Goal: Task Accomplishment & Management: Use online tool/utility

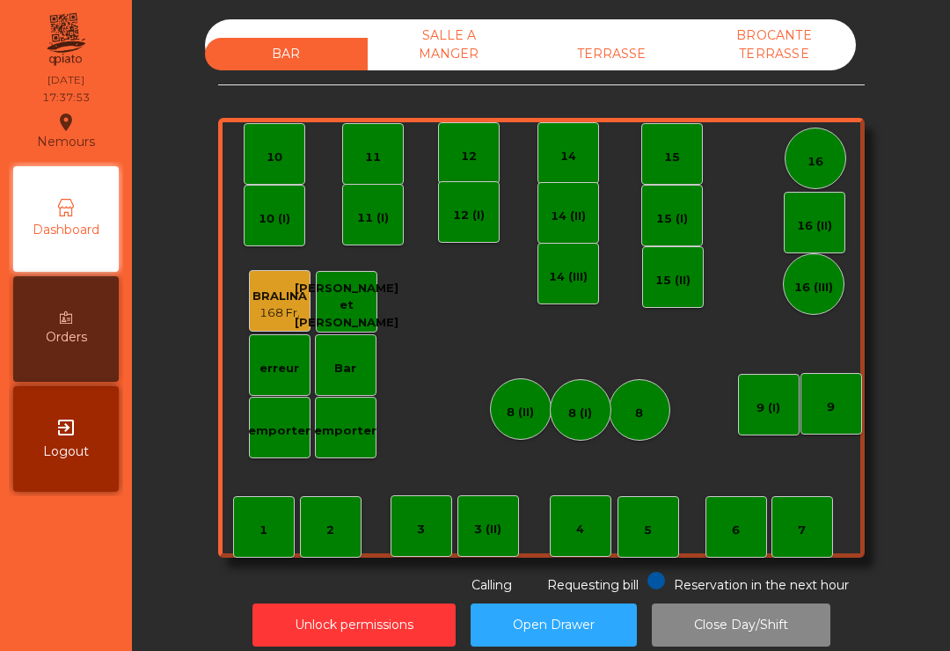
click at [623, 48] on div "TERRASSE" at bounding box center [611, 54] width 163 height 33
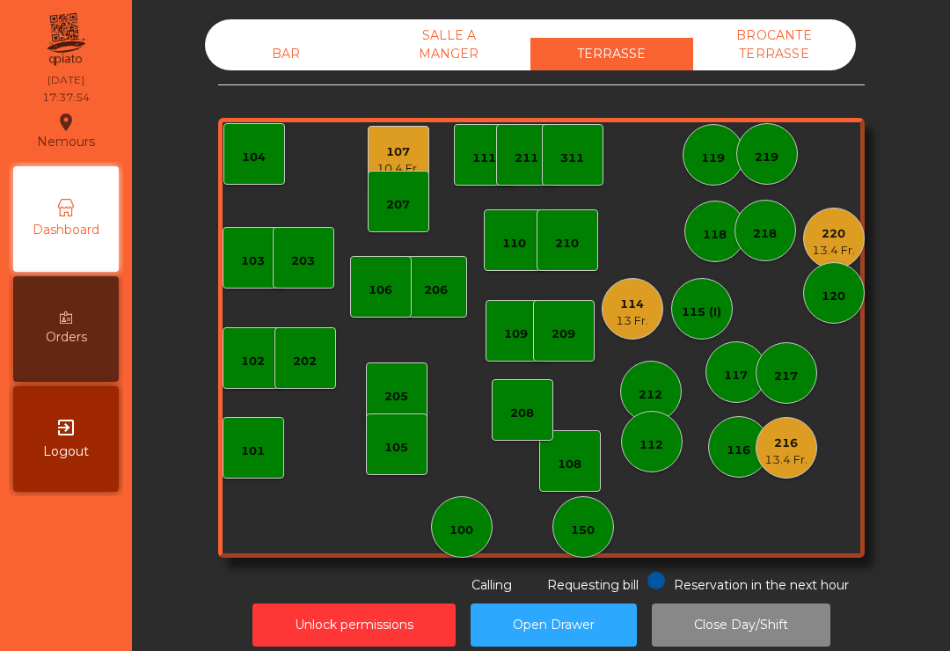
click at [793, 467] on div "13.4 Fr." at bounding box center [786, 460] width 43 height 18
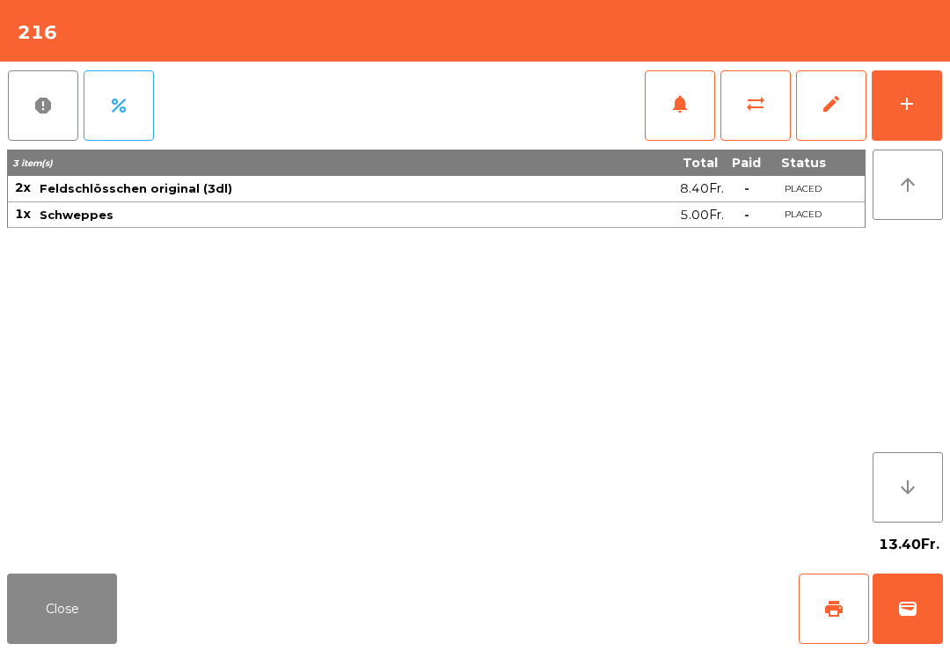
click at [842, 612] on span "print" at bounding box center [833, 608] width 21 height 21
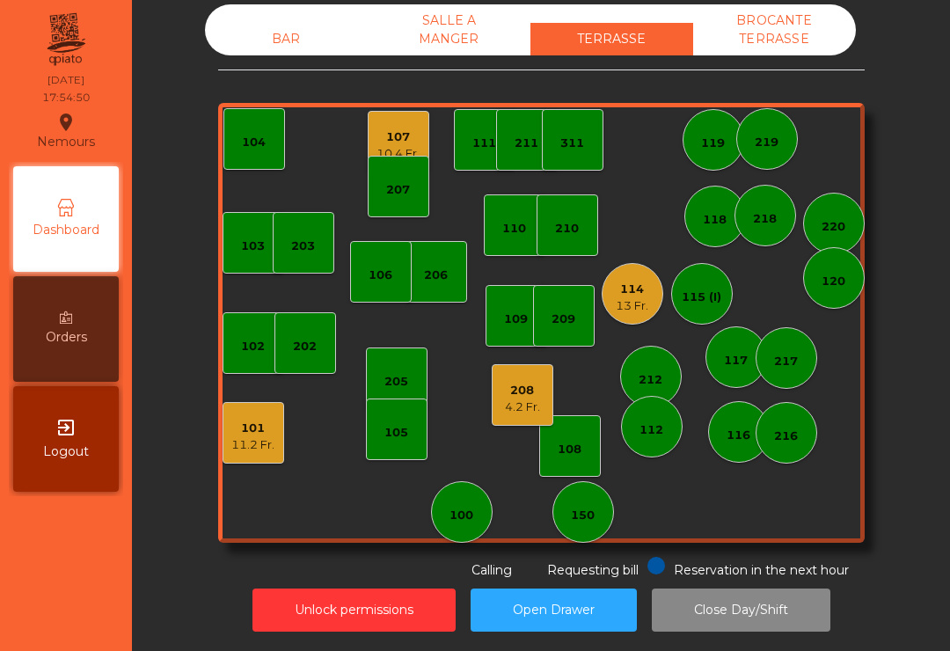
scroll to position [14, 0]
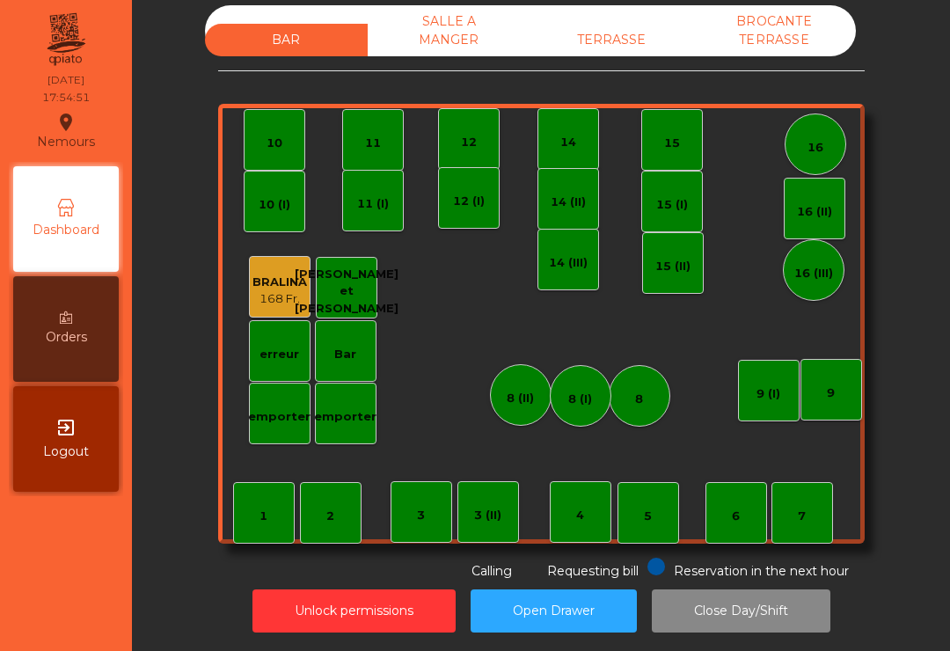
click at [814, 144] on div "16" at bounding box center [816, 148] width 16 height 18
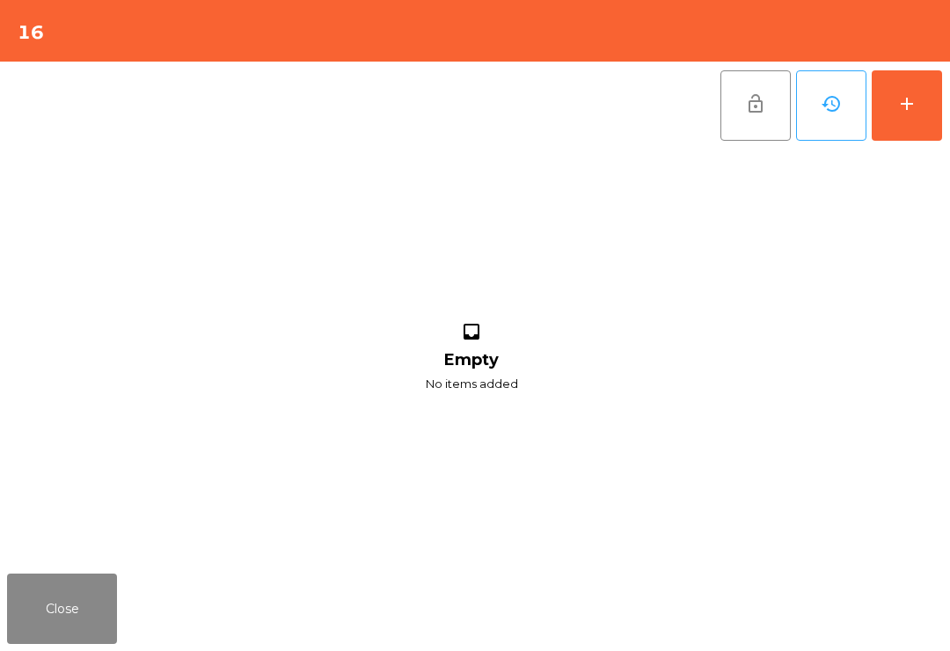
click at [912, 125] on button "add" at bounding box center [907, 105] width 70 height 70
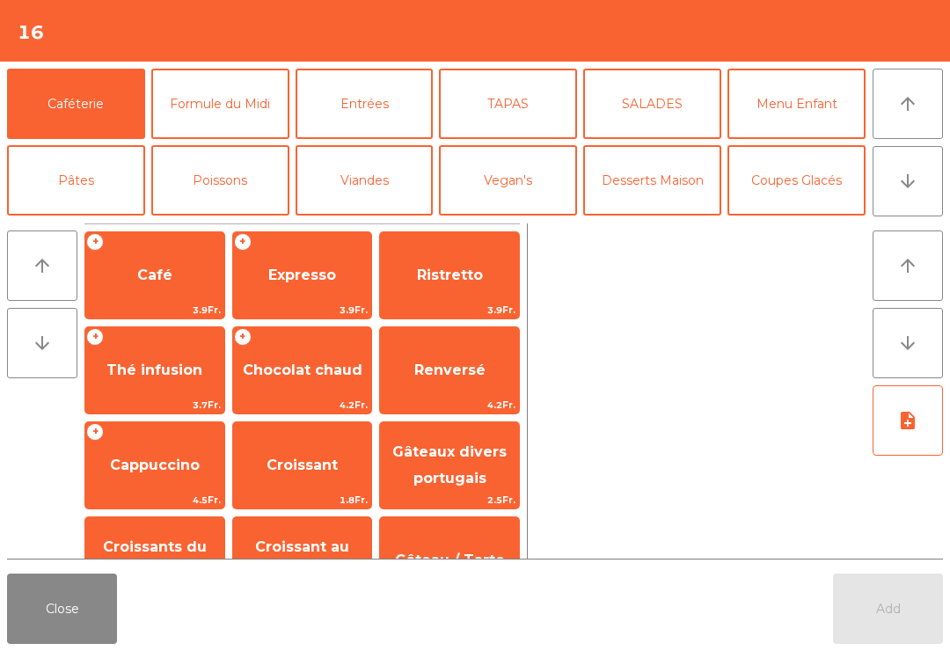
click at [920, 201] on button "arrow_downward" at bounding box center [908, 181] width 70 height 70
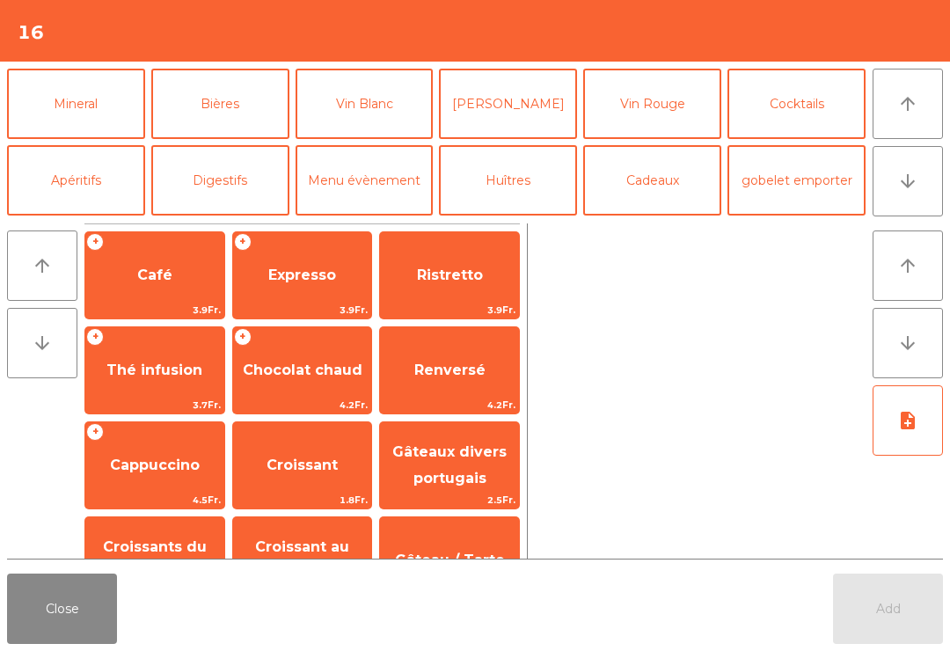
click at [101, 103] on button "Mineral" at bounding box center [76, 104] width 138 height 70
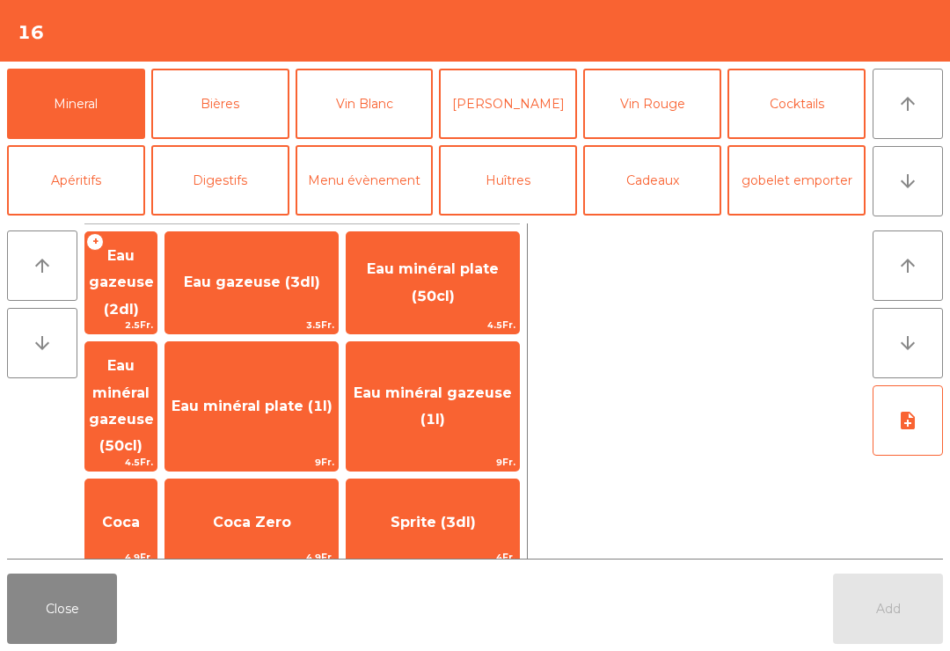
click at [322, 383] on span "Eau minéral plate (1l)" at bounding box center [251, 407] width 172 height 48
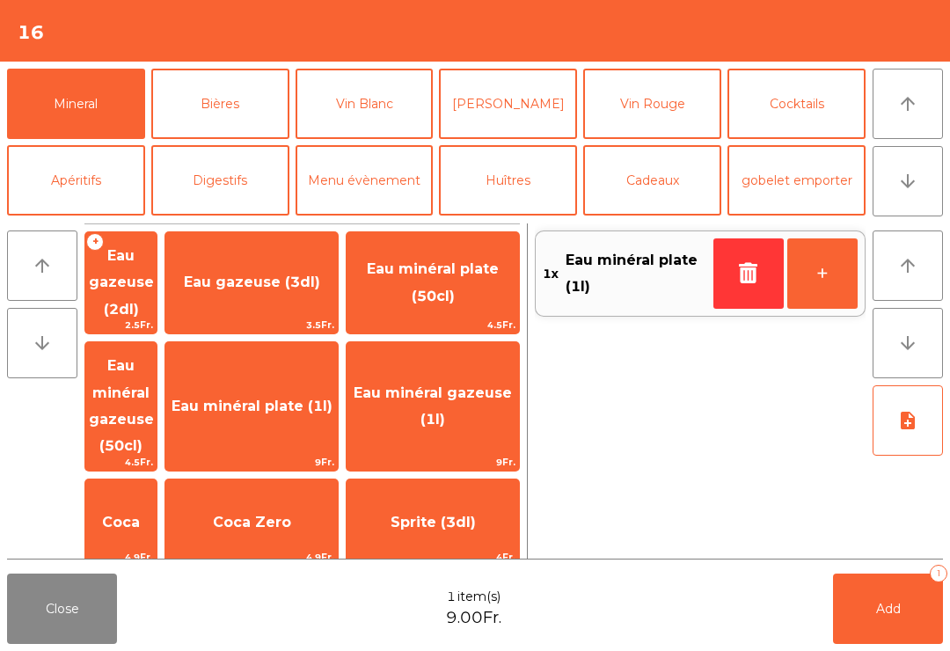
click at [896, 622] on button "Add 1" at bounding box center [888, 609] width 110 height 70
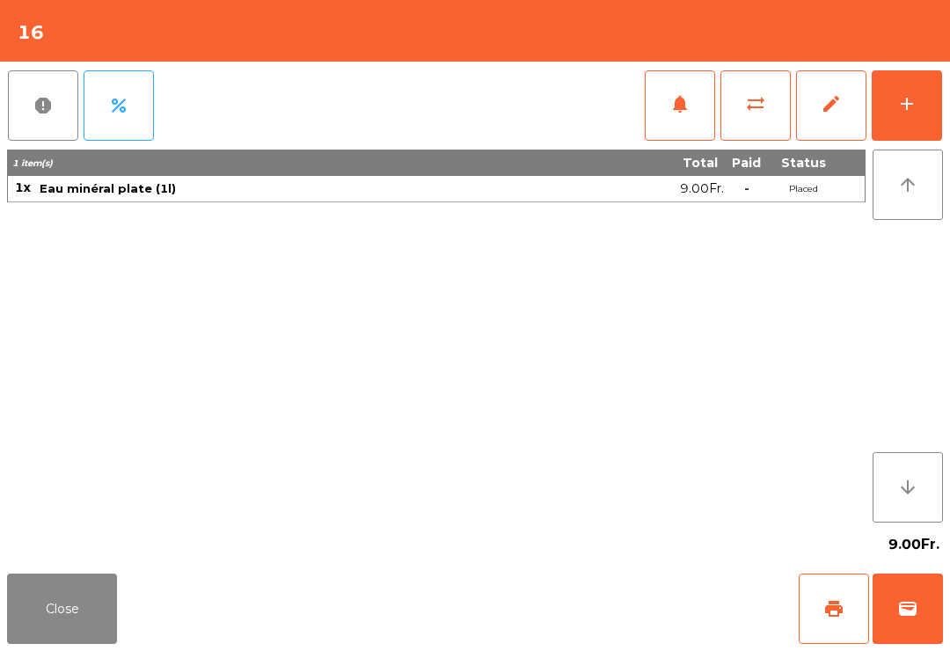
click at [29, 604] on button "Close" at bounding box center [62, 609] width 110 height 70
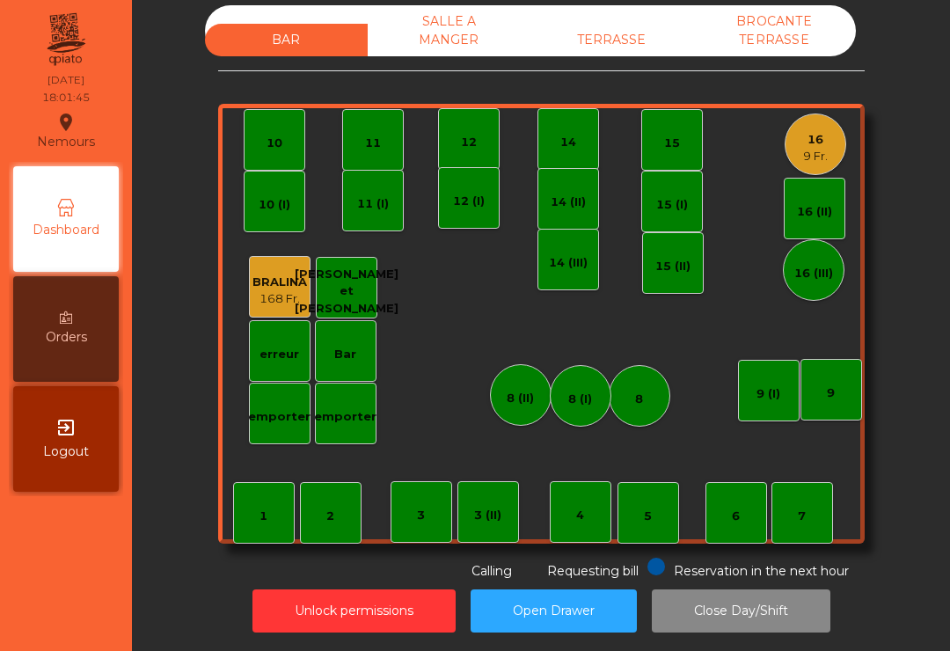
click at [633, 55] on div "TERRASSE" at bounding box center [611, 40] width 163 height 33
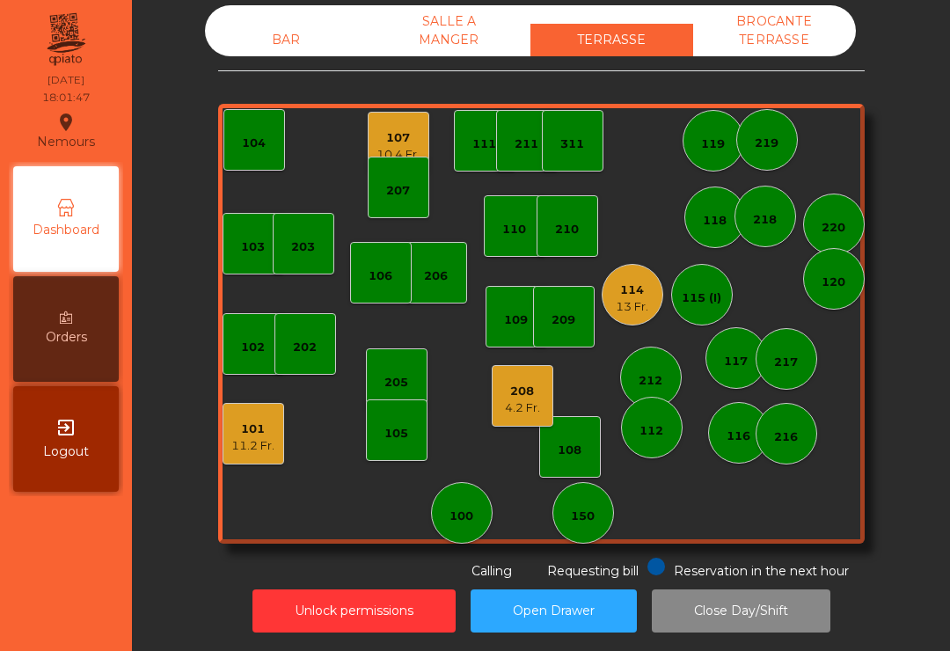
click at [564, 466] on div "108" at bounding box center [570, 447] width 62 height 62
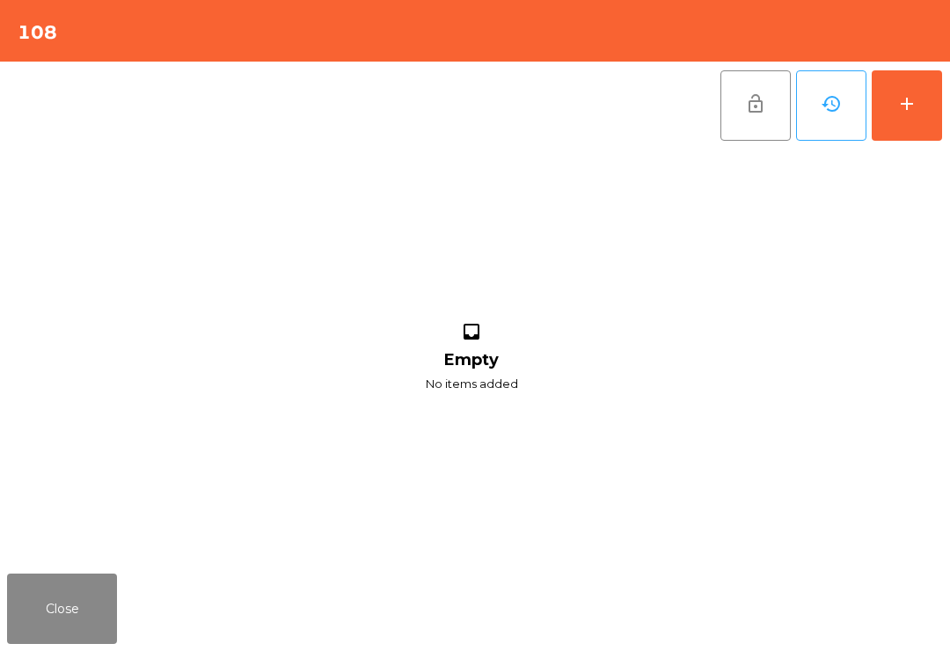
click at [928, 112] on button "add" at bounding box center [907, 105] width 70 height 70
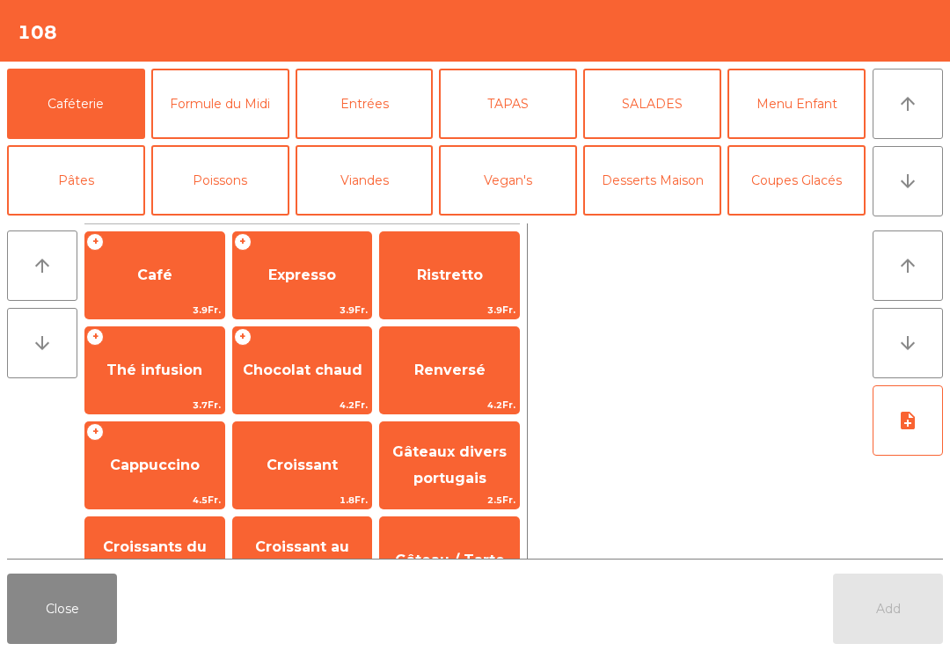
click at [167, 286] on span "Café" at bounding box center [154, 276] width 139 height 48
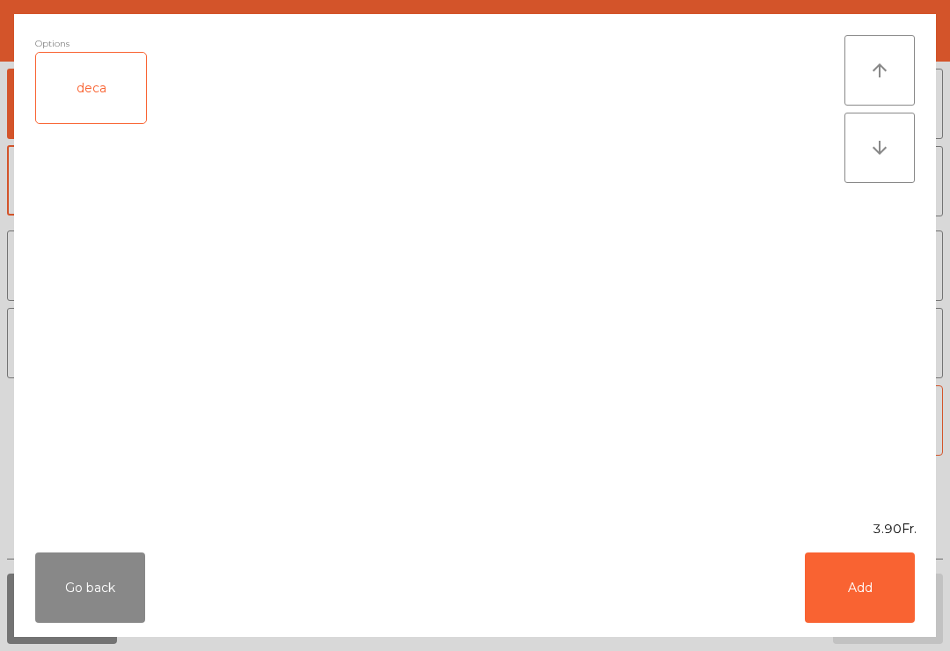
click at [879, 604] on button "Add" at bounding box center [860, 587] width 110 height 70
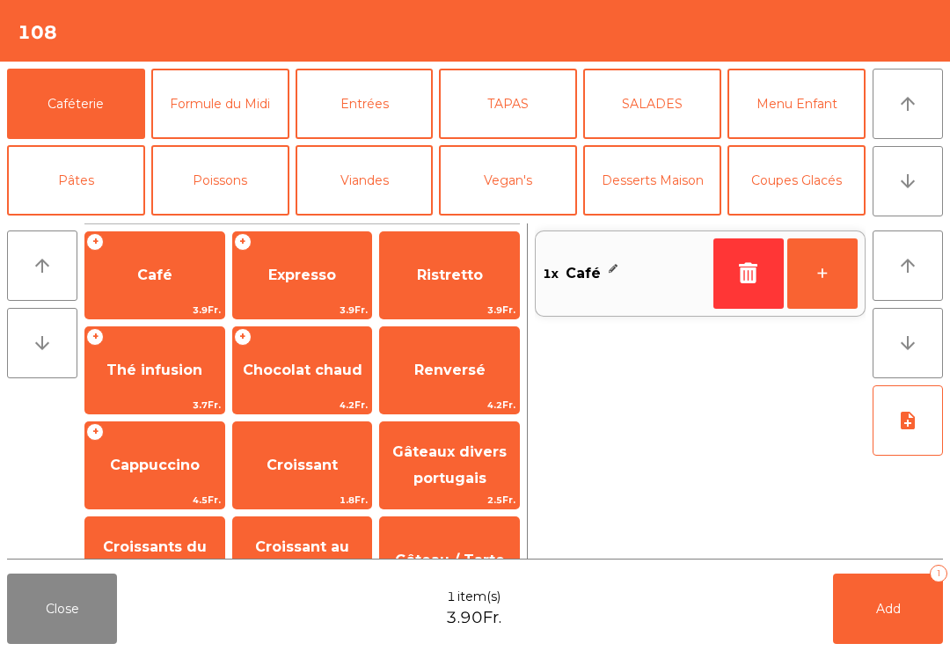
click at [307, 372] on span "Chocolat chaud" at bounding box center [303, 370] width 120 height 17
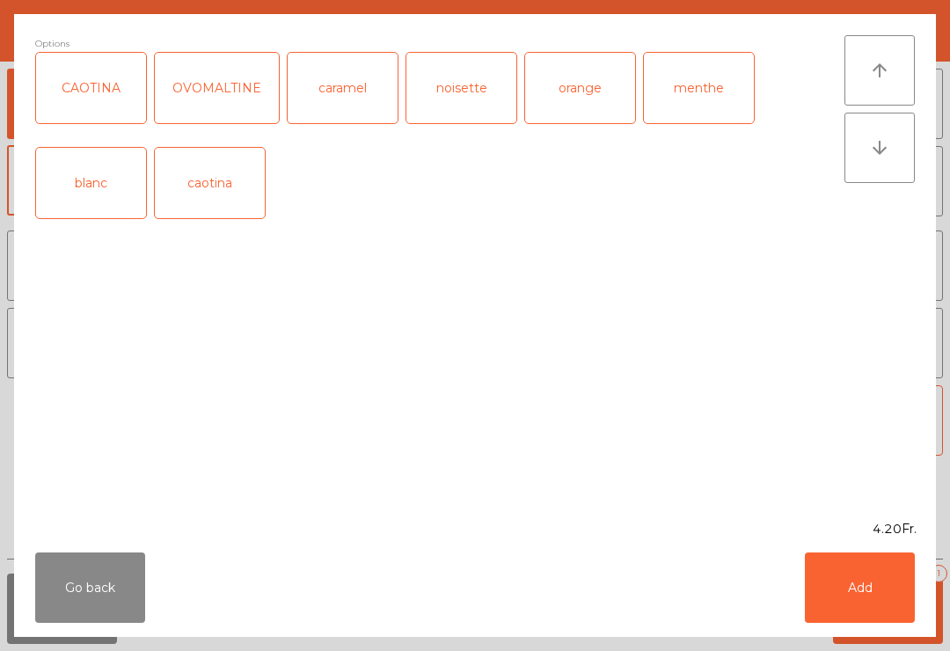
click at [888, 614] on button "Add" at bounding box center [860, 587] width 110 height 70
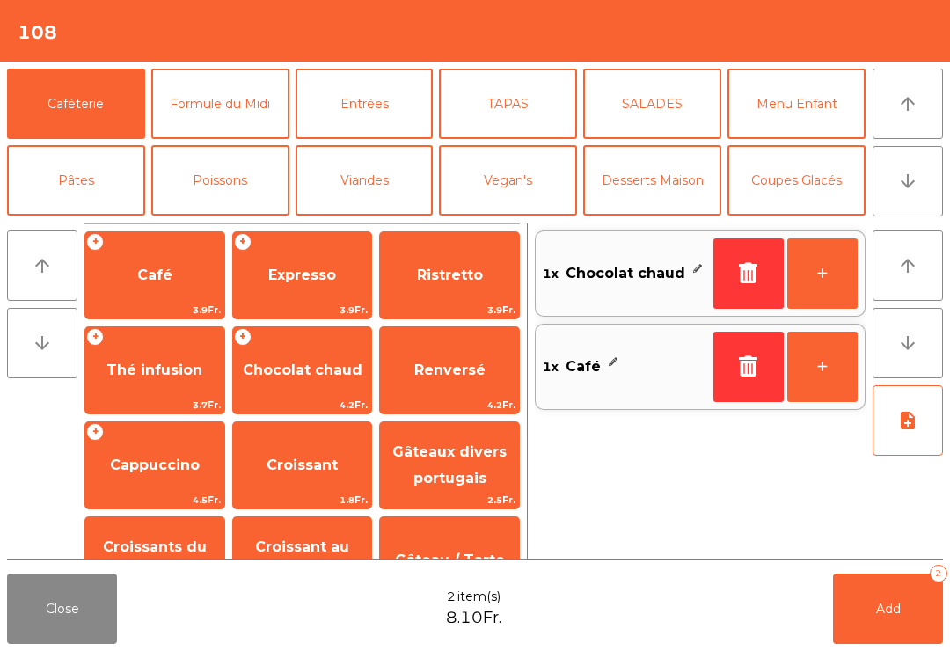
click at [893, 621] on button "Add 2" at bounding box center [888, 609] width 110 height 70
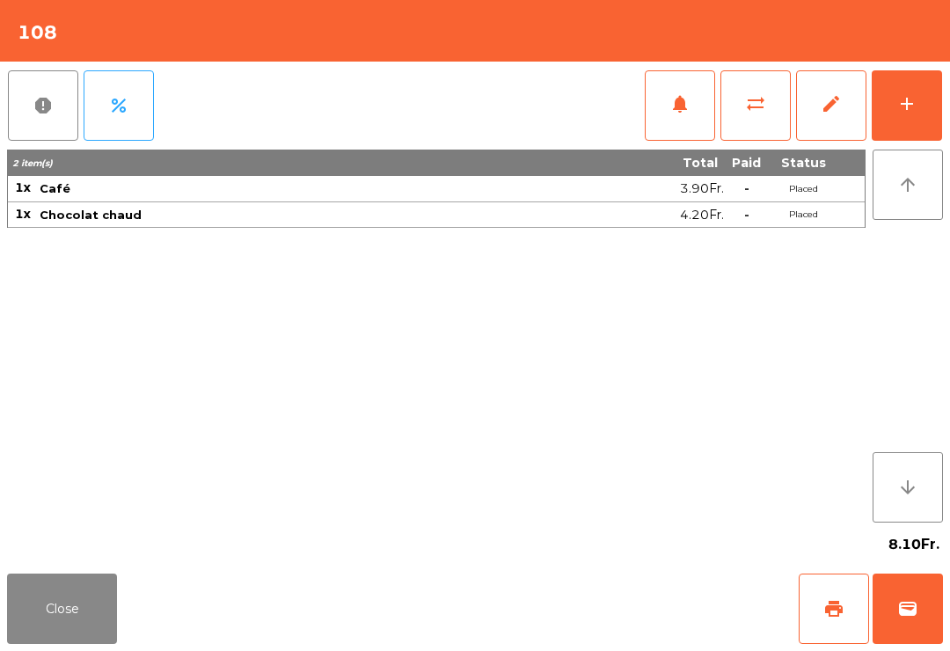
click at [129, 590] on div "Close print wallet" at bounding box center [475, 609] width 950 height 84
click at [91, 616] on button "Close" at bounding box center [62, 609] width 110 height 70
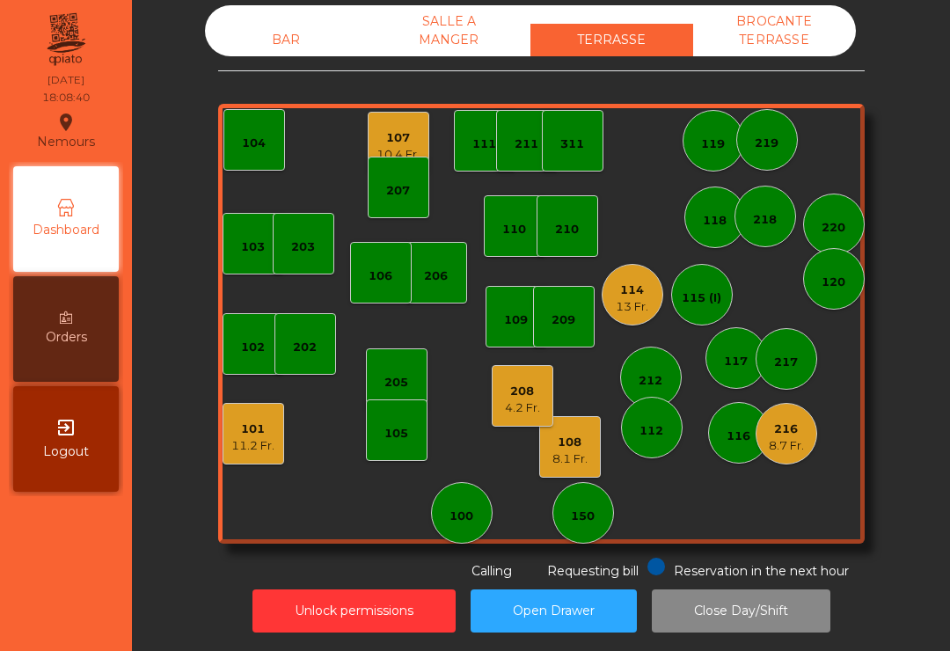
click at [252, 463] on div "101 11.2 Fr." at bounding box center [254, 434] width 62 height 62
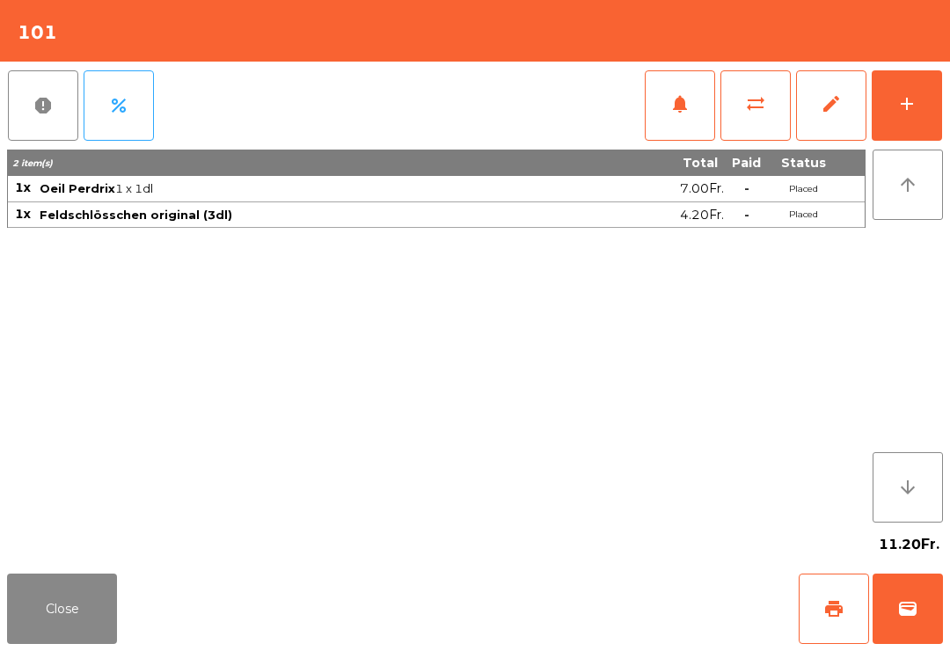
click at [918, 599] on span "wallet" at bounding box center [907, 608] width 21 height 21
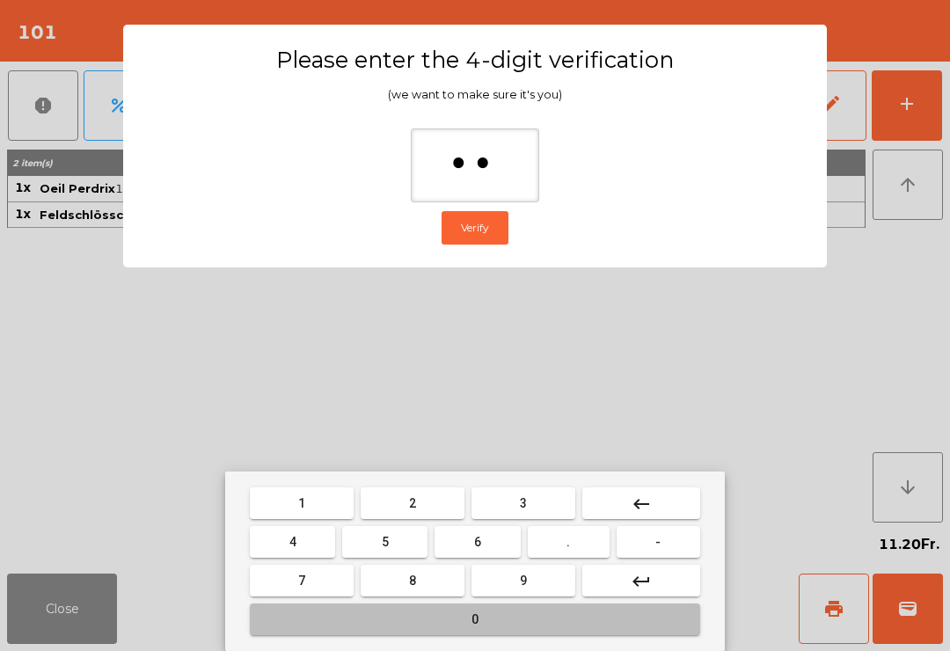
type input "***"
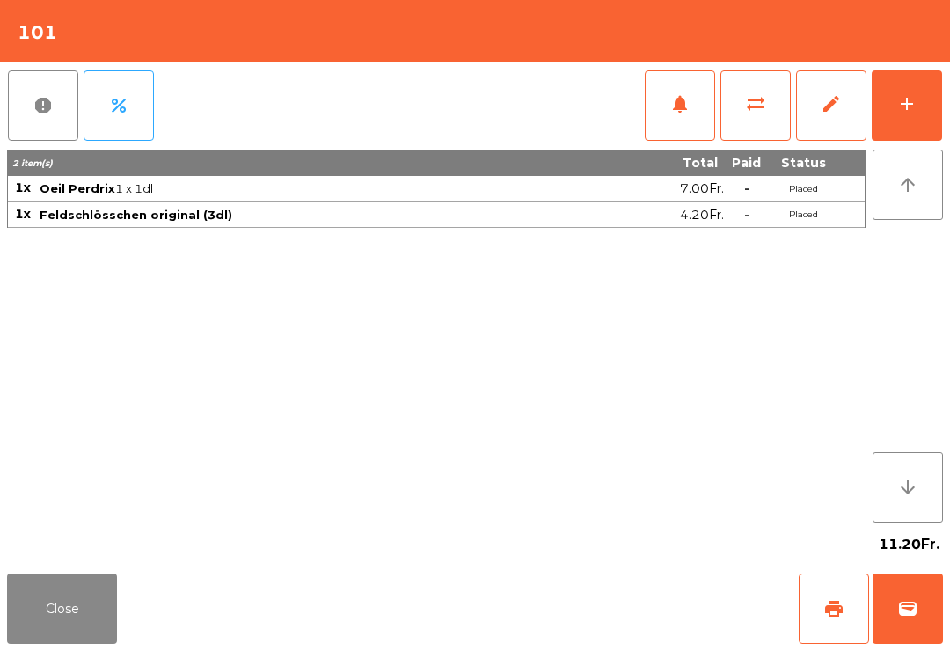
click at [578, 615] on div "Close print wallet" at bounding box center [475, 609] width 950 height 84
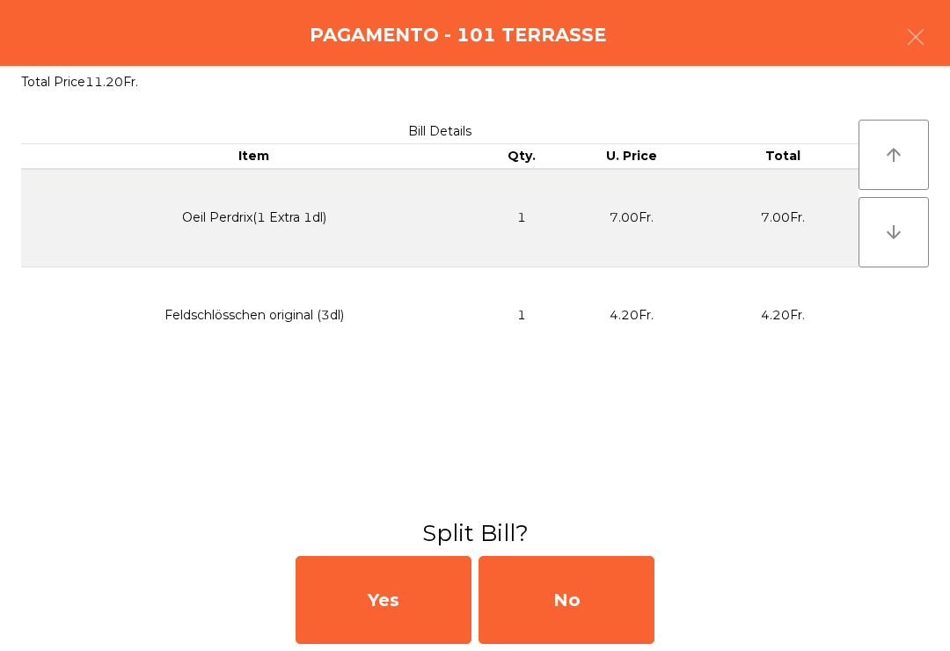
click at [617, 585] on div "No" at bounding box center [567, 600] width 176 height 88
click at [633, 580] on div "MB" at bounding box center [567, 600] width 176 height 88
click at [653, 569] on div "No" at bounding box center [567, 600] width 176 height 88
click at [653, 562] on div "No" at bounding box center [567, 600] width 176 height 88
click at [645, 585] on div "No" at bounding box center [567, 600] width 176 height 88
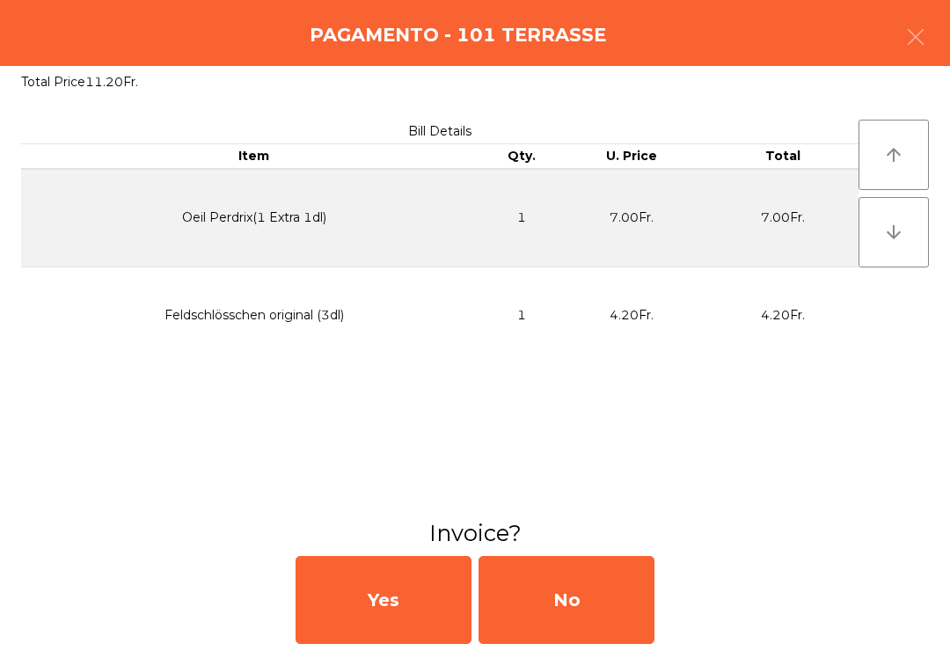
click at [608, 602] on div "No" at bounding box center [567, 600] width 176 height 88
click at [600, 614] on div "No" at bounding box center [567, 600] width 176 height 88
click at [593, 604] on div "No" at bounding box center [567, 600] width 176 height 88
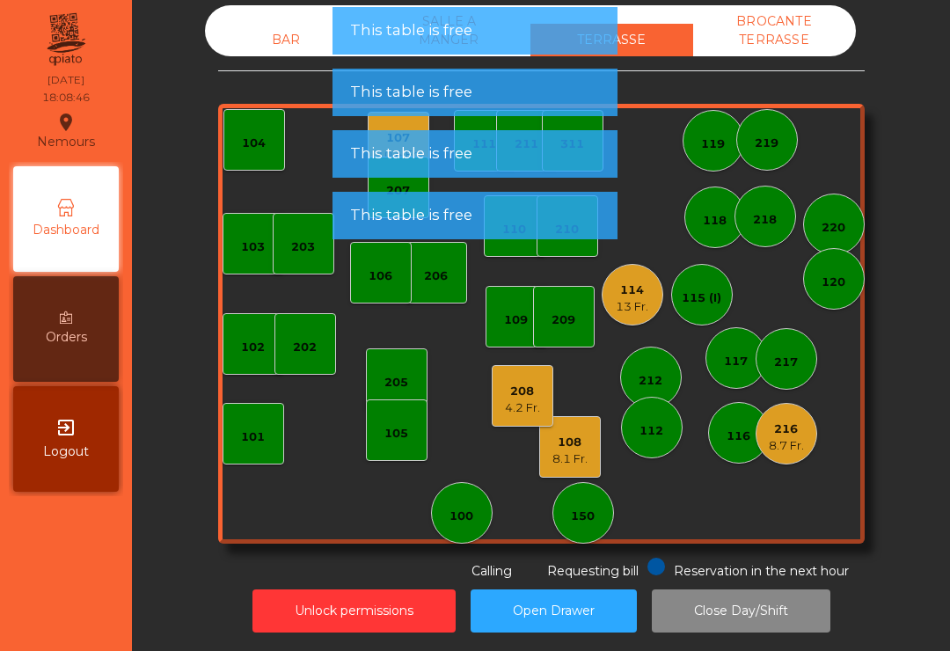
click at [571, 606] on button "Open Drawer" at bounding box center [554, 610] width 166 height 43
click at [559, 604] on button "Open Drawer" at bounding box center [554, 610] width 166 height 43
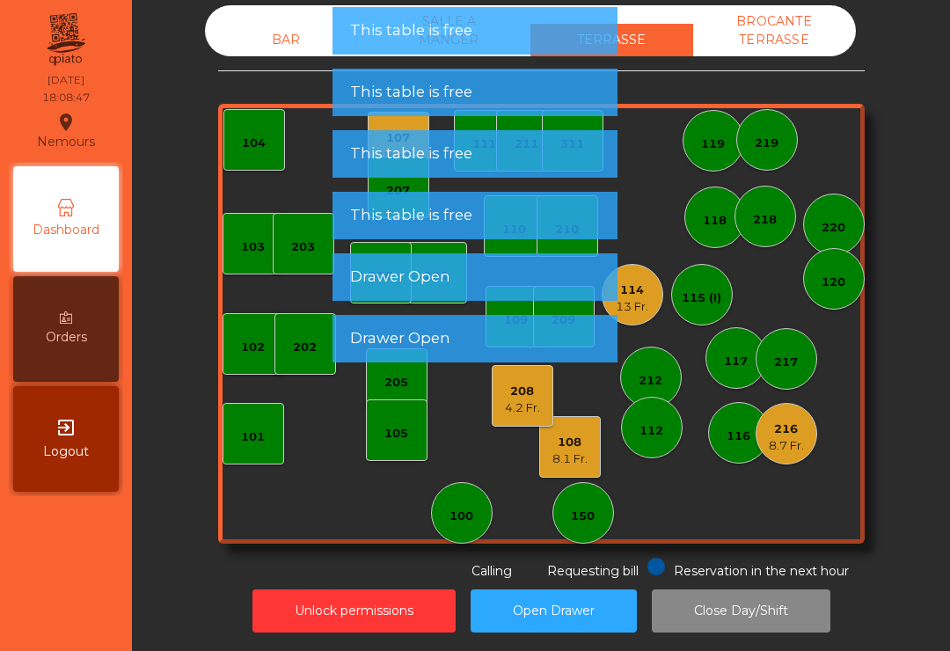
click at [560, 605] on button "Open Drawer" at bounding box center [554, 610] width 166 height 43
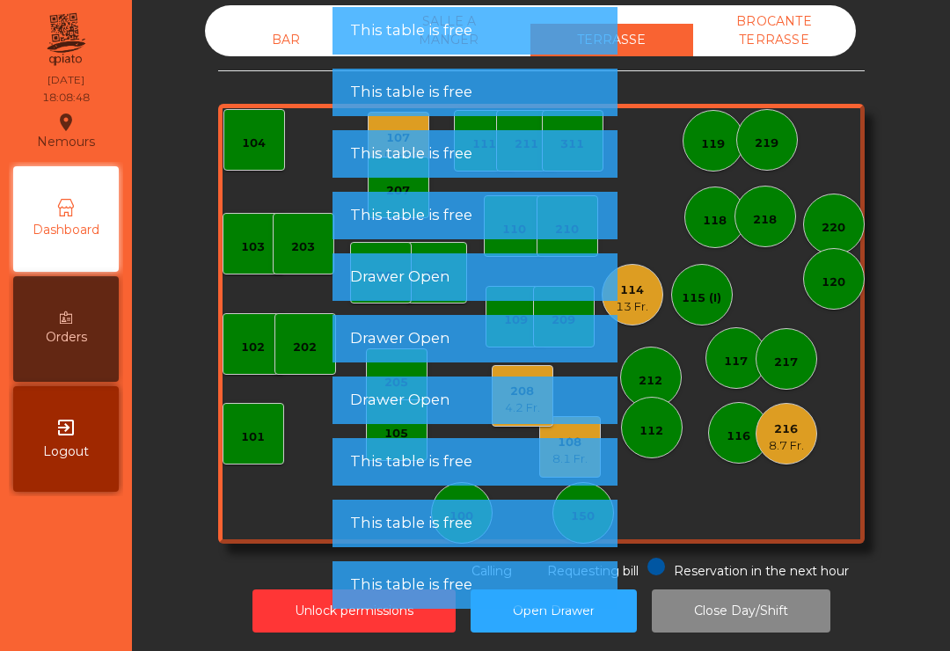
click at [273, 51] on div "BAR" at bounding box center [286, 40] width 163 height 33
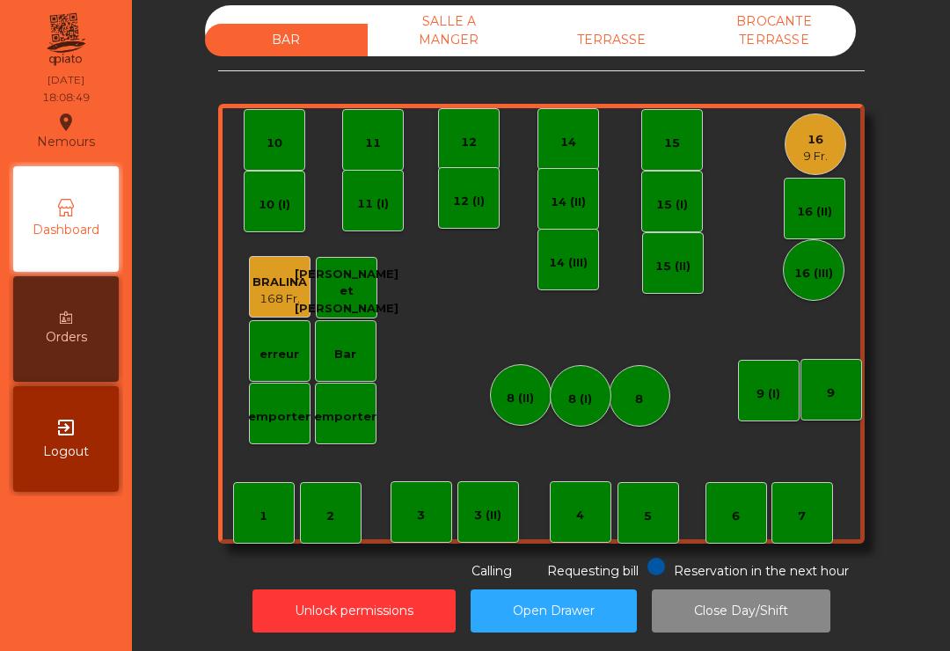
click at [285, 420] on div "emporter" at bounding box center [279, 417] width 62 height 18
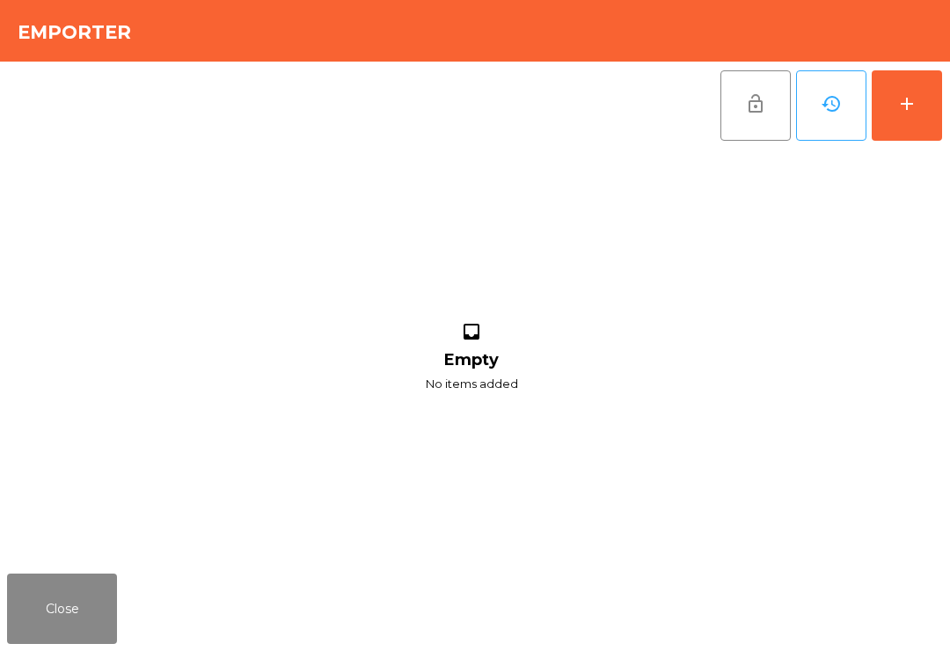
click at [83, 631] on button "Close" at bounding box center [62, 609] width 110 height 70
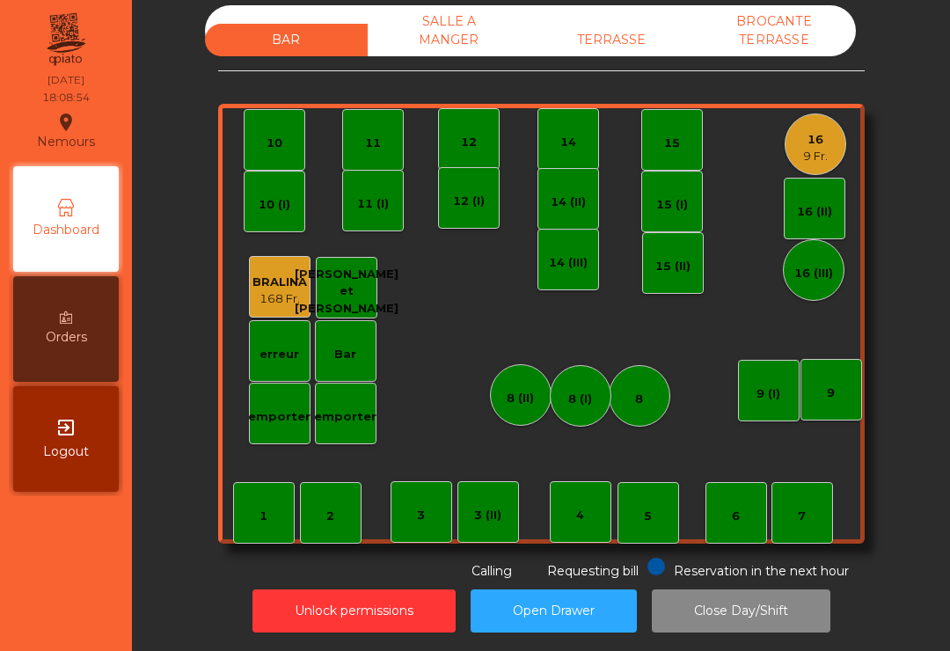
click at [626, 55] on div "TERRASSE" at bounding box center [611, 40] width 163 height 33
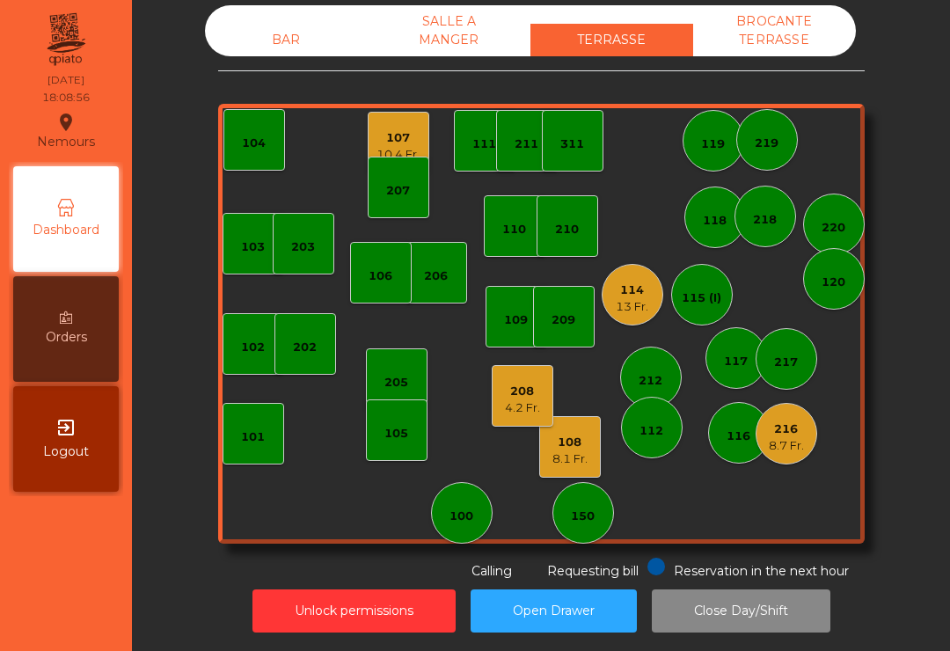
click at [643, 304] on div "13 Fr." at bounding box center [632, 307] width 33 height 18
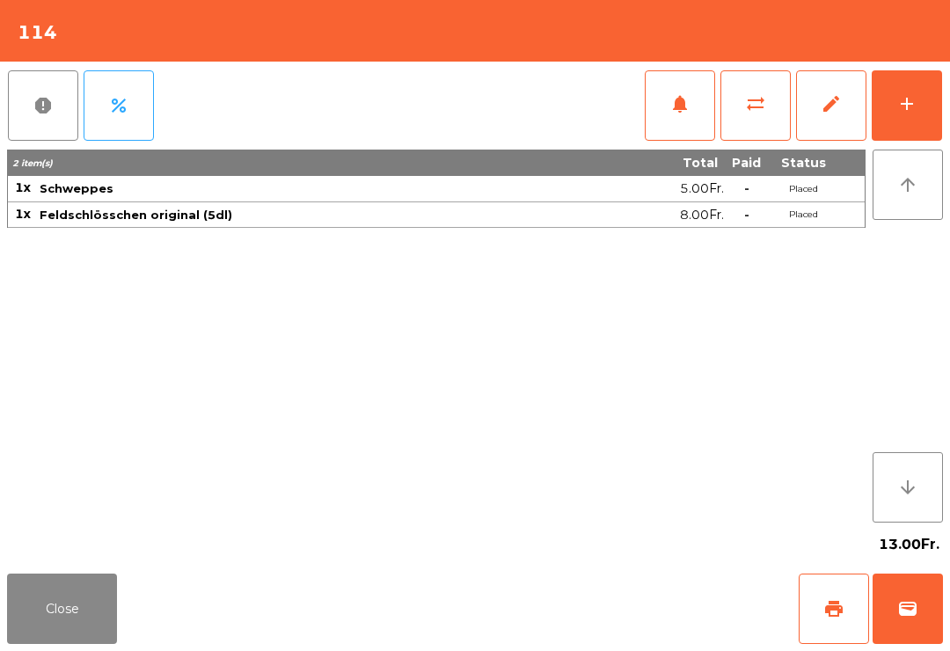
click at [78, 607] on button "Close" at bounding box center [62, 609] width 110 height 70
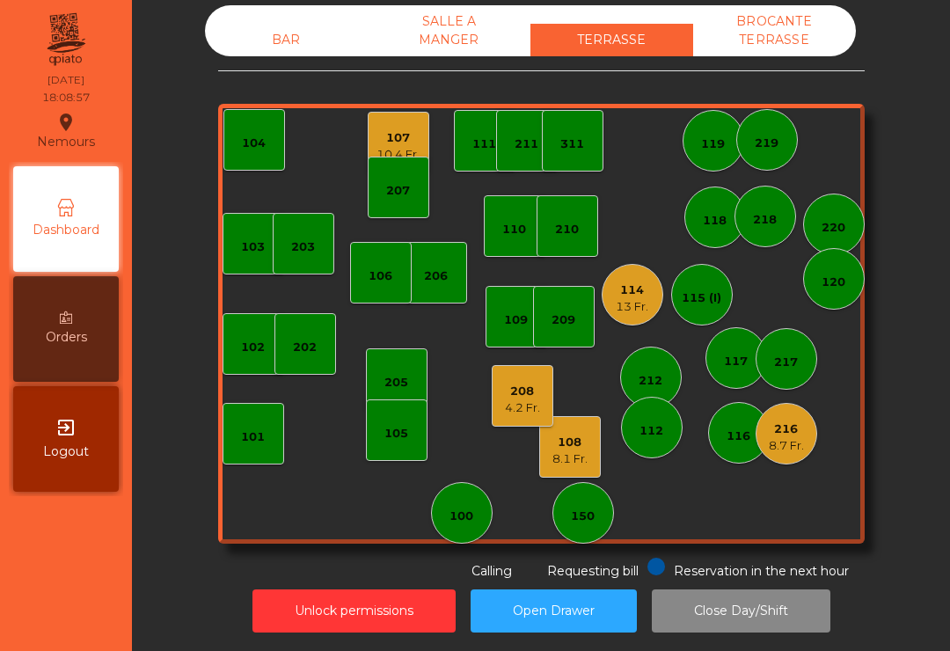
click at [414, 146] on div "10.4 Fr." at bounding box center [398, 155] width 43 height 18
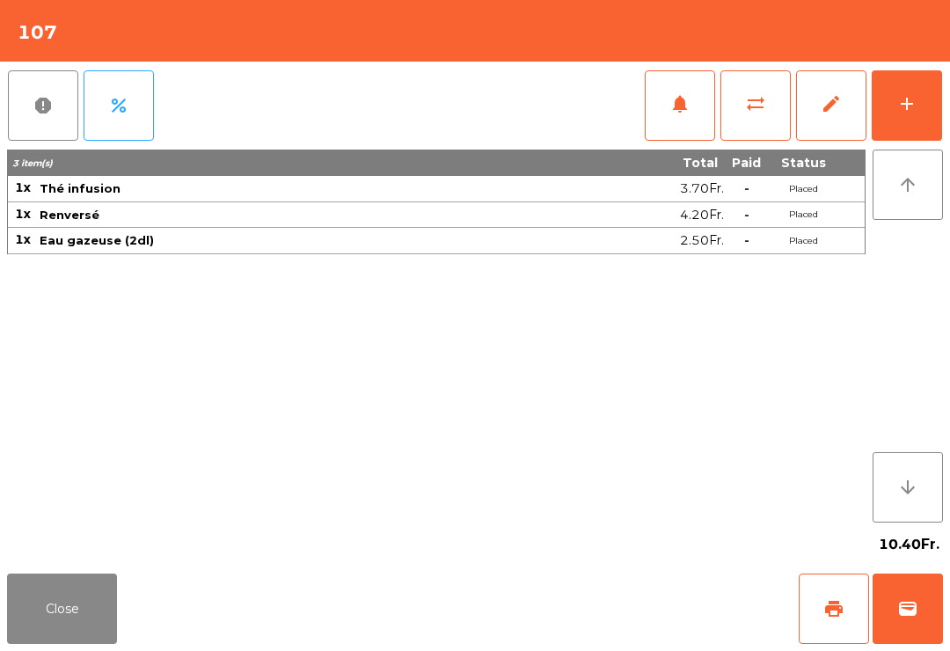
click at [896, 618] on button "wallet" at bounding box center [908, 609] width 70 height 70
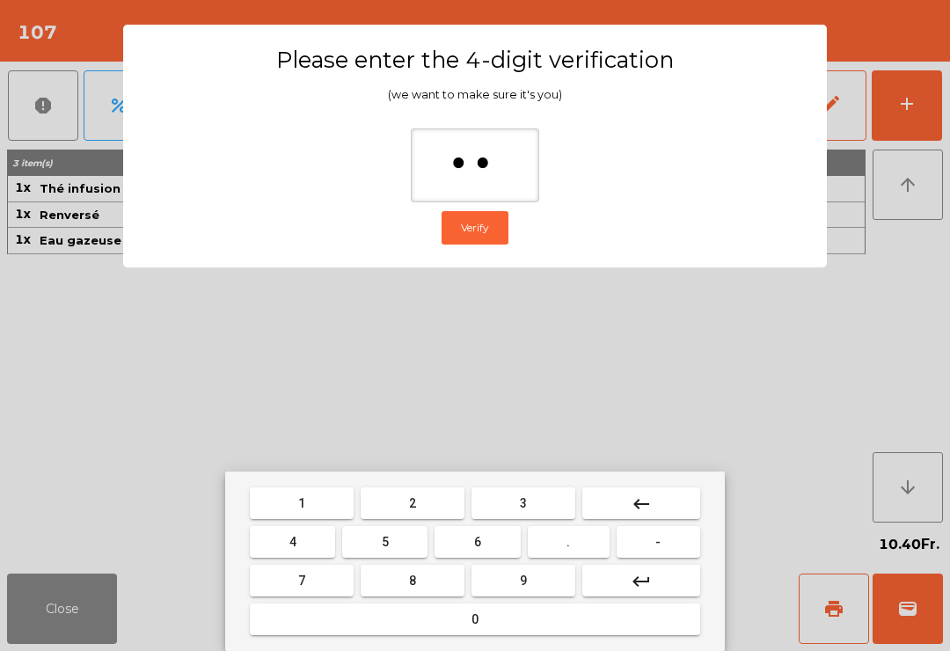
type input "***"
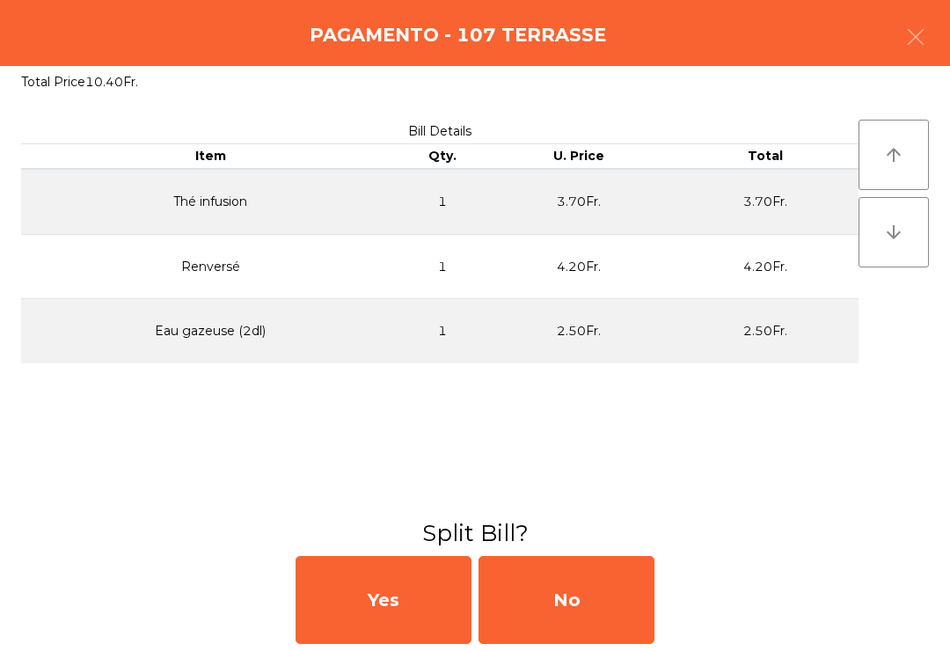
click at [625, 609] on div "No" at bounding box center [567, 600] width 176 height 88
click at [611, 600] on div "MB" at bounding box center [567, 600] width 176 height 88
click at [596, 592] on div "No" at bounding box center [567, 600] width 176 height 88
click at [591, 597] on div "No" at bounding box center [567, 600] width 176 height 88
click at [586, 602] on div "No" at bounding box center [567, 600] width 176 height 88
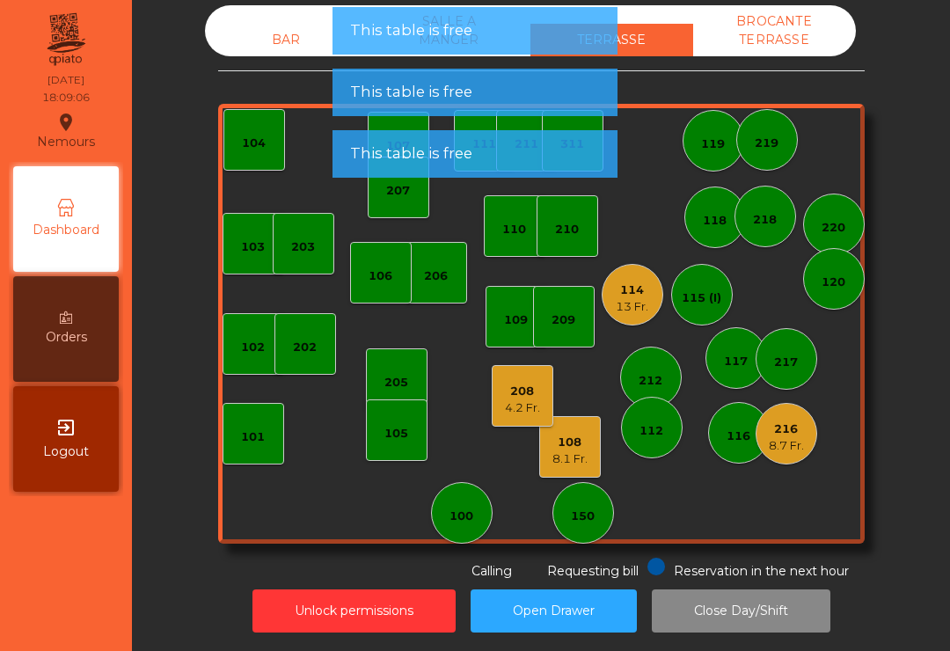
click at [293, 40] on div "BAR" at bounding box center [286, 40] width 163 height 33
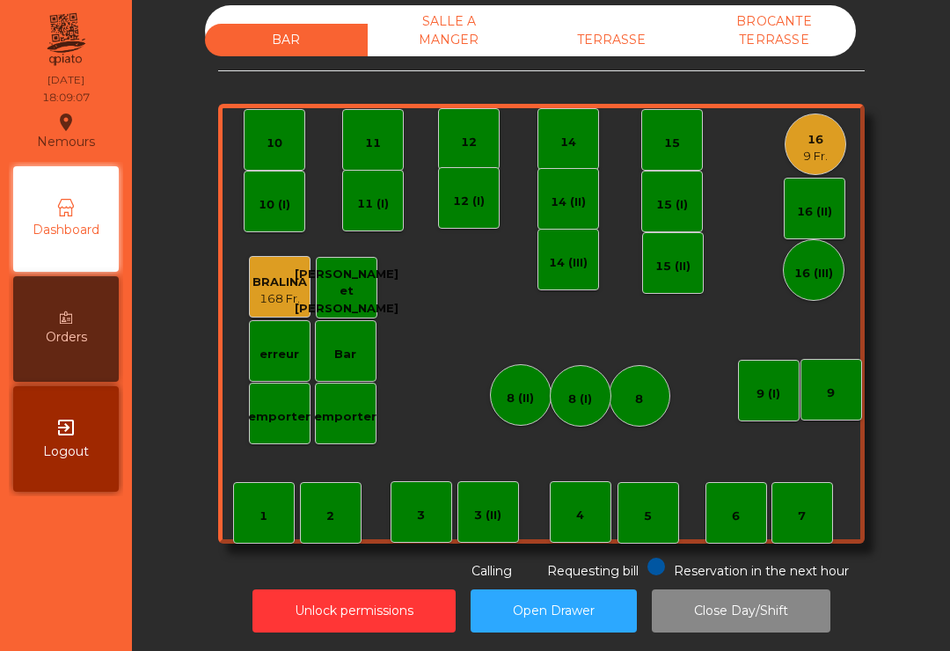
click at [280, 351] on div "erreur" at bounding box center [280, 355] width 40 height 18
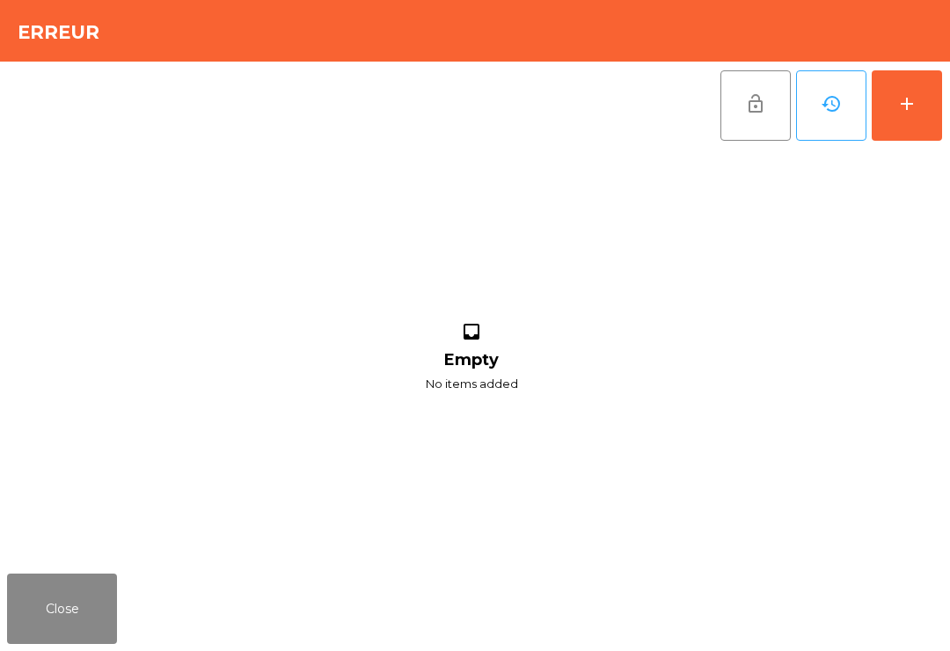
click at [84, 616] on button "Close" at bounding box center [62, 609] width 110 height 70
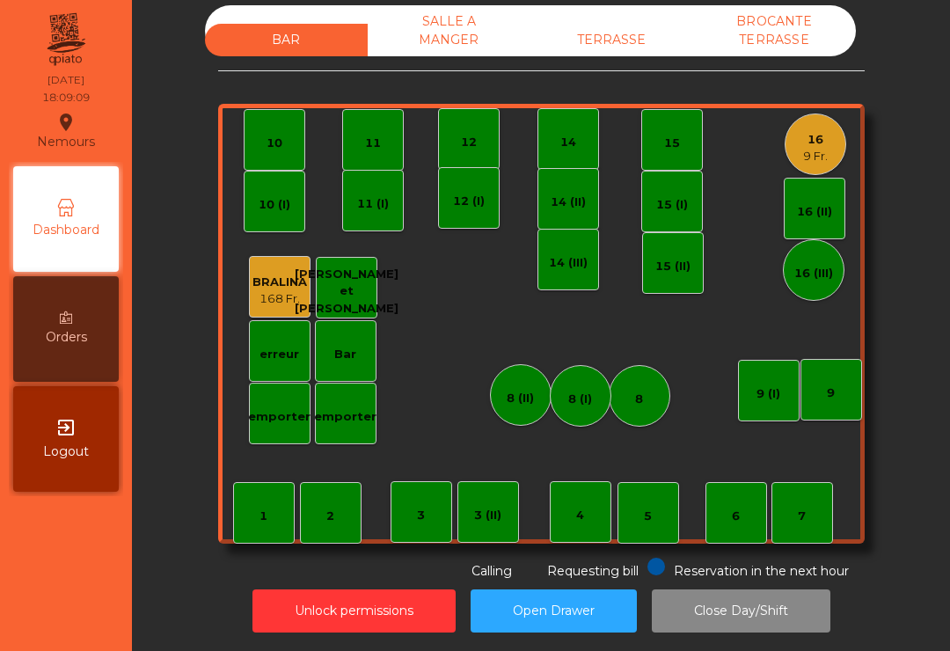
click at [279, 418] on div "emporter" at bounding box center [279, 417] width 62 height 18
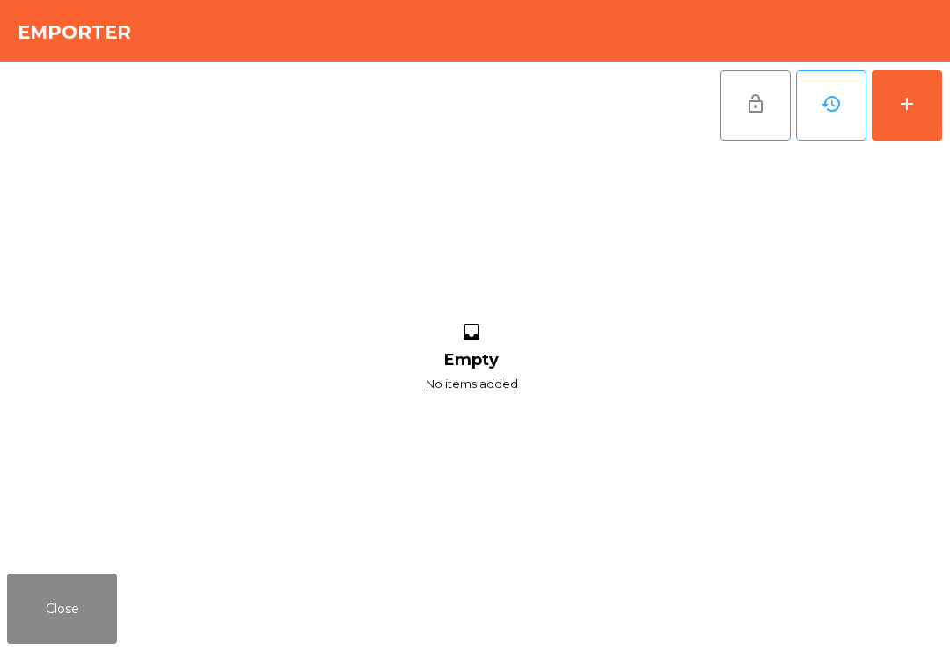
click at [915, 117] on button "add" at bounding box center [907, 105] width 70 height 70
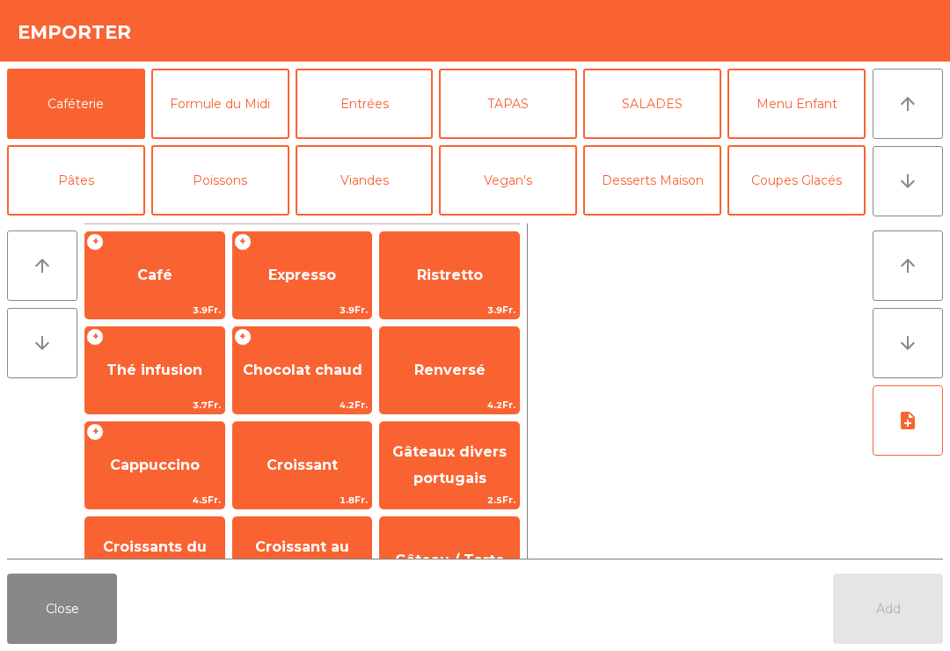
click at [248, 112] on button "Formule du Midi" at bounding box center [220, 104] width 138 height 70
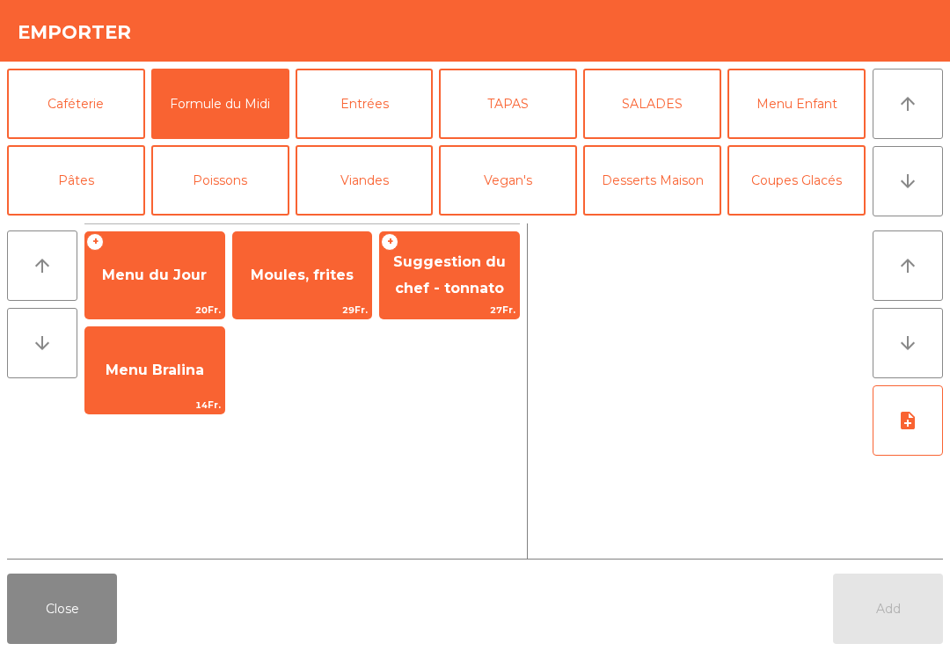
click at [309, 282] on span "Moules, frites" at bounding box center [302, 275] width 103 height 17
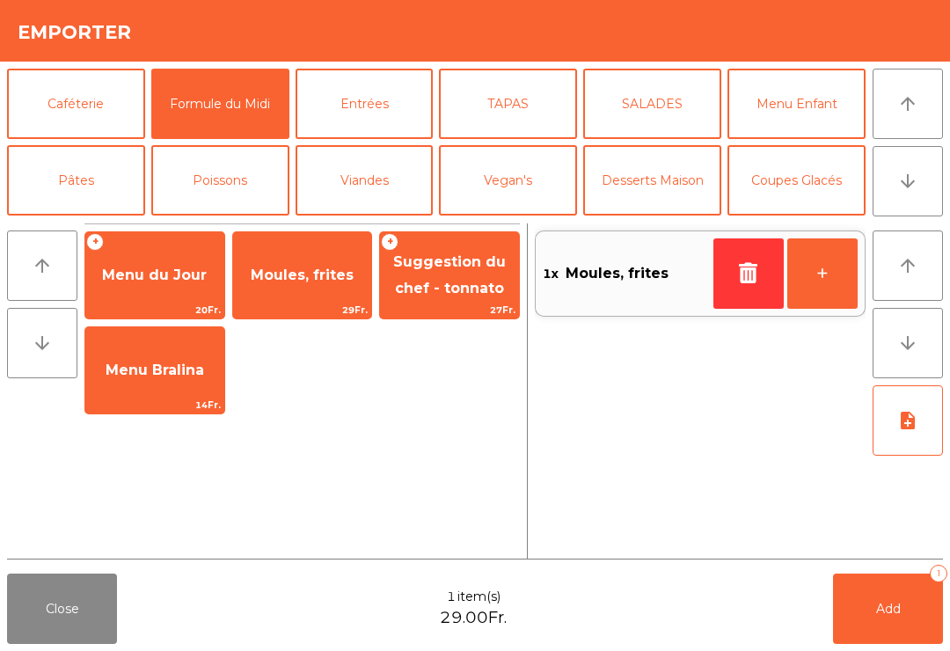
click at [508, 113] on button "TAPAS" at bounding box center [508, 104] width 138 height 70
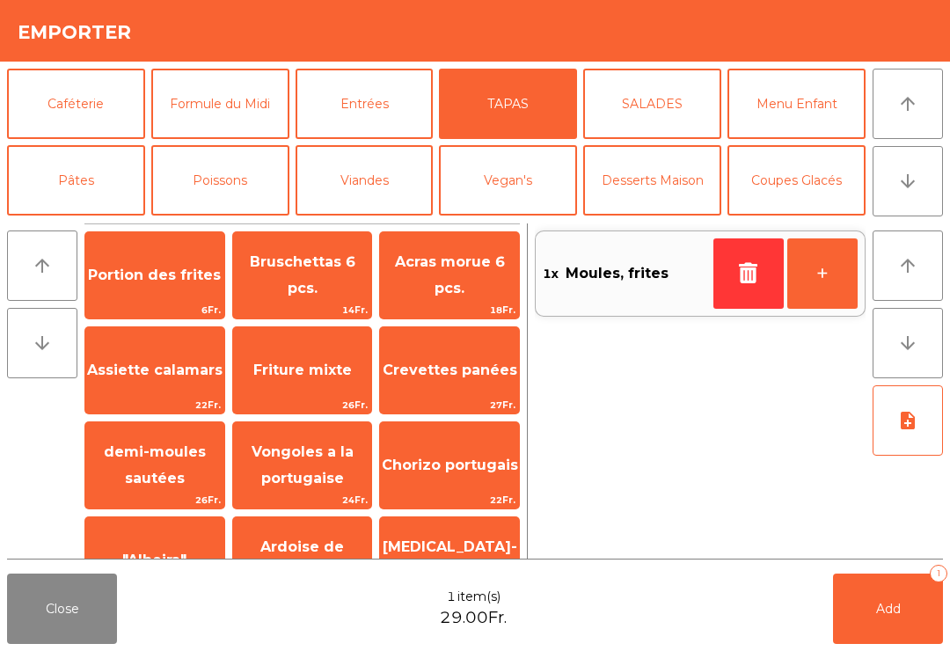
click at [148, 395] on div "Assiette calamars 22Fr." at bounding box center [154, 370] width 141 height 88
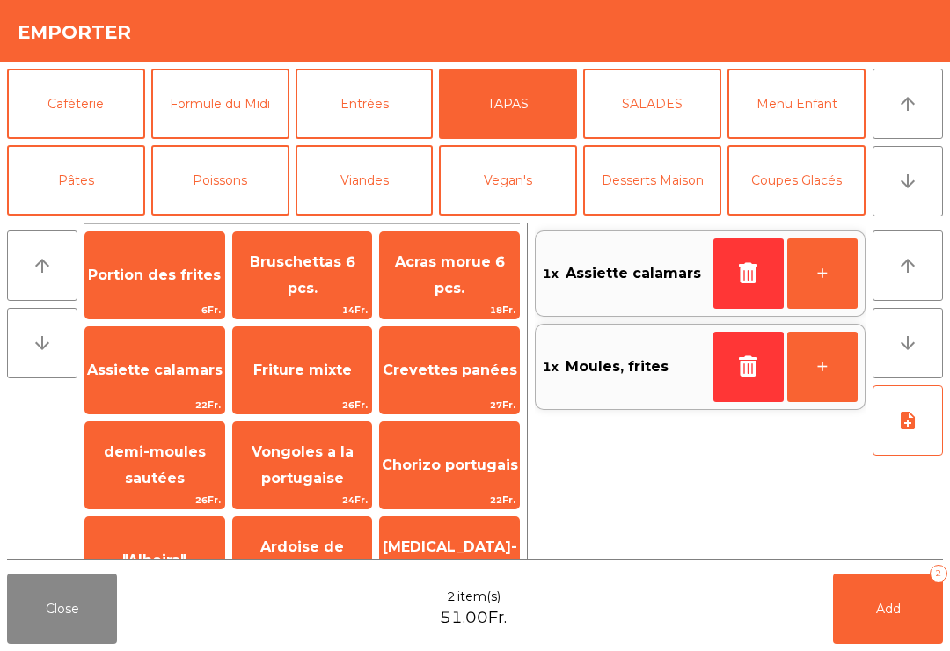
click at [858, 641] on button "Add 2" at bounding box center [888, 609] width 110 height 70
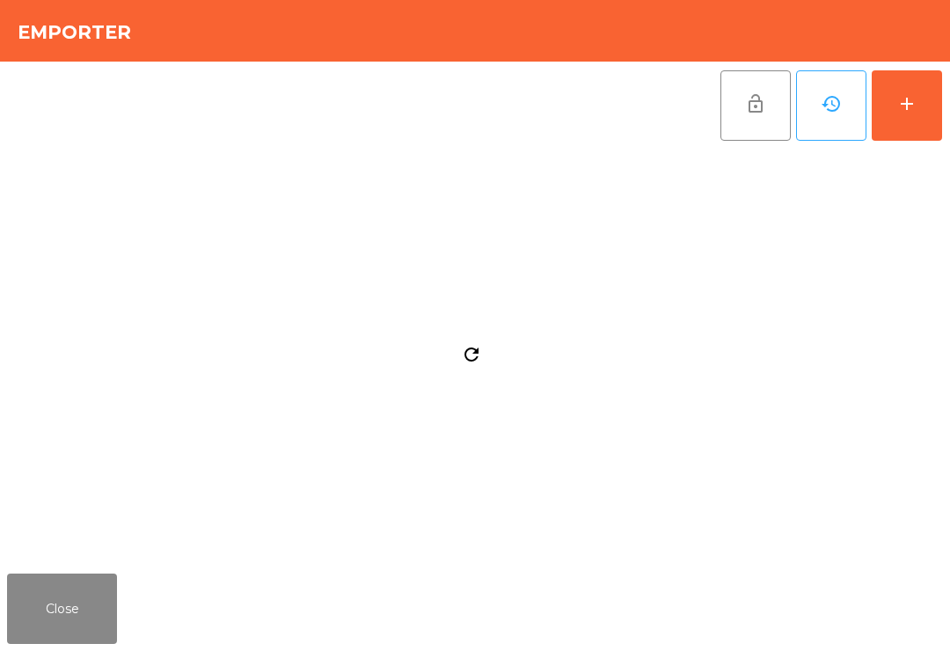
click at [71, 616] on button "Close" at bounding box center [62, 609] width 110 height 70
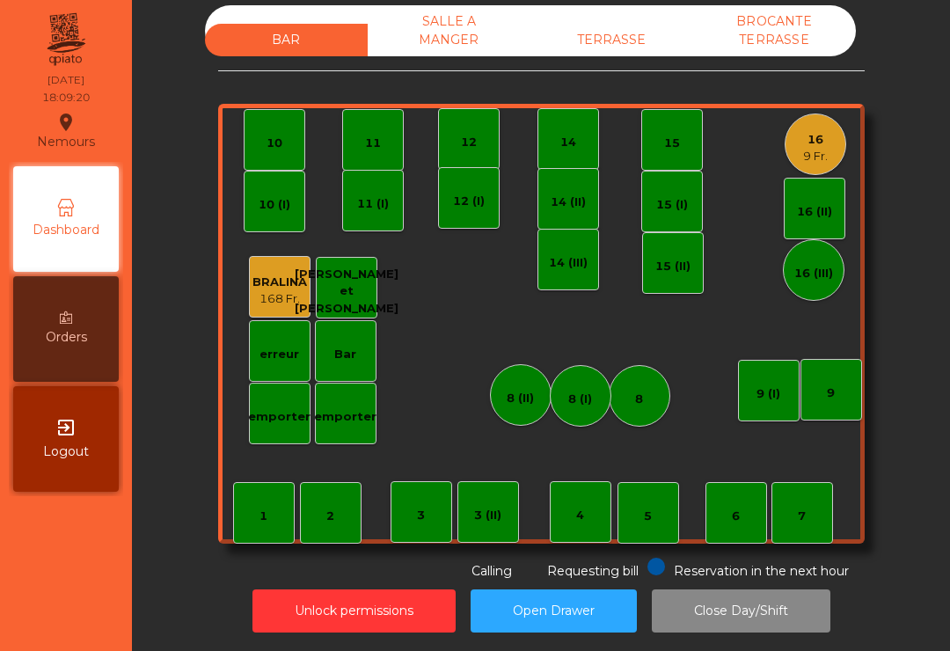
click at [614, 48] on div "TERRASSE" at bounding box center [611, 40] width 163 height 33
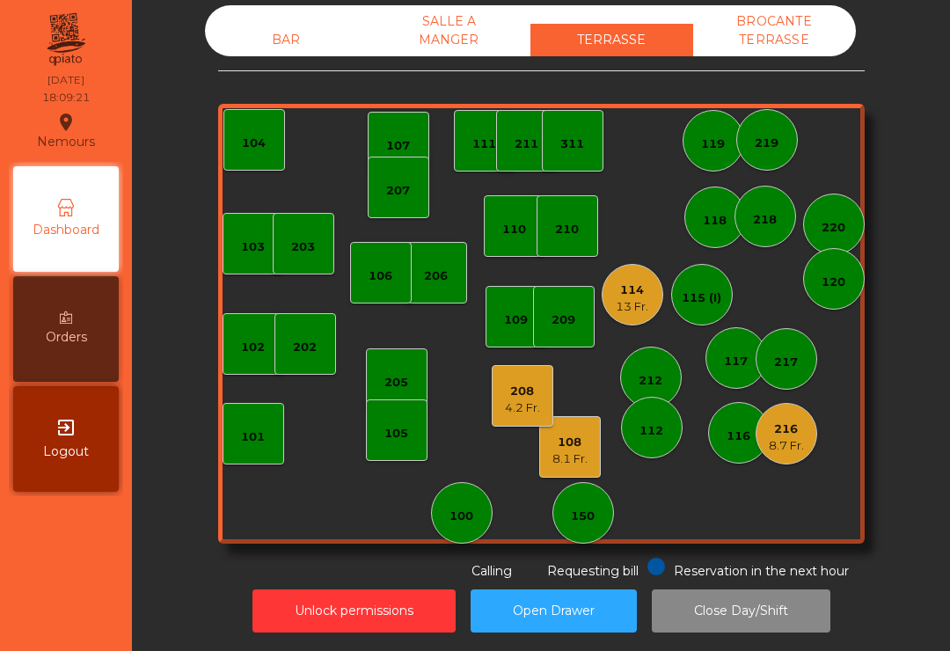
click at [267, 41] on div "BAR" at bounding box center [286, 40] width 163 height 33
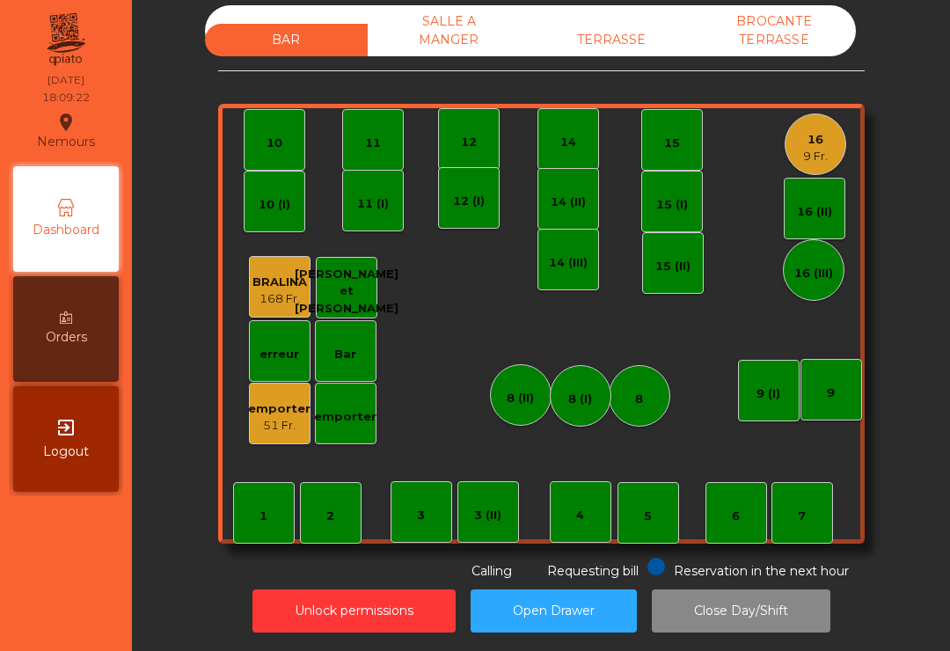
click at [279, 413] on div "emporter" at bounding box center [279, 409] width 62 height 18
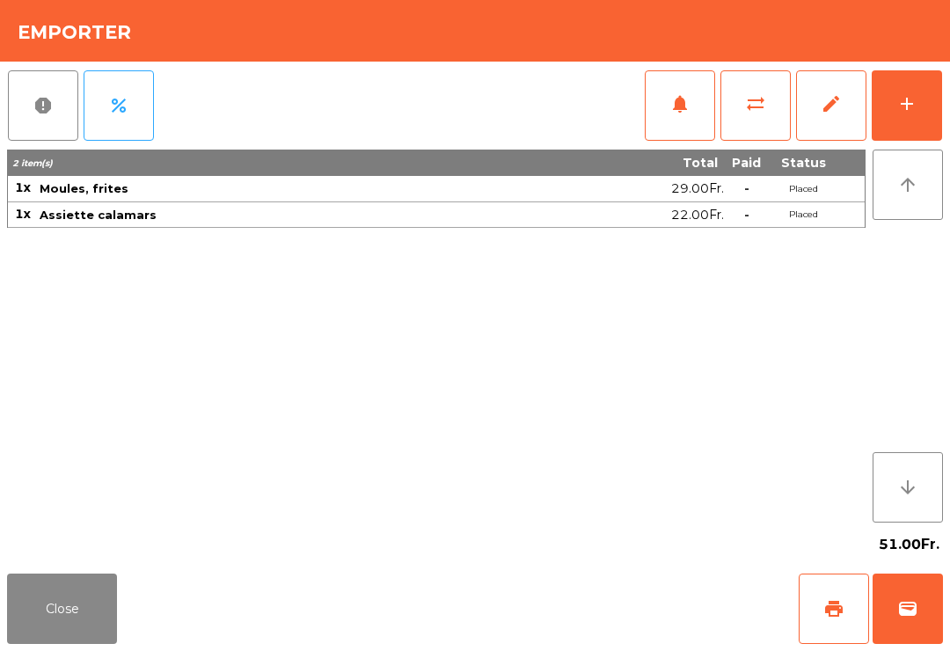
click at [59, 578] on button "Close" at bounding box center [62, 609] width 110 height 70
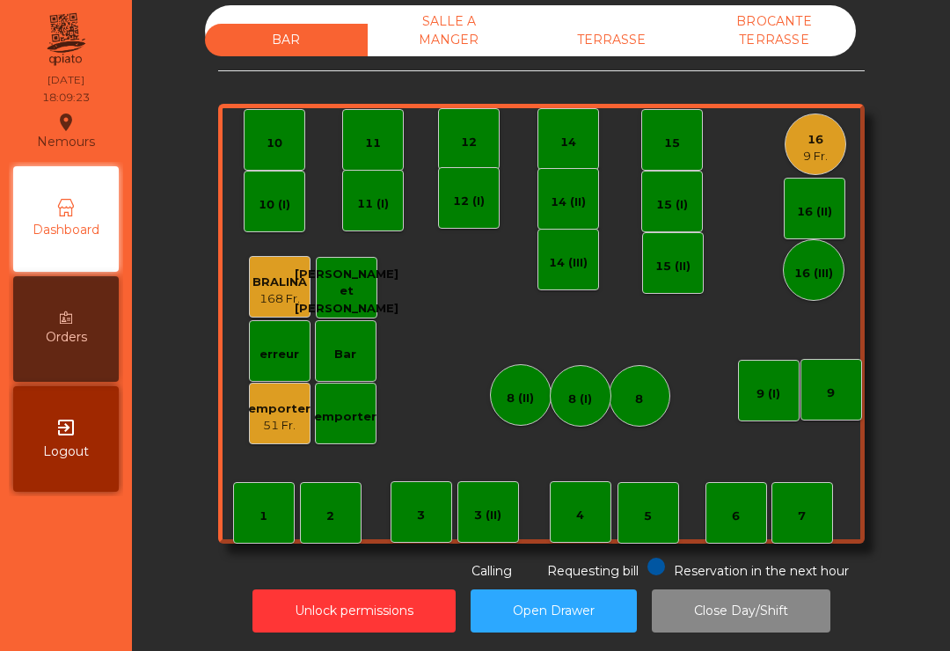
click at [618, 51] on div "TERRASSE" at bounding box center [611, 40] width 163 height 33
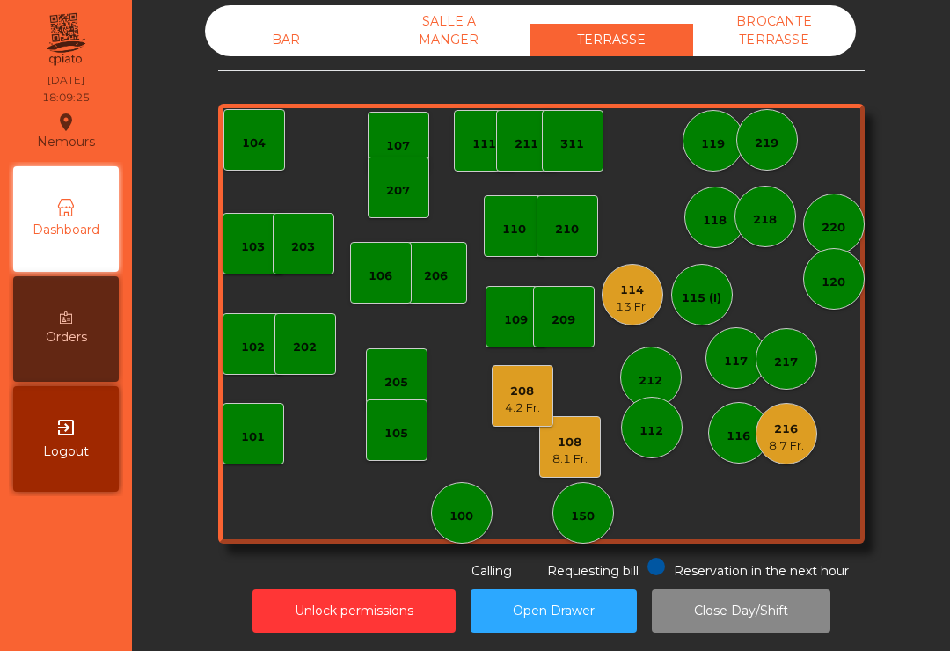
click at [787, 450] on div "8.7 Fr." at bounding box center [786, 446] width 35 height 18
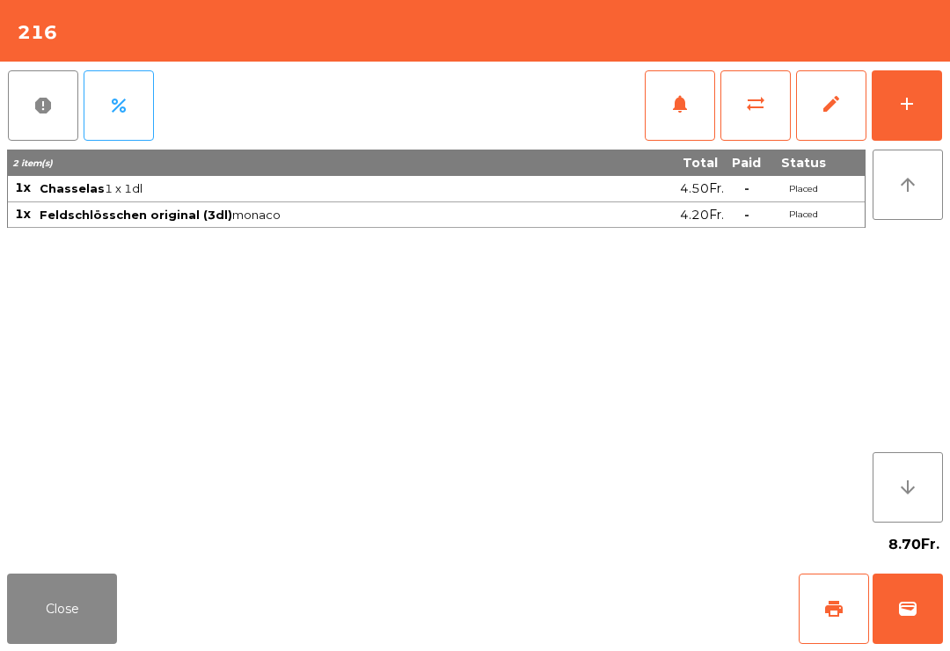
click at [46, 620] on button "Close" at bounding box center [62, 609] width 110 height 70
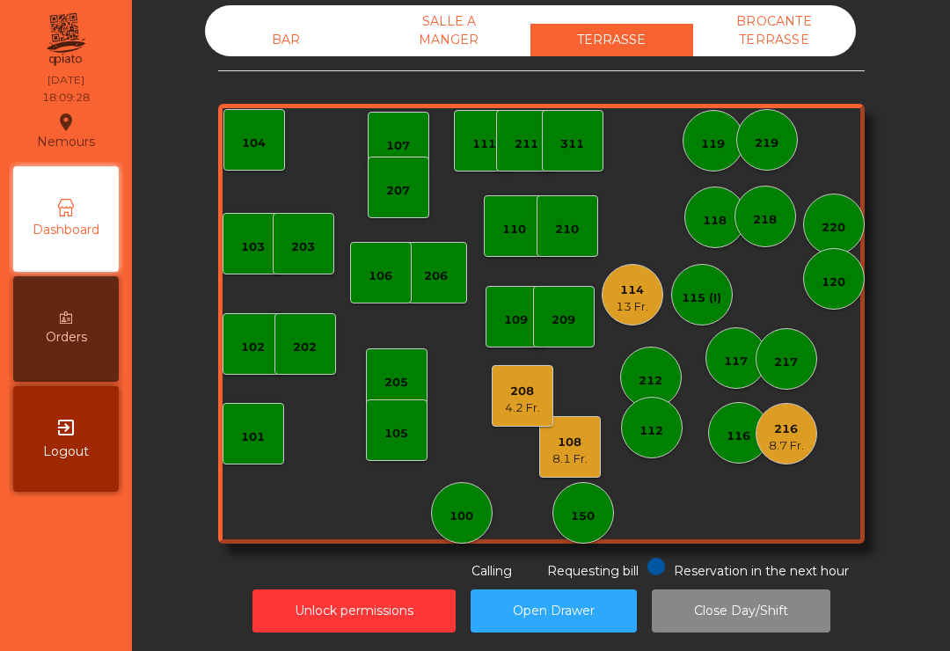
click at [578, 450] on div "8.1 Fr." at bounding box center [569, 459] width 35 height 18
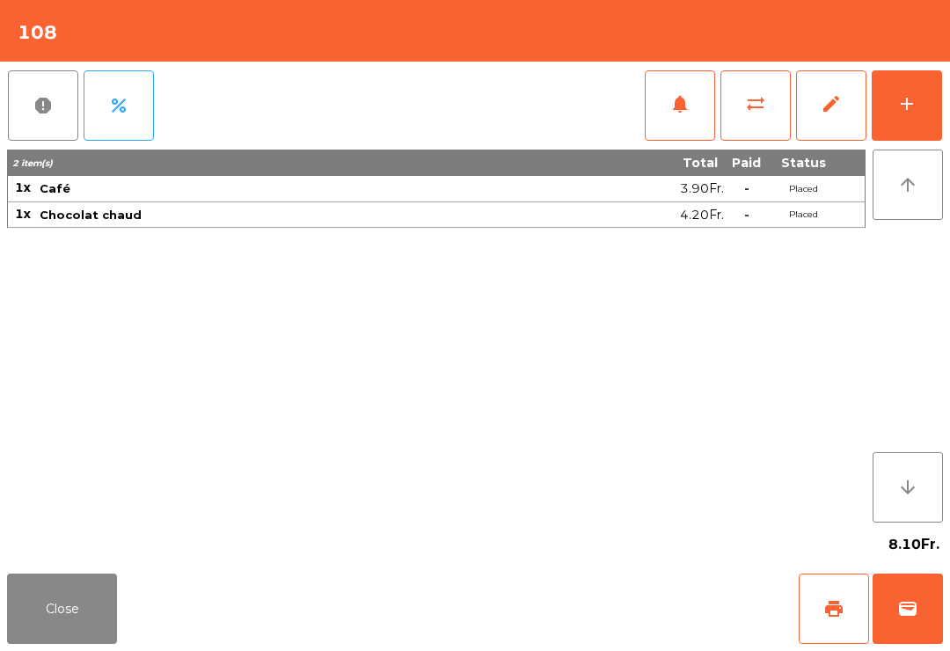
click at [9, 606] on button "Close" at bounding box center [62, 609] width 110 height 70
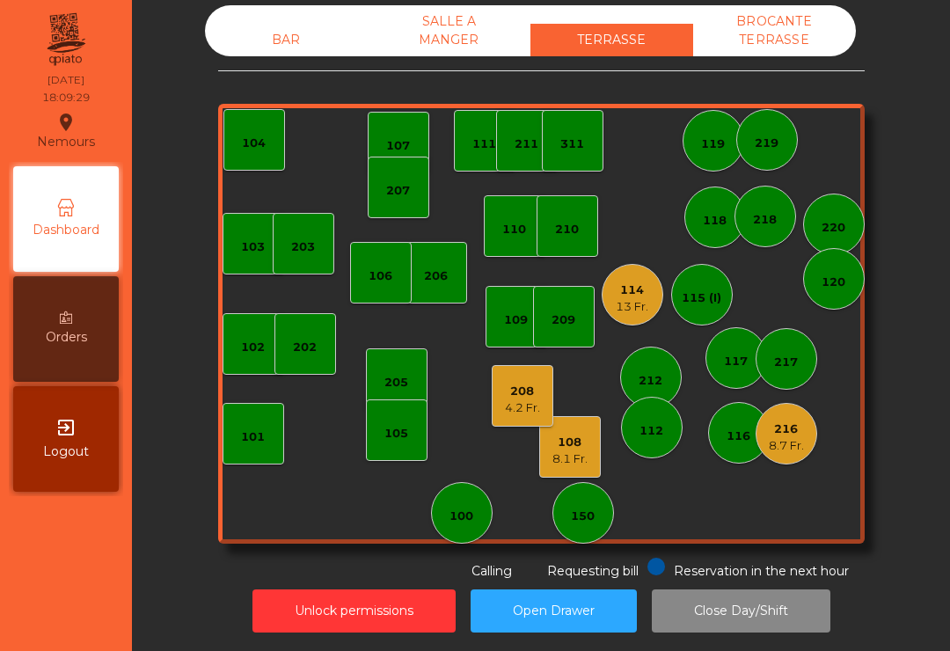
click at [553, 435] on div "108" at bounding box center [569, 443] width 35 height 18
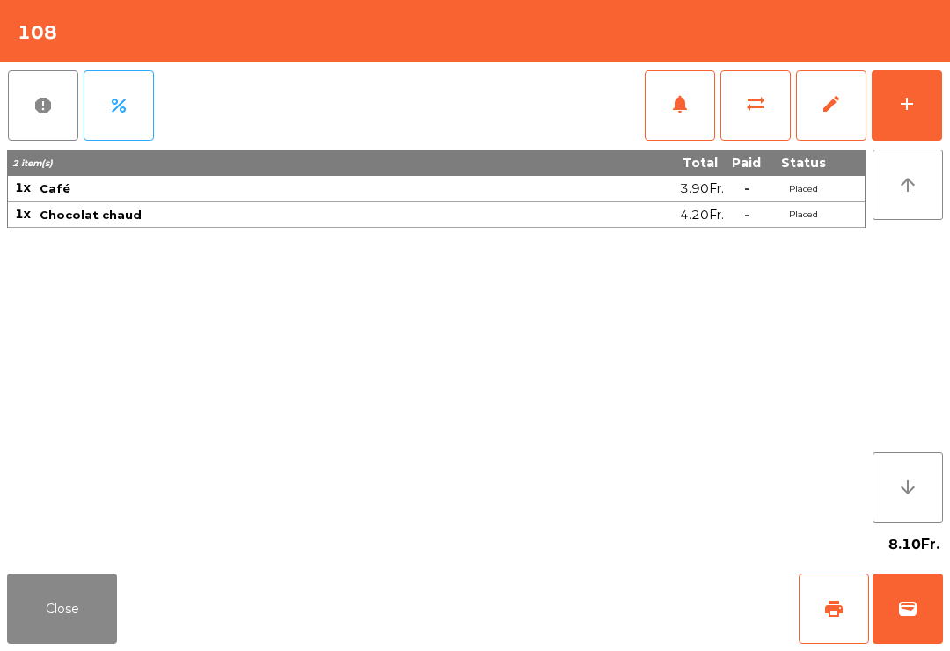
click at [905, 632] on button "wallet" at bounding box center [908, 609] width 70 height 70
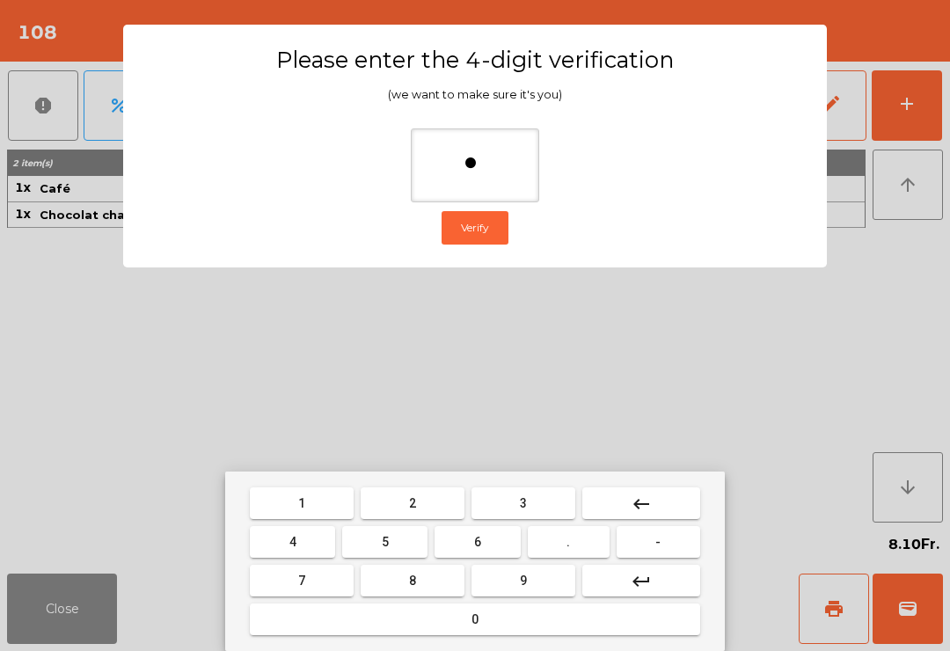
type input "**"
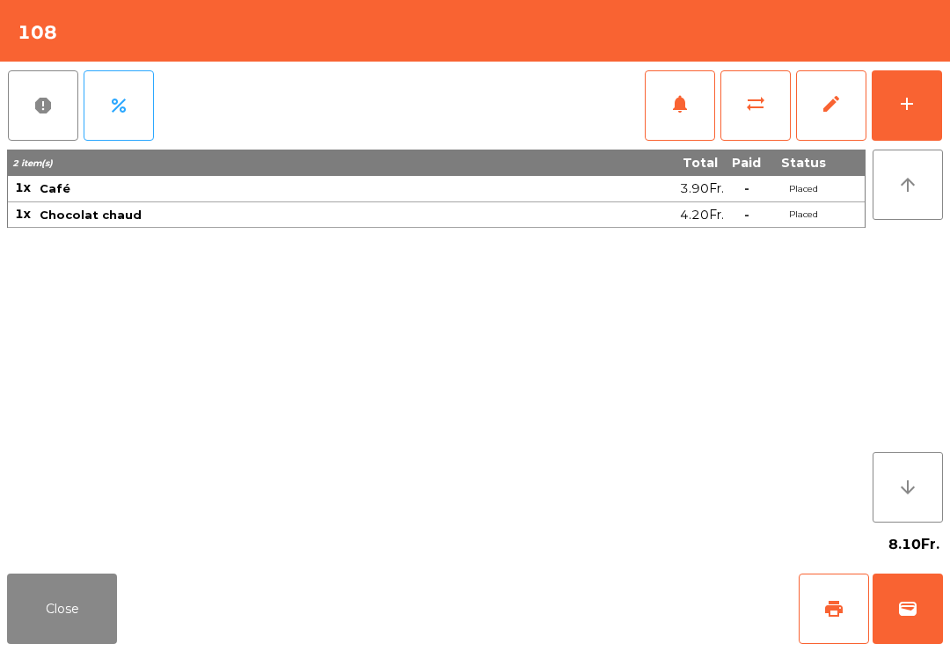
click at [572, 619] on div "Close print wallet" at bounding box center [475, 609] width 950 height 84
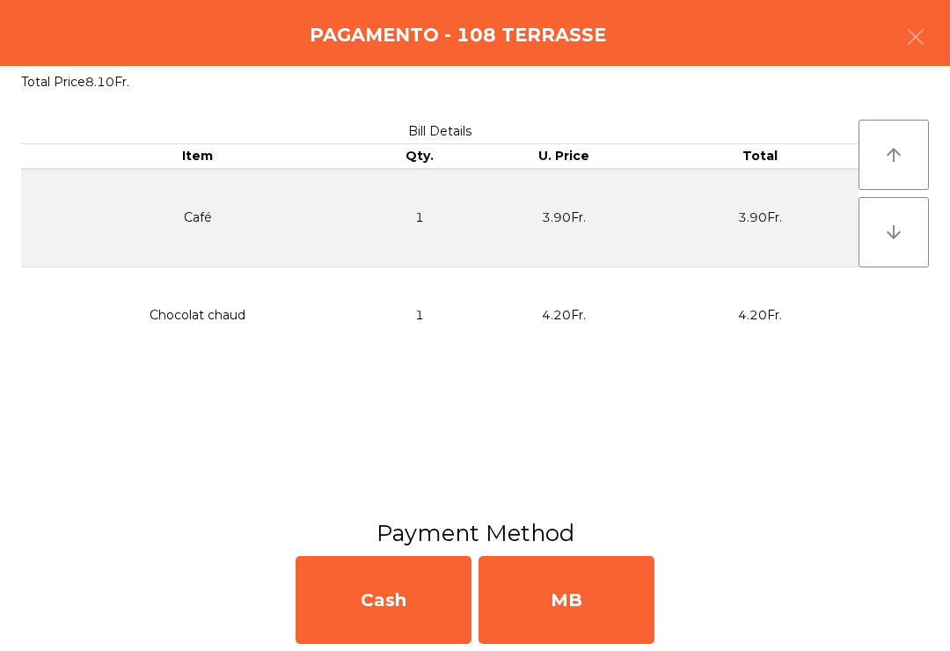
click at [591, 606] on div "MB" at bounding box center [567, 600] width 176 height 88
click at [584, 617] on div "No" at bounding box center [567, 600] width 176 height 88
click at [595, 618] on div "No" at bounding box center [567, 600] width 176 height 88
click at [604, 611] on div "No" at bounding box center [567, 600] width 176 height 88
click at [623, 629] on div "No" at bounding box center [567, 600] width 176 height 88
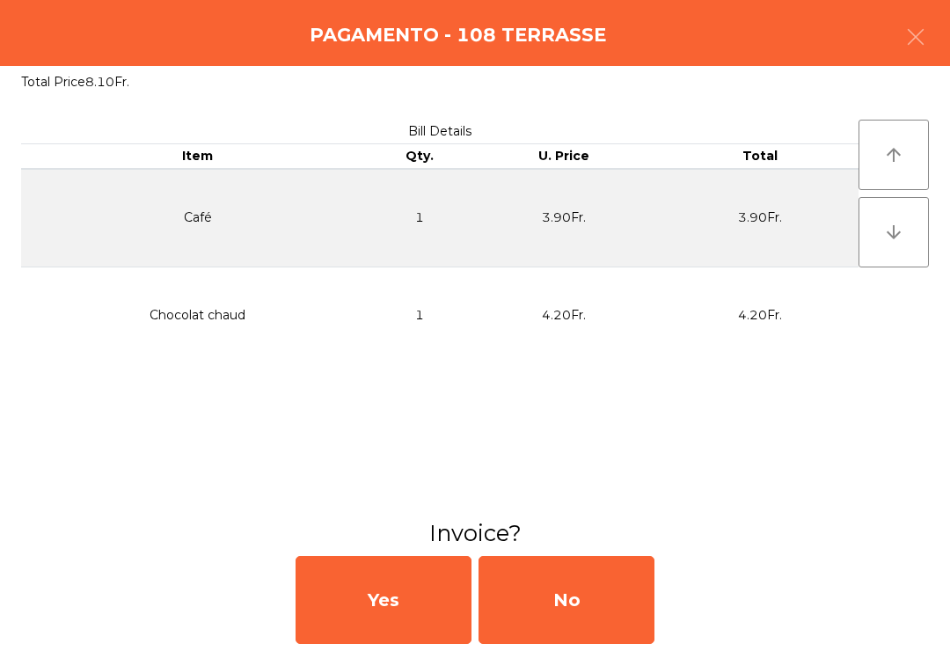
click at [625, 633] on div "No" at bounding box center [567, 600] width 176 height 88
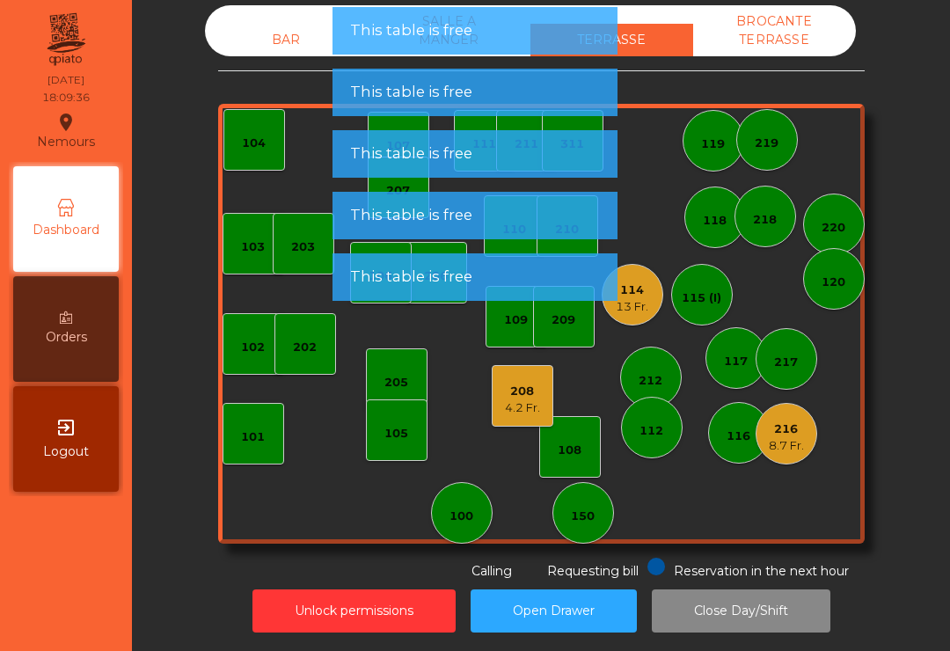
click at [518, 388] on div "208" at bounding box center [522, 392] width 35 height 18
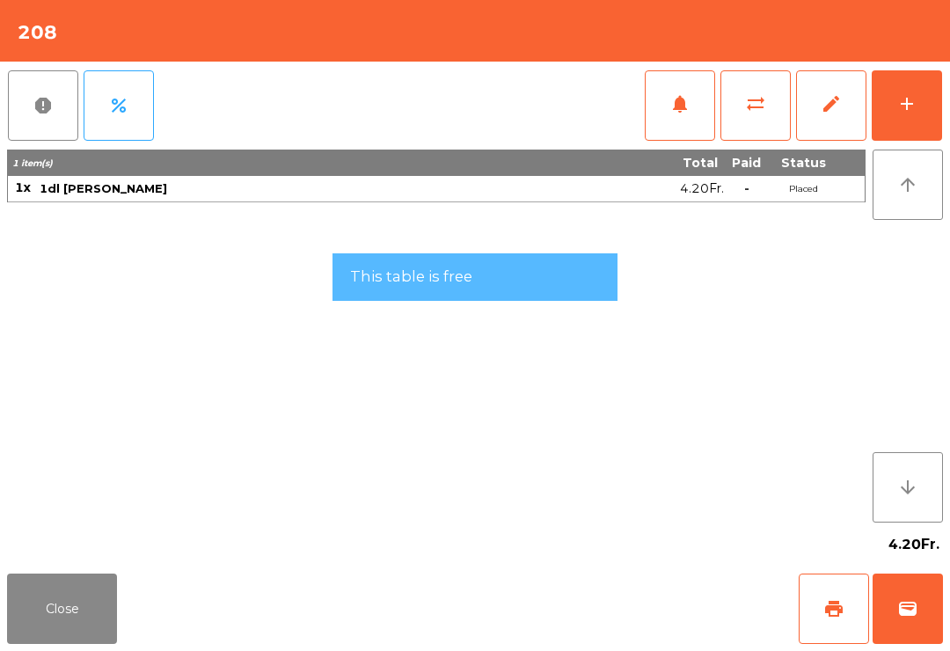
click at [85, 600] on button "Close" at bounding box center [62, 609] width 110 height 70
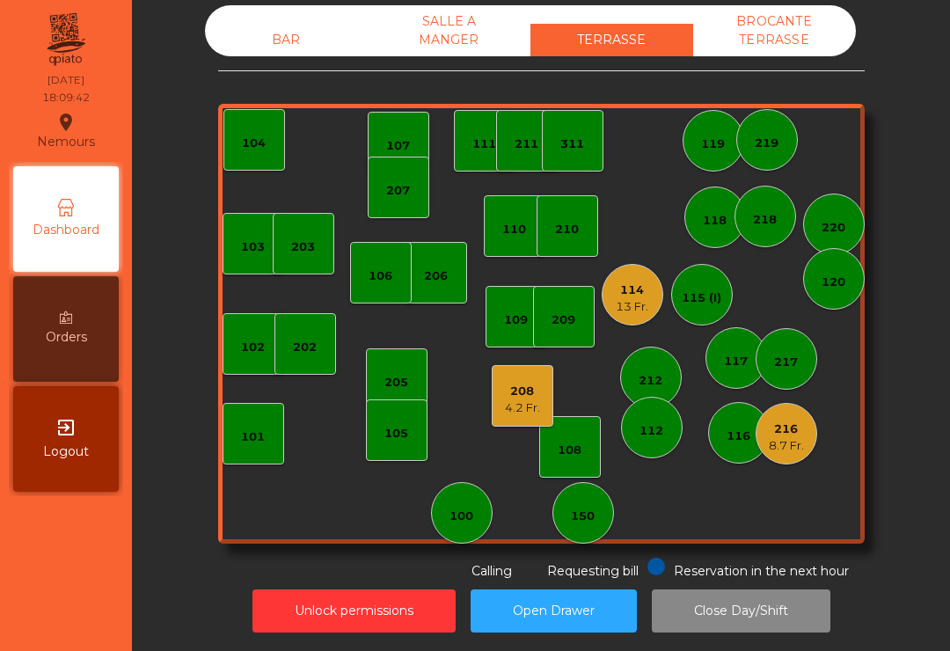
click at [267, 55] on div "BAR" at bounding box center [286, 40] width 163 height 33
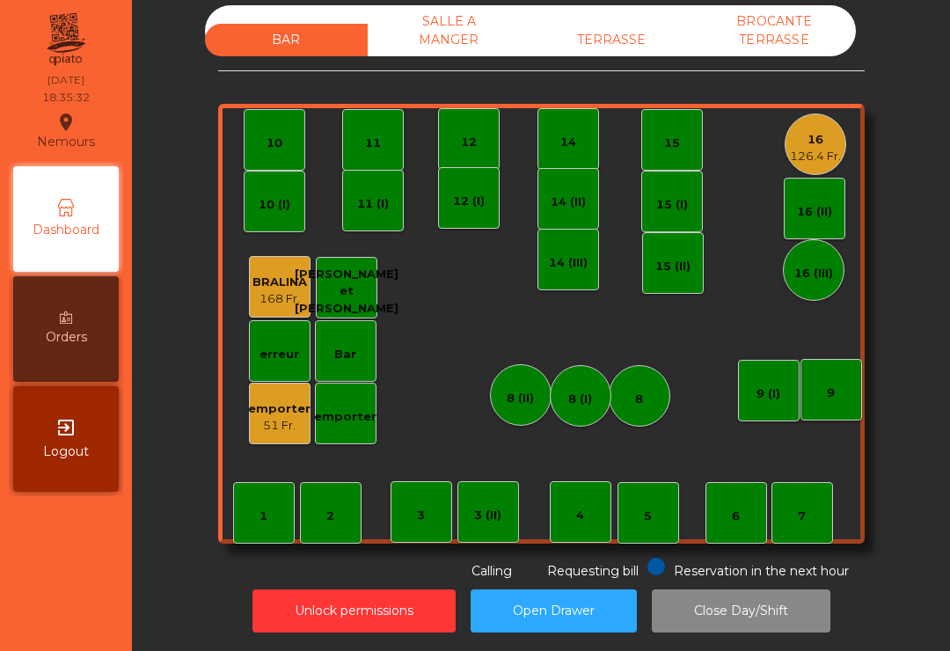
click at [279, 431] on div "51 Fr." at bounding box center [279, 426] width 62 height 18
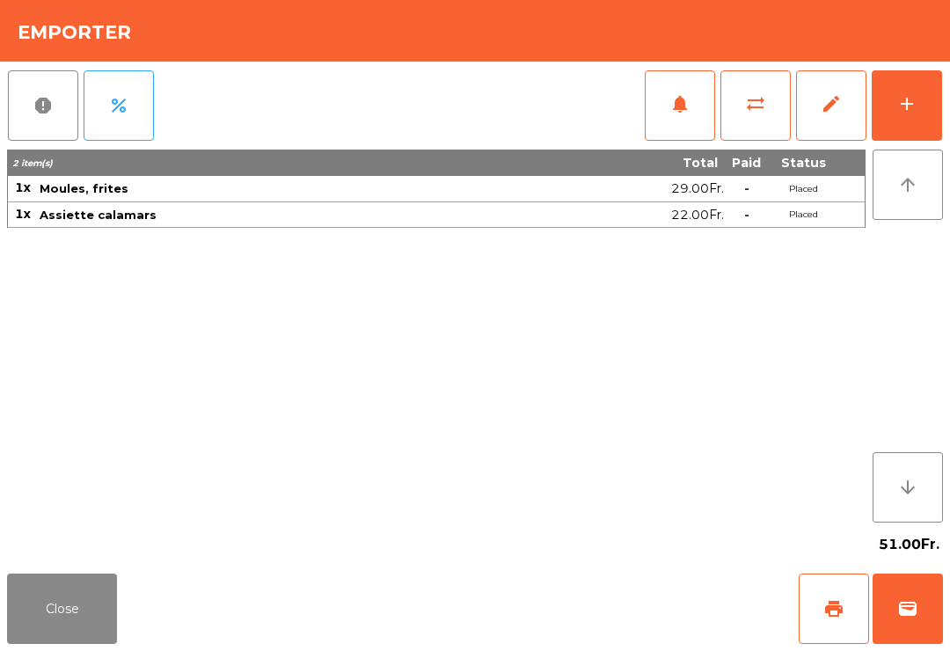
click at [895, 608] on button "wallet" at bounding box center [908, 609] width 70 height 70
click at [577, 593] on div "Close print wallet" at bounding box center [475, 609] width 950 height 84
click at [599, 615] on div "Close print wallet" at bounding box center [475, 609] width 950 height 84
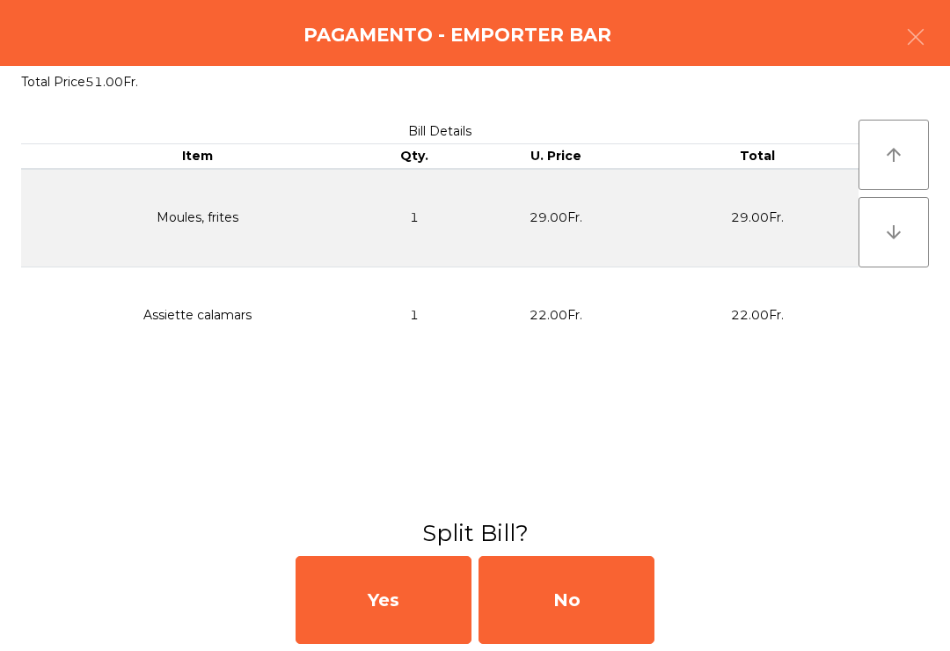
click at [599, 619] on div "No" at bounding box center [567, 600] width 176 height 88
click at [613, 582] on div "MB" at bounding box center [567, 600] width 176 height 88
click at [523, 590] on div "No" at bounding box center [567, 600] width 176 height 88
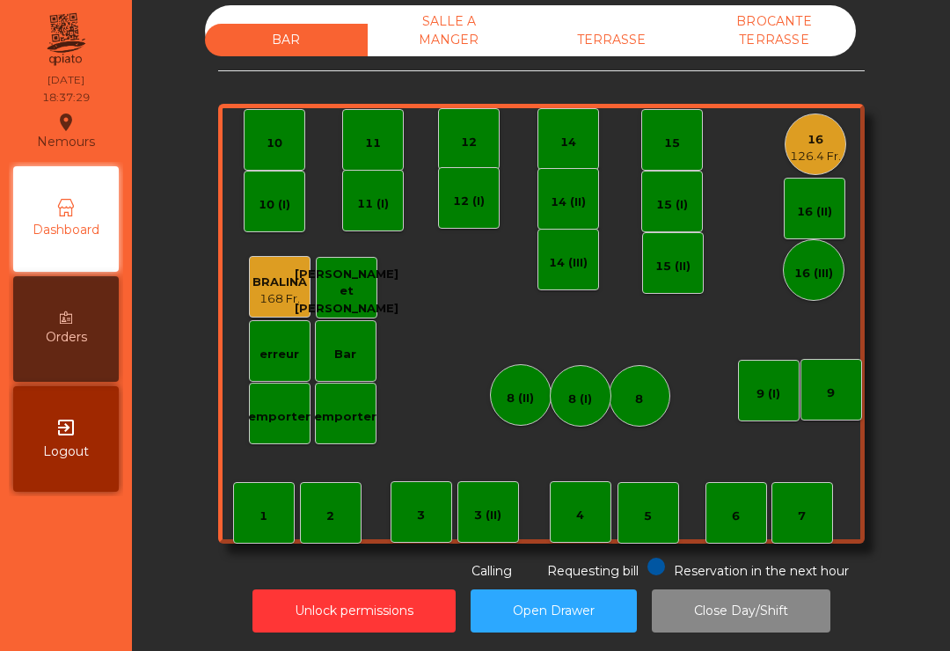
click at [618, 18] on div "BAR SALLE A MANGER TERRASSE BROCANTE TERRASSE" at bounding box center [530, 30] width 651 height 51
click at [633, 54] on div "TERRASSE" at bounding box center [611, 40] width 163 height 33
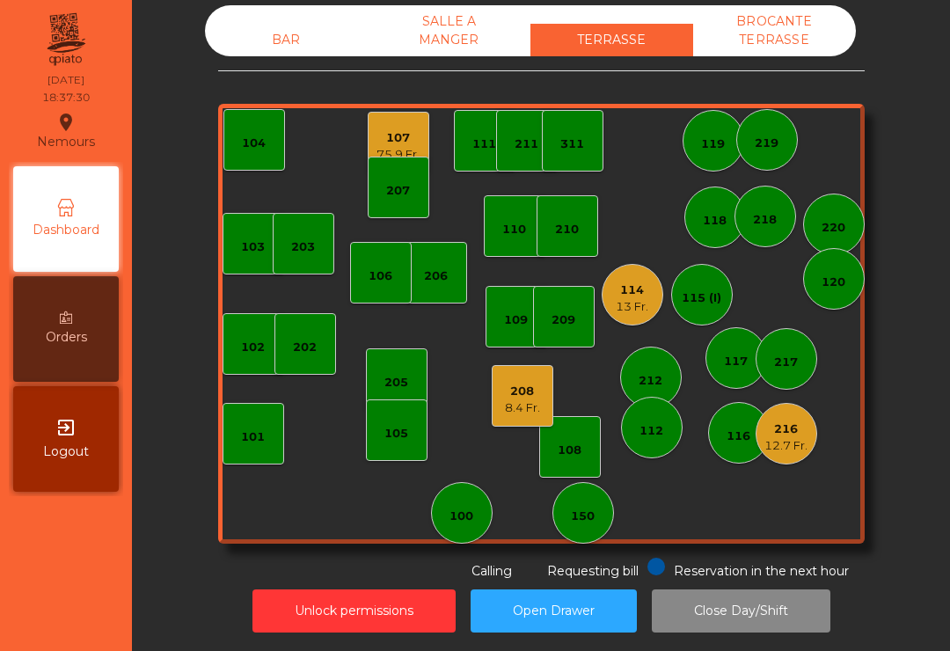
click at [247, 454] on div "101" at bounding box center [254, 434] width 62 height 62
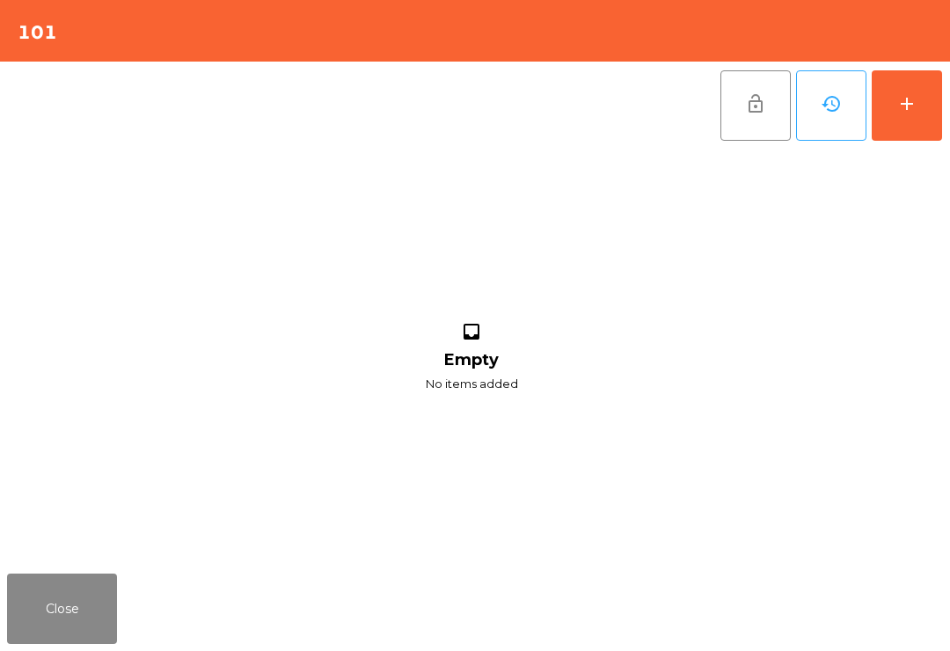
click at [898, 98] on div "add" at bounding box center [906, 103] width 21 height 21
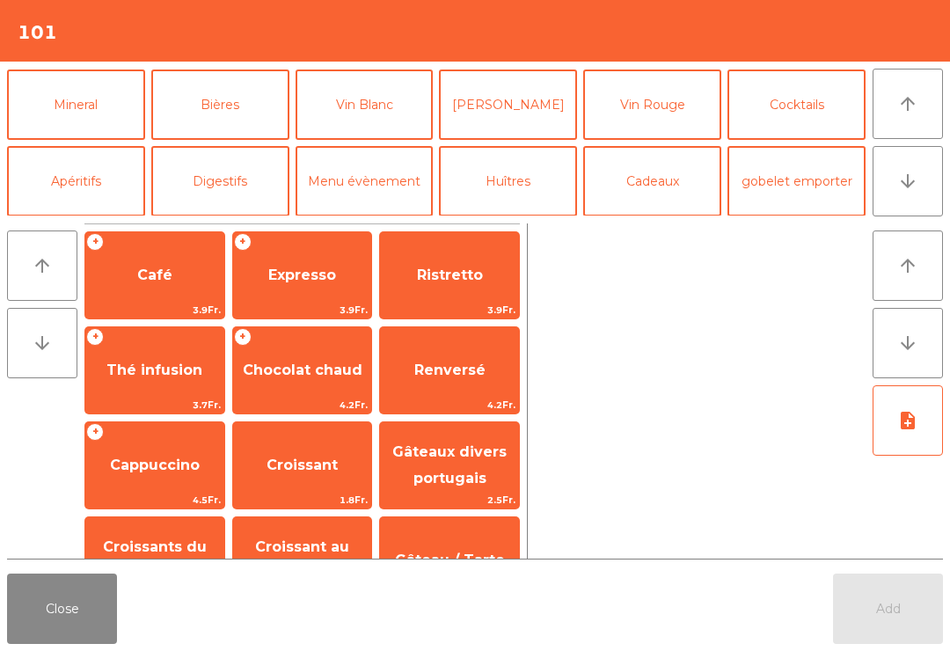
scroll to position [223, 0]
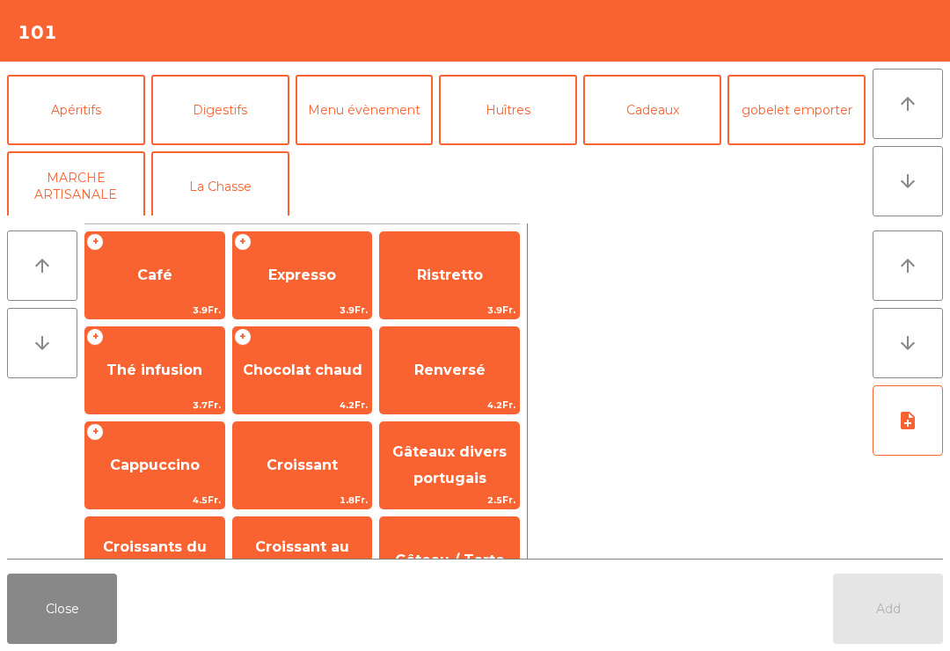
click at [794, 69] on button "Cocktails" at bounding box center [797, 33] width 138 height 70
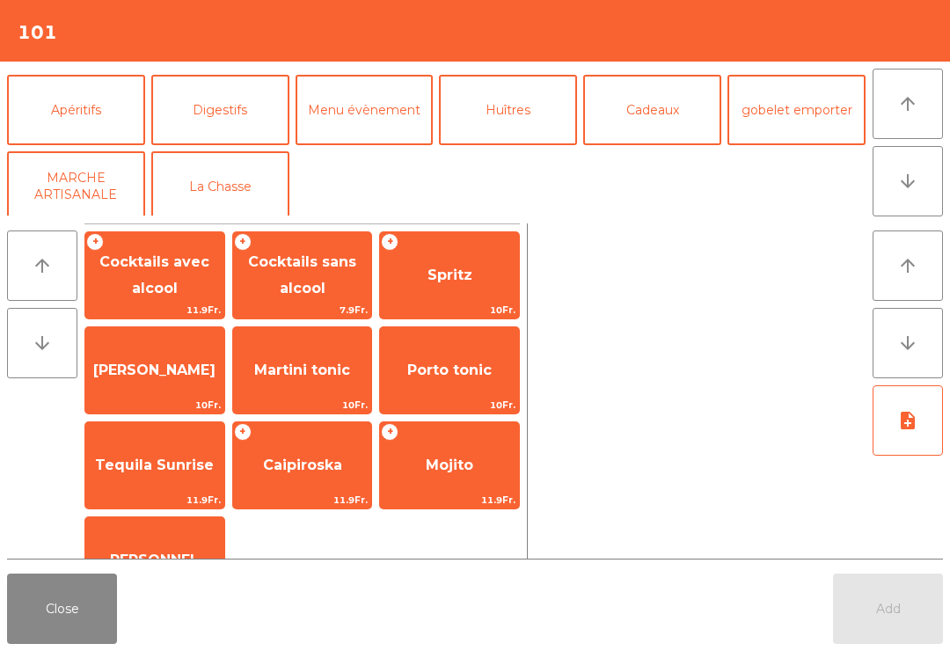
click at [294, 260] on span "Cocktails sans alcool" at bounding box center [302, 274] width 108 height 43
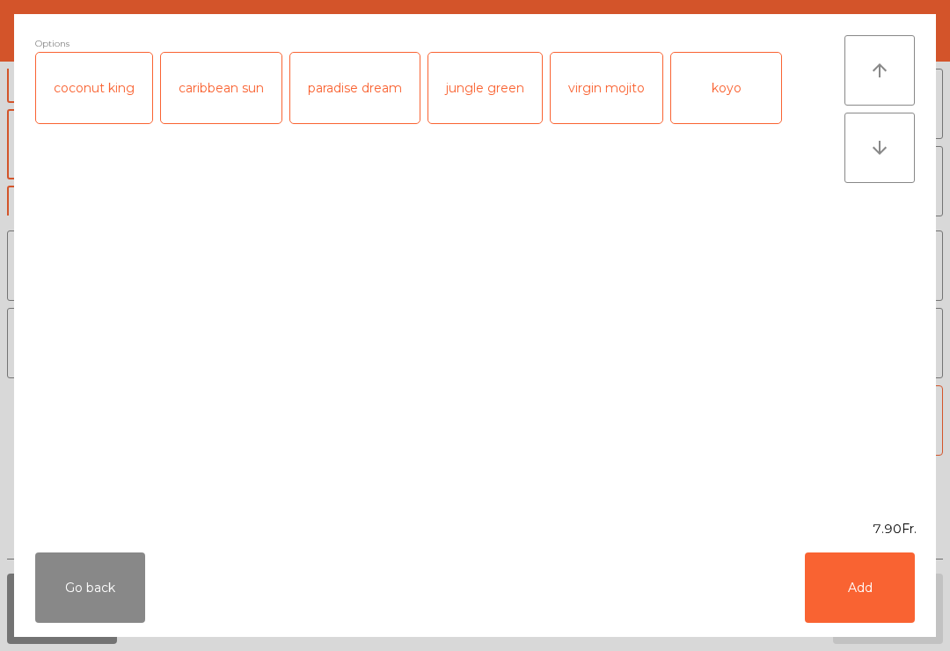
click at [894, 591] on button "Add" at bounding box center [860, 587] width 110 height 70
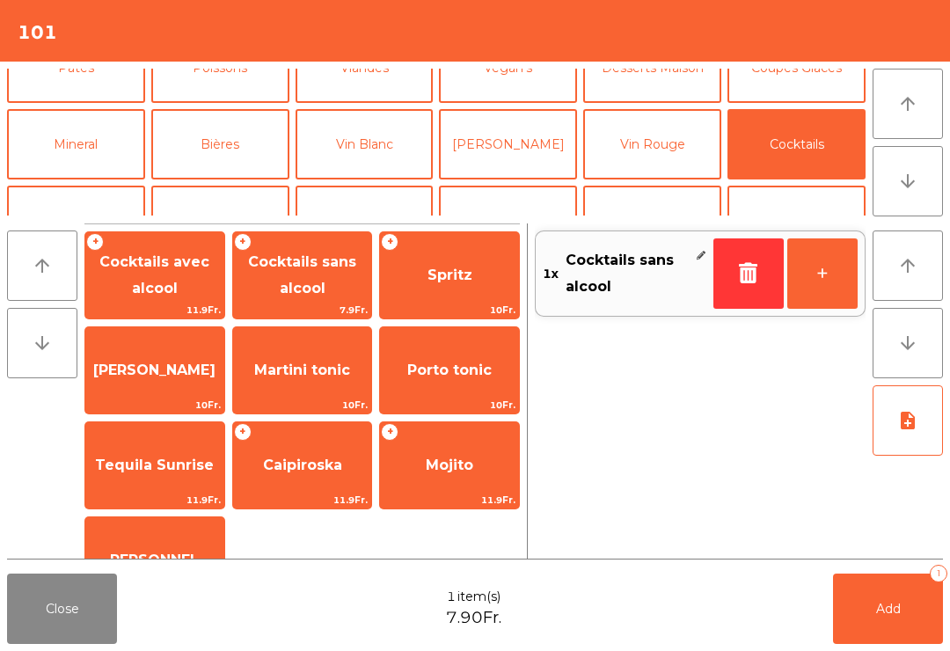
click at [219, 128] on button "Bières" at bounding box center [220, 144] width 138 height 70
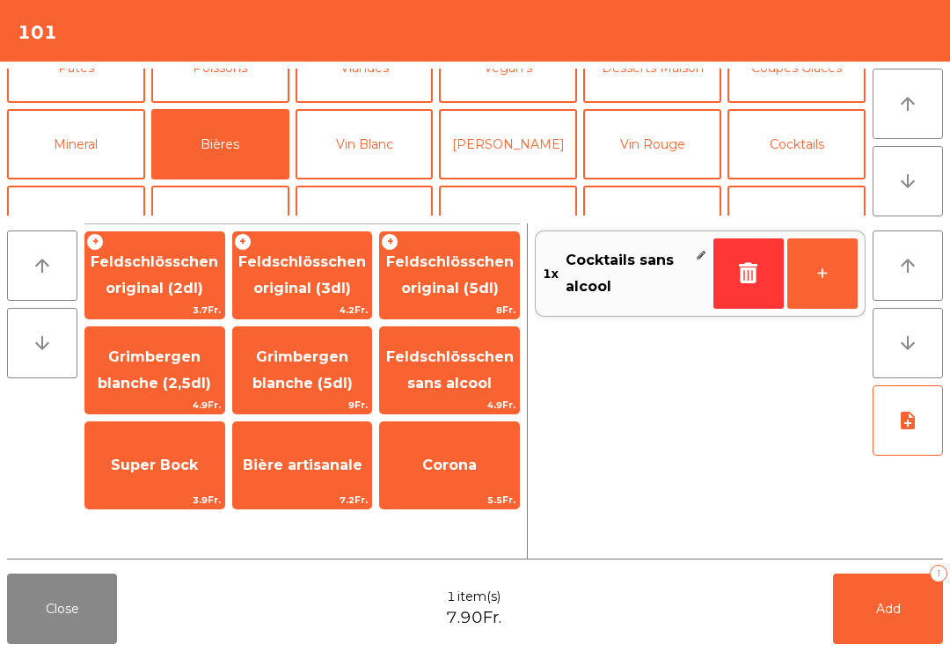
click at [323, 316] on span "4.2Fr." at bounding box center [302, 310] width 139 height 17
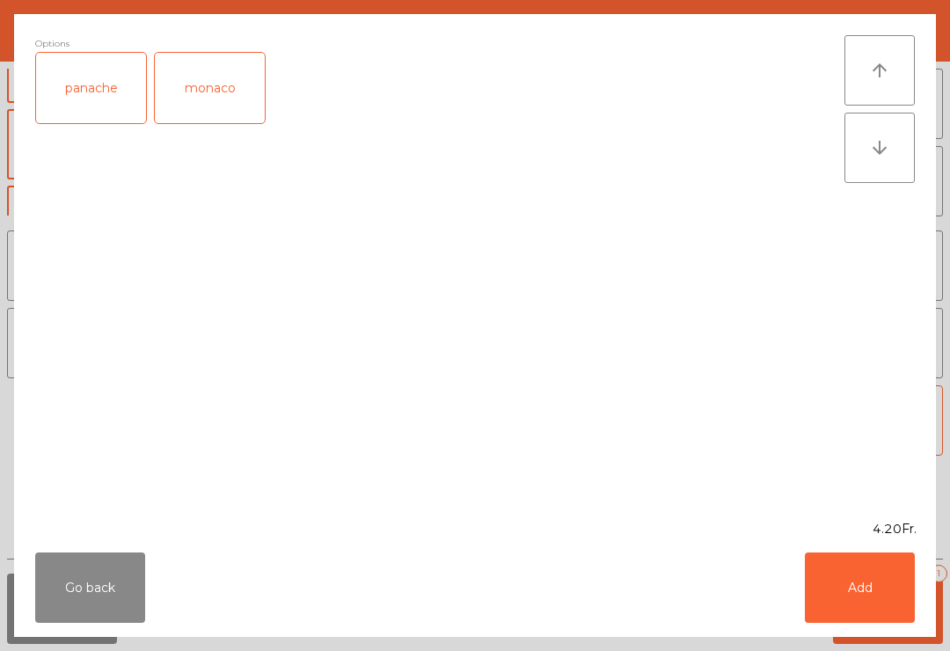
click at [914, 595] on button "Add" at bounding box center [860, 587] width 110 height 70
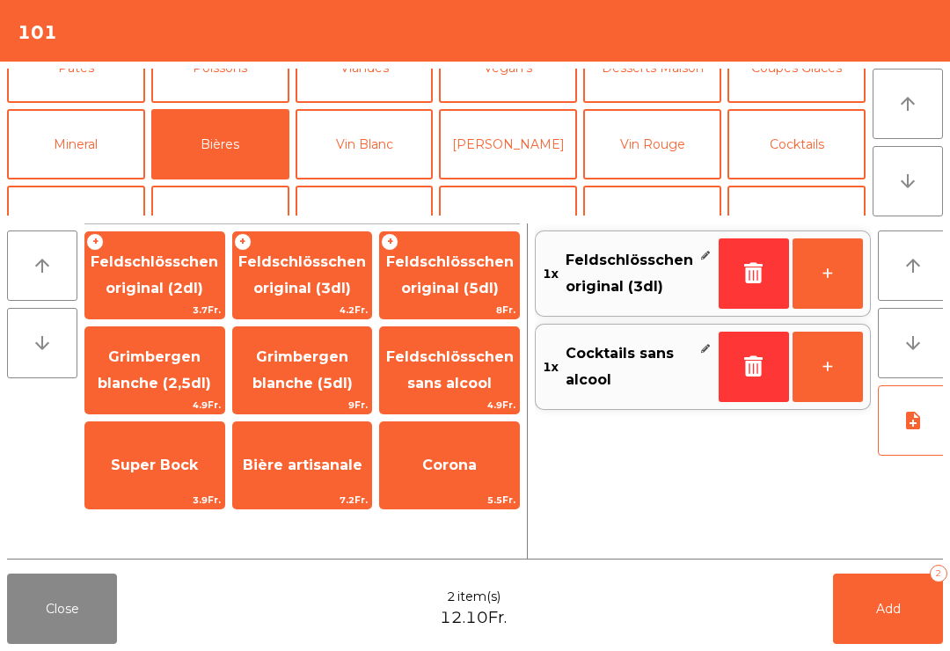
click at [911, 627] on button "Add 2" at bounding box center [888, 609] width 110 height 70
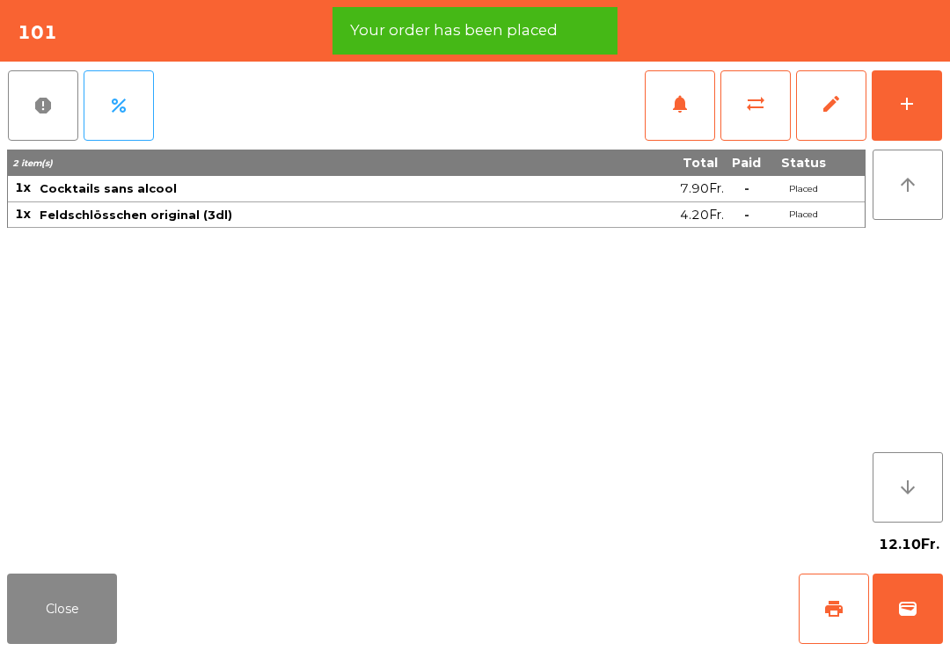
click at [830, 591] on button "print" at bounding box center [834, 609] width 70 height 70
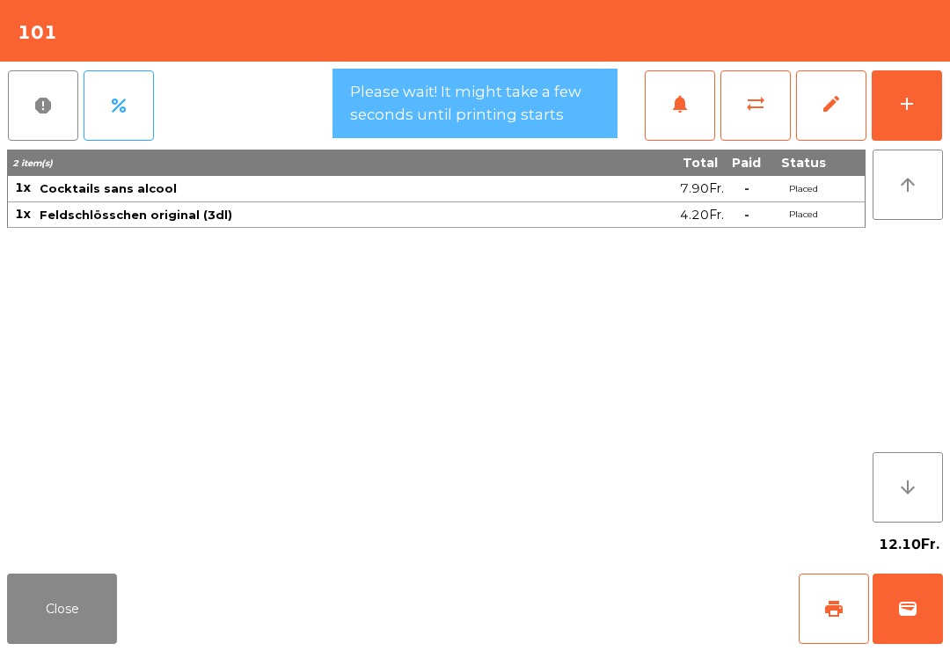
click at [89, 618] on button "Close" at bounding box center [62, 609] width 110 height 70
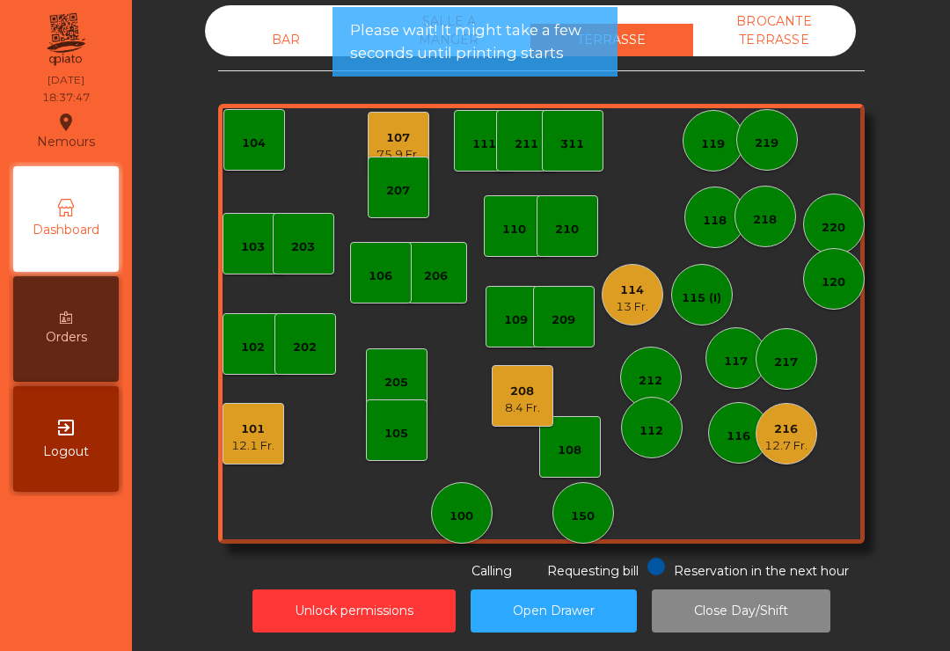
click at [262, 452] on div "12.1 Fr." at bounding box center [252, 446] width 43 height 18
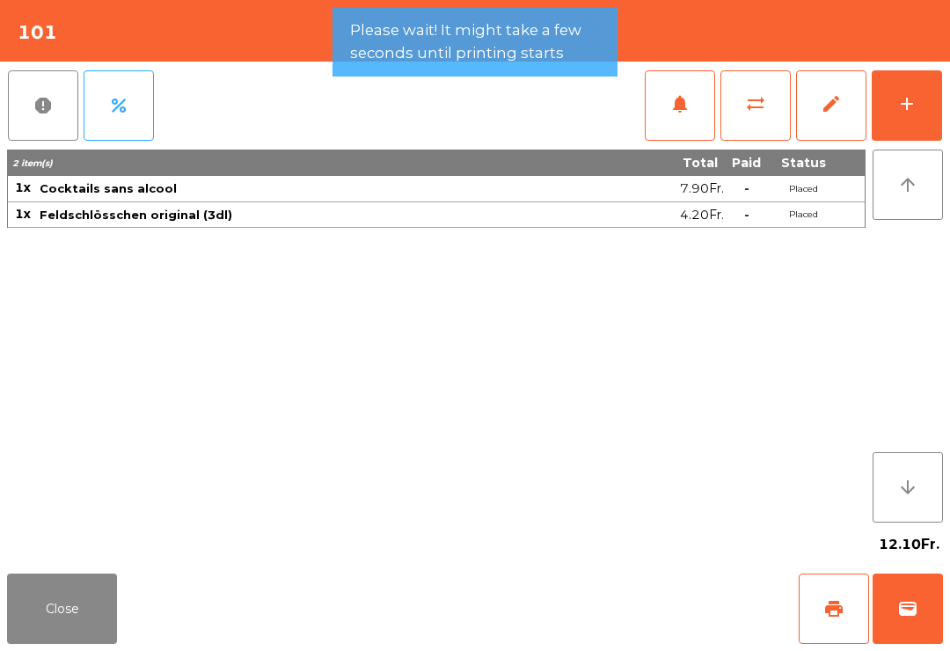
click at [897, 586] on button "wallet" at bounding box center [908, 609] width 70 height 70
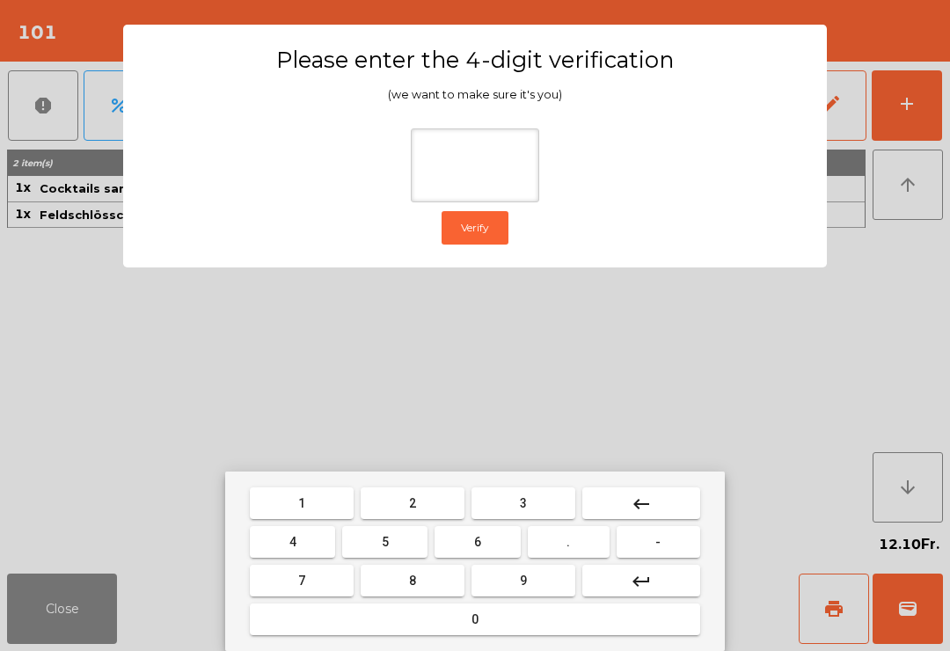
type input "*"
type input "***"
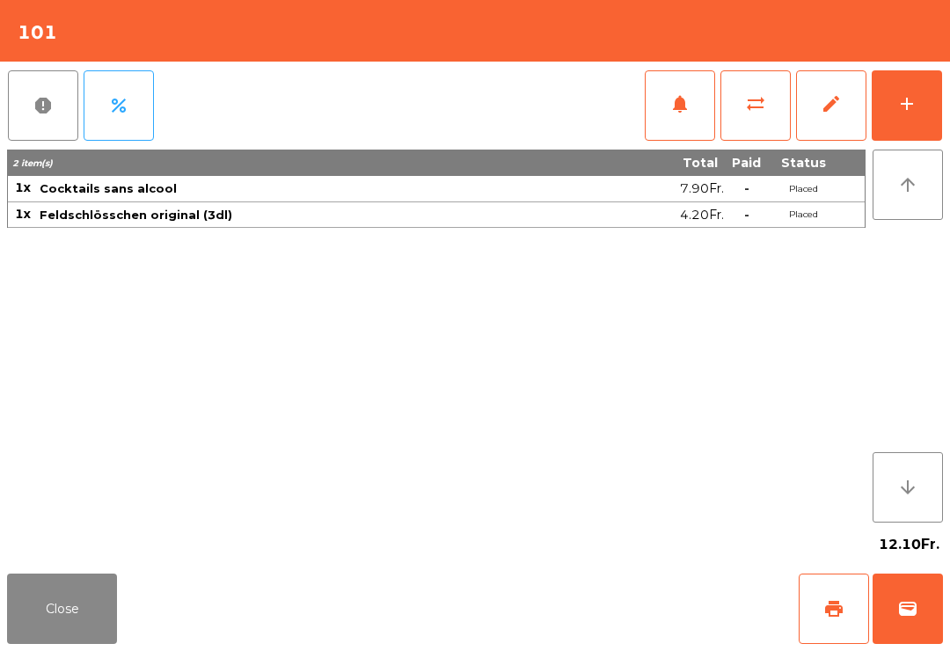
click at [588, 616] on div "Close print wallet" at bounding box center [475, 609] width 950 height 84
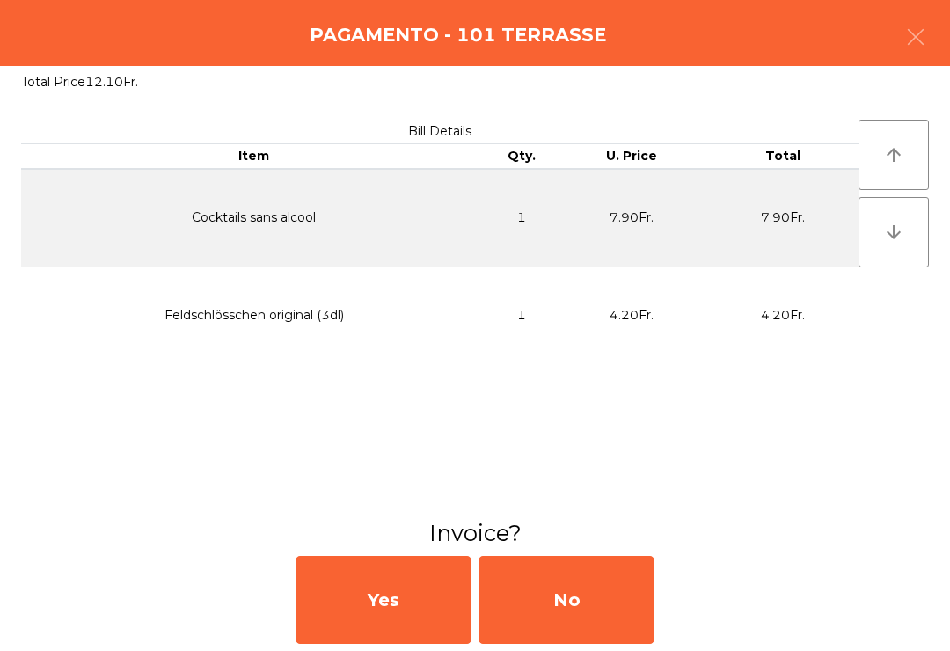
click at [590, 603] on div "No" at bounding box center [567, 600] width 176 height 88
click at [577, 603] on div "No" at bounding box center [567, 600] width 176 height 88
click at [579, 604] on div "No" at bounding box center [567, 600] width 176 height 88
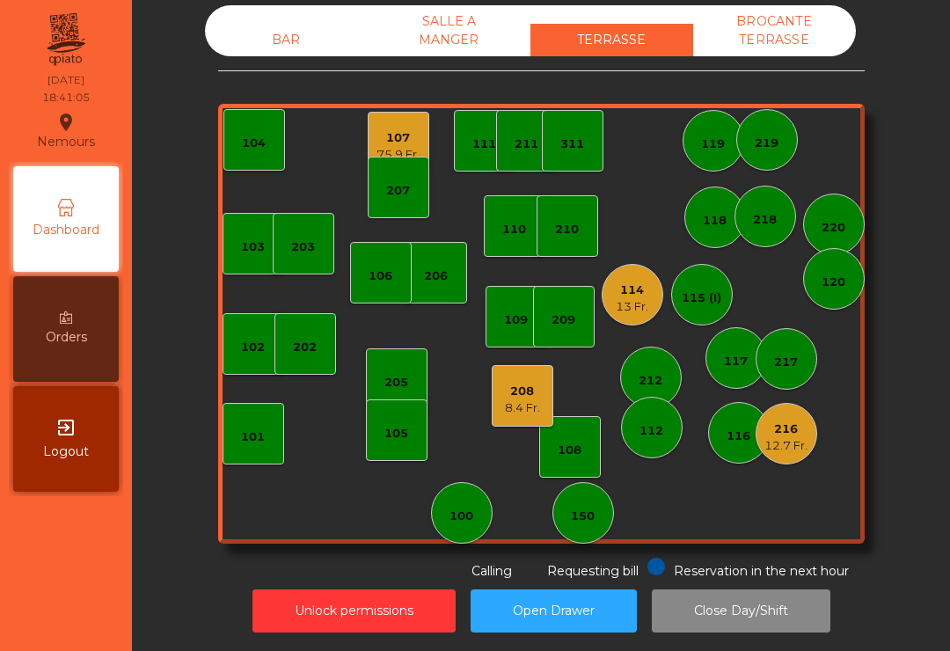
click at [760, 455] on div "116" at bounding box center [739, 433] width 62 height 62
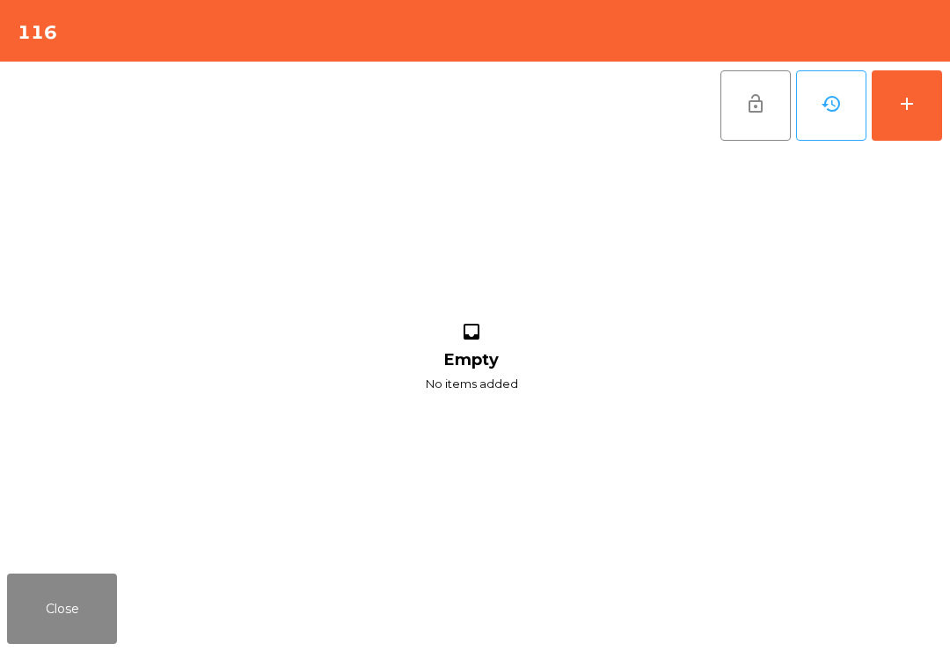
click at [84, 590] on button "Close" at bounding box center [62, 609] width 110 height 70
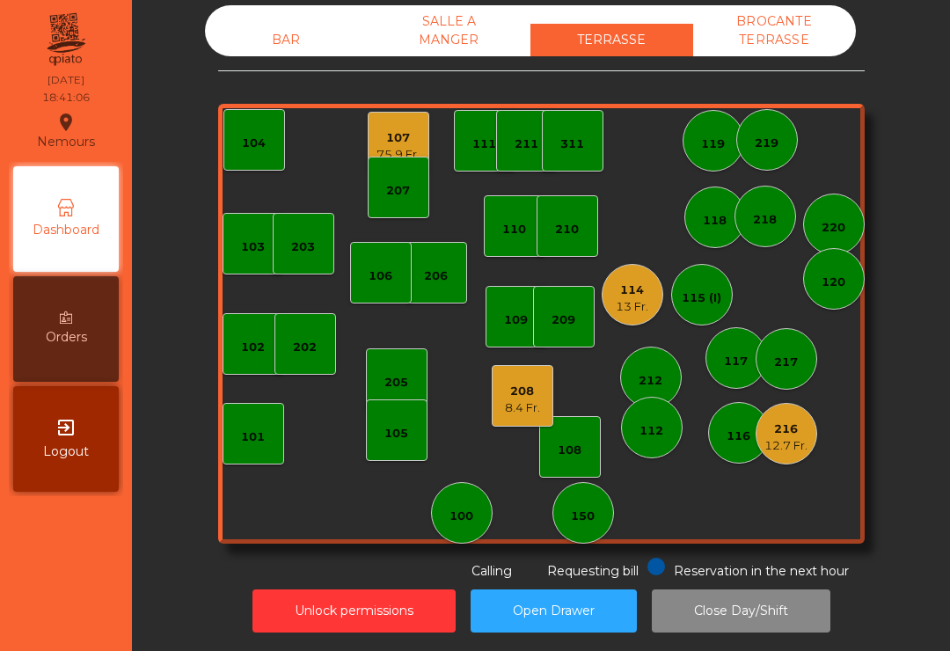
click at [786, 446] on div "12.7 Fr." at bounding box center [786, 446] width 43 height 18
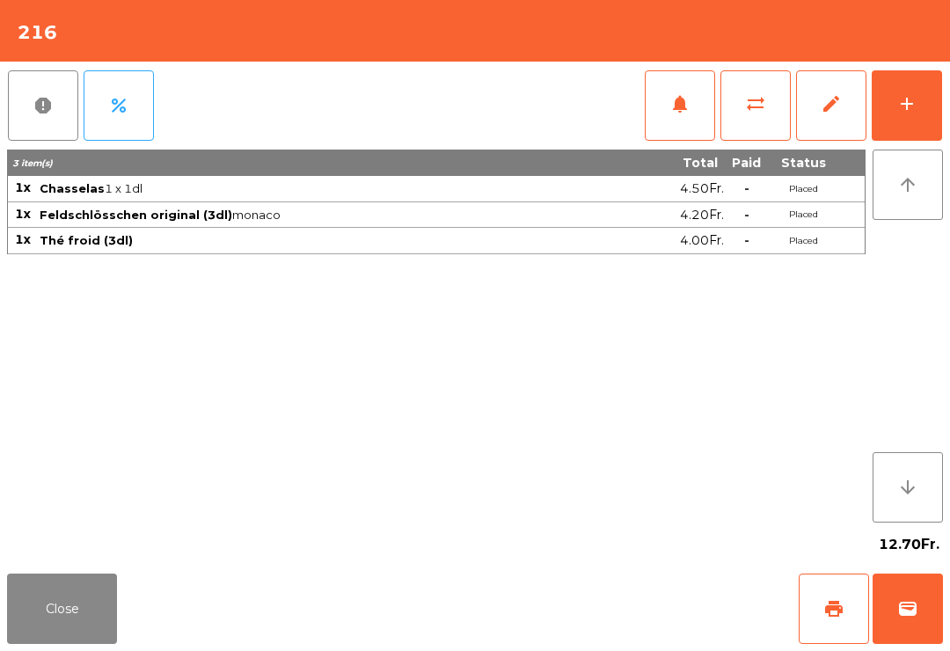
click at [833, 618] on span "print" at bounding box center [833, 608] width 21 height 21
click at [890, 613] on button "wallet" at bounding box center [908, 609] width 70 height 70
click at [601, 608] on div "Close print wallet" at bounding box center [475, 609] width 950 height 84
click at [606, 609] on div "Close print wallet" at bounding box center [475, 609] width 950 height 84
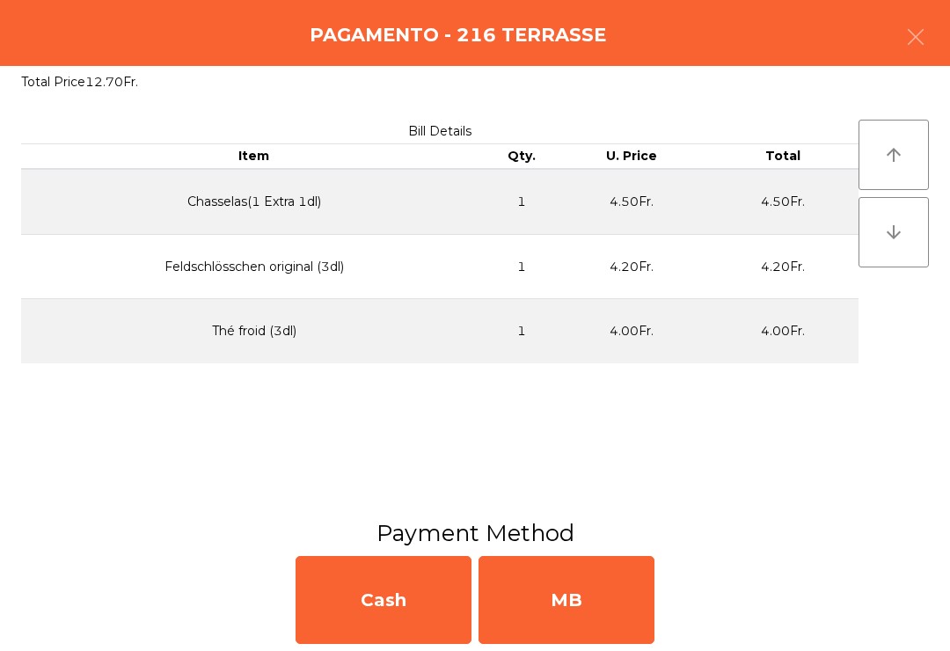
click at [547, 581] on div "MB" at bounding box center [567, 600] width 176 height 88
click at [534, 572] on div "No" at bounding box center [567, 600] width 176 height 88
click at [577, 535] on h3 "Invoice?" at bounding box center [475, 533] width 924 height 32
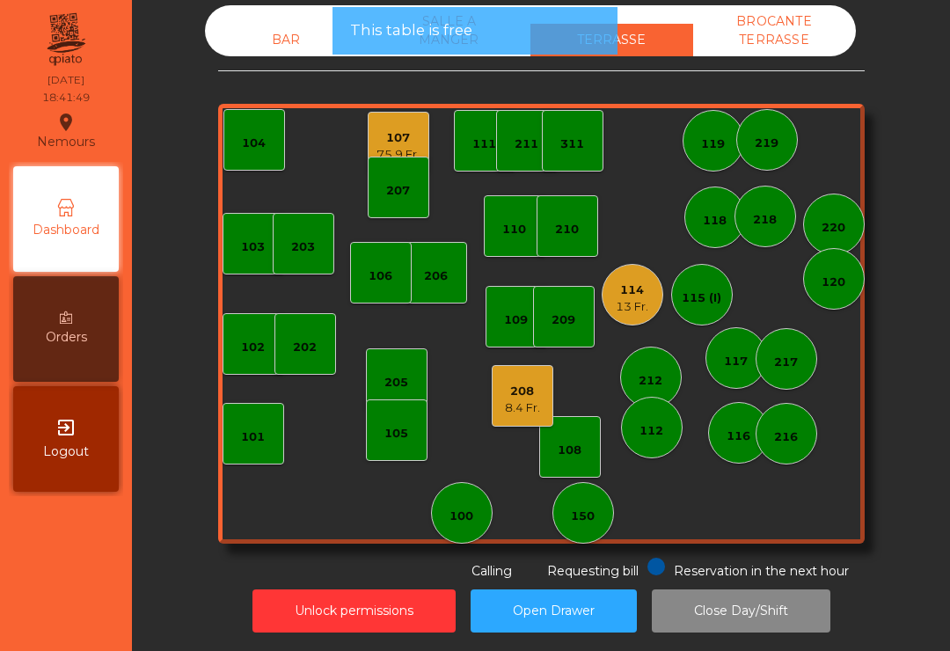
click at [516, 605] on button "Open Drawer" at bounding box center [554, 610] width 166 height 43
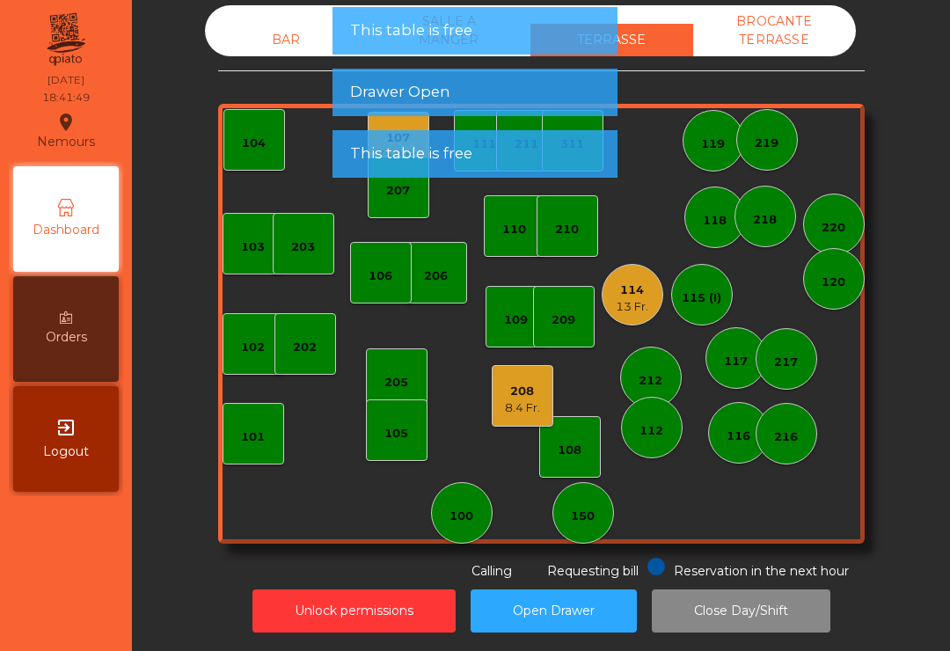
click at [501, 602] on button "Open Drawer" at bounding box center [554, 610] width 166 height 43
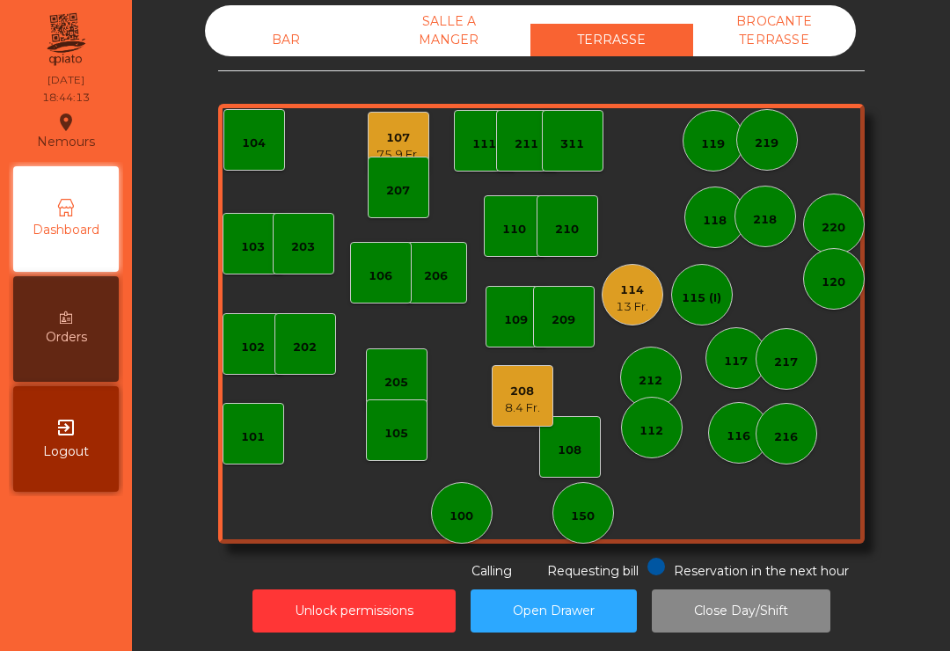
click at [249, 441] on div "101" at bounding box center [253, 437] width 24 height 18
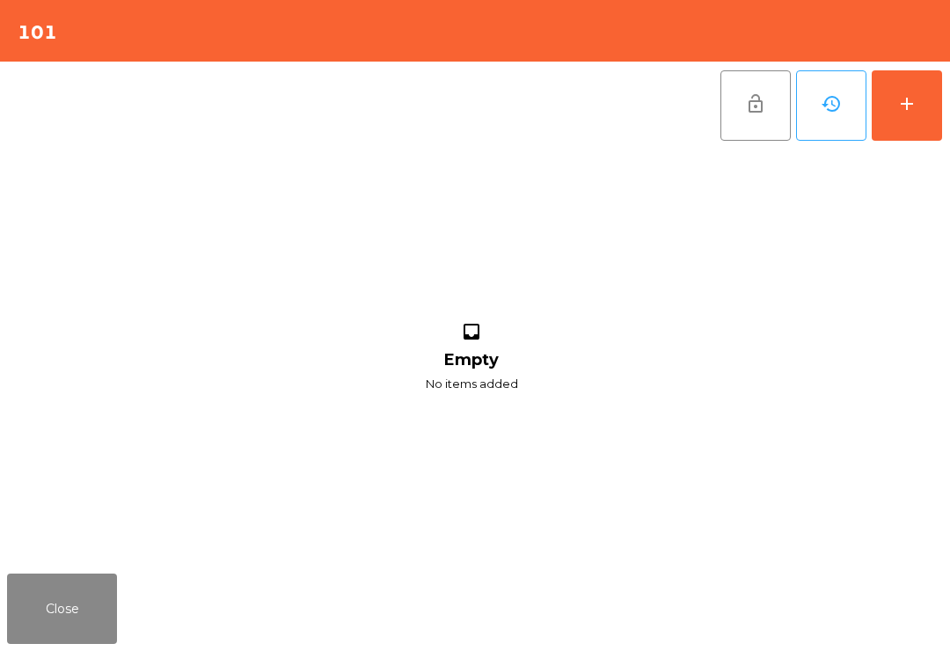
click at [917, 99] on div "add" at bounding box center [906, 103] width 21 height 21
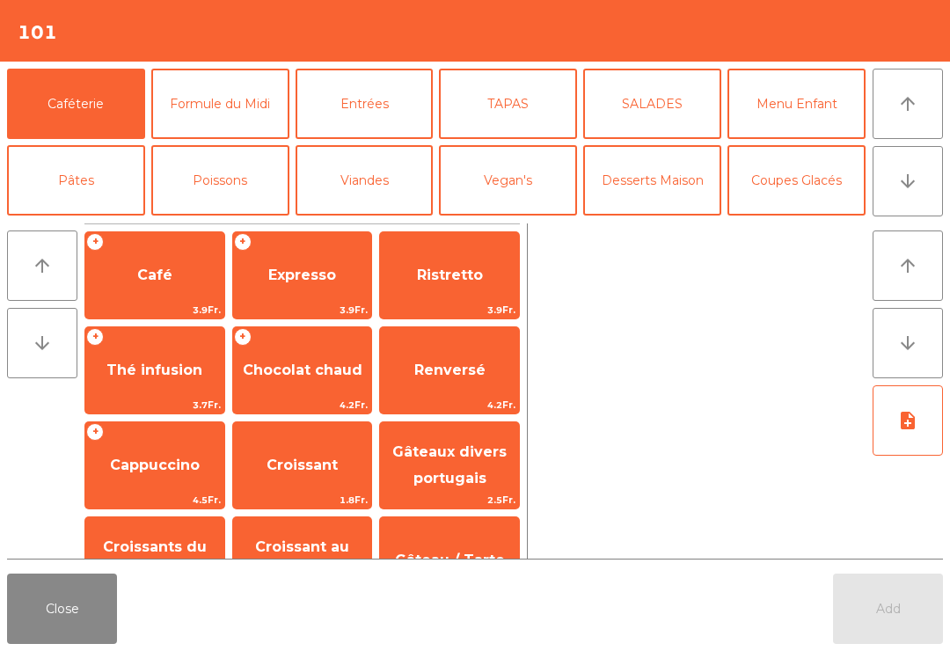
click at [910, 184] on icon "arrow_downward" at bounding box center [907, 181] width 21 height 21
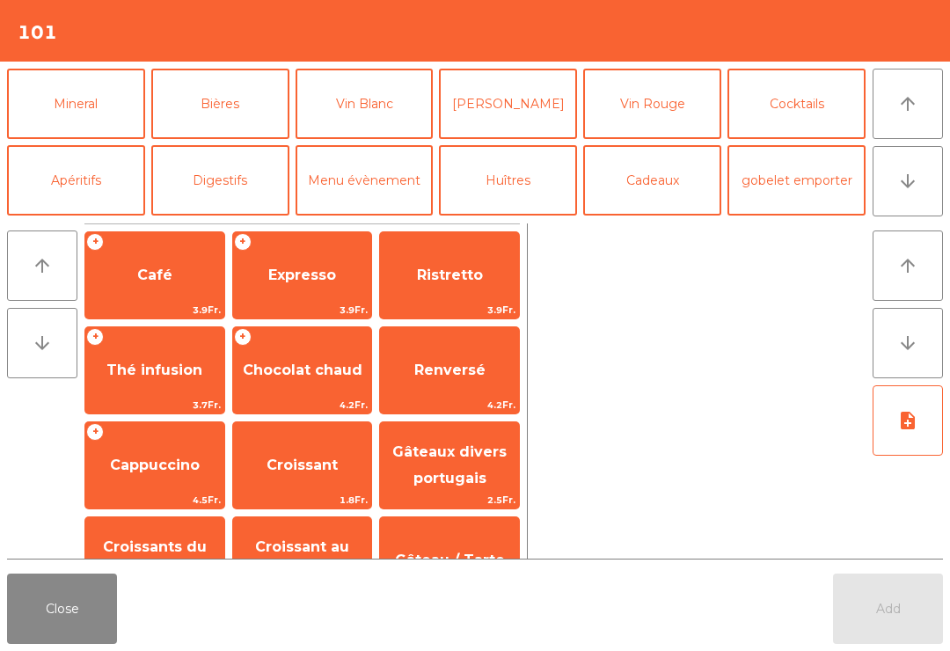
click at [122, 172] on button "Apéritifs" at bounding box center [76, 180] width 138 height 70
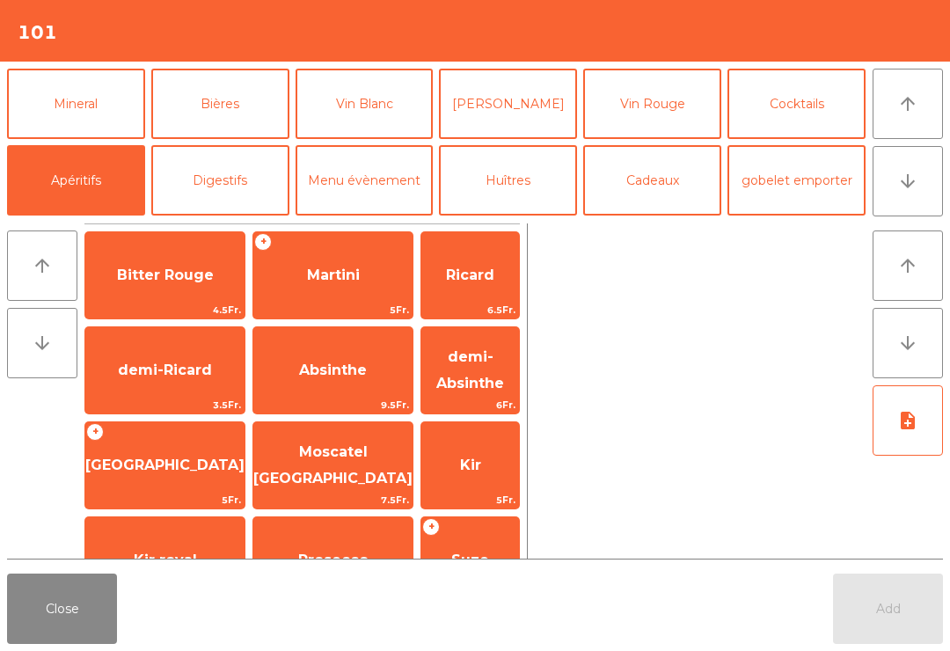
click at [111, 105] on button "Mineral" at bounding box center [76, 104] width 138 height 70
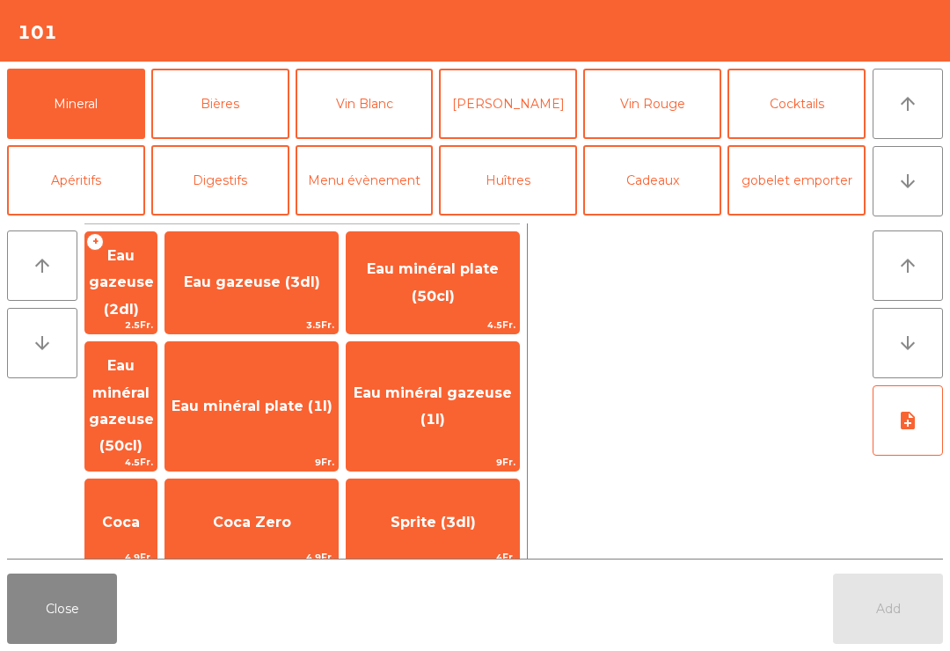
click at [291, 514] on span "Coca Zero" at bounding box center [252, 522] width 78 height 17
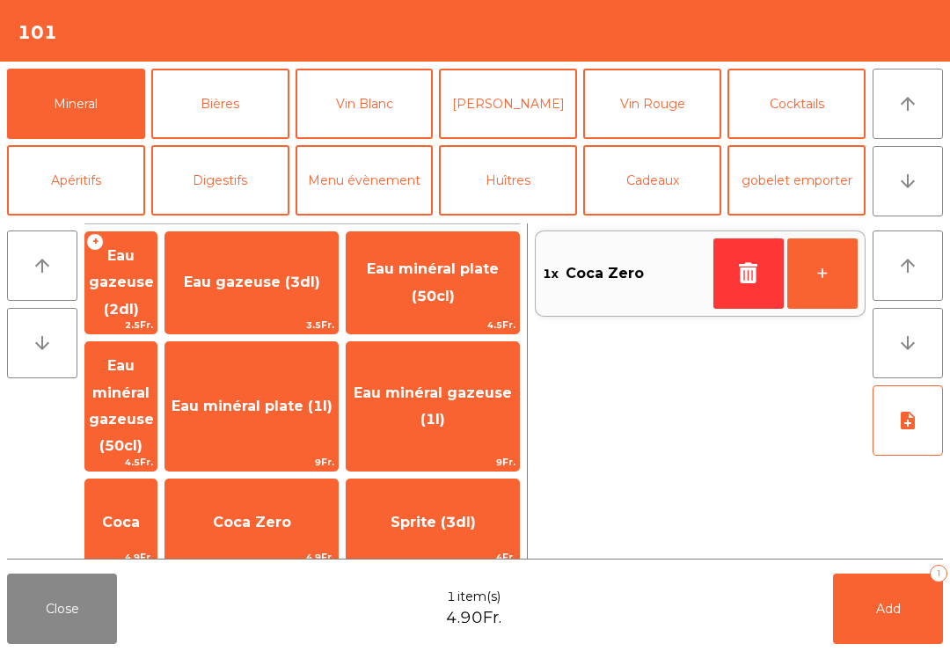
click at [939, 625] on button "Add 1" at bounding box center [888, 609] width 110 height 70
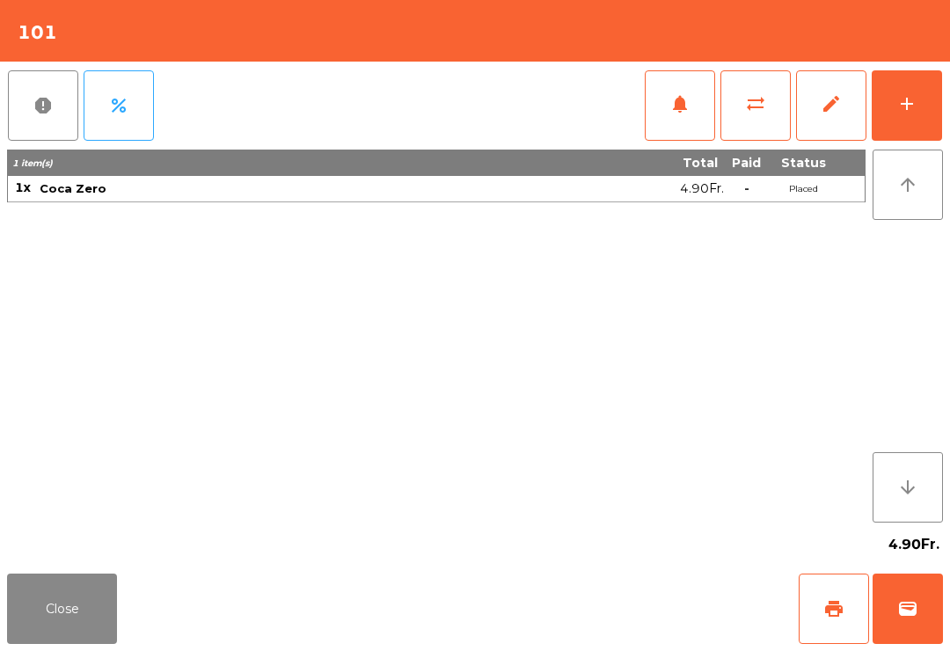
click at [76, 639] on button "Close" at bounding box center [62, 609] width 110 height 70
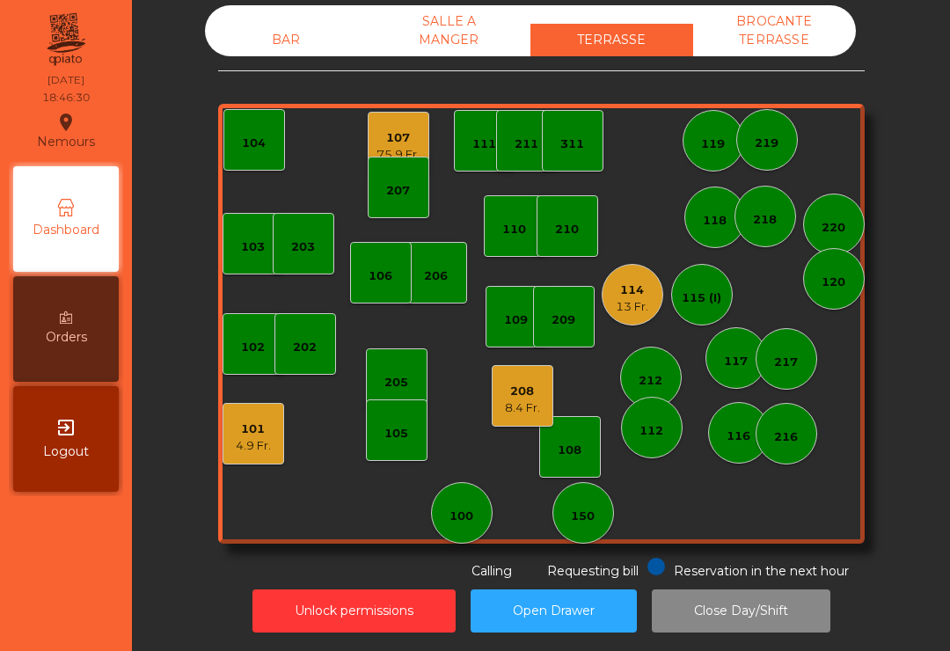
click at [395, 385] on div "205" at bounding box center [396, 383] width 24 height 18
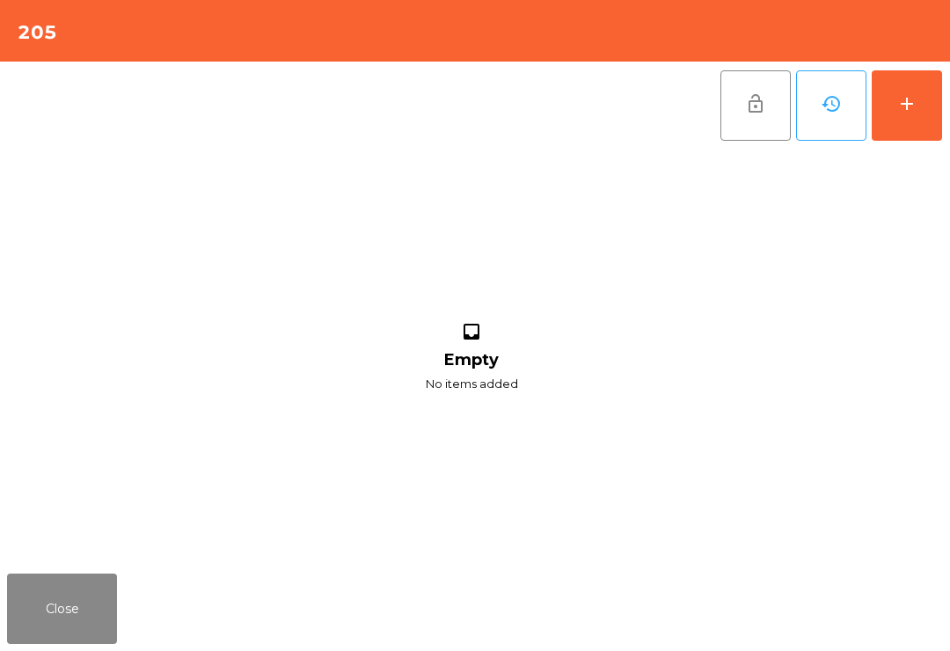
click at [912, 135] on button "add" at bounding box center [907, 105] width 70 height 70
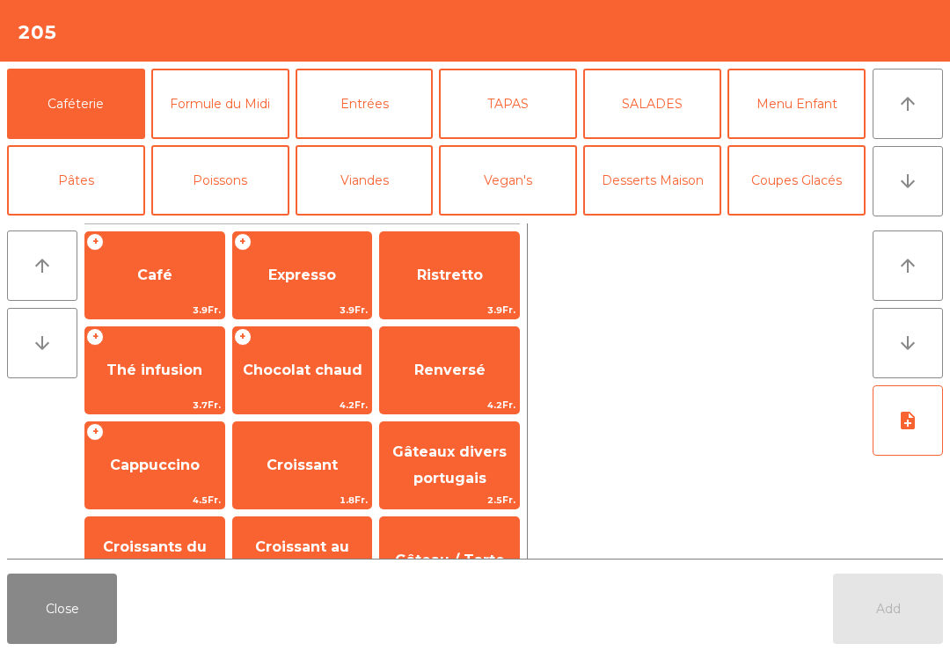
click at [380, 98] on button "Entrées" at bounding box center [365, 104] width 138 height 70
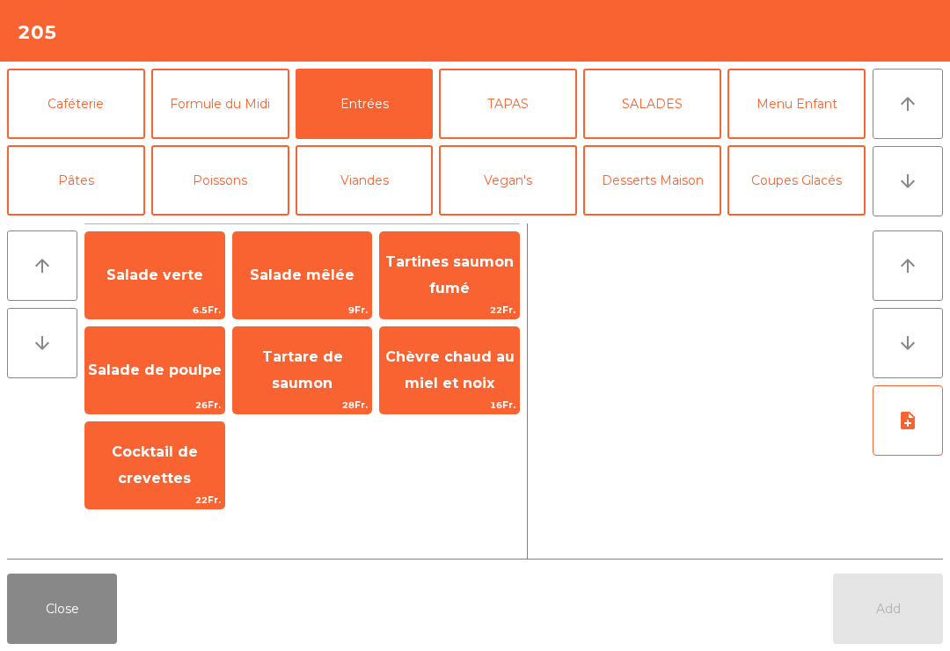
click at [324, 267] on span "Salade mêlée" at bounding box center [302, 275] width 105 height 17
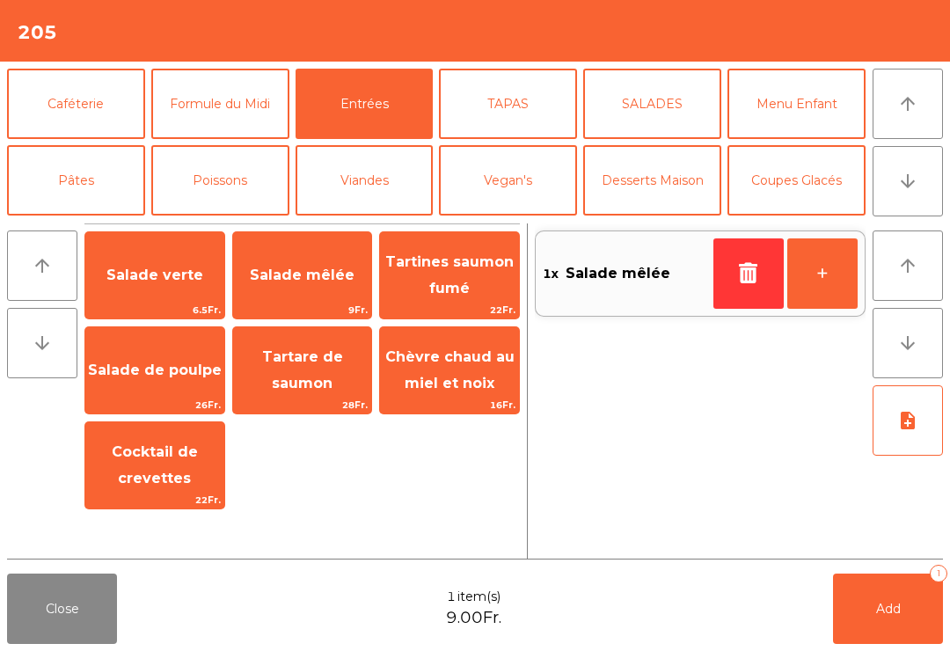
click at [404, 198] on button "Viandes" at bounding box center [365, 180] width 138 height 70
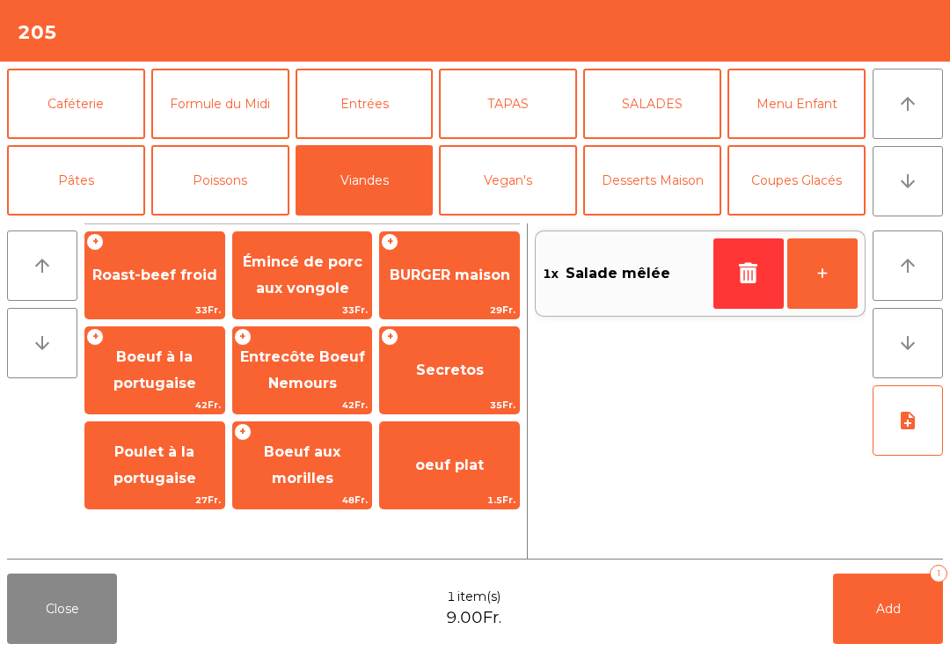
click at [465, 277] on span "BURGER maison" at bounding box center [450, 275] width 121 height 17
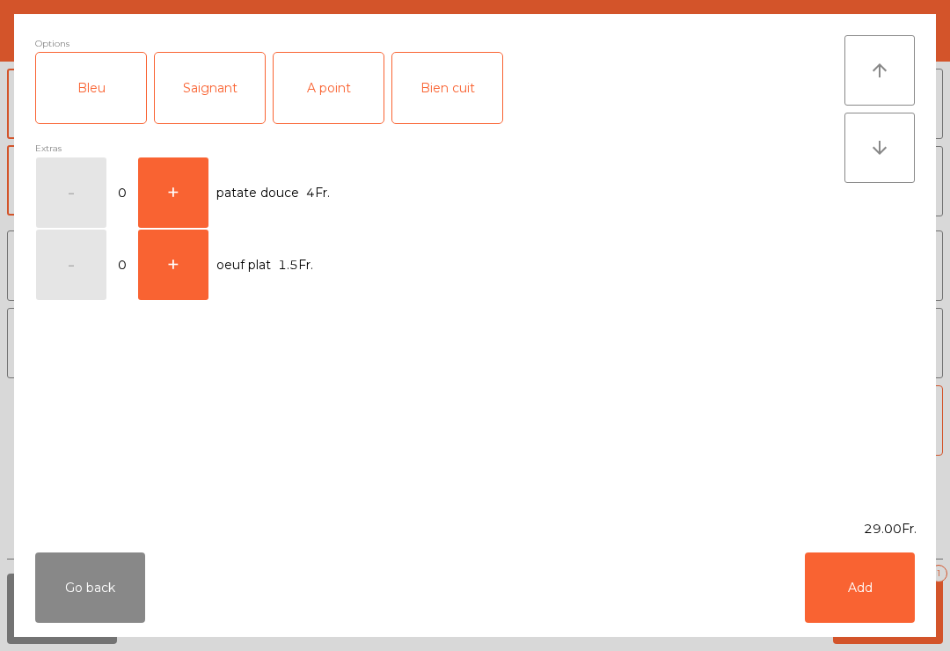
click at [338, 102] on div "A point" at bounding box center [329, 88] width 110 height 70
click at [855, 583] on button "Add" at bounding box center [860, 587] width 110 height 70
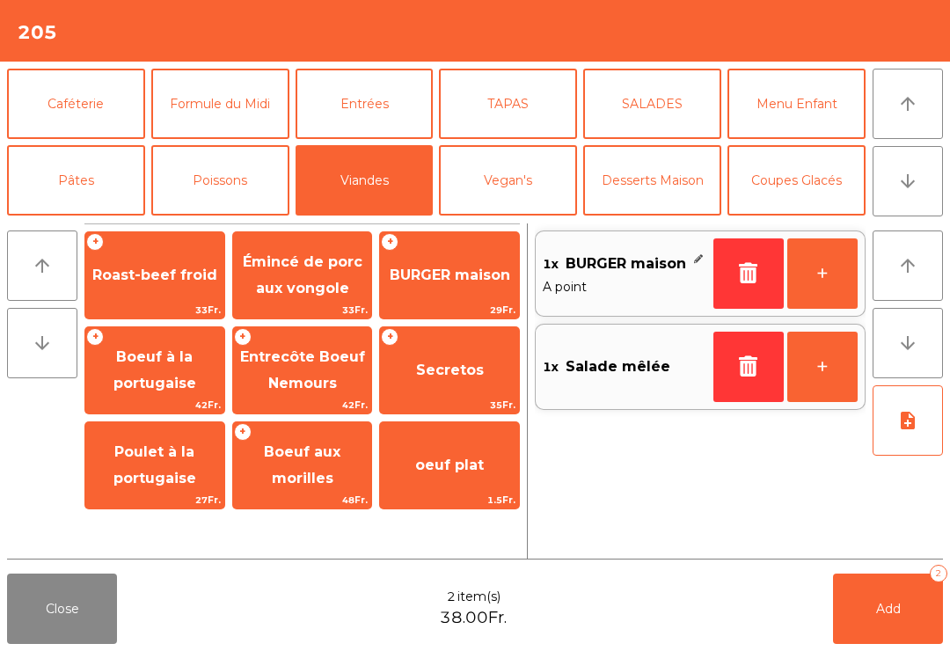
click at [109, 222] on button "Mineral" at bounding box center [76, 257] width 138 height 70
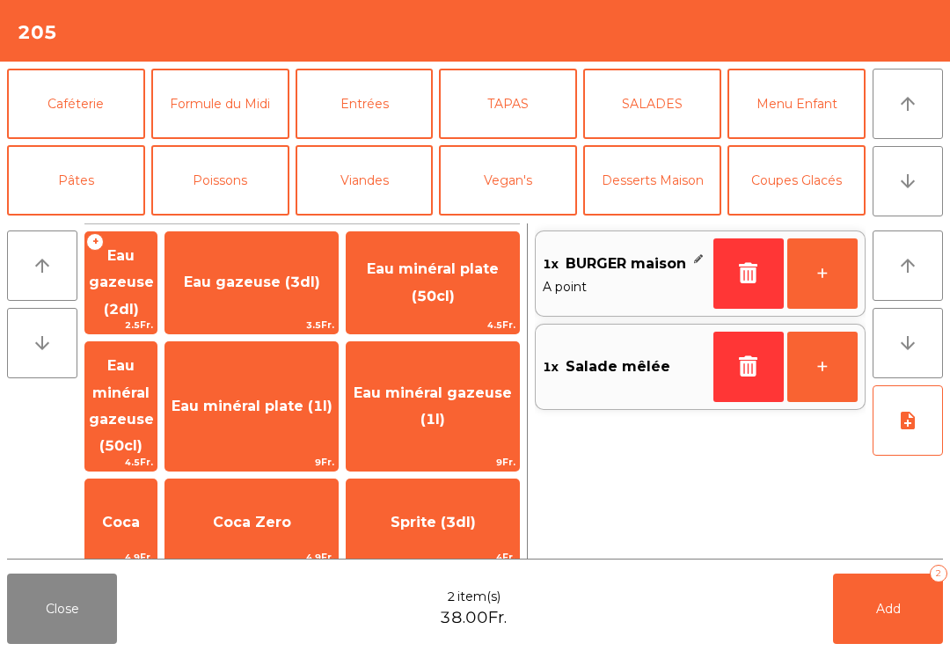
click at [292, 499] on span "Coca Zero" at bounding box center [251, 523] width 172 height 48
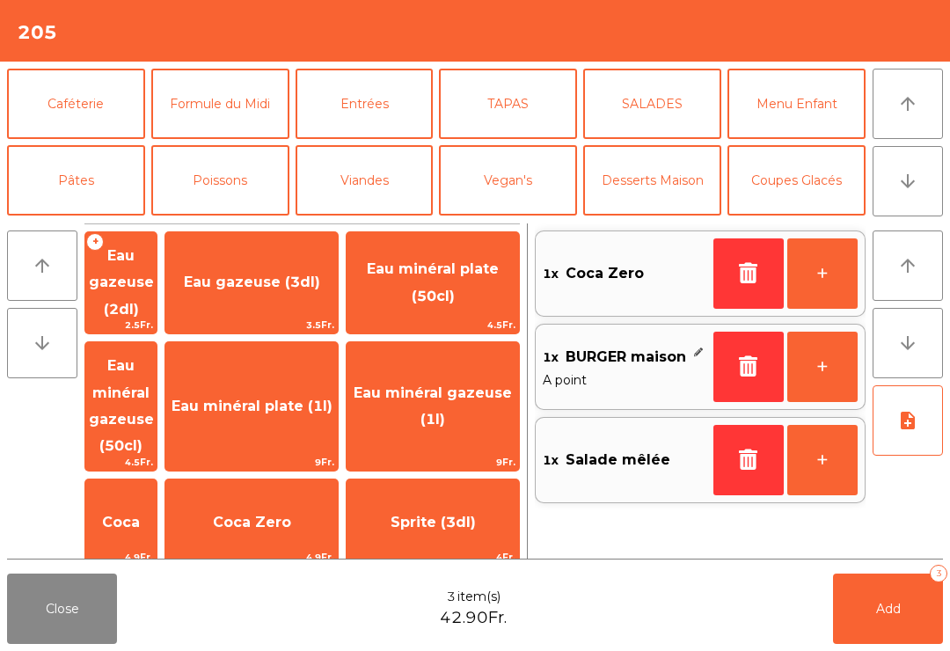
scroll to position [102, 0]
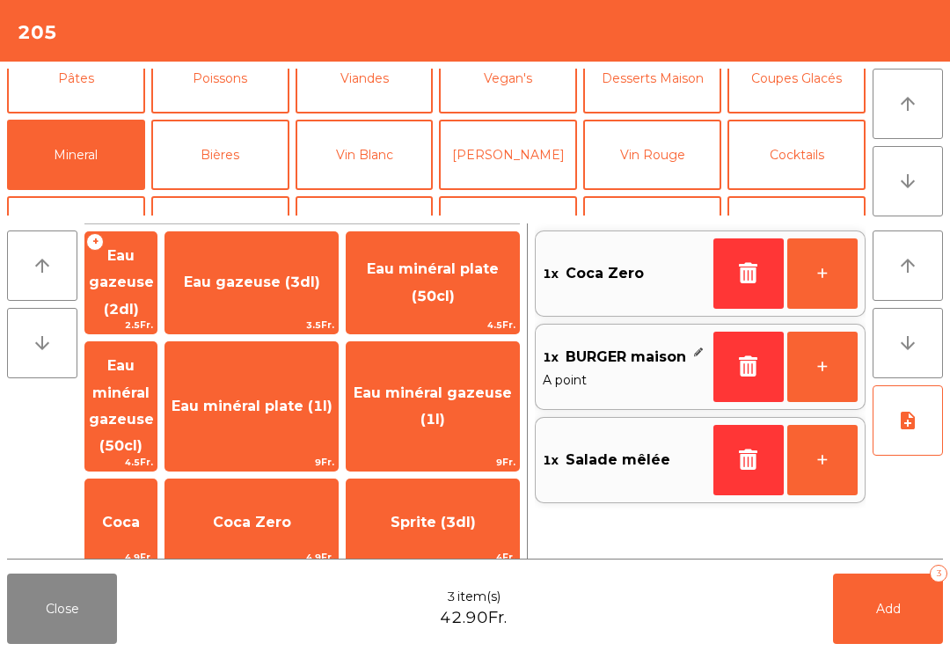
click at [797, 155] on button "Cocktails" at bounding box center [797, 155] width 138 height 70
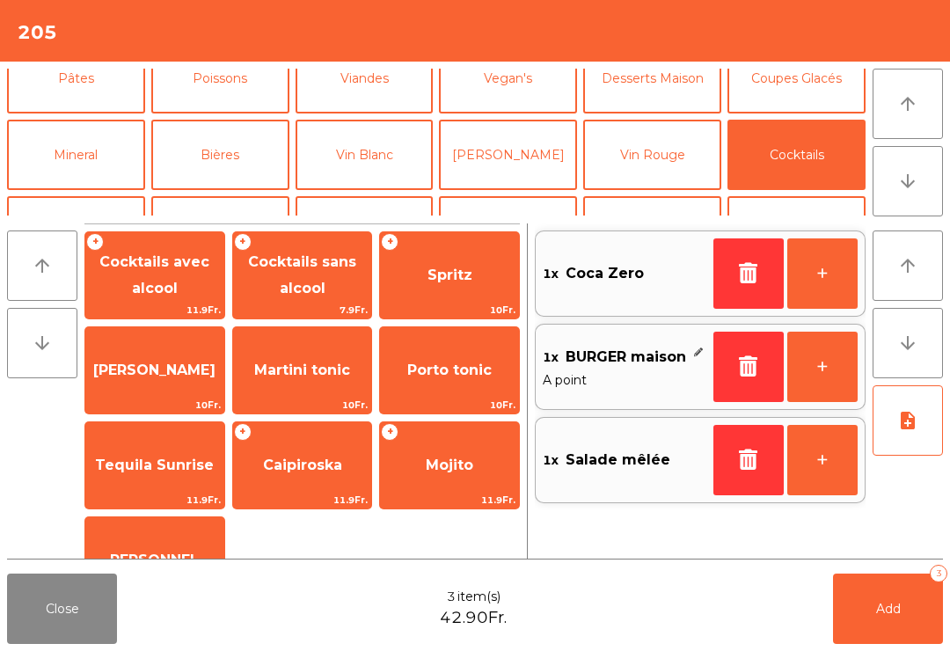
click at [426, 274] on span "Spritz" at bounding box center [449, 276] width 139 height 48
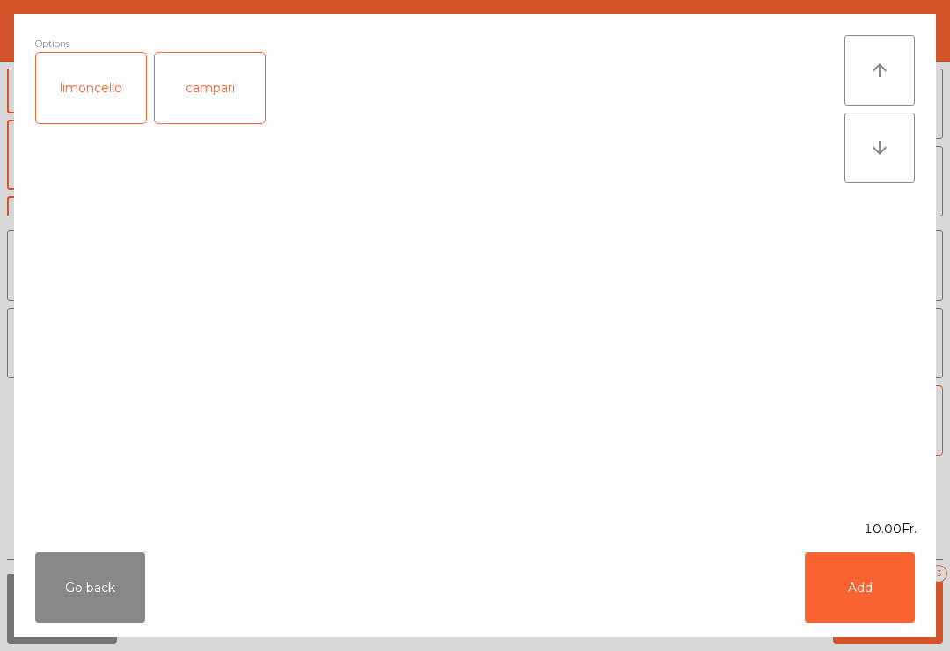
click at [886, 583] on button "Add" at bounding box center [860, 587] width 110 height 70
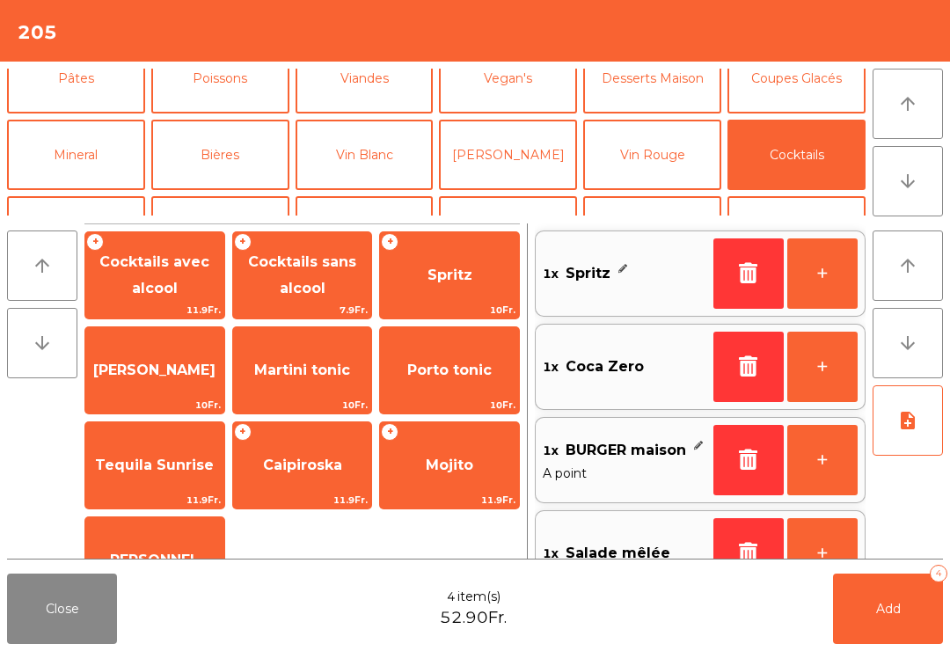
click at [901, 432] on button "note_add" at bounding box center [908, 420] width 70 height 70
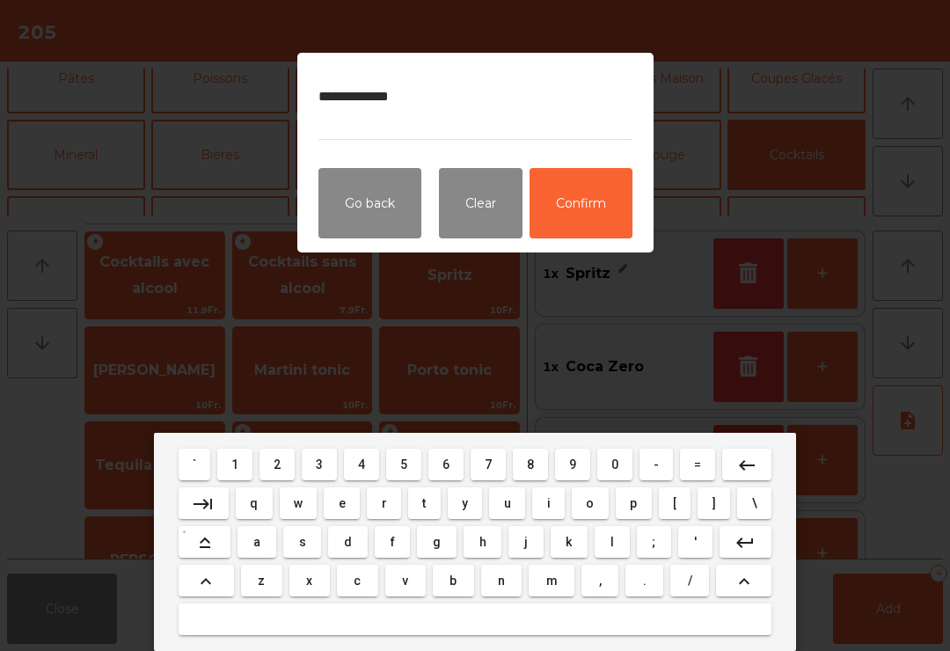
type textarea "**********"
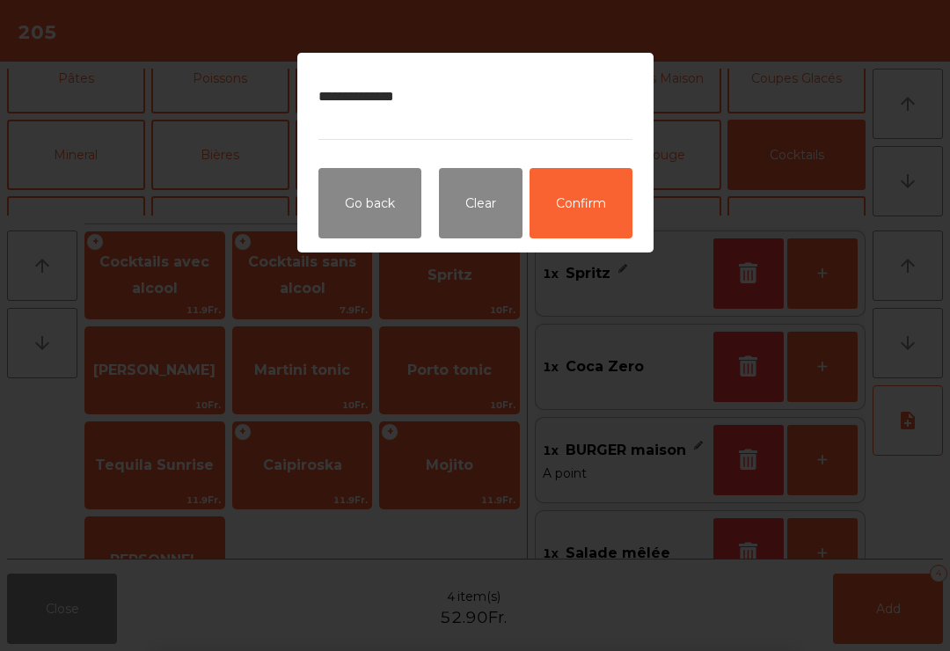
click at [609, 196] on button "Confirm" at bounding box center [581, 203] width 103 height 70
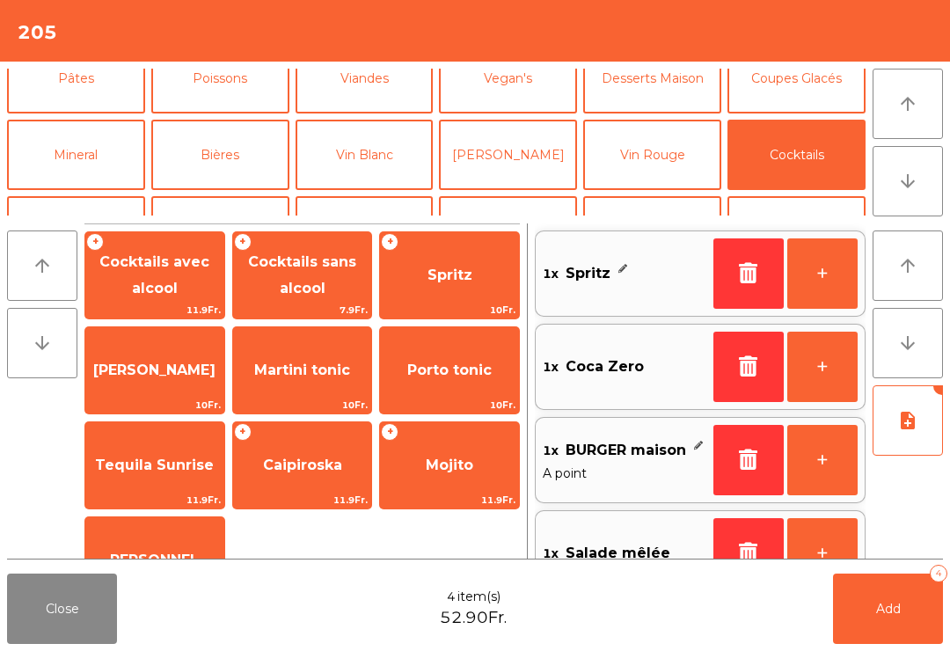
scroll to position [45, 0]
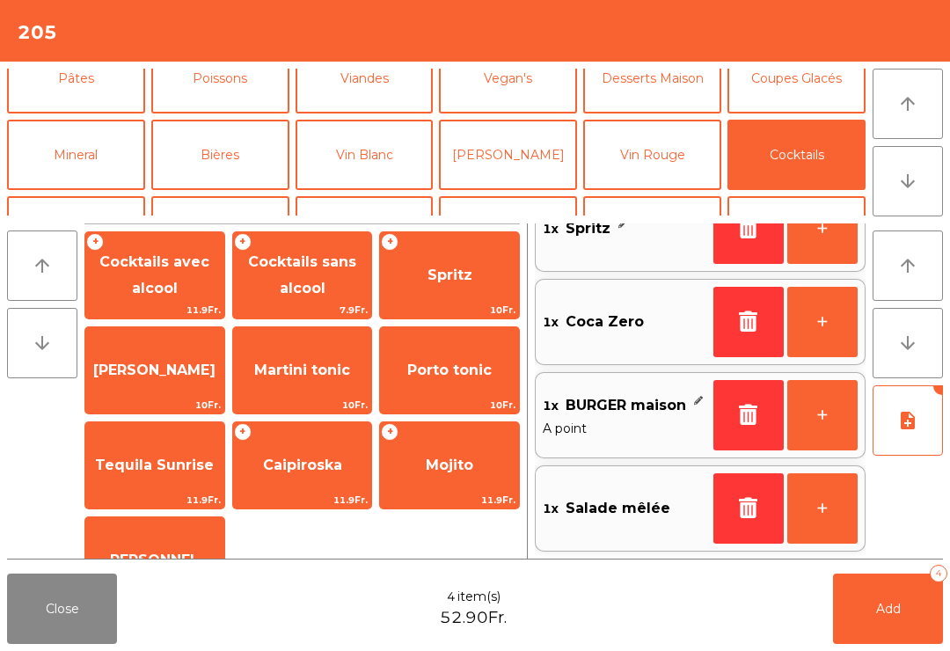
click at [862, 613] on button "Add 4" at bounding box center [888, 609] width 110 height 70
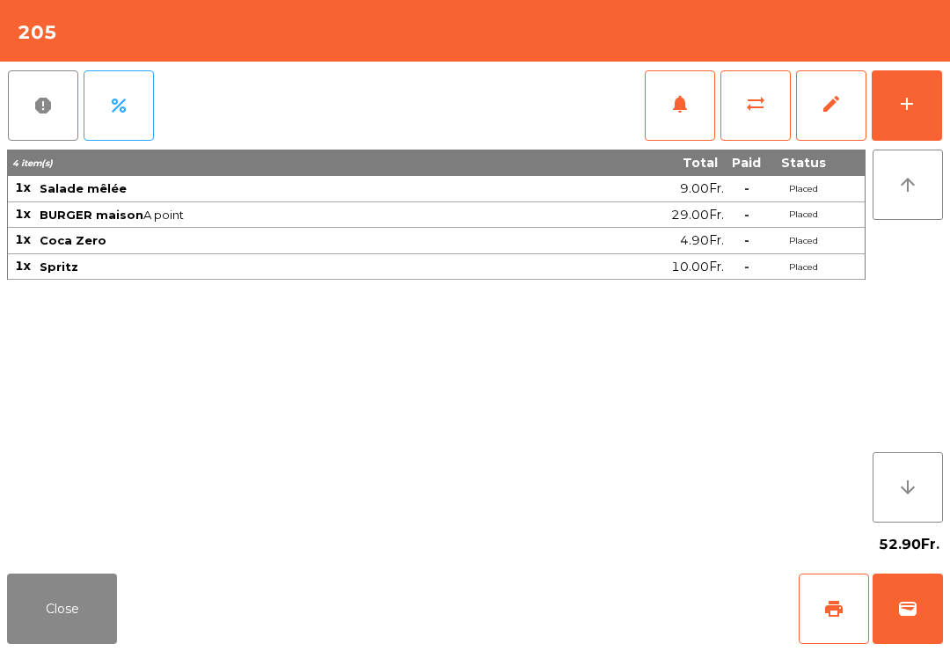
click at [67, 613] on button "Close" at bounding box center [62, 609] width 110 height 70
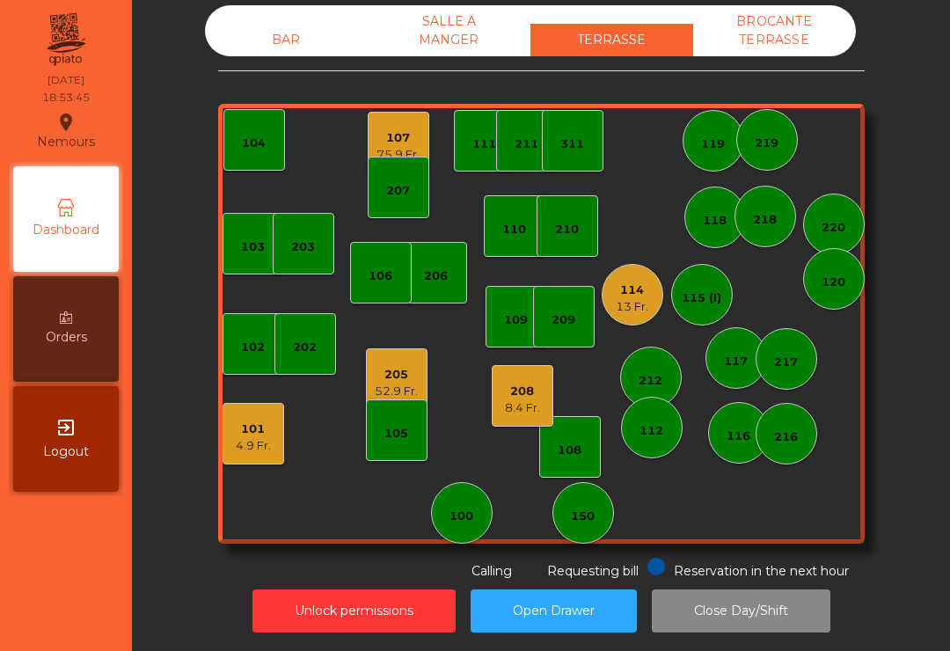
click at [709, 287] on div "115 (I)" at bounding box center [702, 294] width 40 height 25
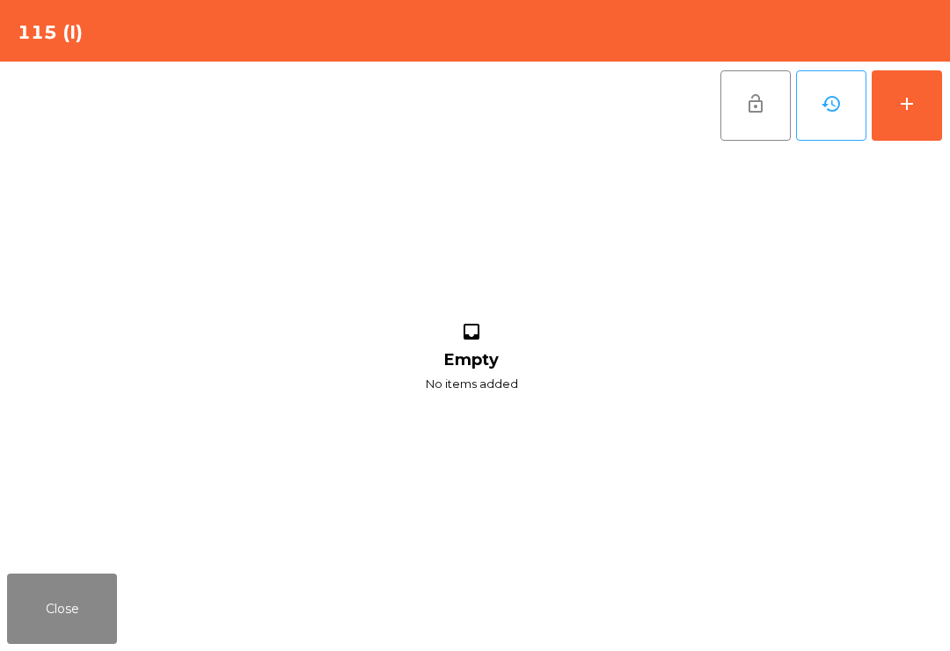
click at [918, 111] on button "add" at bounding box center [907, 105] width 70 height 70
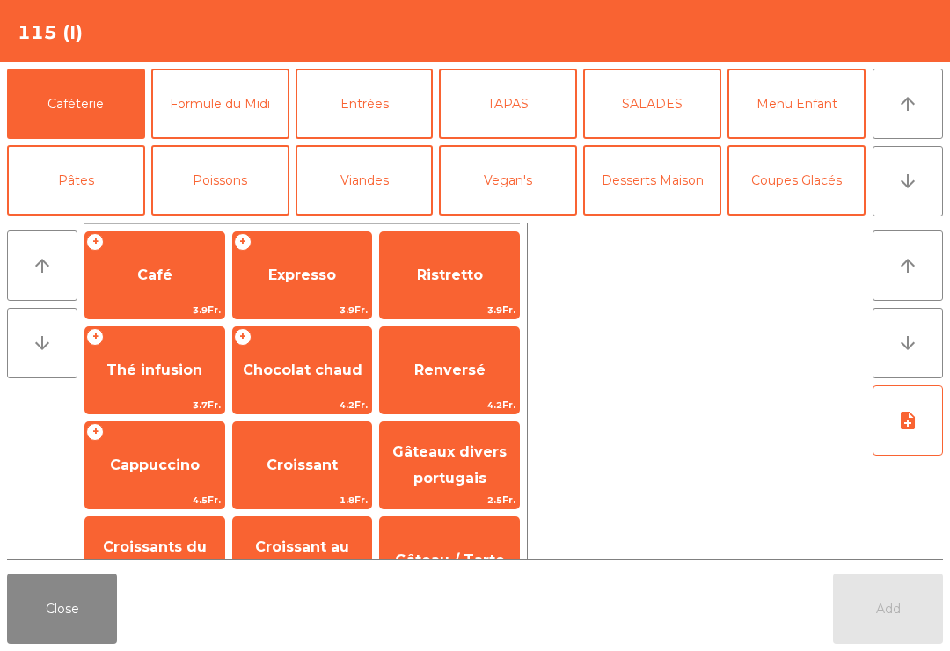
click at [84, 643] on button "Close" at bounding box center [62, 609] width 110 height 70
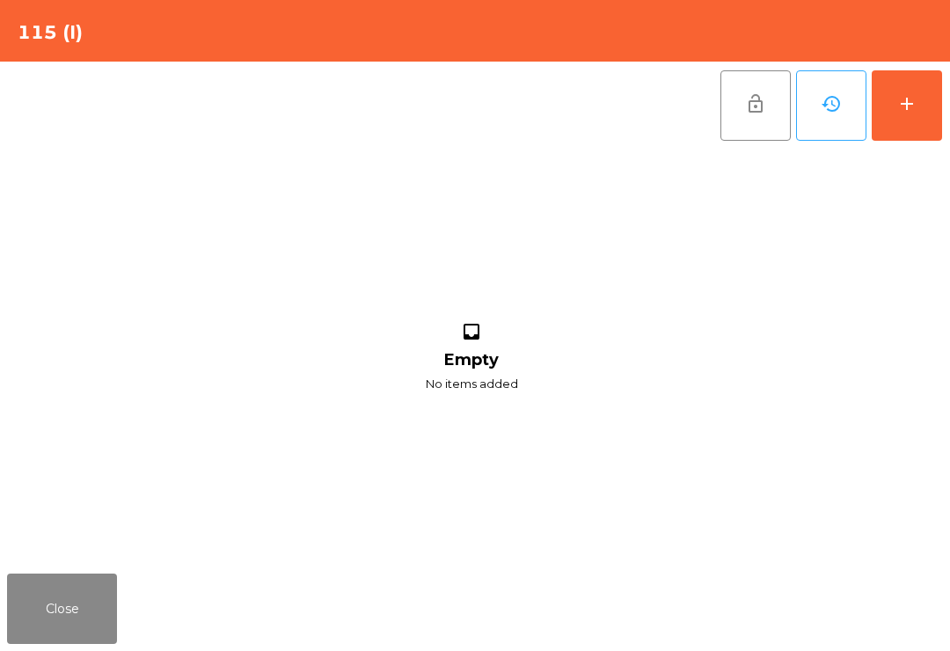
click at [911, 100] on div "add" at bounding box center [906, 103] width 21 height 21
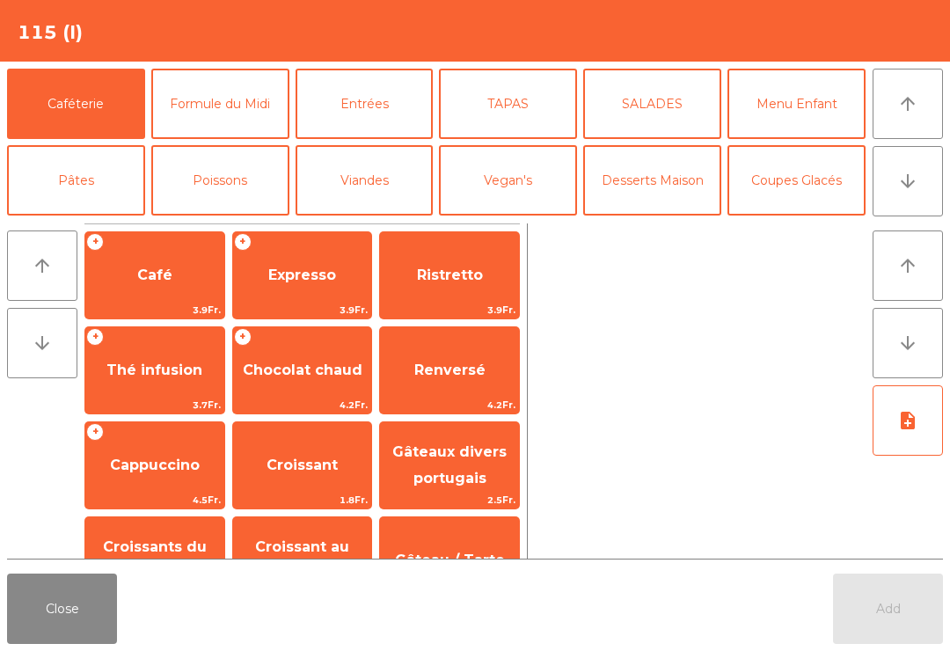
click at [809, 145] on button "Coupes Glacés" at bounding box center [797, 180] width 138 height 70
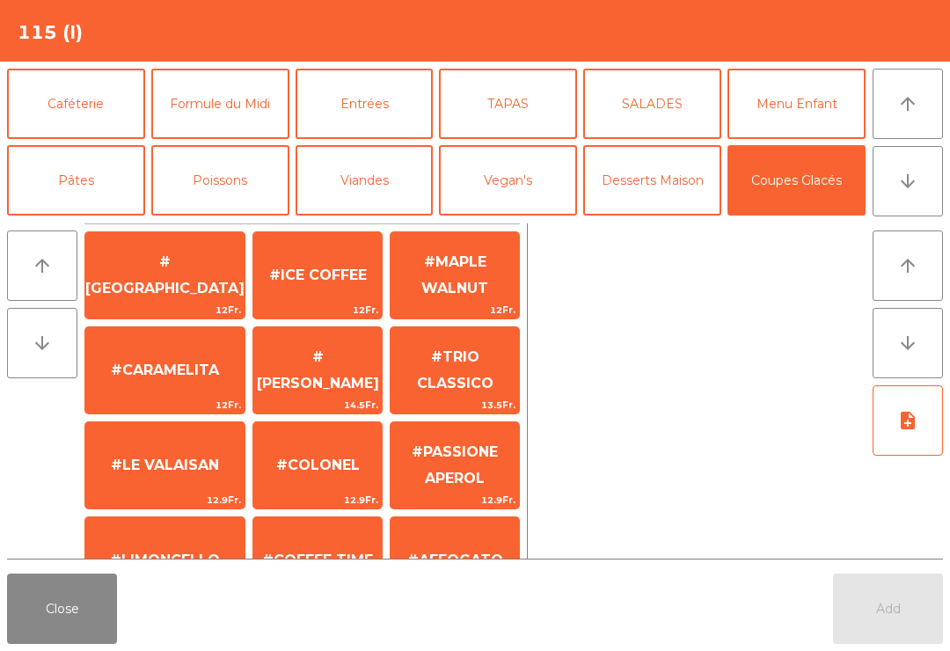
click at [818, 222] on button "Cocktails" at bounding box center [797, 257] width 138 height 70
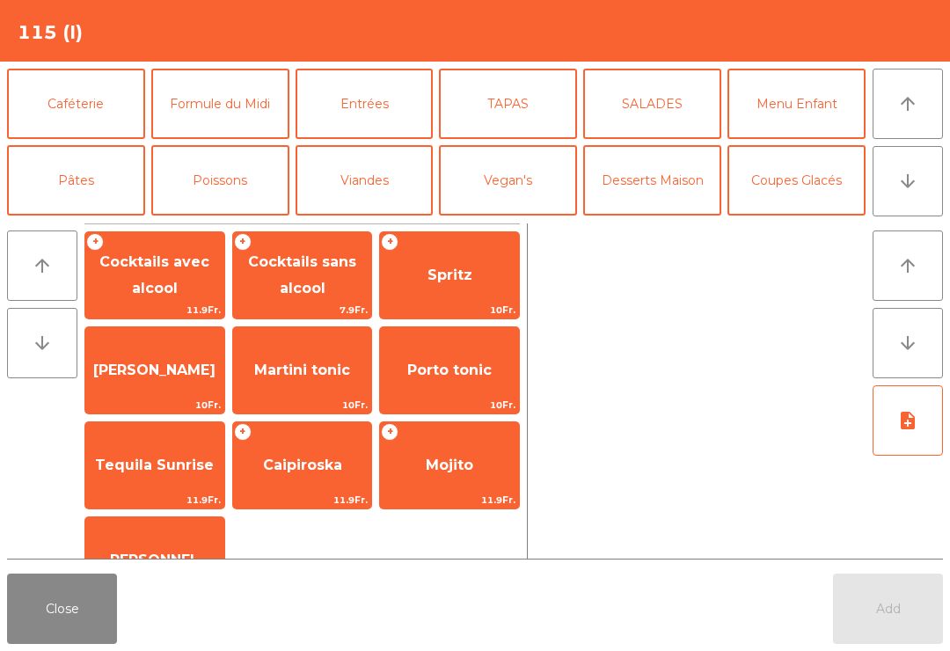
click at [172, 269] on span "Cocktails avec alcool" at bounding box center [154, 274] width 110 height 43
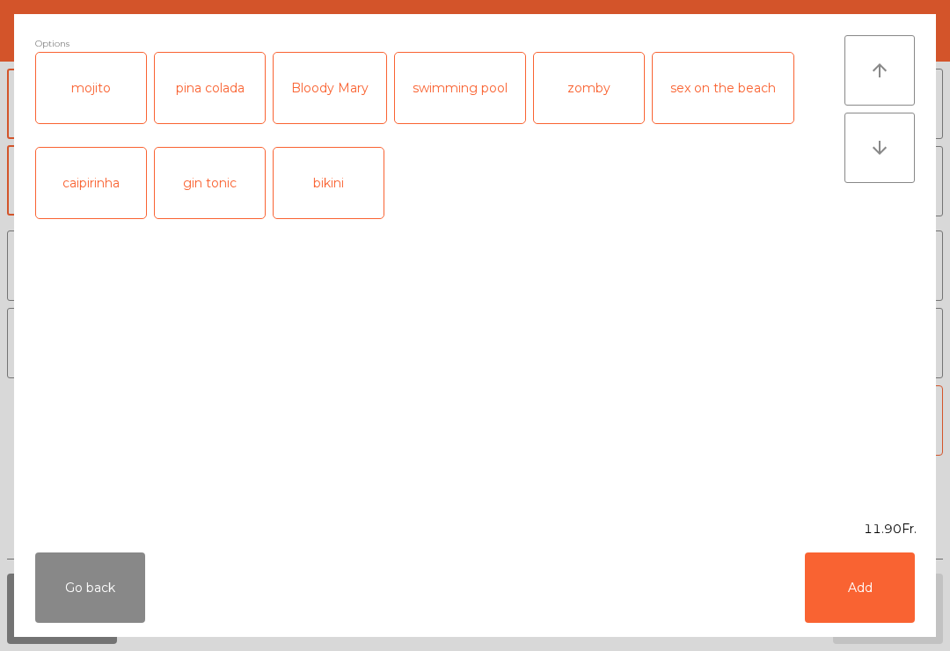
scroll to position [106, 0]
click at [457, 96] on div "swimming pool" at bounding box center [460, 88] width 130 height 70
click at [313, 208] on div "bikini" at bounding box center [329, 183] width 110 height 70
click at [882, 597] on button "Add" at bounding box center [860, 587] width 110 height 70
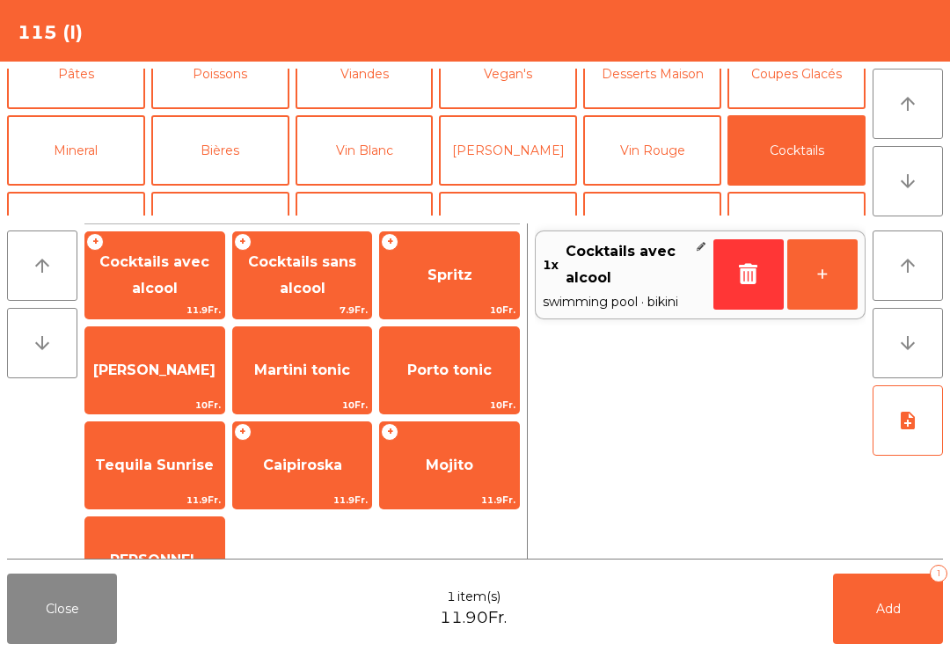
click at [842, 274] on button "+" at bounding box center [822, 274] width 70 height 70
click at [880, 585] on button "Add 2" at bounding box center [888, 609] width 110 height 70
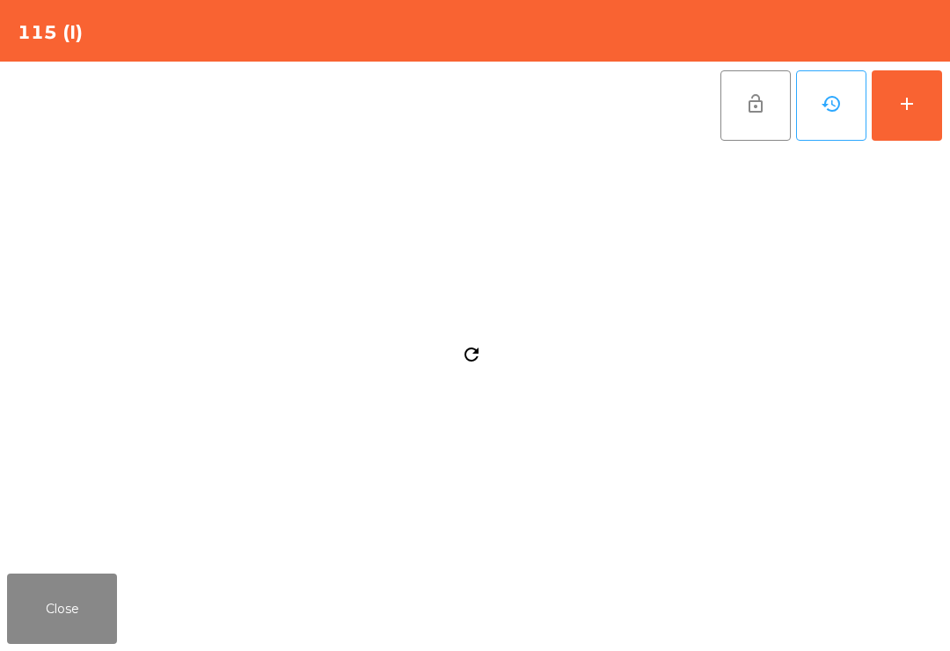
click at [904, 134] on button "add" at bounding box center [907, 105] width 70 height 70
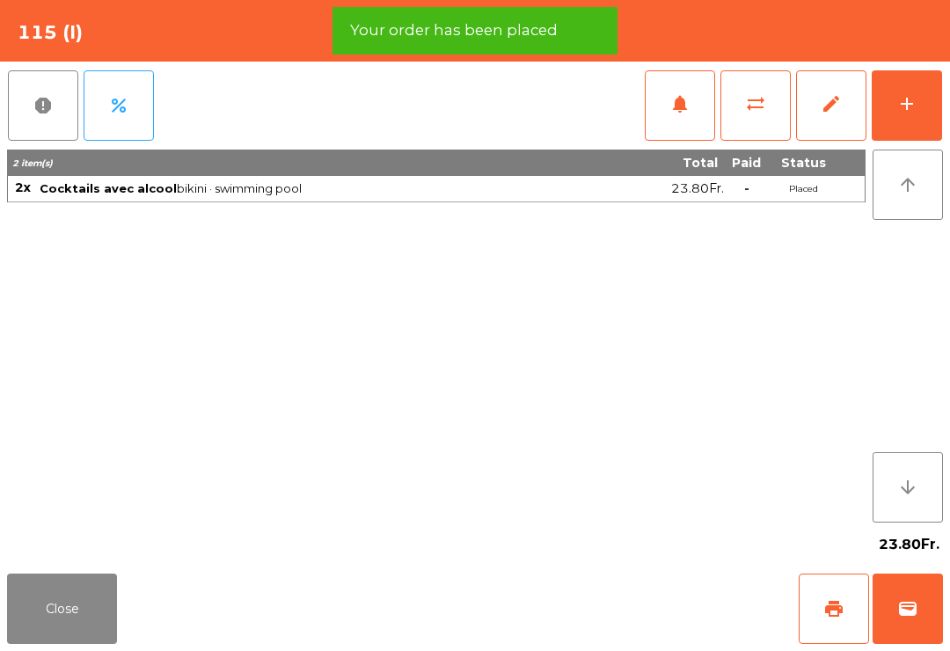
click at [900, 119] on button "add" at bounding box center [907, 105] width 70 height 70
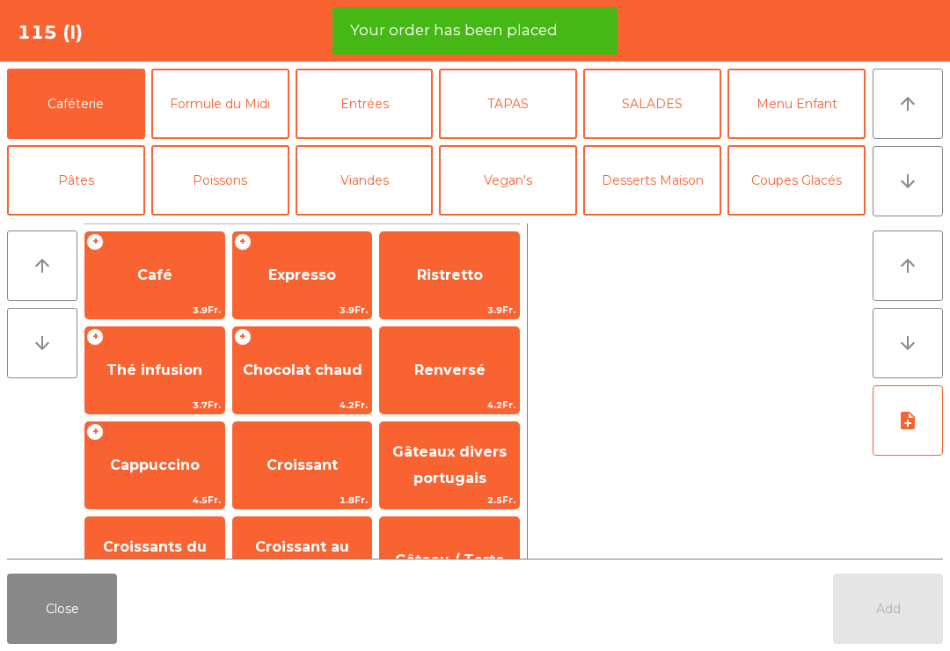
click at [528, 111] on button "TAPAS" at bounding box center [508, 104] width 138 height 70
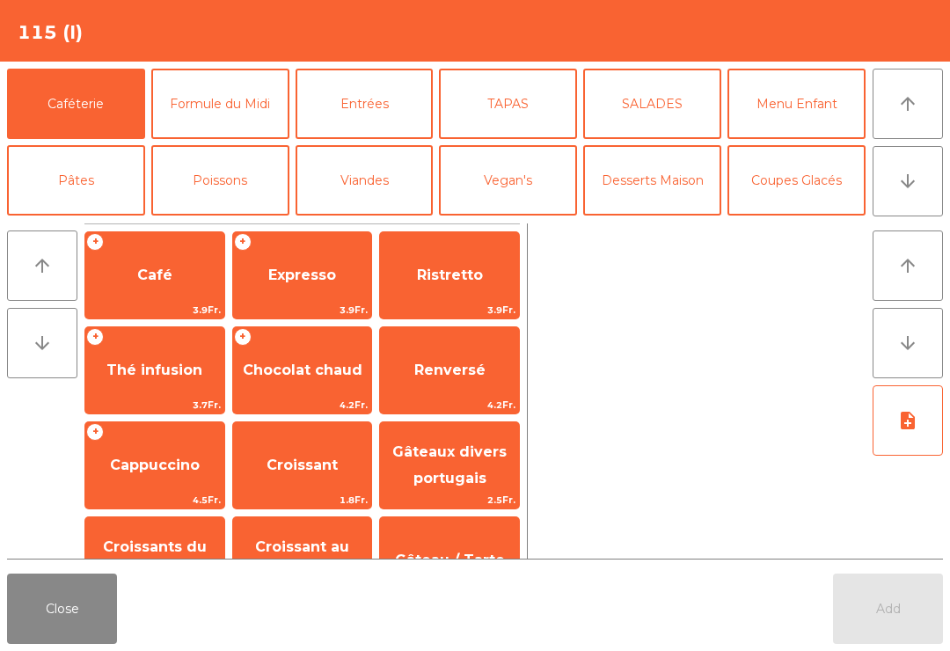
click at [497, 280] on span "Ristretto" at bounding box center [449, 276] width 139 height 48
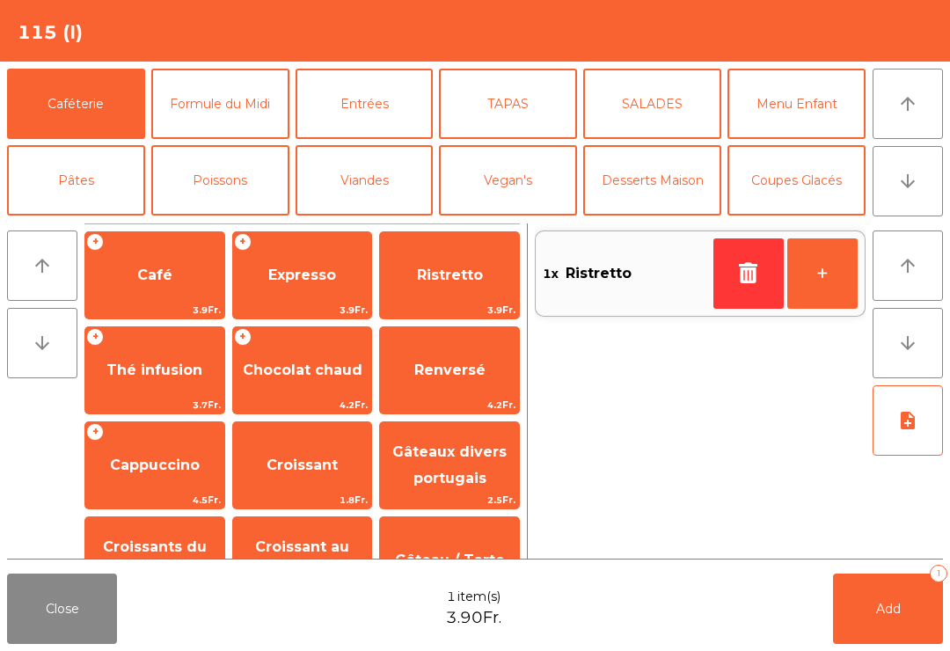
click at [82, 584] on button "Close" at bounding box center [62, 609] width 110 height 70
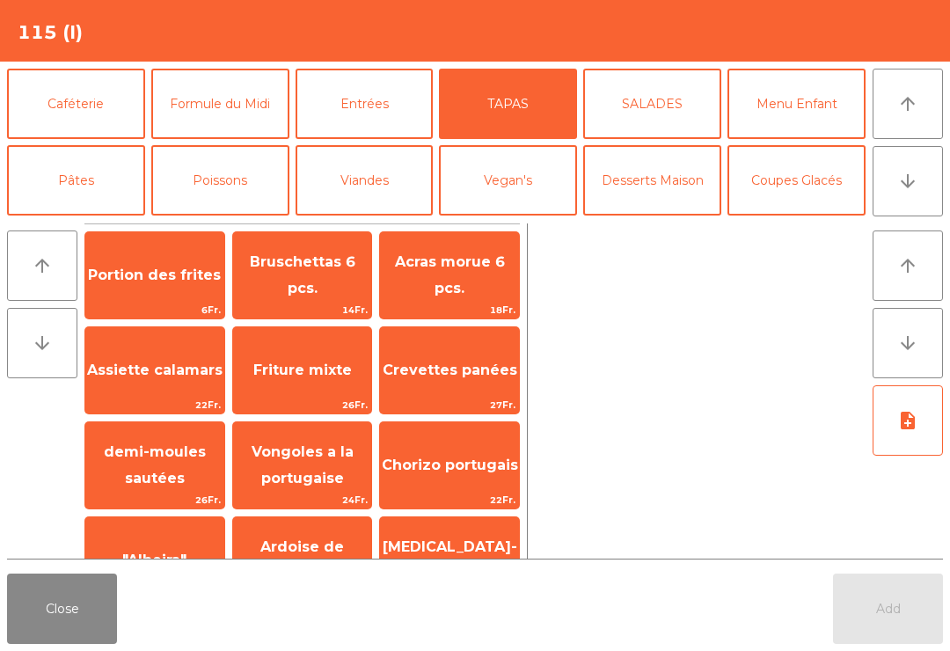
click at [460, 285] on span "Acras morue 6 pcs." at bounding box center [450, 274] width 110 height 43
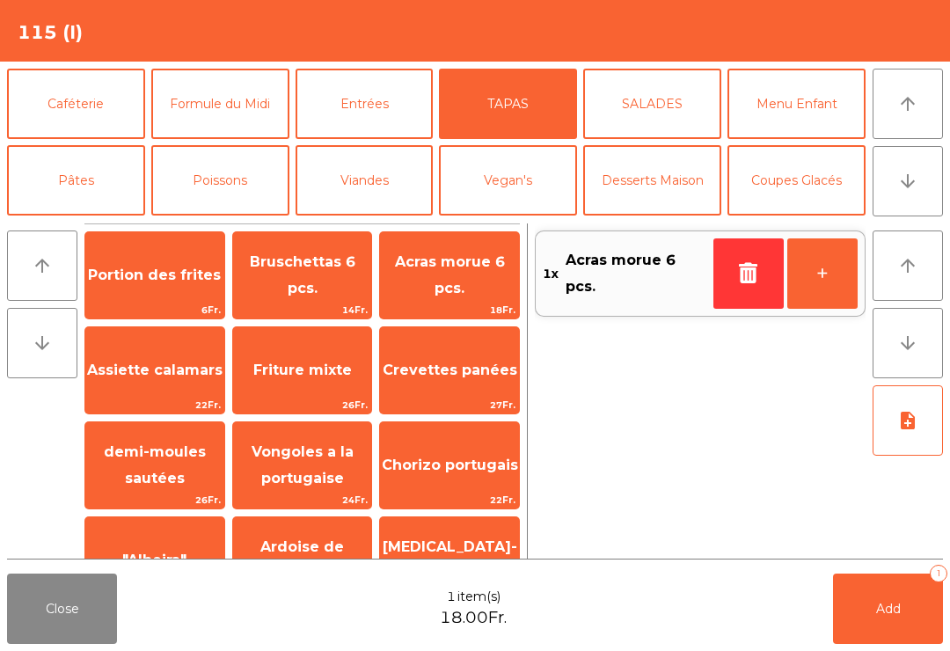
click at [893, 611] on span "Add" at bounding box center [888, 609] width 25 height 16
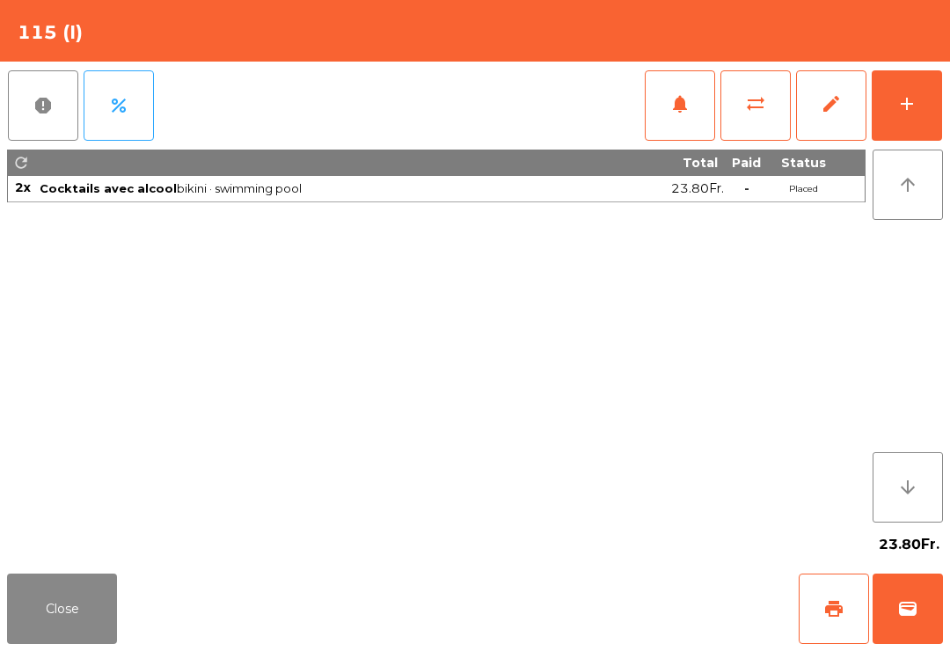
click at [75, 642] on button "Close" at bounding box center [62, 609] width 110 height 70
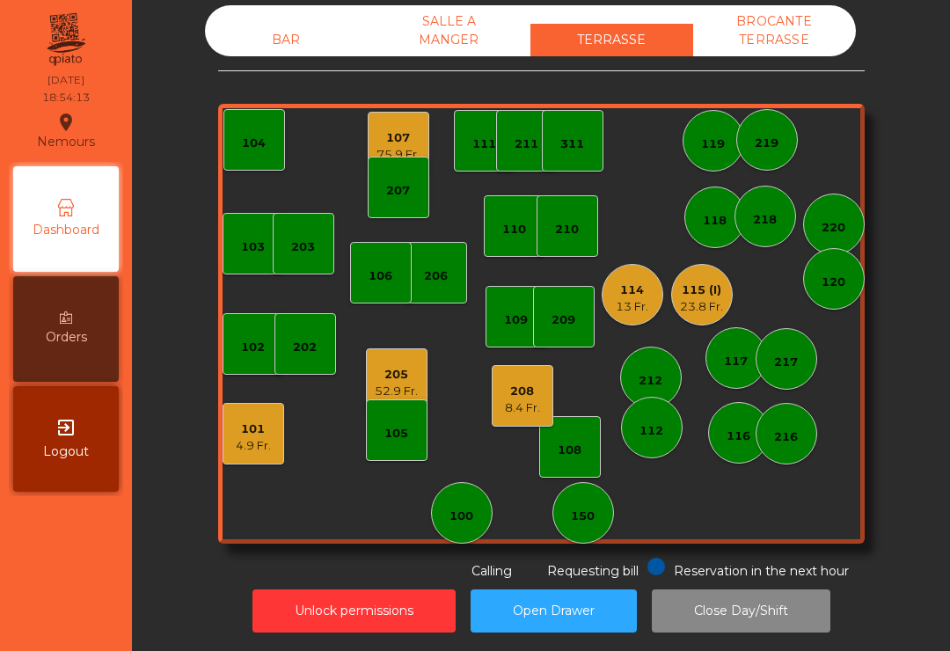
click at [286, 47] on div "BAR" at bounding box center [286, 40] width 163 height 33
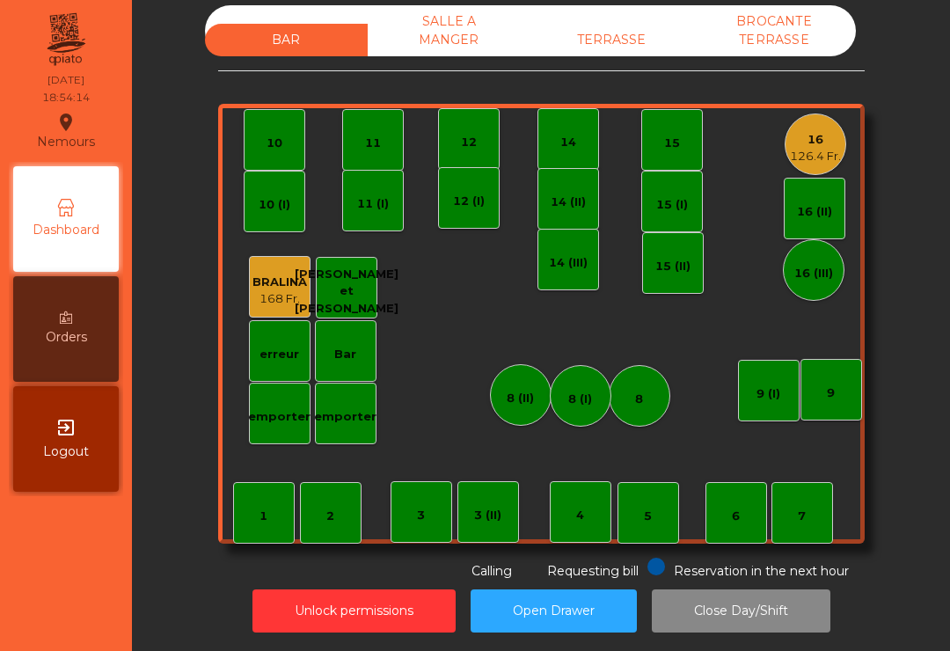
click at [819, 161] on div "126.4 Fr." at bounding box center [815, 157] width 51 height 18
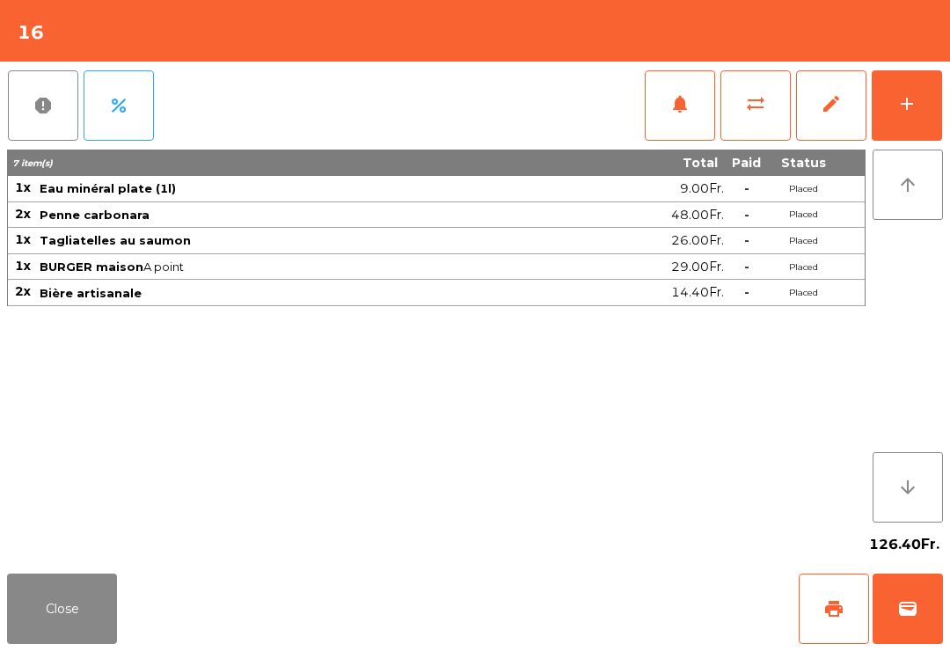
click at [835, 635] on button "print" at bounding box center [834, 609] width 70 height 70
click at [68, 621] on button "Close" at bounding box center [62, 609] width 110 height 70
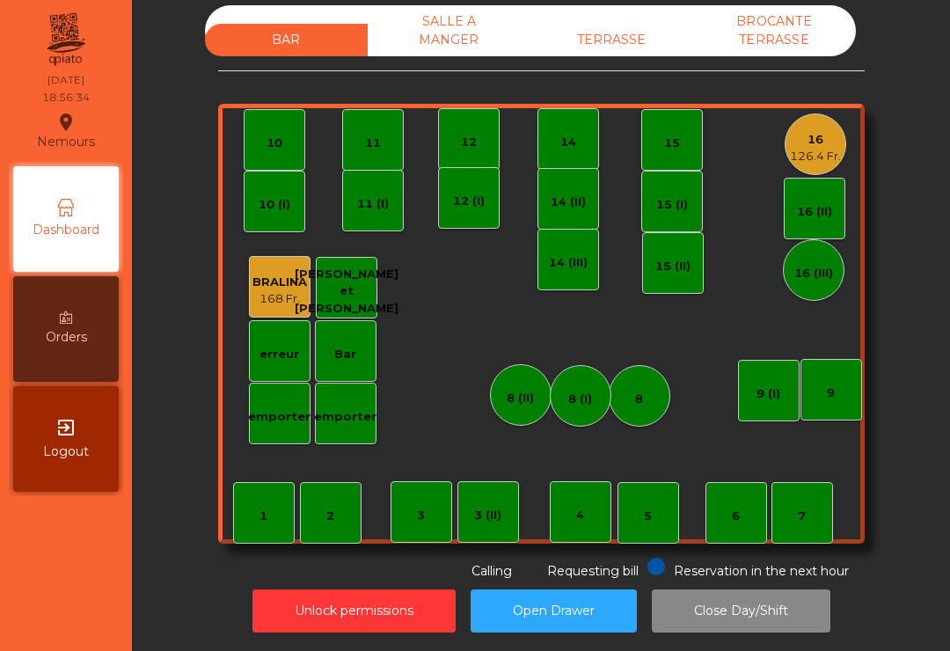
click at [602, 35] on div "TERRASSE" at bounding box center [611, 40] width 163 height 33
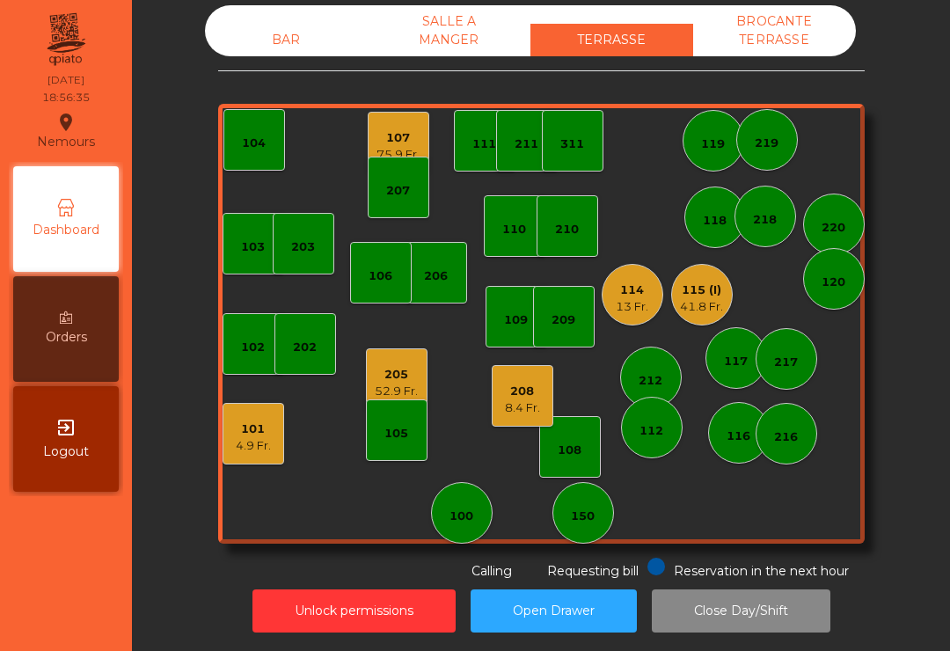
click at [569, 137] on div "311" at bounding box center [572, 144] width 24 height 18
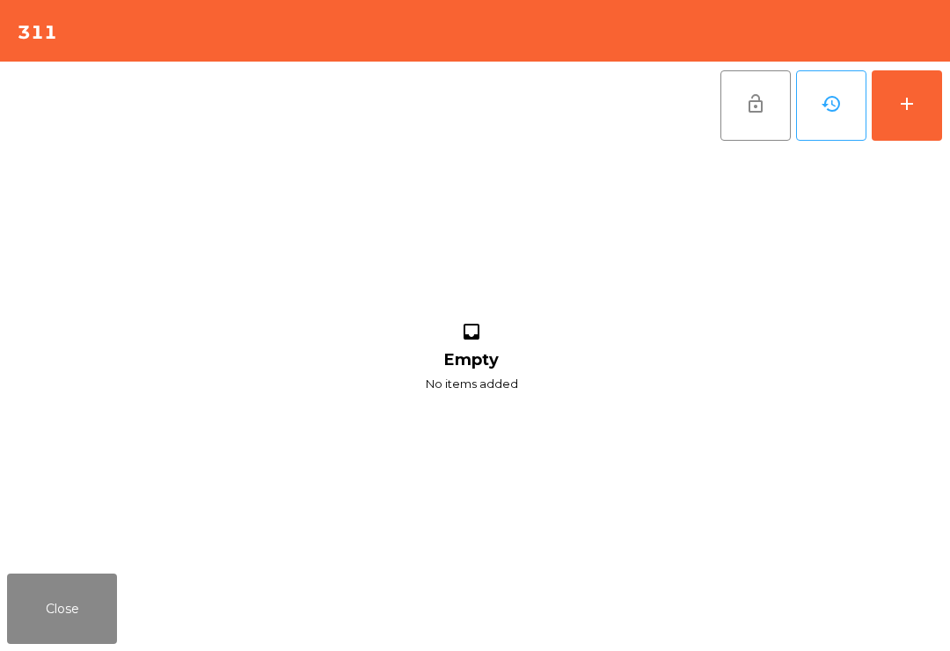
click at [916, 112] on div "add" at bounding box center [906, 103] width 21 height 21
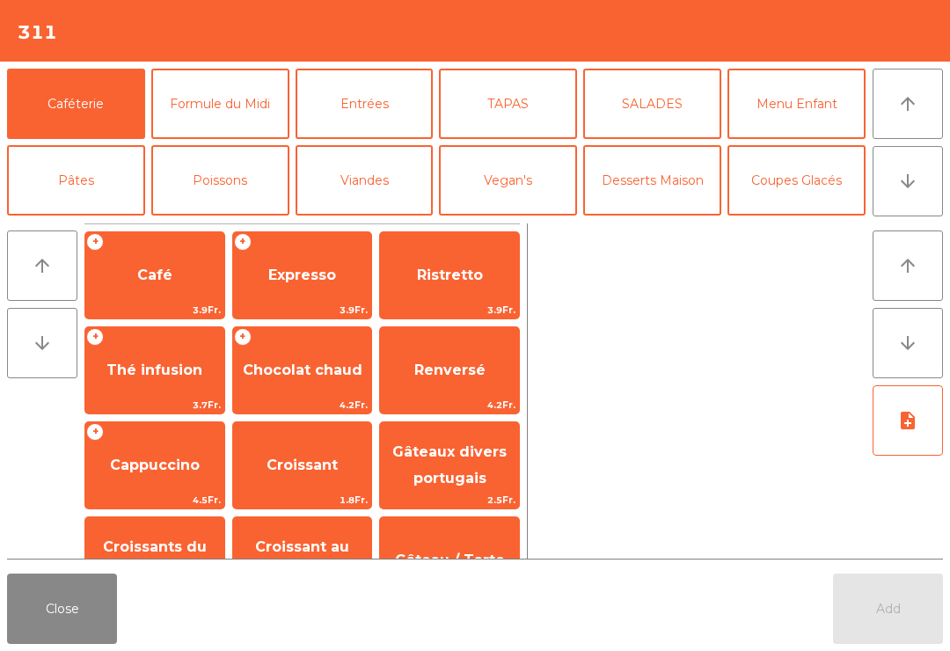
scroll to position [48, 0]
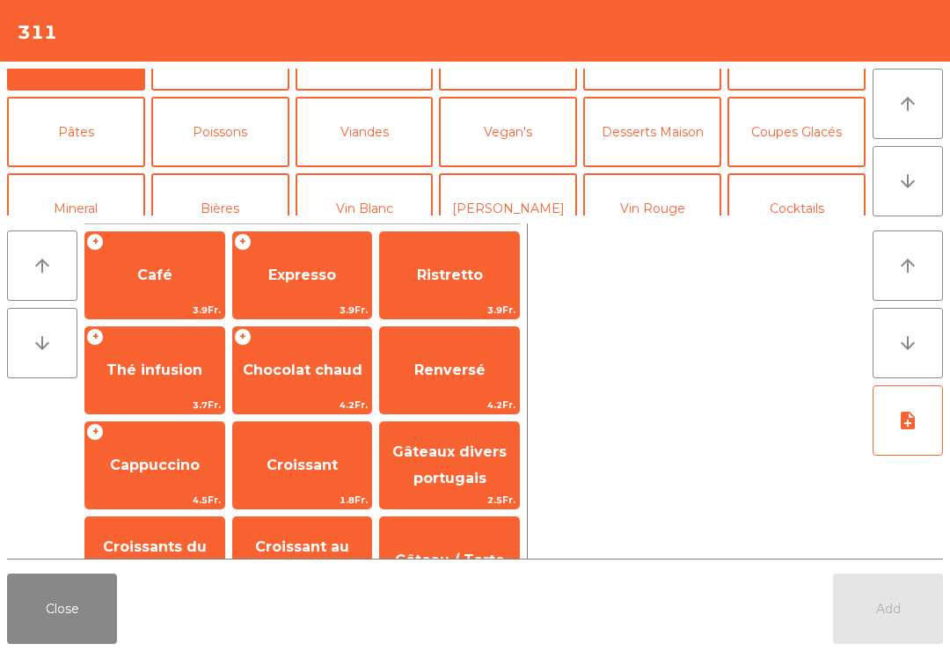
click at [108, 173] on button "Mineral" at bounding box center [76, 208] width 138 height 70
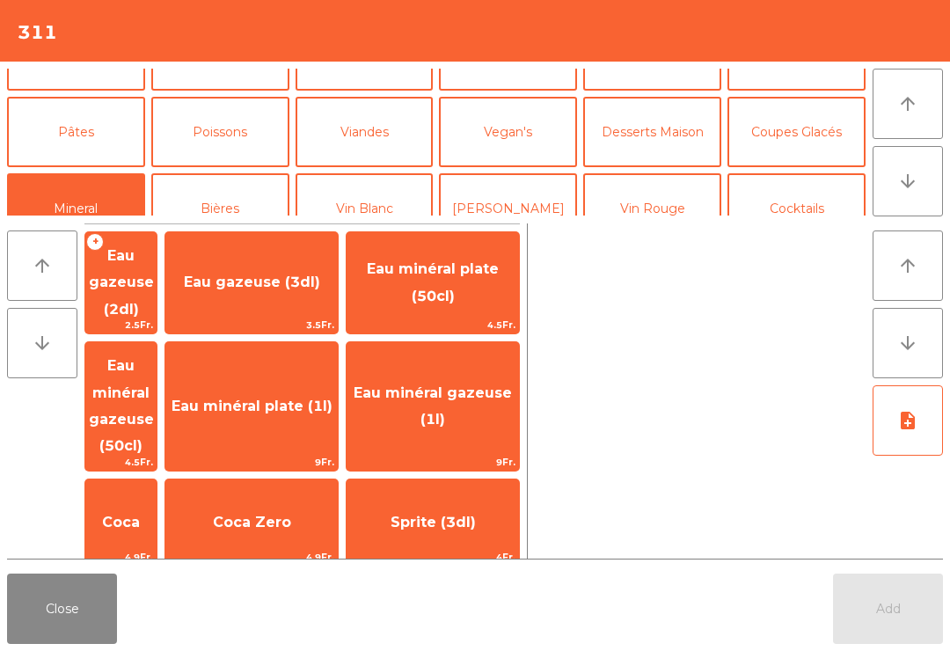
click at [327, 601] on span "Thé froid (3dl)" at bounding box center [251, 625] width 172 height 48
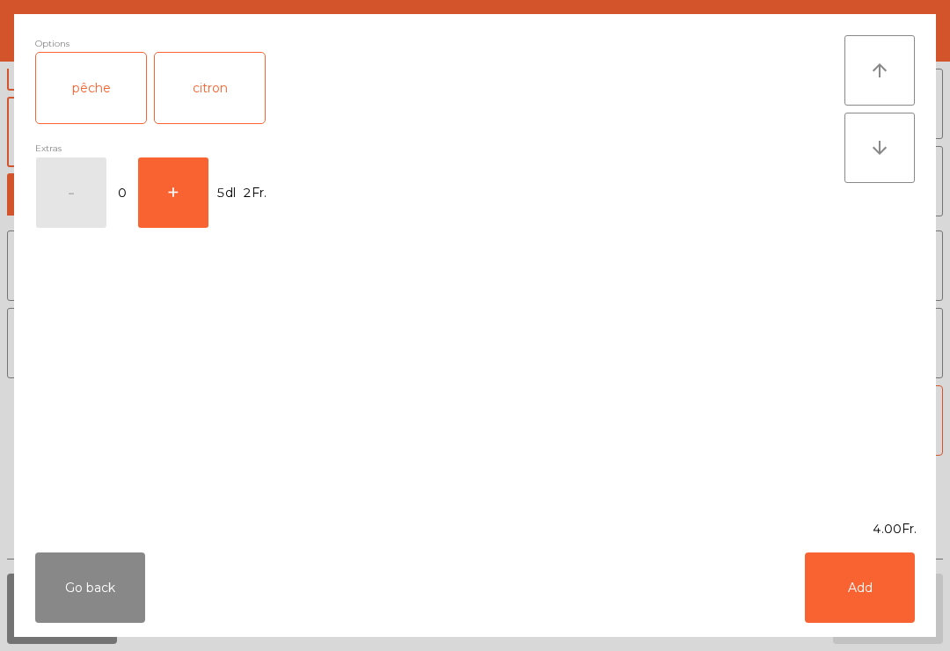
scroll to position [103, 0]
click at [109, 99] on div "pêche" at bounding box center [91, 88] width 110 height 70
click at [850, 596] on button "Add" at bounding box center [860, 587] width 110 height 70
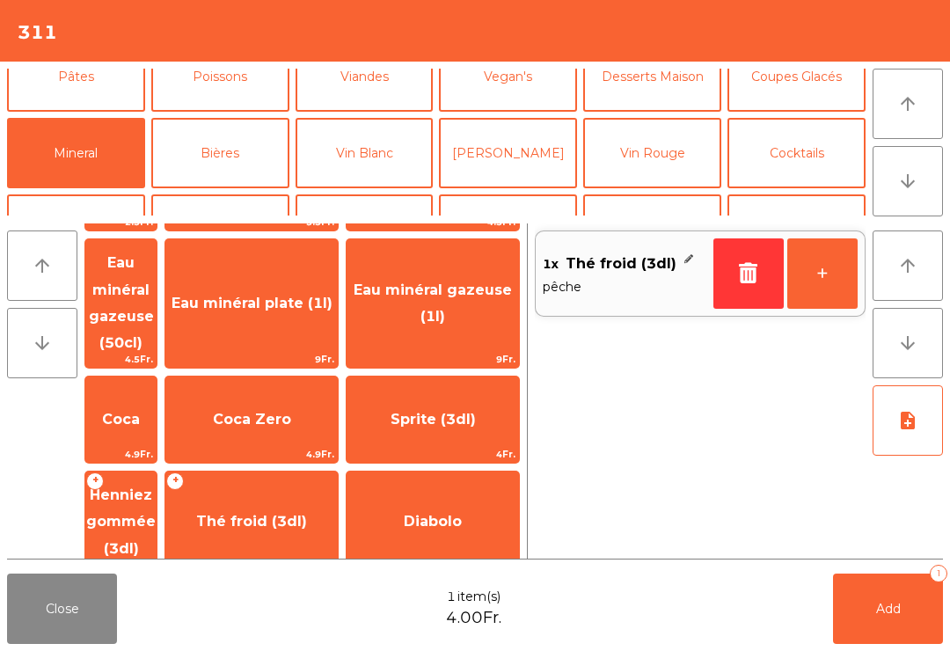
click at [816, 279] on button "+" at bounding box center [822, 273] width 70 height 70
click at [824, 283] on button "+" at bounding box center [822, 273] width 70 height 70
click at [228, 163] on button "Bières" at bounding box center [220, 153] width 138 height 70
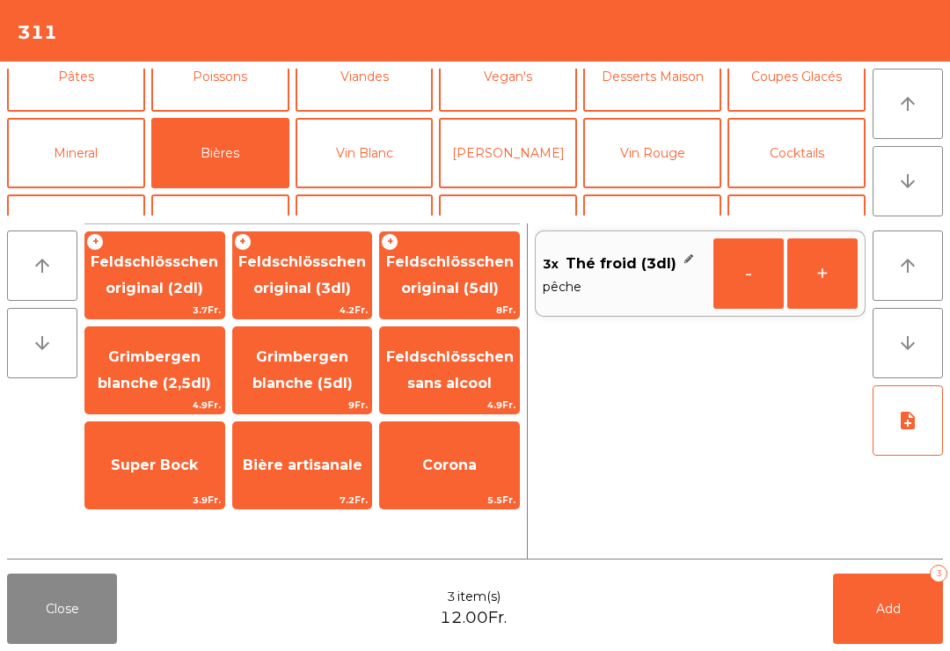
scroll to position [0, 0]
click at [156, 470] on span "Super Bock" at bounding box center [154, 465] width 87 height 17
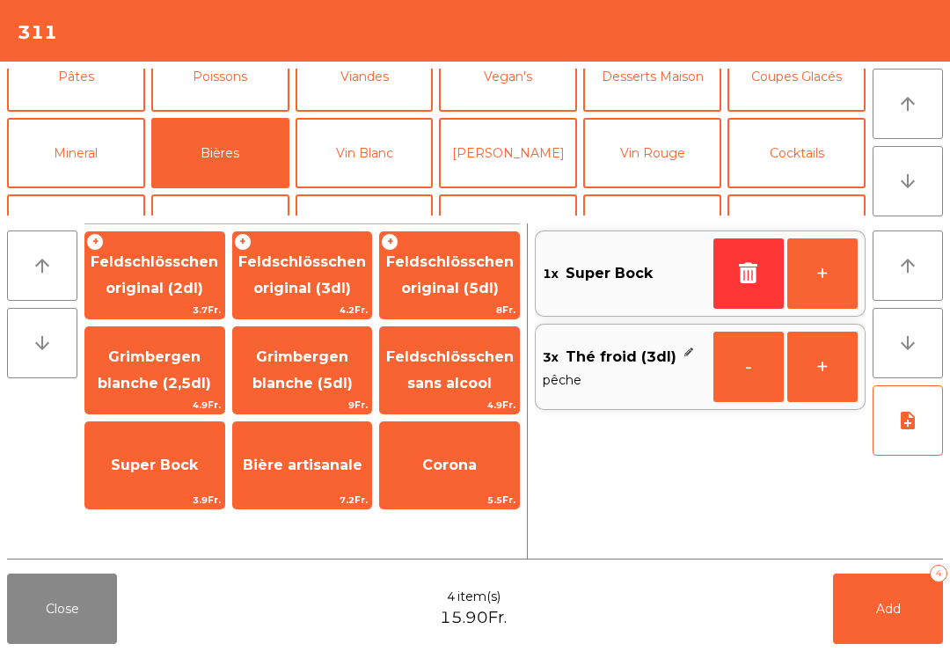
click at [182, 474] on span "Super Bock" at bounding box center [154, 466] width 139 height 48
click at [911, 634] on button "Add 5" at bounding box center [888, 609] width 110 height 70
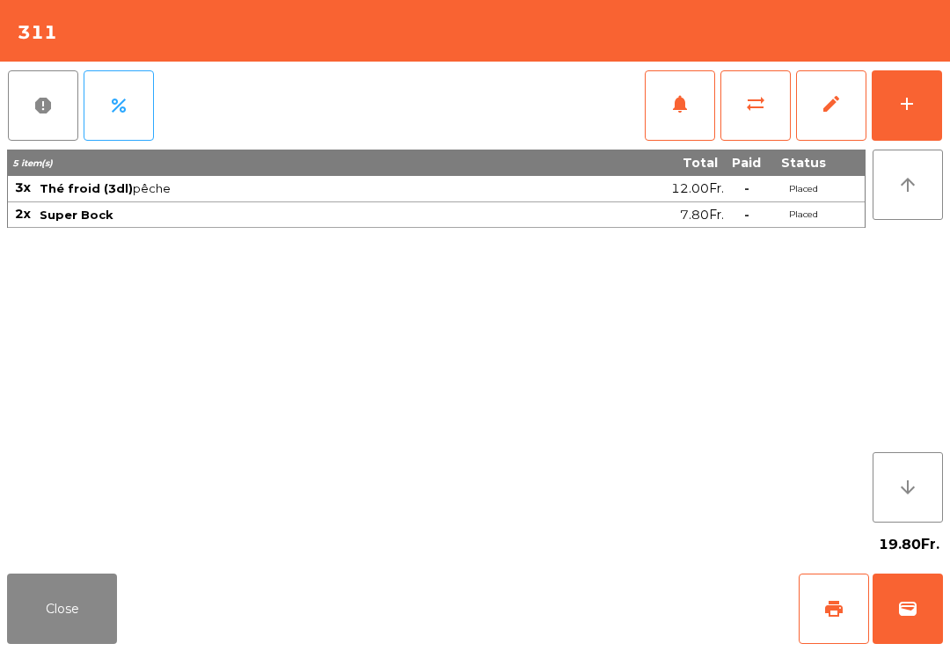
click at [73, 618] on button "Close" at bounding box center [62, 609] width 110 height 70
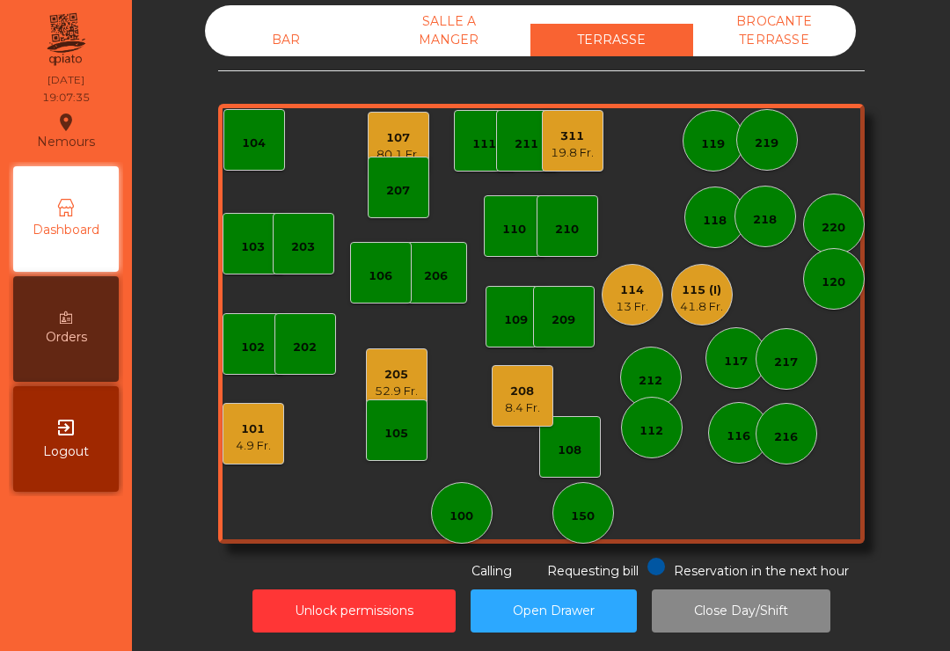
click at [637, 296] on div "114" at bounding box center [632, 291] width 33 height 18
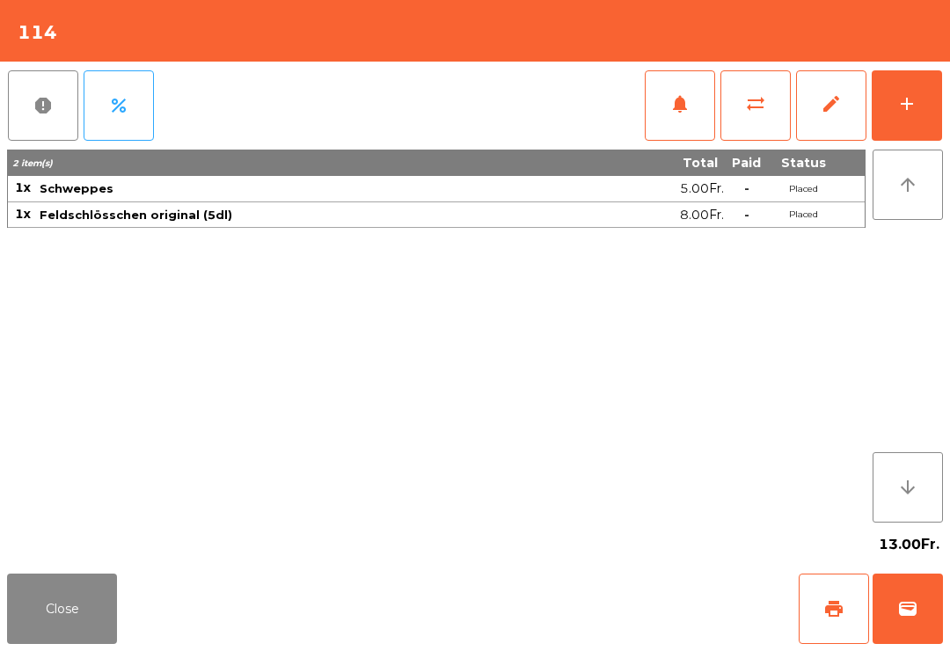
click at [918, 114] on button "add" at bounding box center [907, 105] width 70 height 70
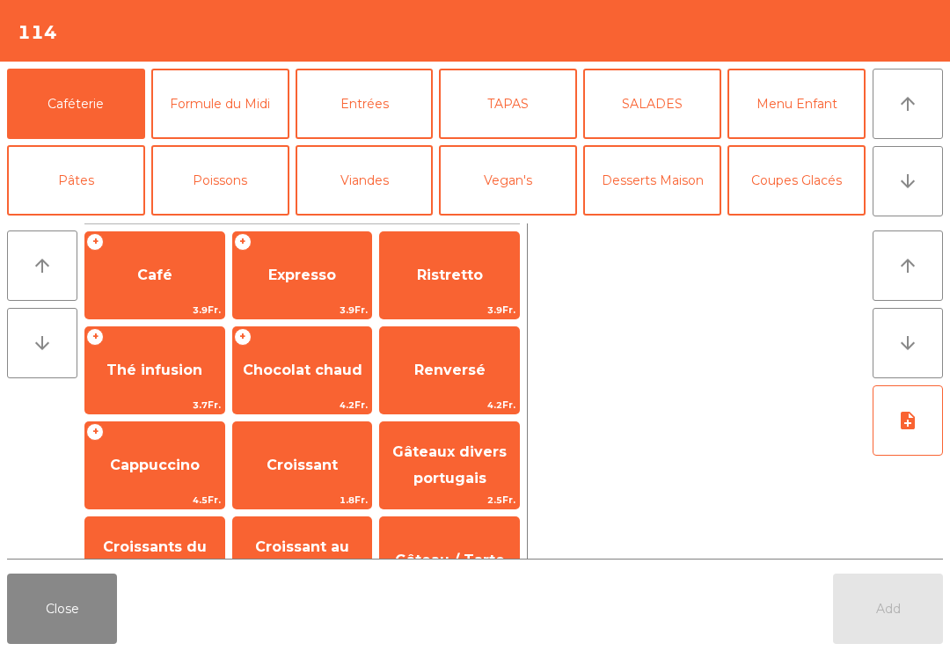
click at [661, 121] on button "SALADES" at bounding box center [652, 104] width 138 height 70
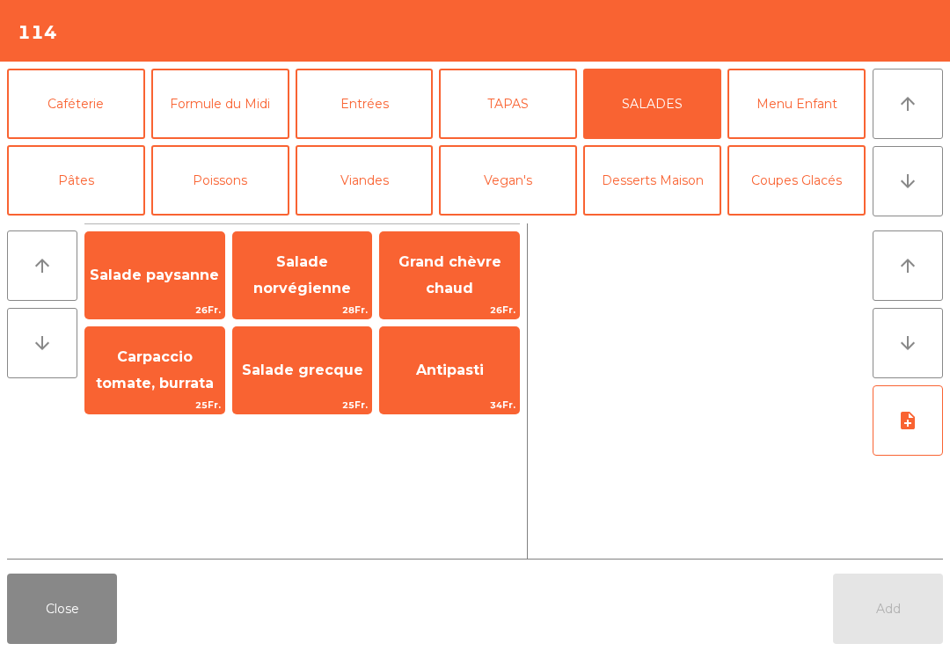
click at [148, 294] on span "Salade paysanne" at bounding box center [154, 276] width 139 height 48
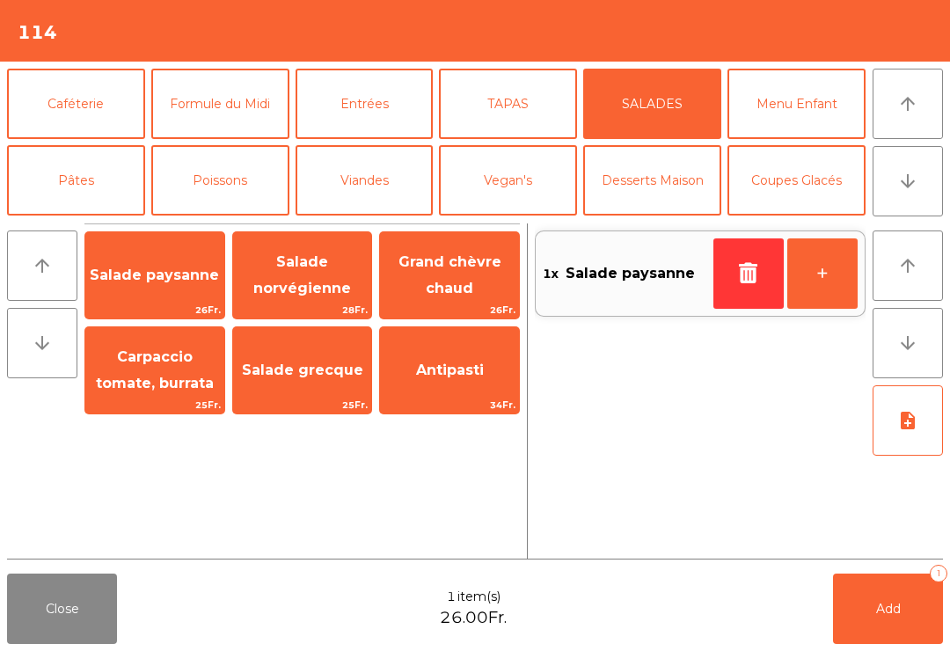
click at [214, 201] on button "Poissons" at bounding box center [220, 180] width 138 height 70
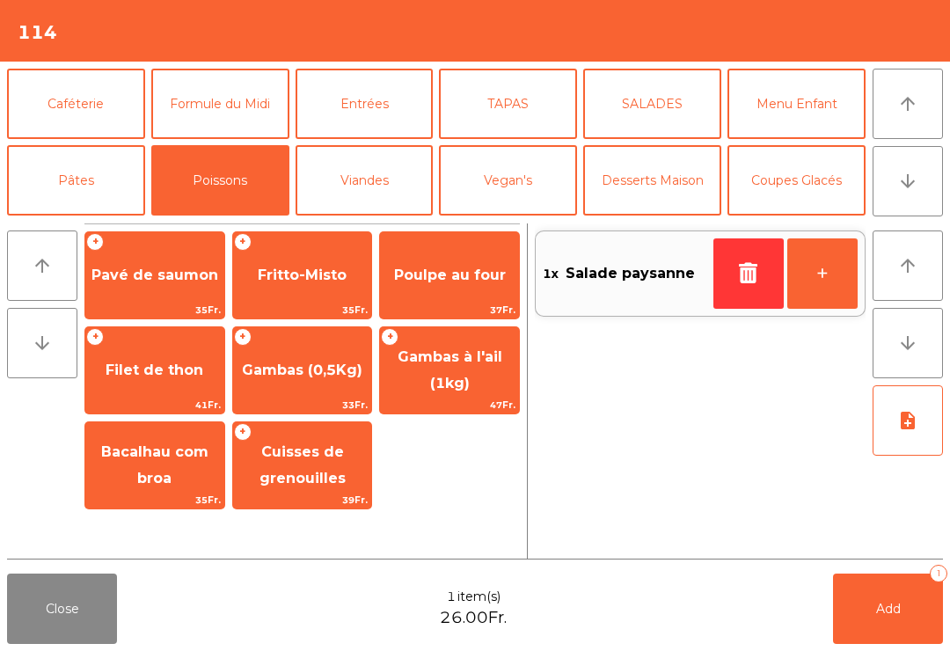
click at [297, 282] on span "Fritto-Misto" at bounding box center [302, 275] width 89 height 17
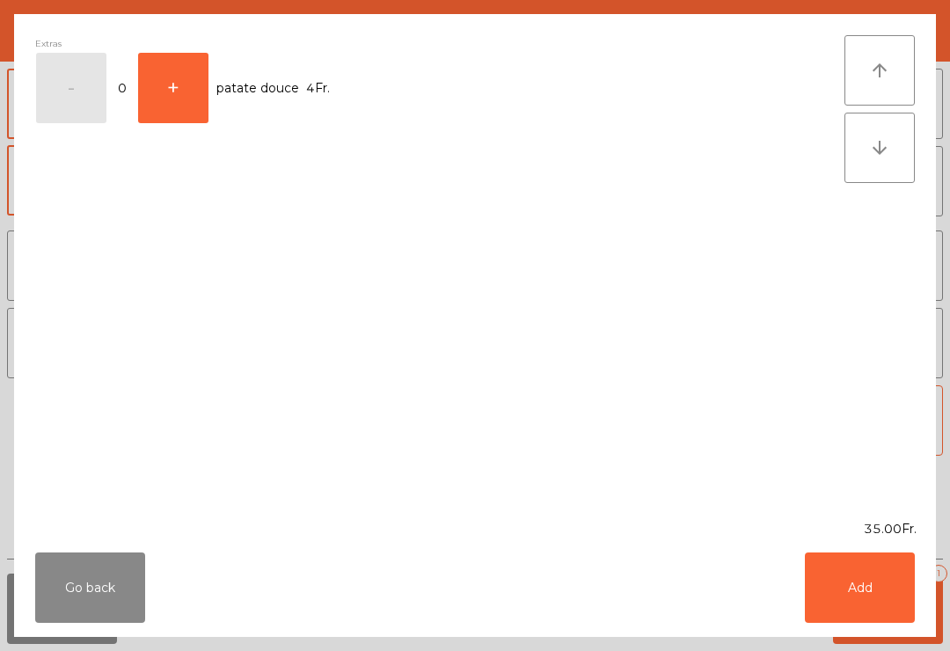
click at [858, 605] on button "Add" at bounding box center [860, 587] width 110 height 70
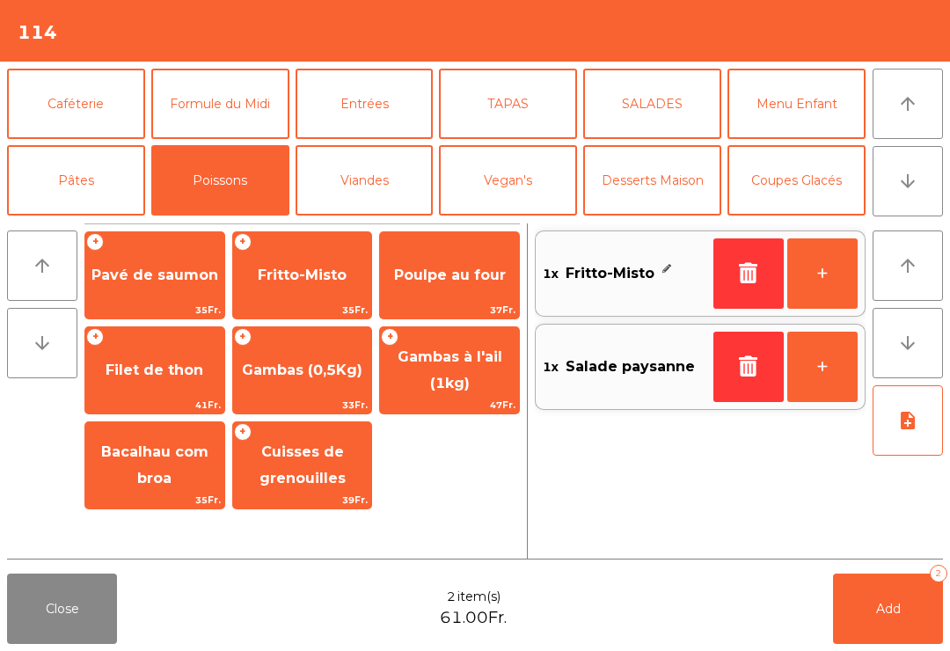
click at [64, 181] on button "Pâtes" at bounding box center [76, 180] width 138 height 70
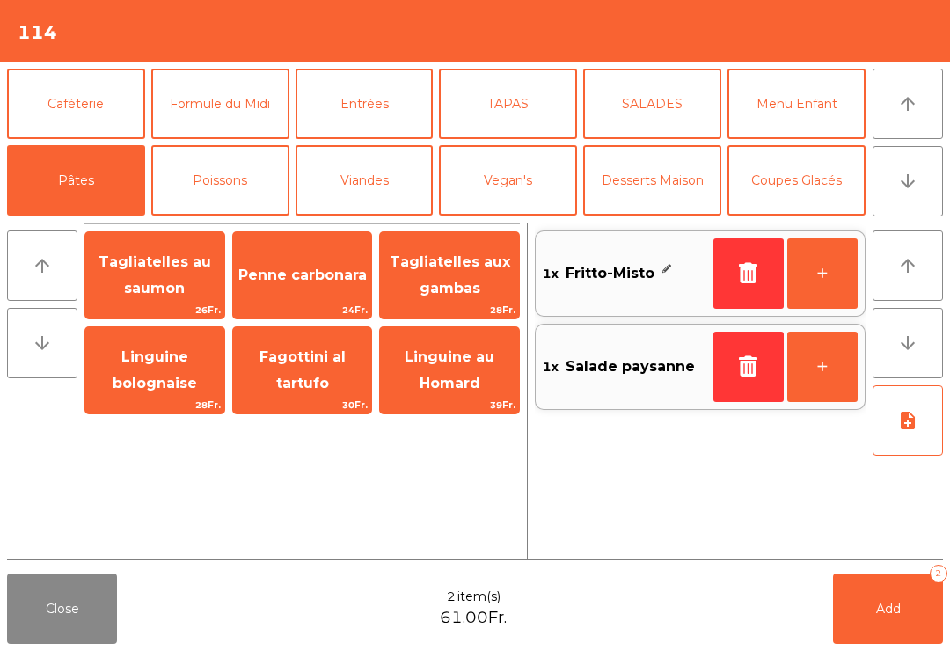
click at [163, 302] on span "26Fr." at bounding box center [154, 310] width 139 height 17
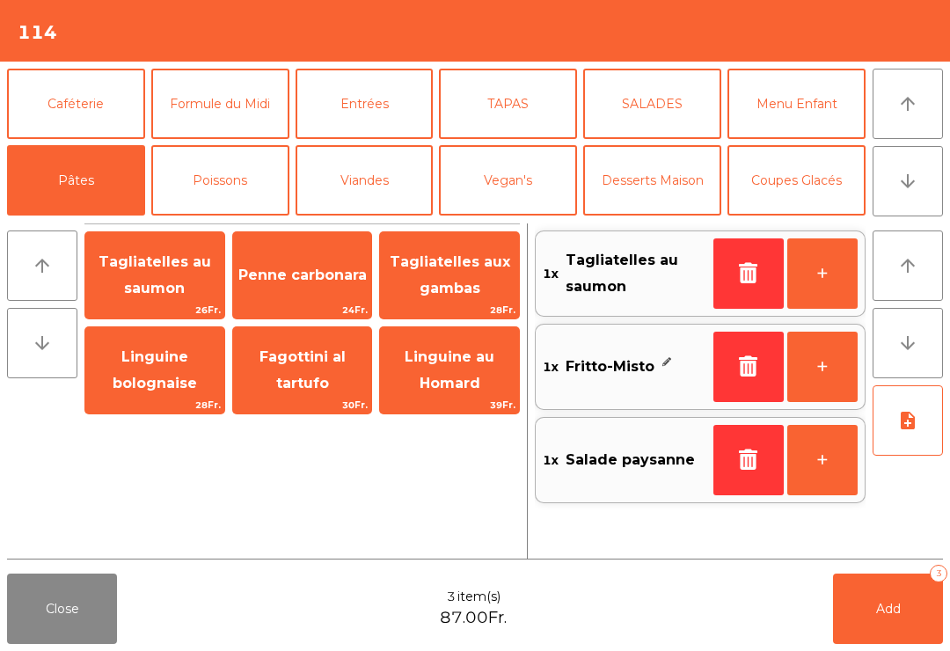
click at [909, 415] on icon "note_add" at bounding box center [907, 420] width 21 height 21
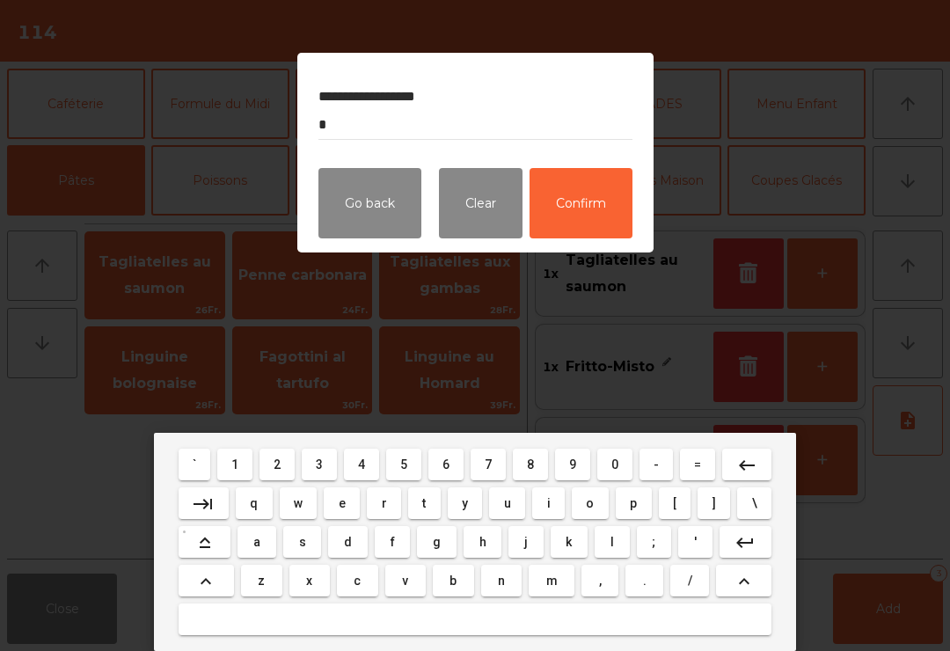
type textarea "**********"
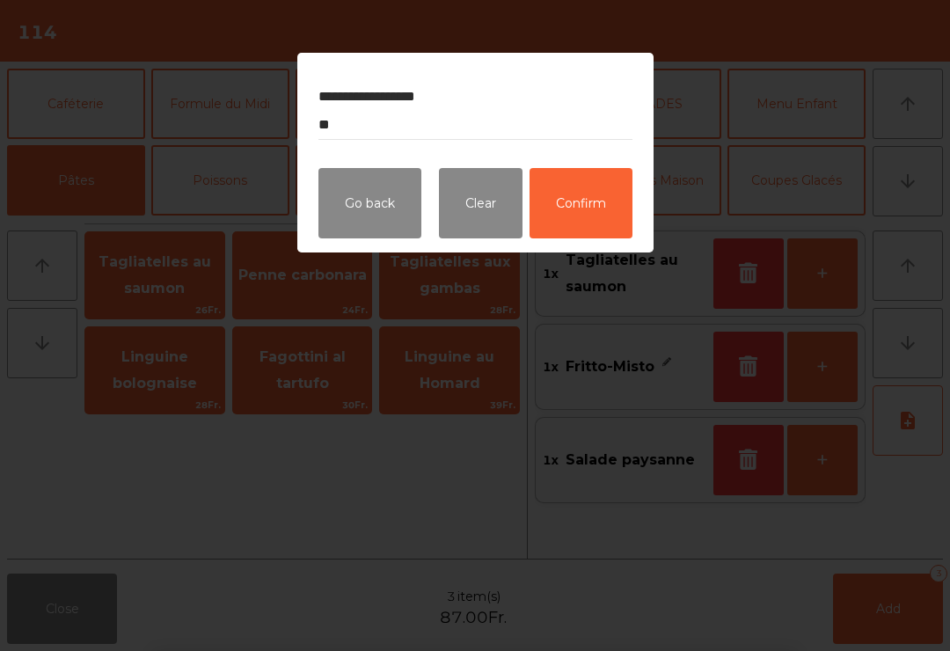
click at [612, 216] on button "Confirm" at bounding box center [581, 203] width 103 height 70
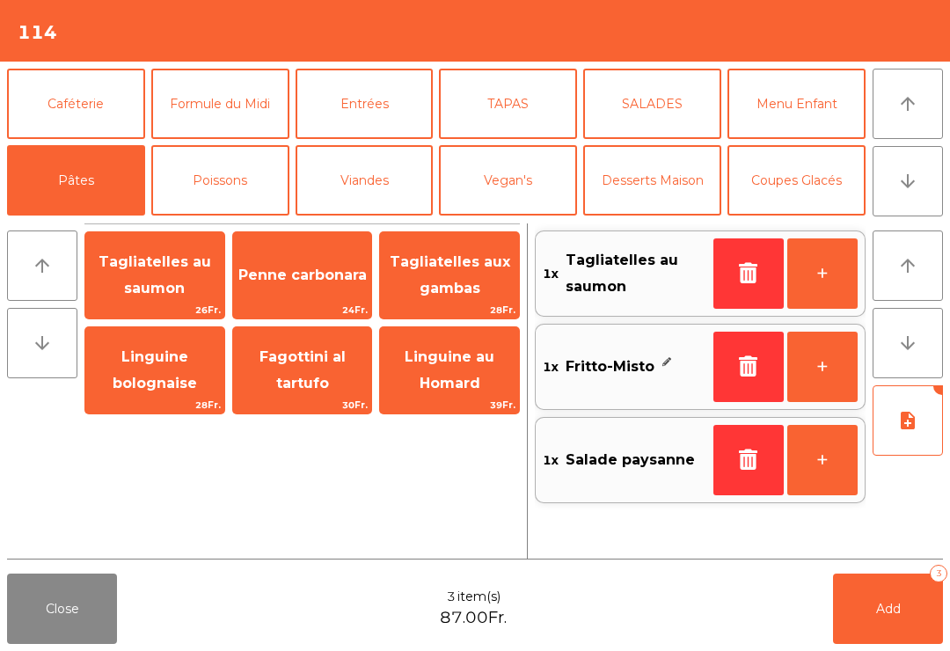
click at [882, 613] on span "Add" at bounding box center [888, 609] width 25 height 16
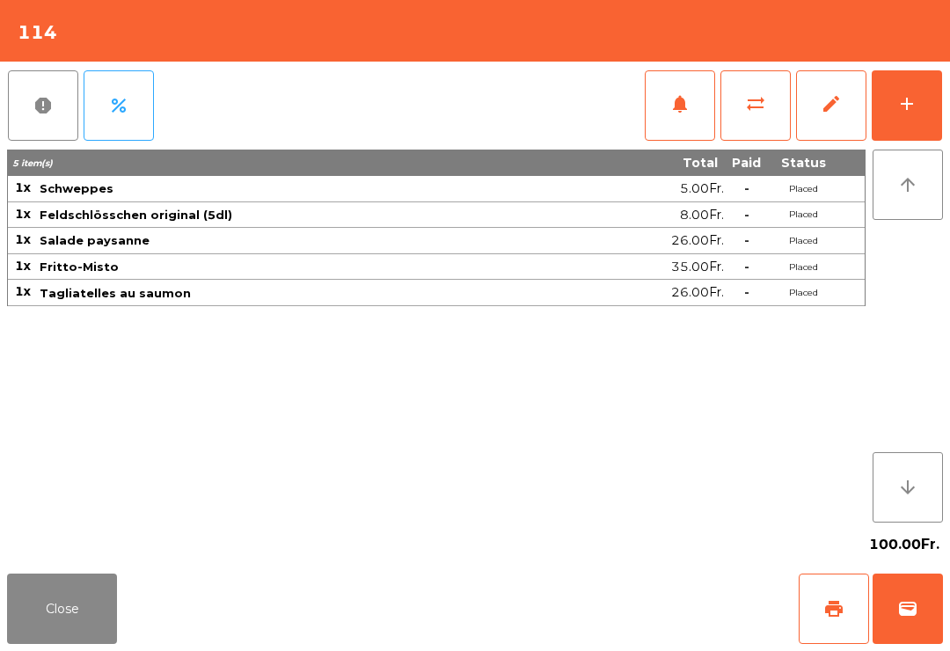
click at [62, 642] on button "Close" at bounding box center [62, 609] width 110 height 70
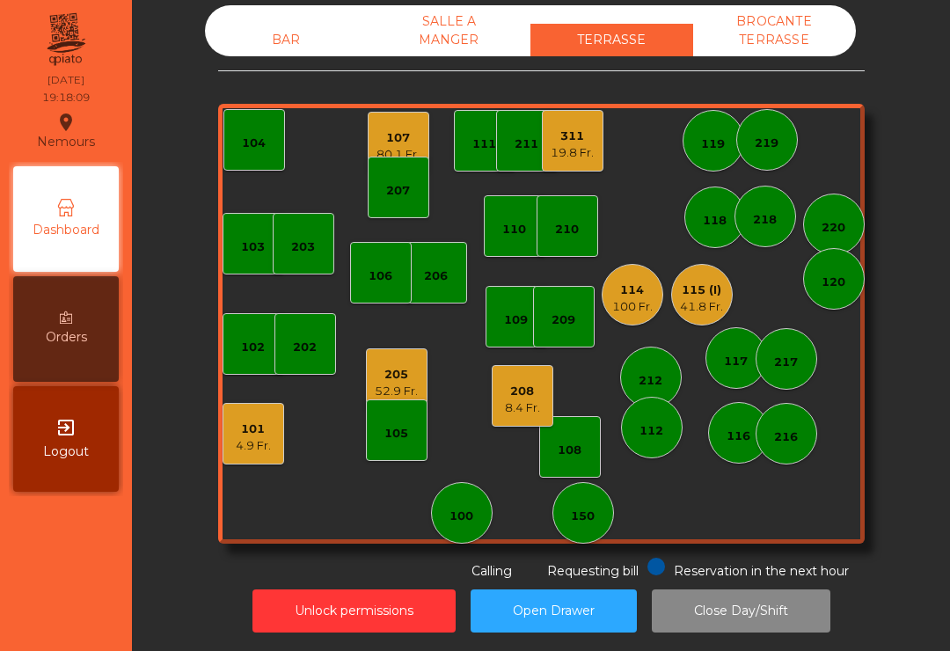
click at [293, 34] on div "BAR" at bounding box center [286, 40] width 163 height 33
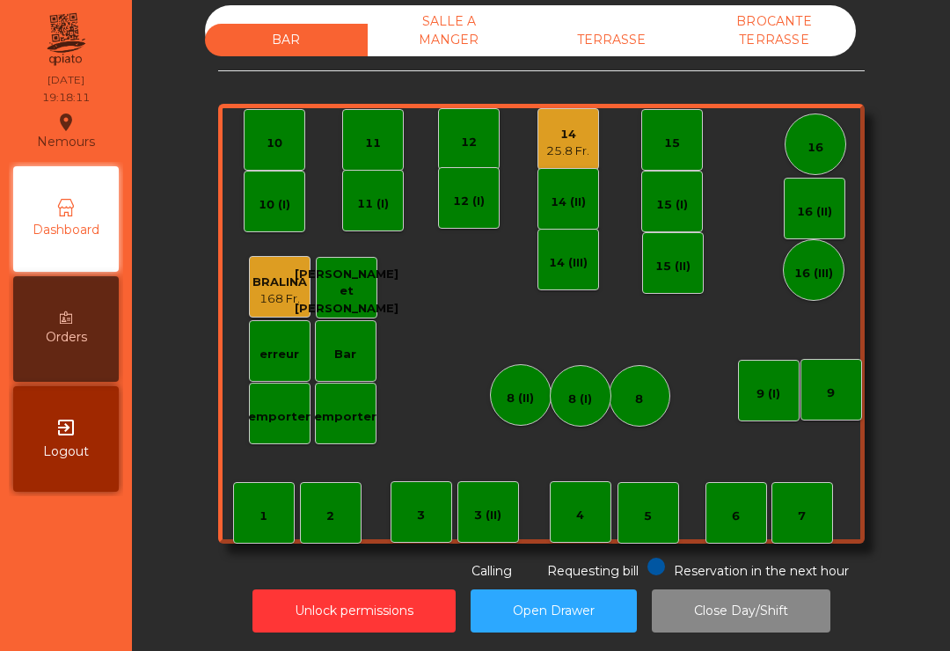
click at [818, 157] on div "16" at bounding box center [816, 144] width 62 height 62
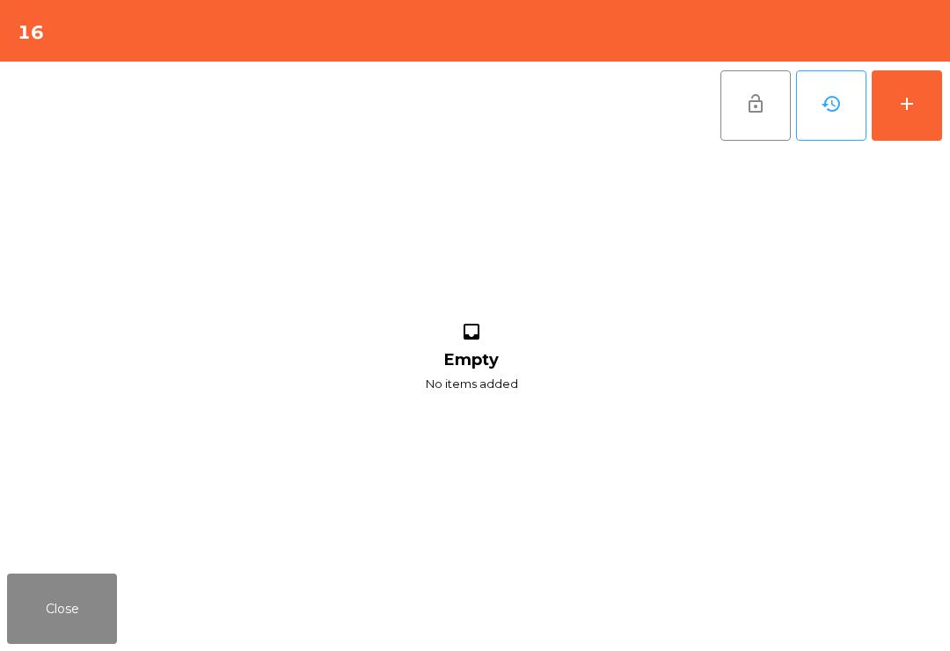
click at [922, 120] on button "add" at bounding box center [907, 105] width 70 height 70
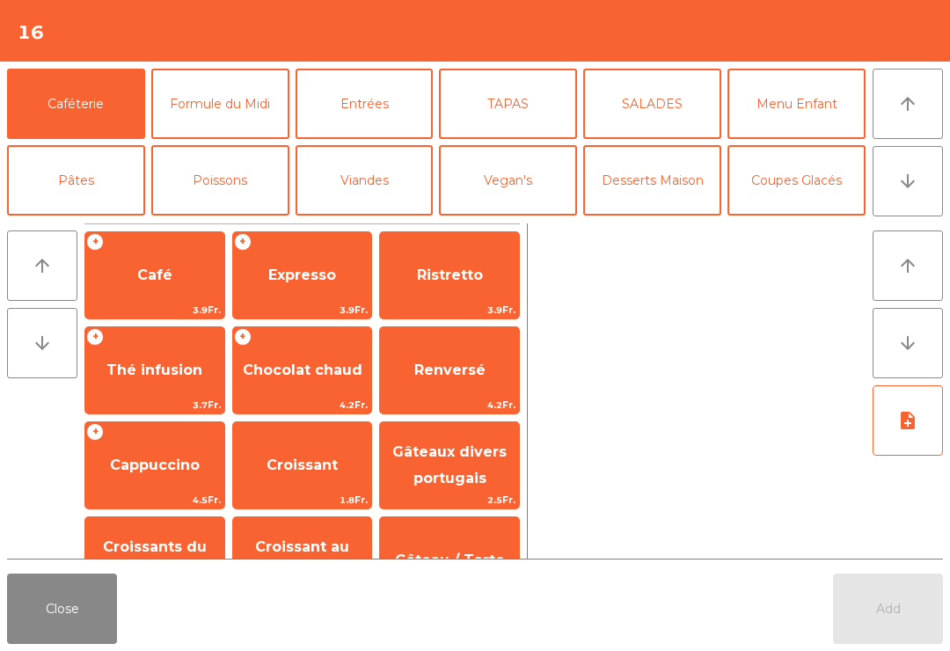
click at [364, 222] on button "Vin Blanc" at bounding box center [365, 257] width 138 height 70
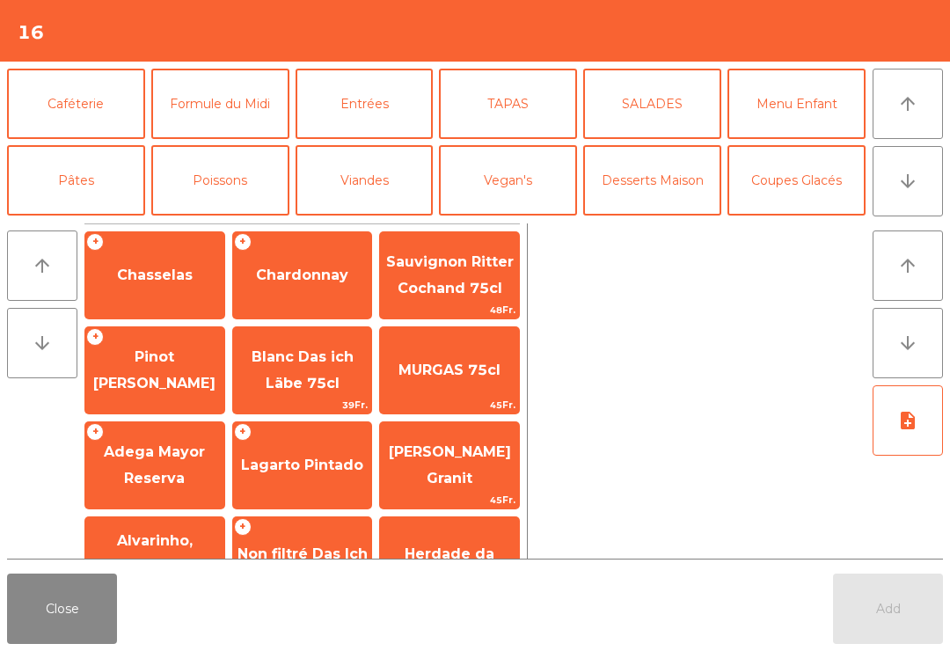
click at [317, 476] on span "Lagarto Pintado" at bounding box center [302, 466] width 139 height 48
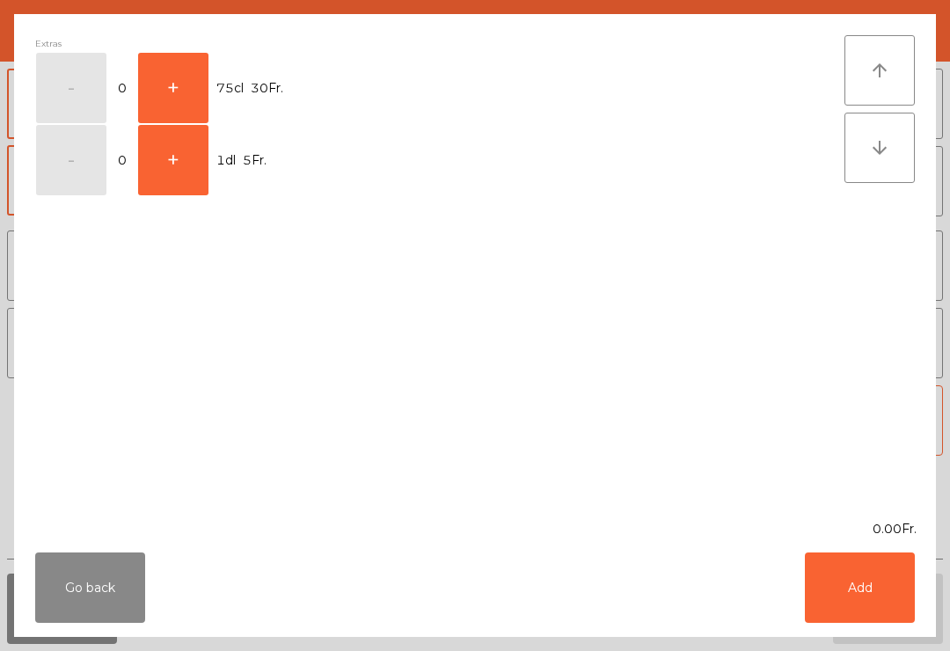
scroll to position [81, 0]
click at [178, 97] on button "+" at bounding box center [173, 88] width 70 height 70
click at [836, 576] on button "Add" at bounding box center [860, 587] width 110 height 70
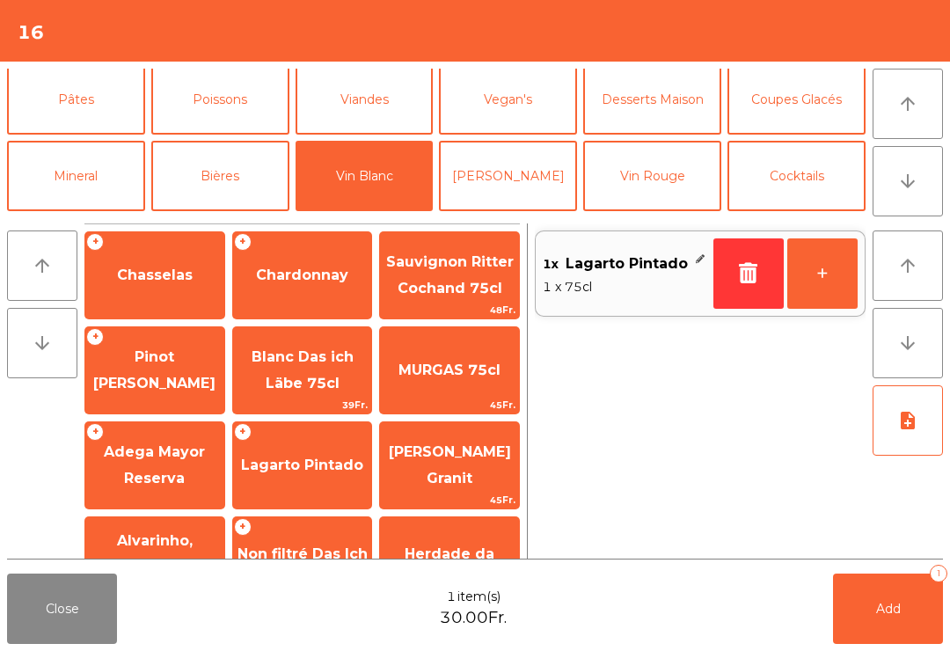
click at [913, 636] on button "Add 1" at bounding box center [888, 609] width 110 height 70
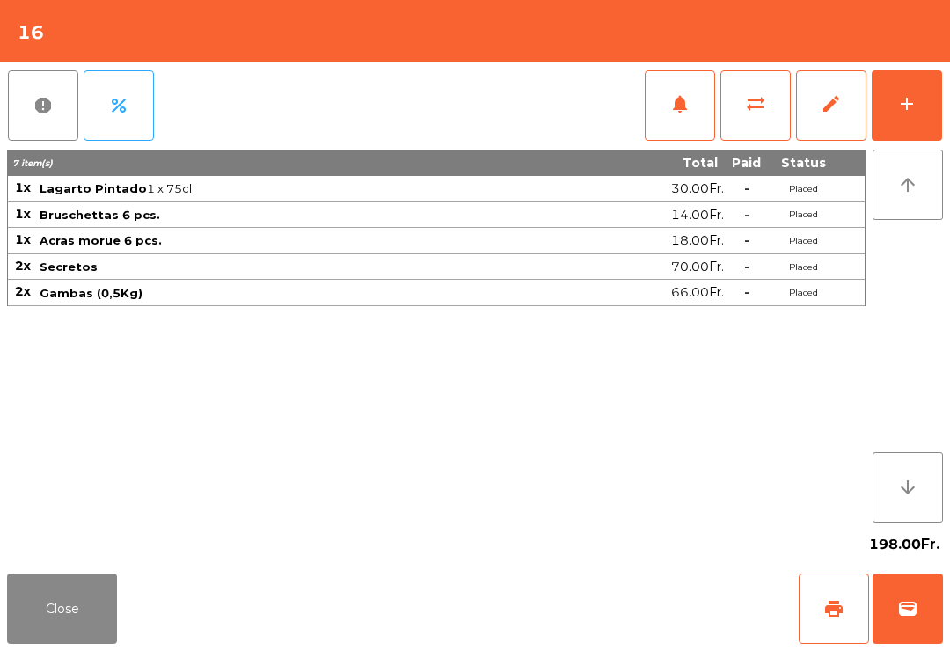
click at [99, 566] on div "198.00Fr." at bounding box center [475, 545] width 936 height 44
click at [93, 608] on button "Close" at bounding box center [62, 609] width 110 height 70
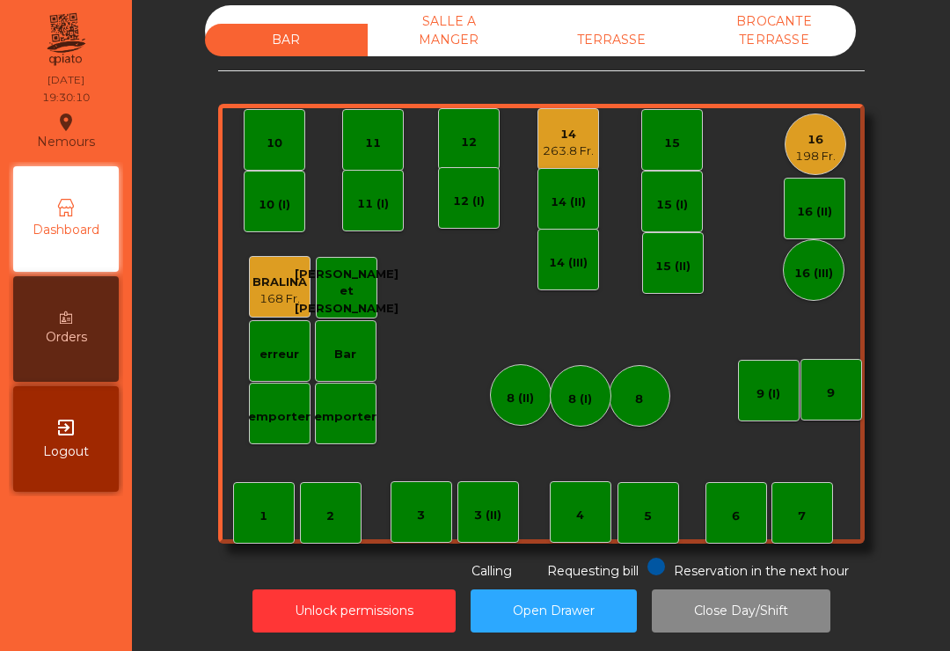
click at [627, 55] on div "TERRASSE" at bounding box center [611, 40] width 163 height 33
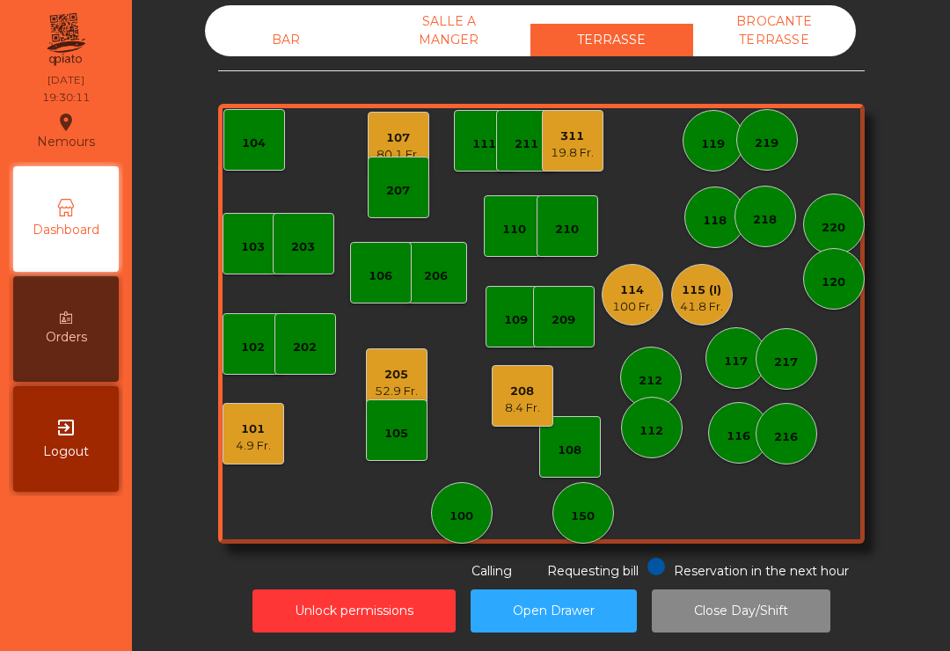
click at [694, 294] on div "115 (I)" at bounding box center [701, 291] width 43 height 18
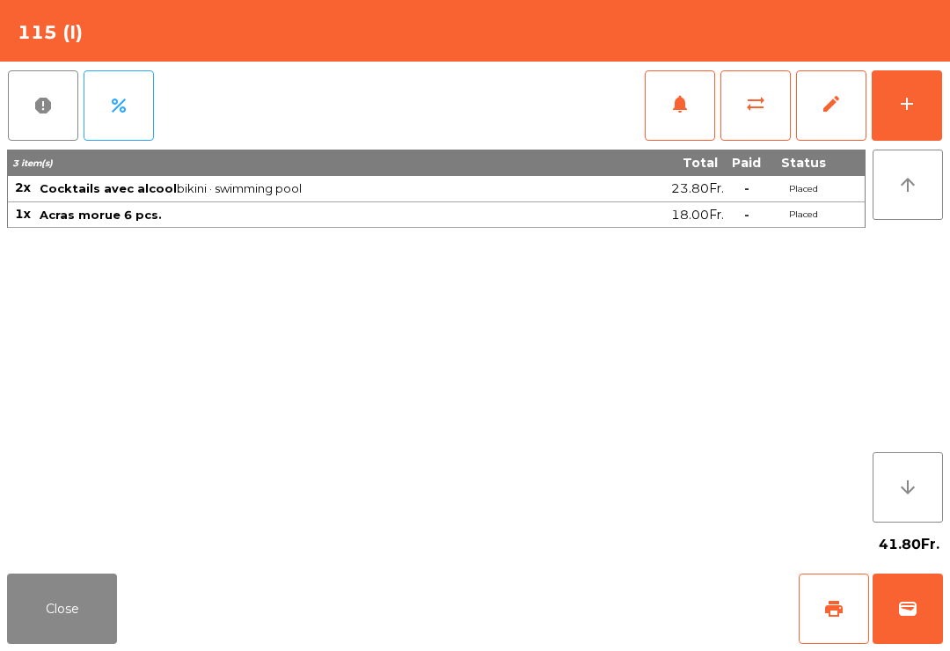
click at [53, 639] on button "Close" at bounding box center [62, 609] width 110 height 70
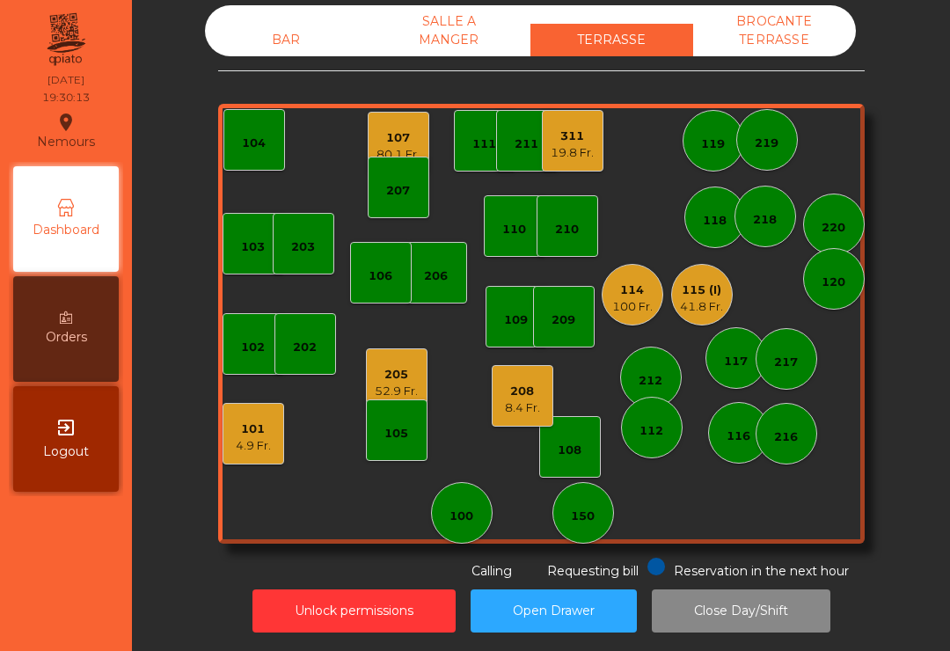
click at [626, 296] on div "114" at bounding box center [632, 291] width 40 height 18
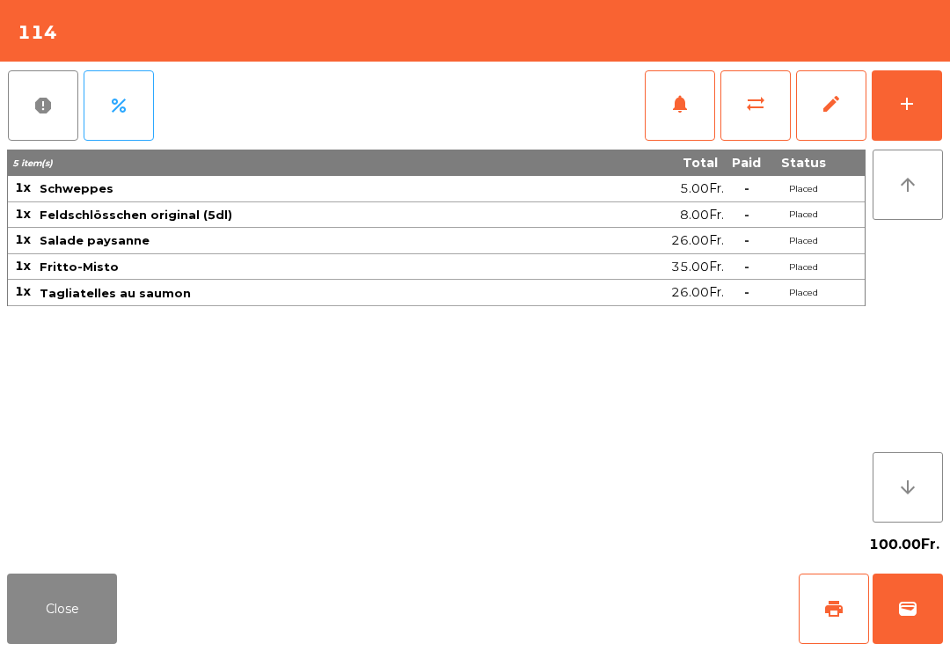
click at [663, 104] on button "notifications" at bounding box center [680, 105] width 70 height 70
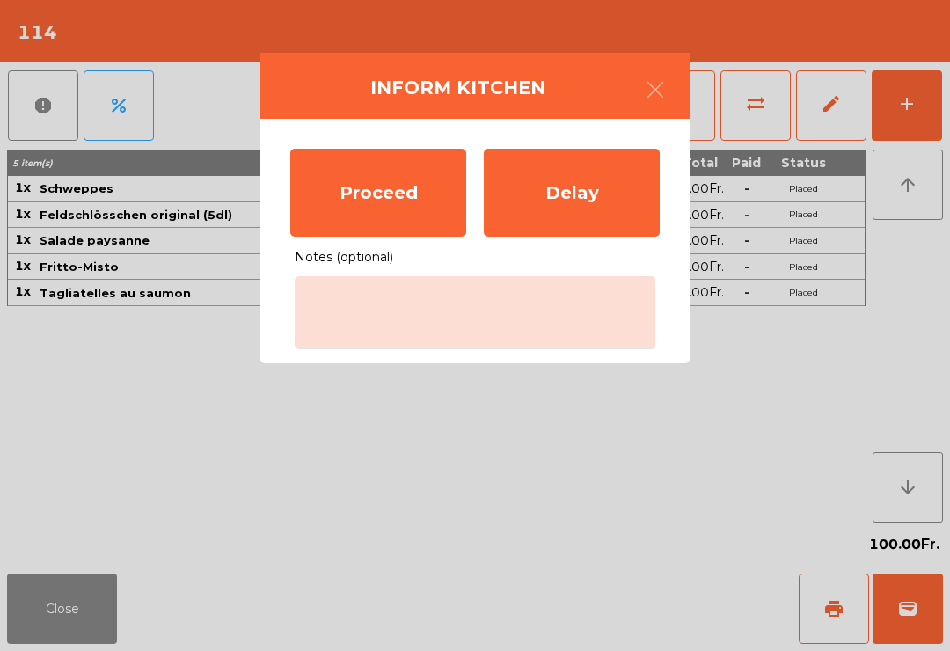
click at [377, 201] on div "Proceed" at bounding box center [378, 193] width 176 height 88
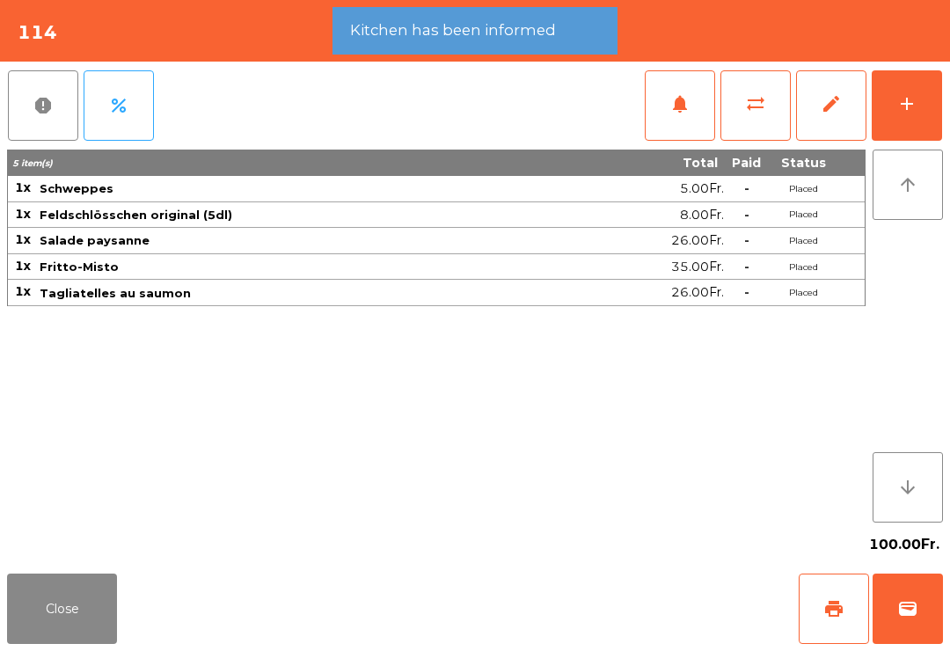
click at [95, 641] on button "Close" at bounding box center [62, 609] width 110 height 70
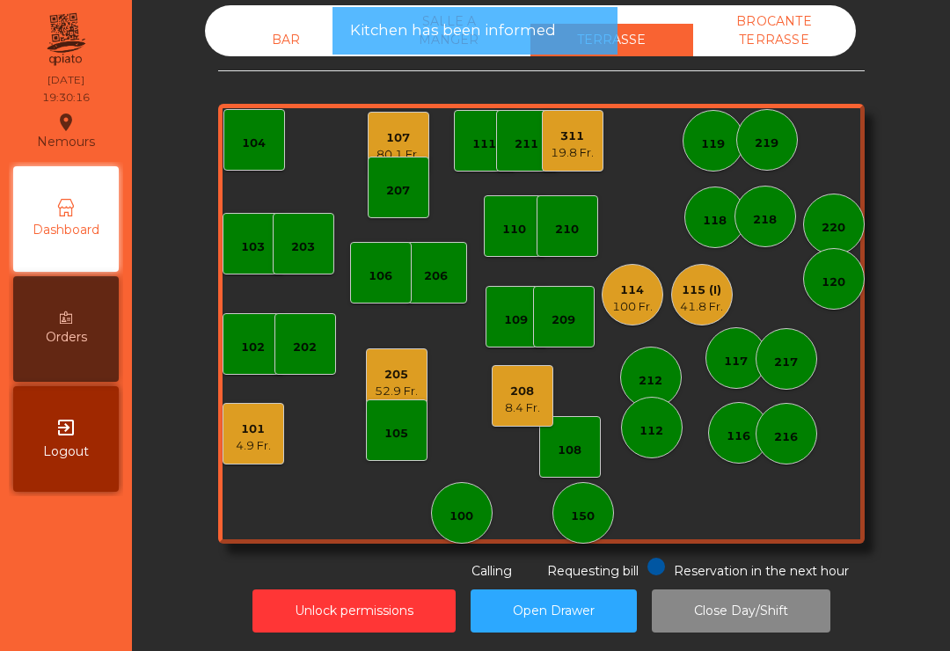
click at [707, 310] on div "41.8 Fr." at bounding box center [701, 307] width 43 height 18
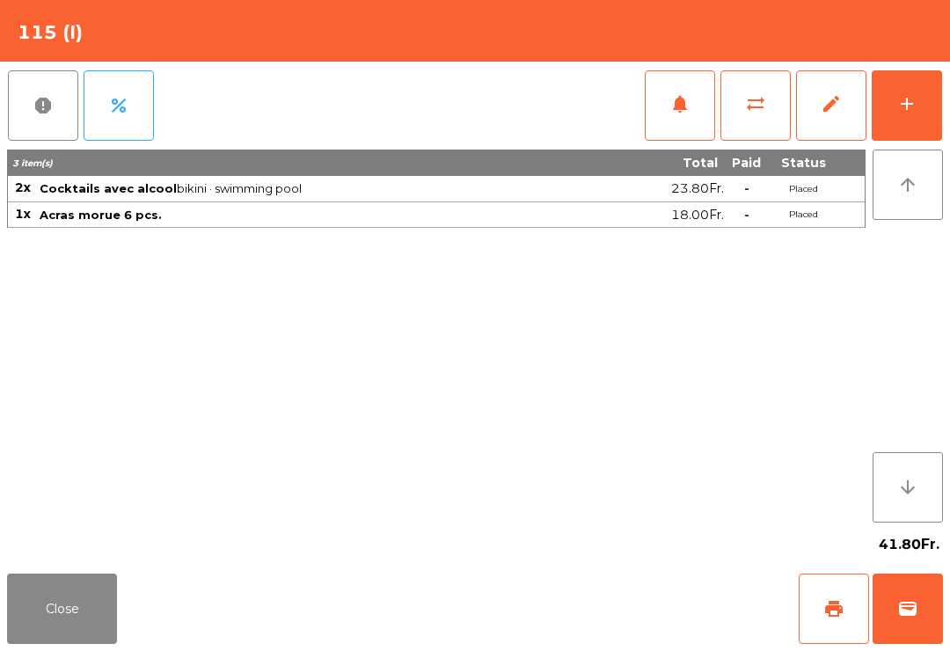
click at [938, 620] on button "wallet" at bounding box center [908, 609] width 70 height 70
click at [591, 623] on div "Close print wallet" at bounding box center [475, 609] width 950 height 84
click at [614, 642] on div "Close print wallet" at bounding box center [475, 609] width 950 height 84
click at [627, 589] on div "Close print wallet" at bounding box center [475, 609] width 950 height 84
click at [596, 604] on div "Close print wallet" at bounding box center [475, 609] width 950 height 84
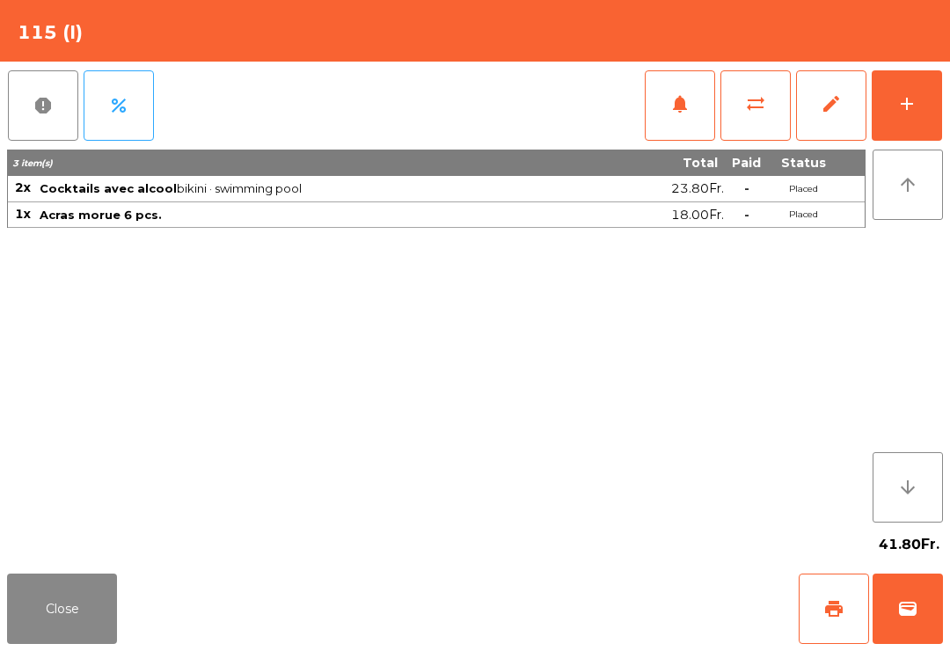
click at [612, 621] on div "Close print wallet" at bounding box center [475, 609] width 950 height 84
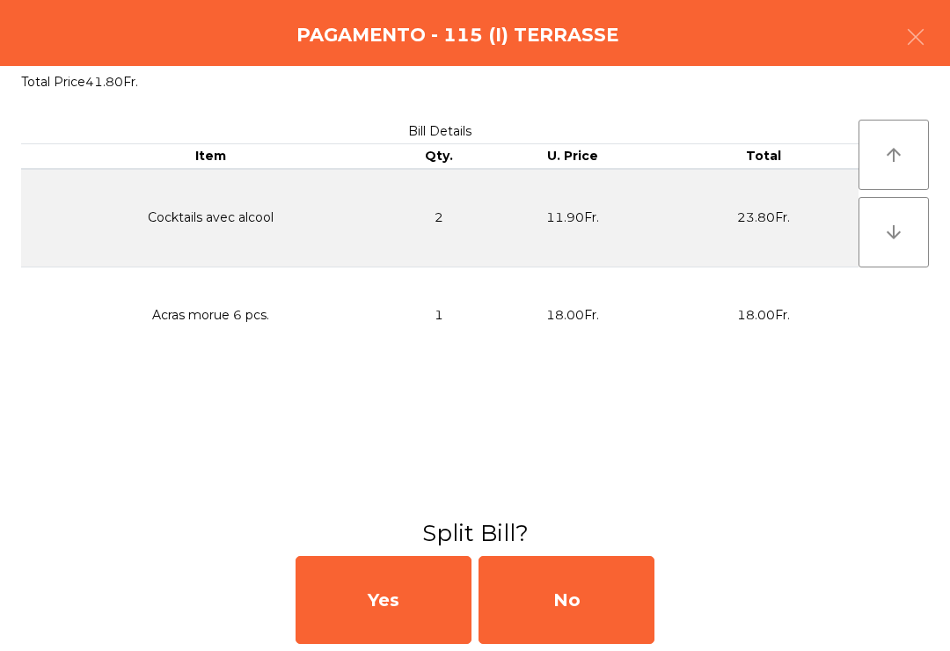
click at [572, 603] on div "No" at bounding box center [567, 600] width 176 height 88
click at [545, 612] on div "No" at bounding box center [567, 600] width 176 height 88
click at [559, 612] on div "No" at bounding box center [567, 600] width 176 height 88
click at [614, 623] on div "No" at bounding box center [567, 600] width 176 height 88
click at [617, 635] on div "No" at bounding box center [567, 600] width 176 height 88
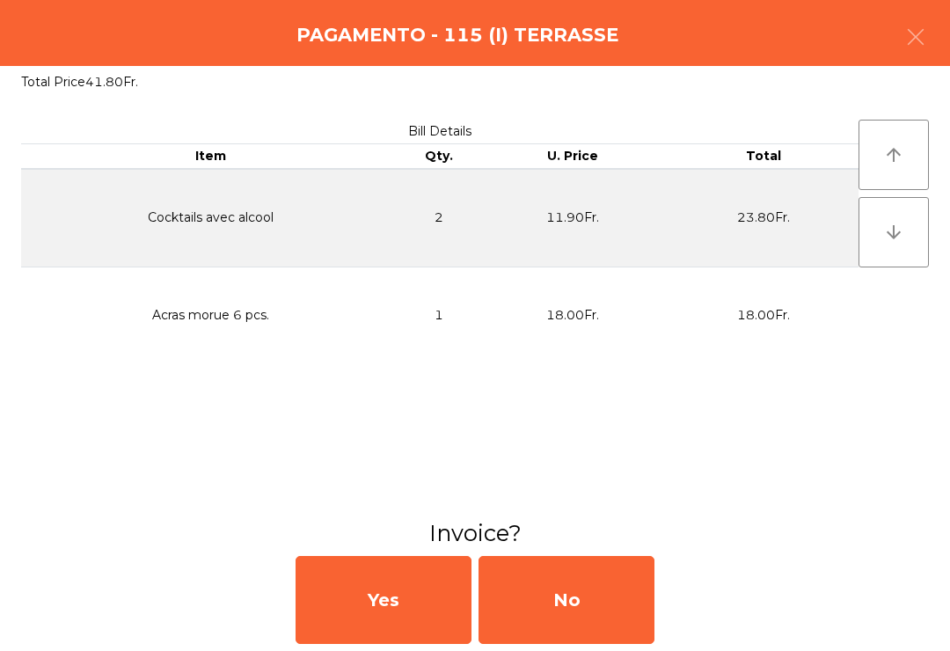
click at [589, 579] on div "No" at bounding box center [567, 600] width 176 height 88
click at [580, 570] on div "No" at bounding box center [567, 600] width 176 height 88
click at [563, 548] on h3 "Invoice?" at bounding box center [475, 533] width 924 height 32
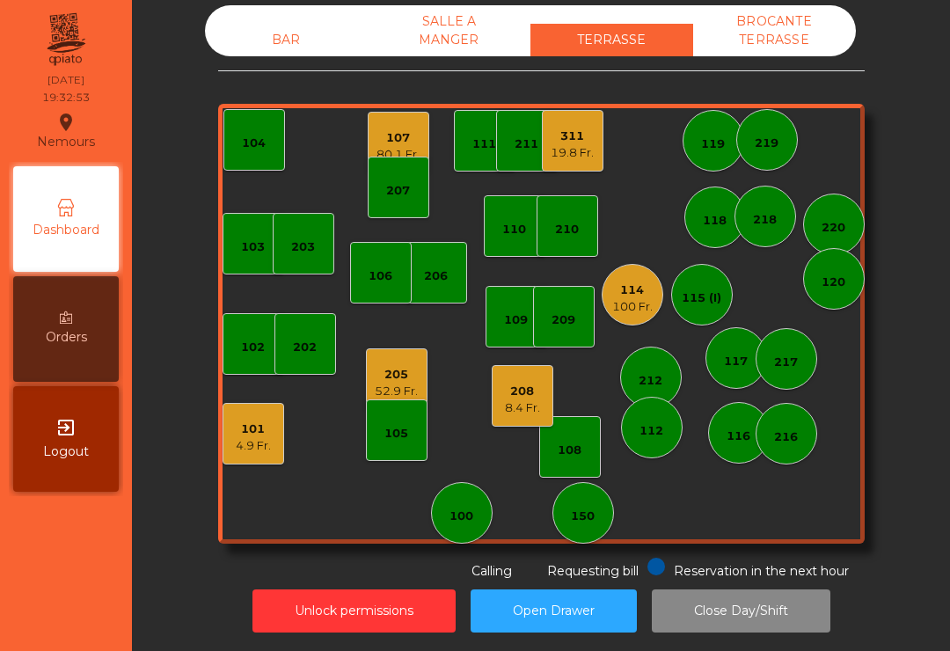
click at [423, 377] on div "205 52.9 Fr." at bounding box center [397, 379] width 62 height 62
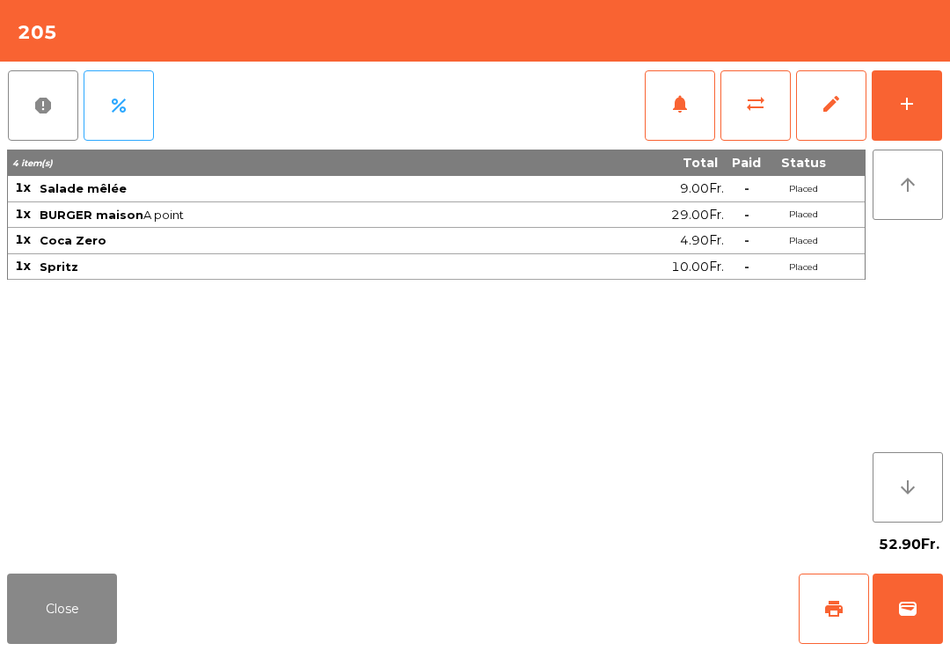
click at [824, 616] on span "print" at bounding box center [833, 608] width 21 height 21
click at [103, 634] on button "Close" at bounding box center [62, 609] width 110 height 70
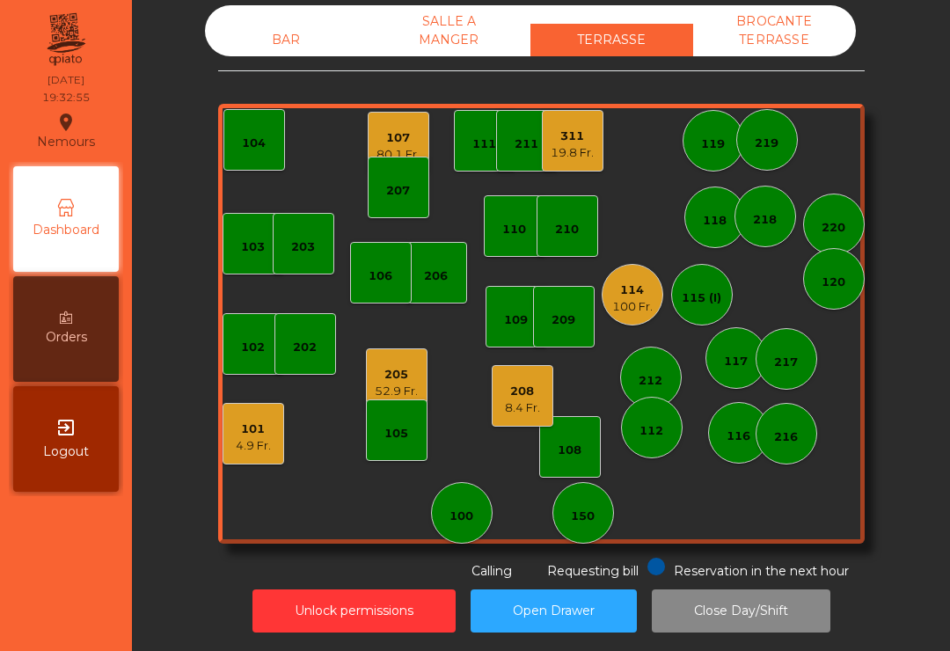
click at [420, 396] on div "205 52.9 Fr." at bounding box center [397, 379] width 62 height 62
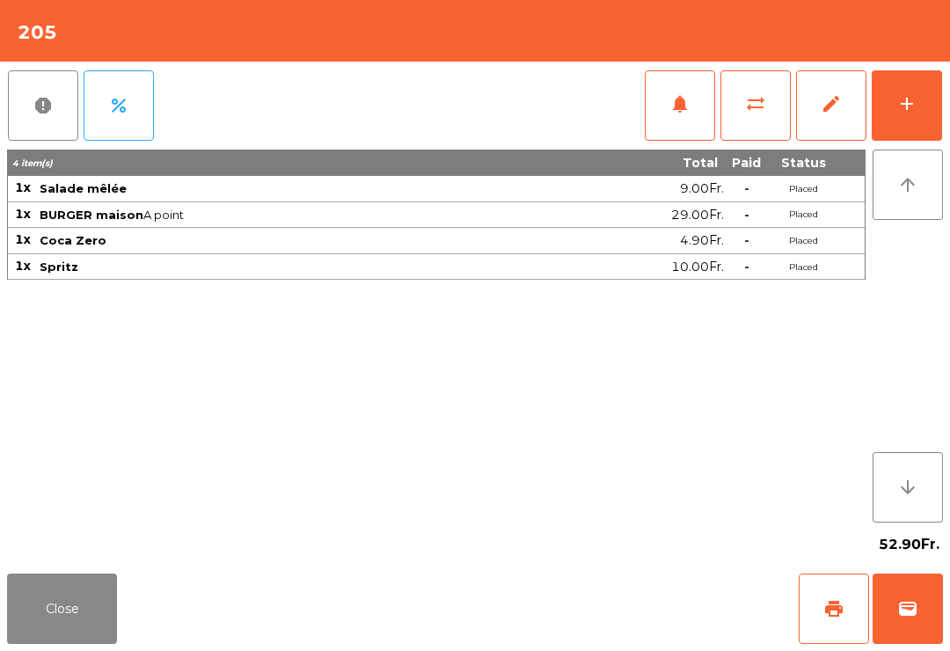
click at [877, 101] on button "add" at bounding box center [907, 105] width 70 height 70
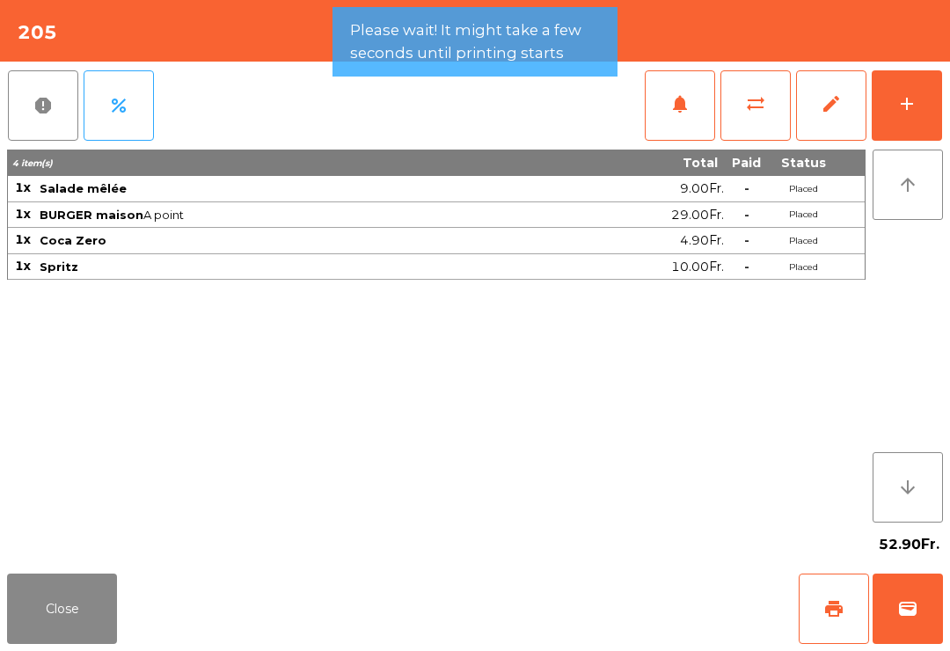
click at [927, 99] on button "add" at bounding box center [907, 105] width 70 height 70
click at [902, 103] on div "add" at bounding box center [906, 103] width 21 height 21
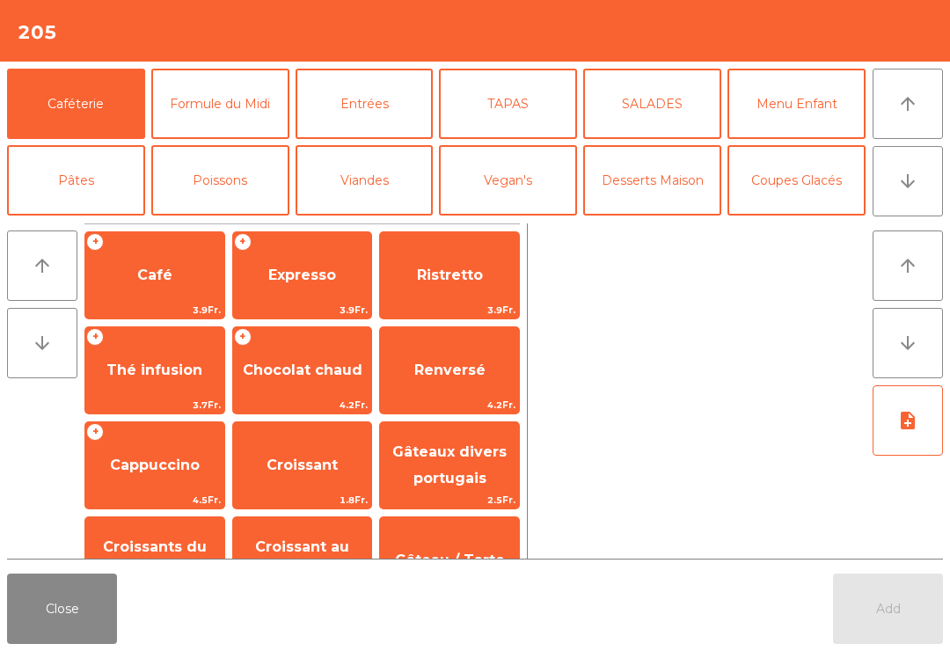
click at [806, 169] on button "Coupes Glacés" at bounding box center [797, 180] width 138 height 70
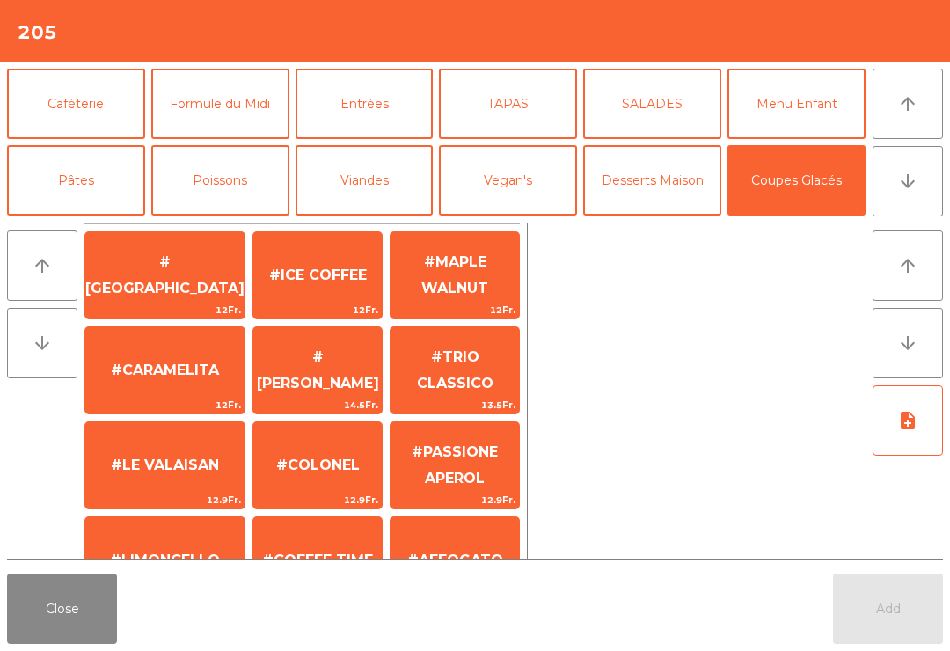
scroll to position [338, 0]
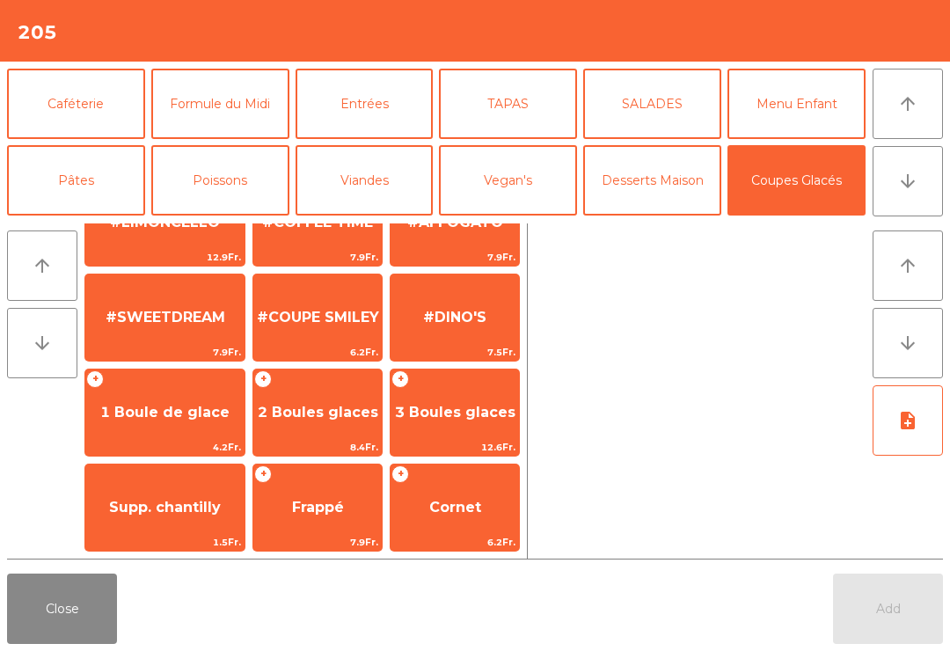
click at [157, 333] on span "#SWEETDREAM" at bounding box center [164, 318] width 159 height 48
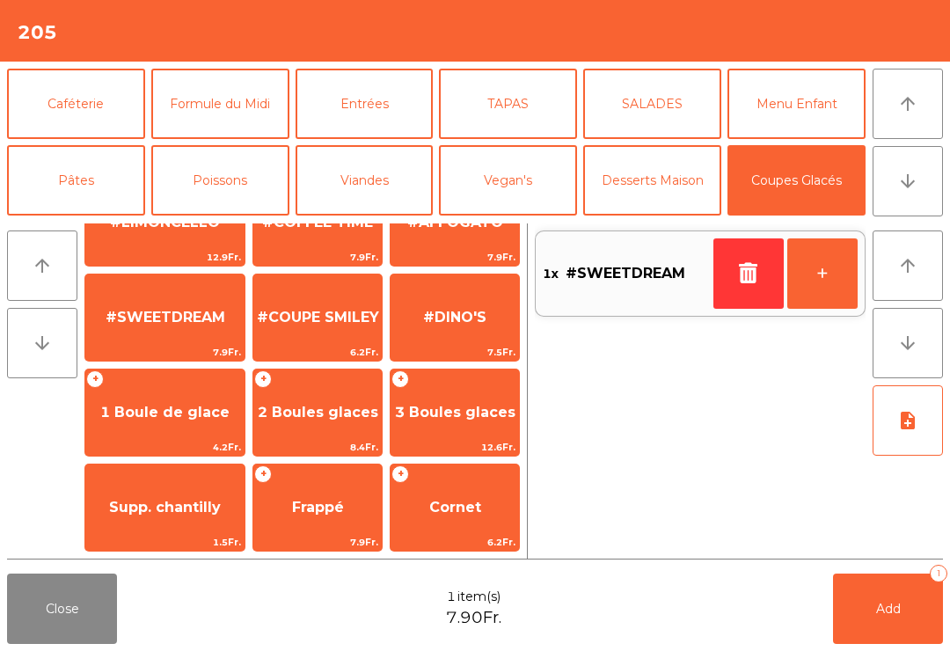
click at [901, 632] on button "Add 1" at bounding box center [888, 609] width 110 height 70
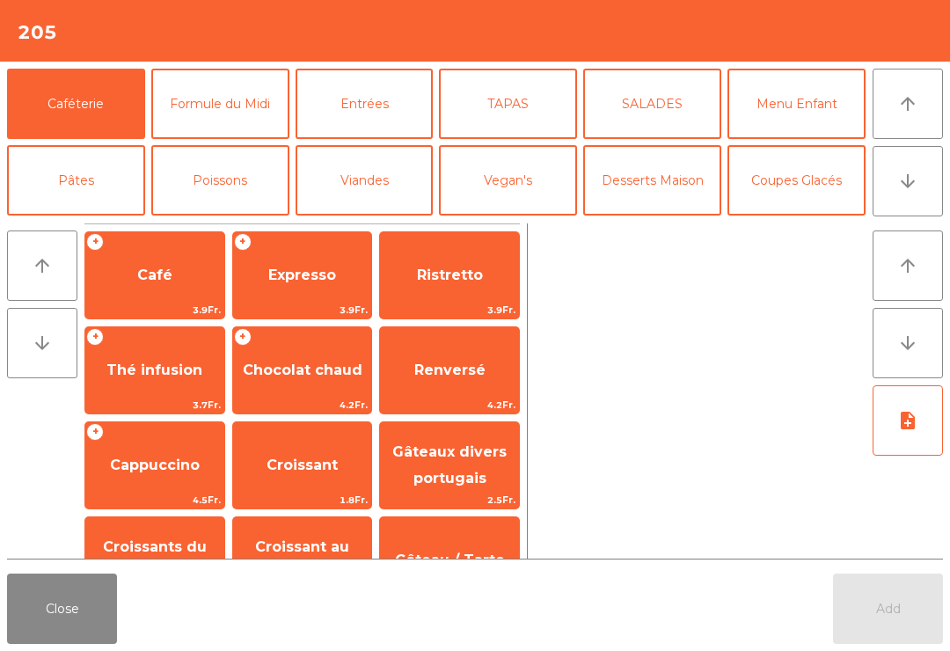
click at [84, 633] on button "Close" at bounding box center [62, 609] width 110 height 70
click at [62, 625] on button "Close" at bounding box center [62, 609] width 110 height 70
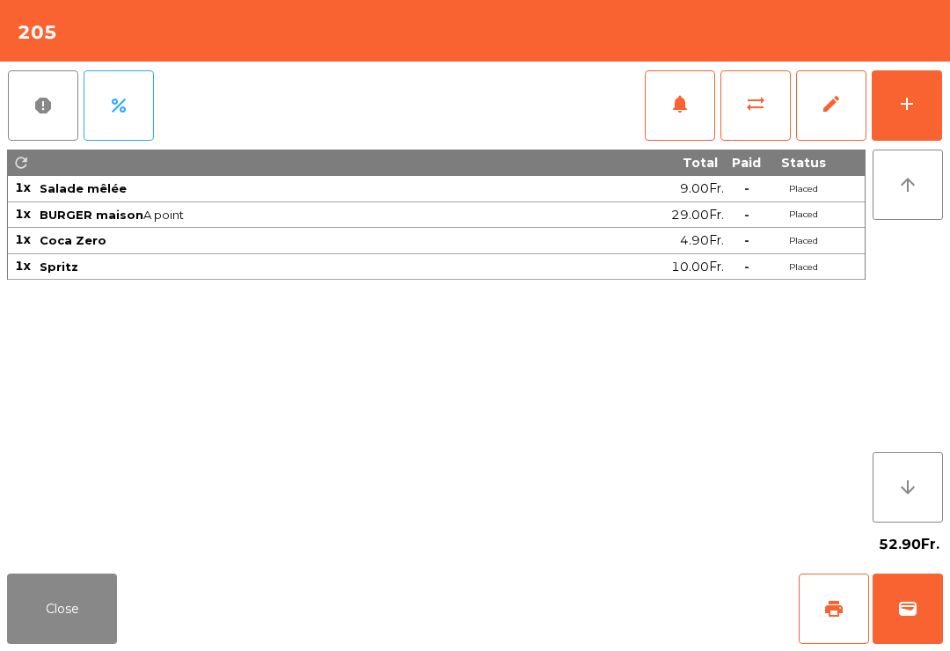
click at [843, 621] on button "print" at bounding box center [834, 609] width 70 height 70
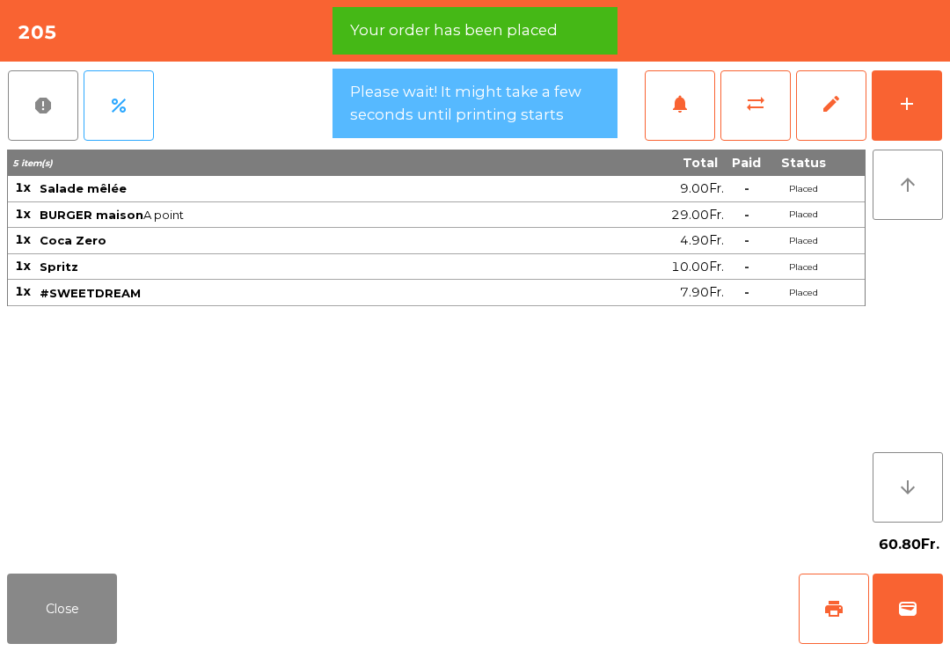
click at [31, 623] on button "Close" at bounding box center [62, 609] width 110 height 70
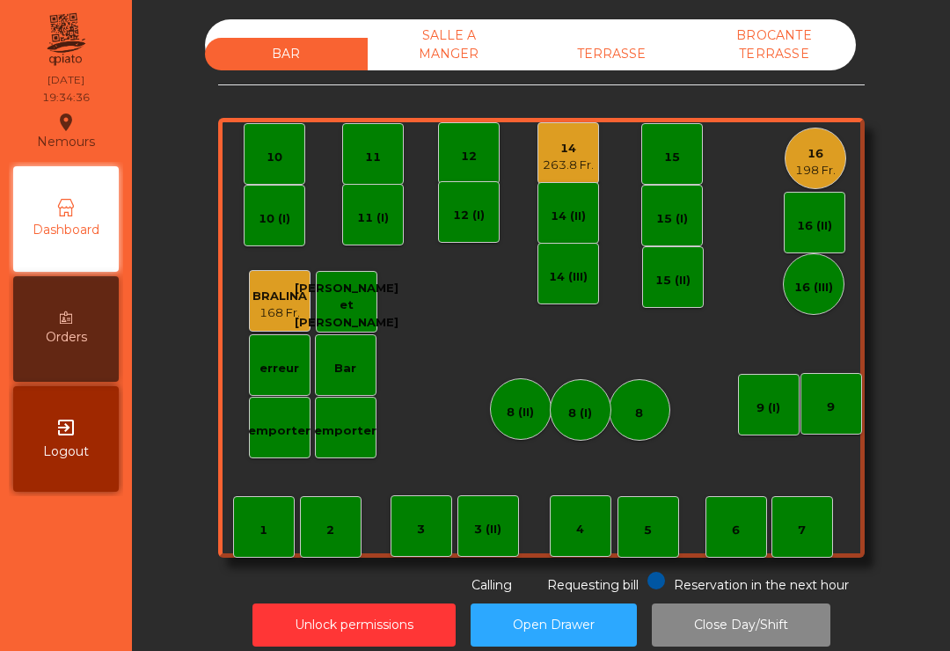
click at [576, 168] on div "263.8 Fr." at bounding box center [568, 166] width 51 height 18
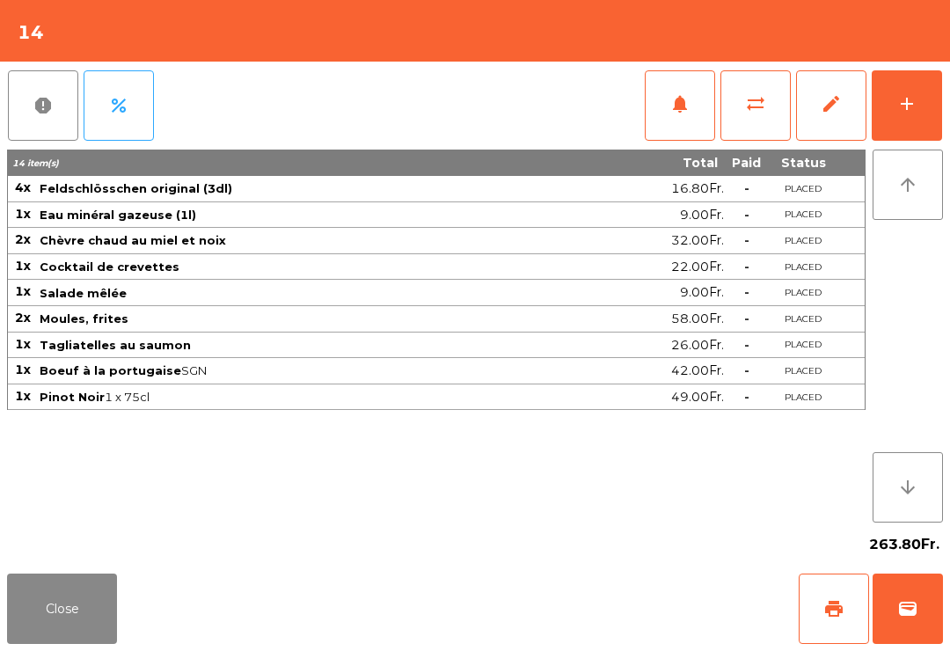
click at [70, 619] on button "Close" at bounding box center [62, 609] width 110 height 70
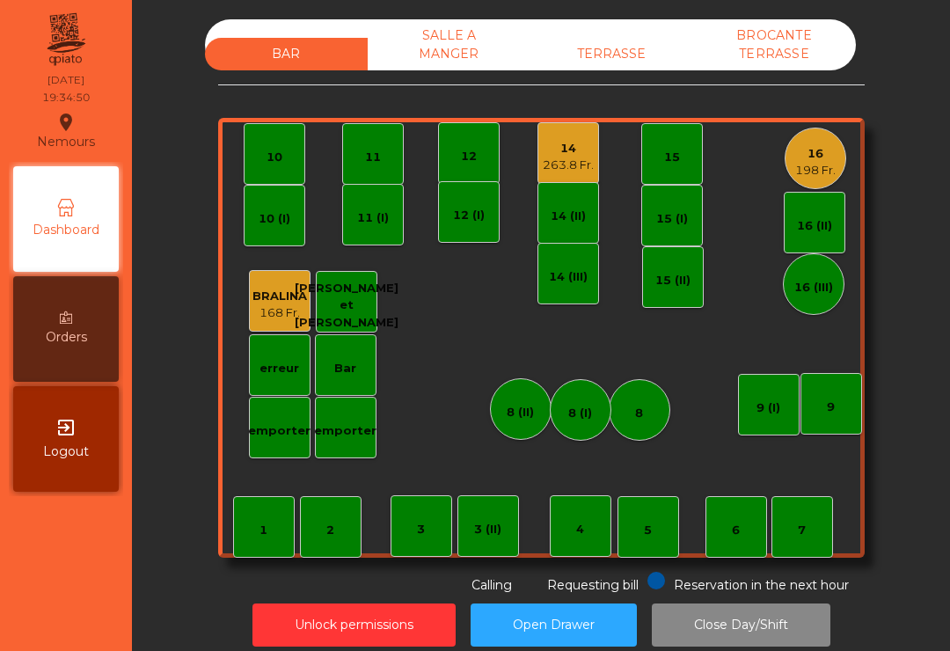
click at [632, 33] on div "BAR SALLE A MANGER TERRASSE BROCANTE TERRASSE" at bounding box center [530, 44] width 651 height 51
click at [610, 51] on div "TERRASSE" at bounding box center [611, 54] width 163 height 33
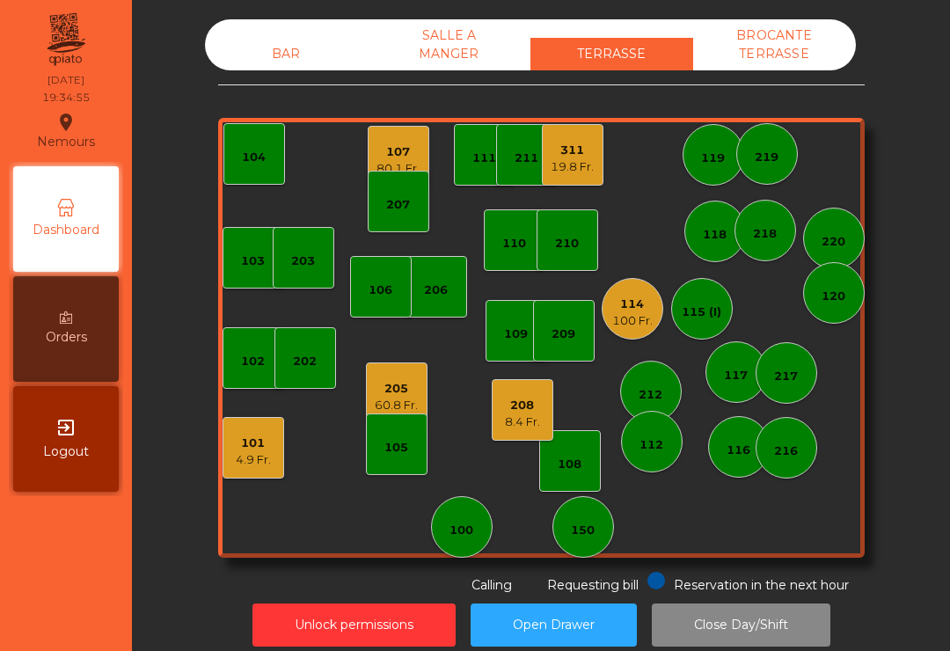
click at [394, 379] on div "205 60.8 Fr." at bounding box center [396, 393] width 43 height 41
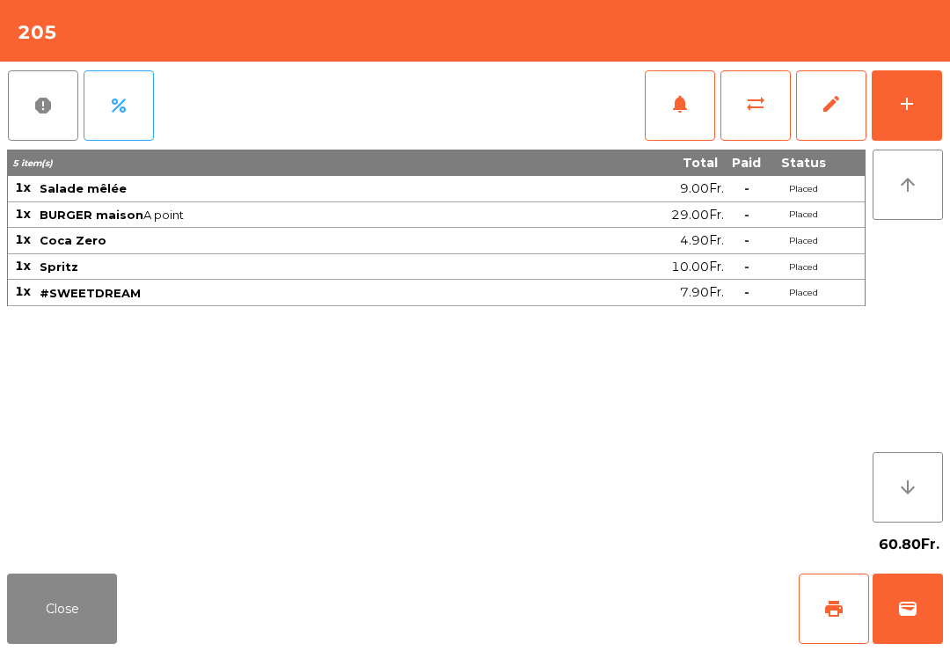
click at [39, 585] on button "Close" at bounding box center [62, 609] width 110 height 70
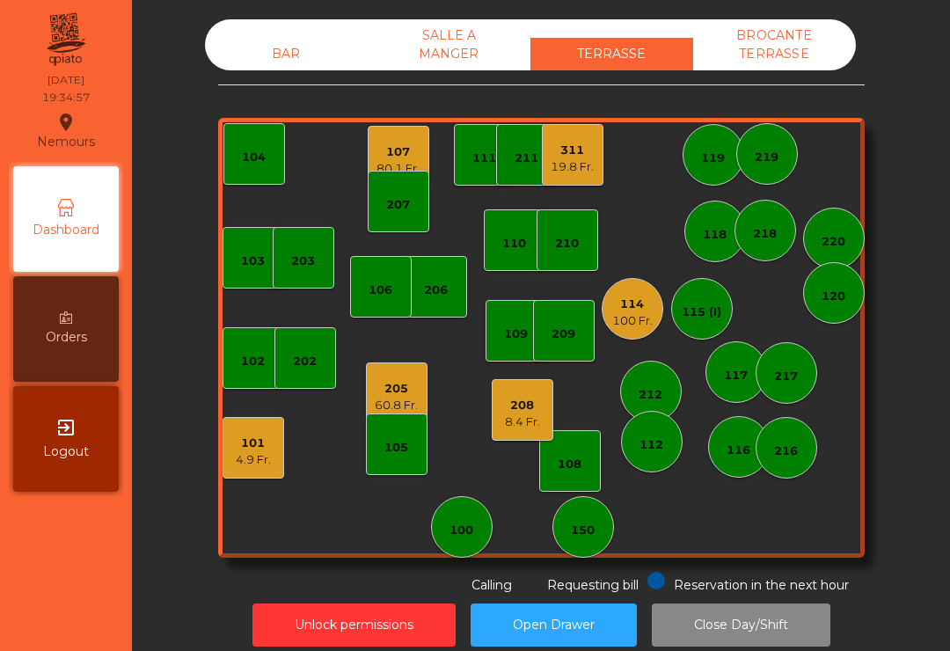
click at [413, 147] on div "107" at bounding box center [398, 152] width 43 height 18
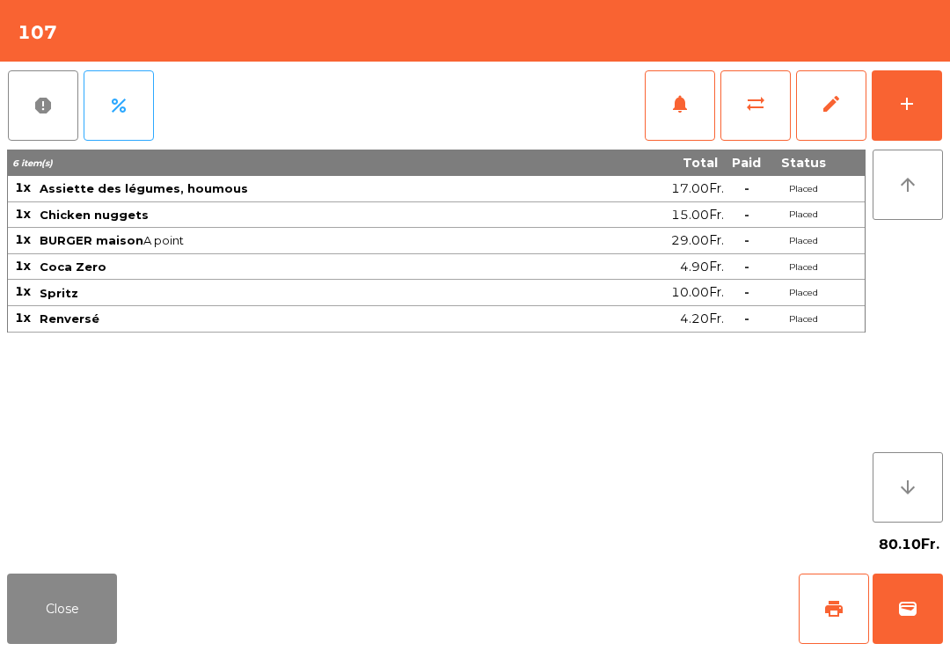
click at [845, 626] on button "print" at bounding box center [834, 609] width 70 height 70
click at [79, 596] on button "Close" at bounding box center [62, 609] width 110 height 70
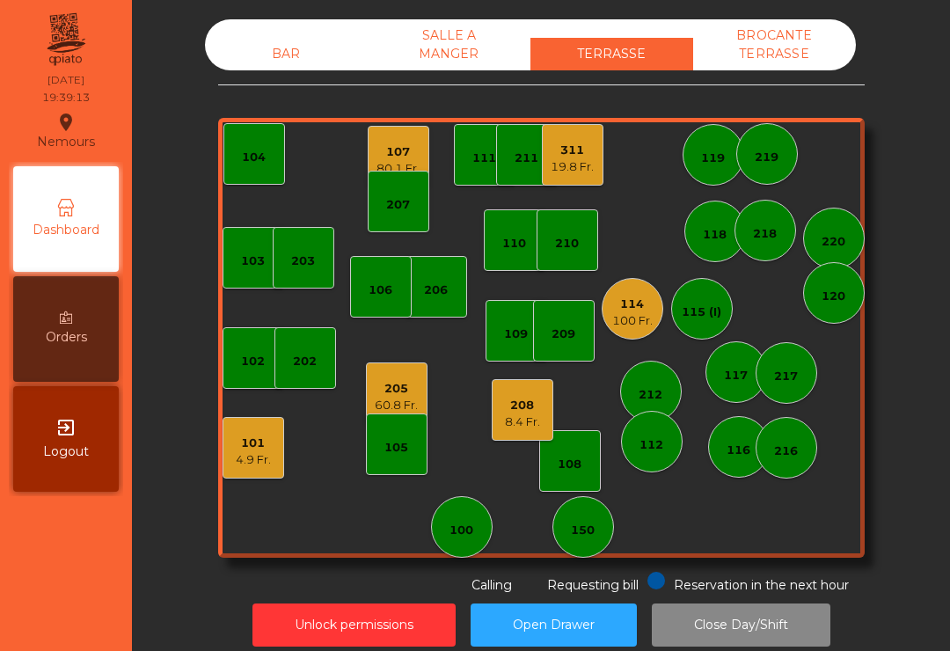
click at [543, 345] on div "209" at bounding box center [564, 331] width 62 height 62
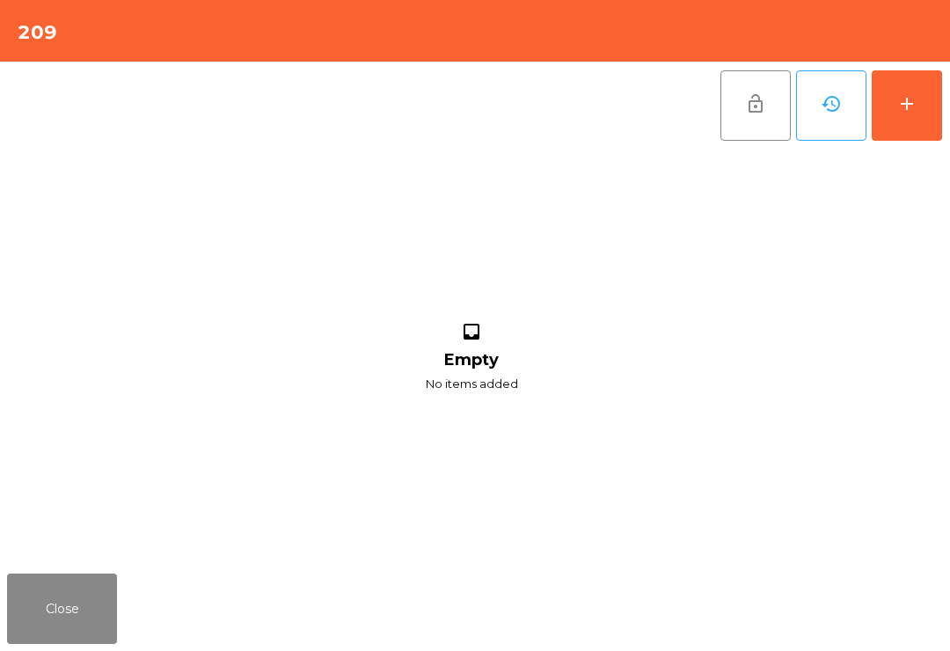
click at [901, 129] on button "add" at bounding box center [907, 105] width 70 height 70
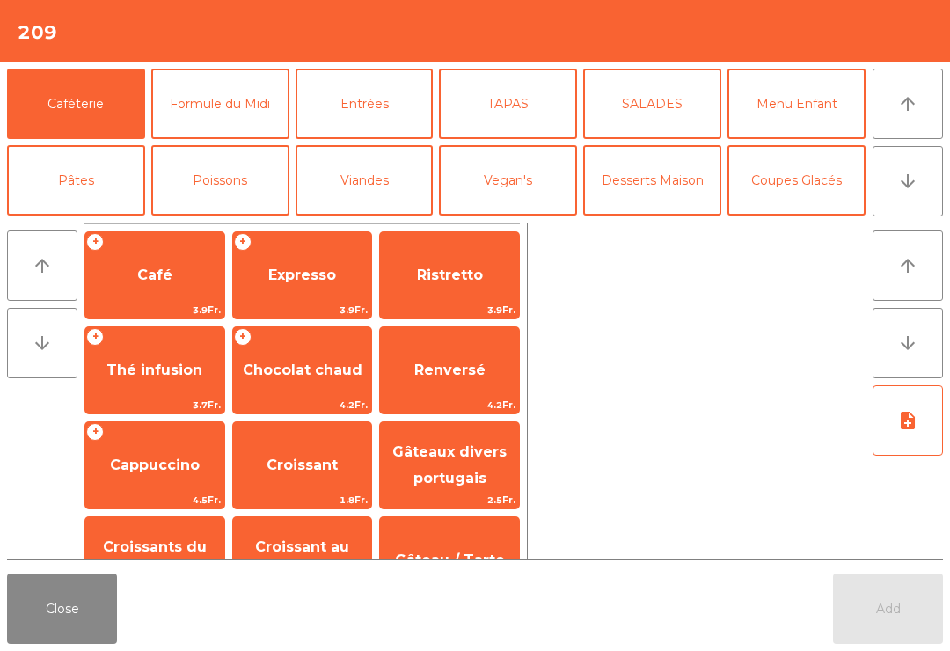
click at [898, 176] on icon "arrow_downward" at bounding box center [907, 181] width 21 height 21
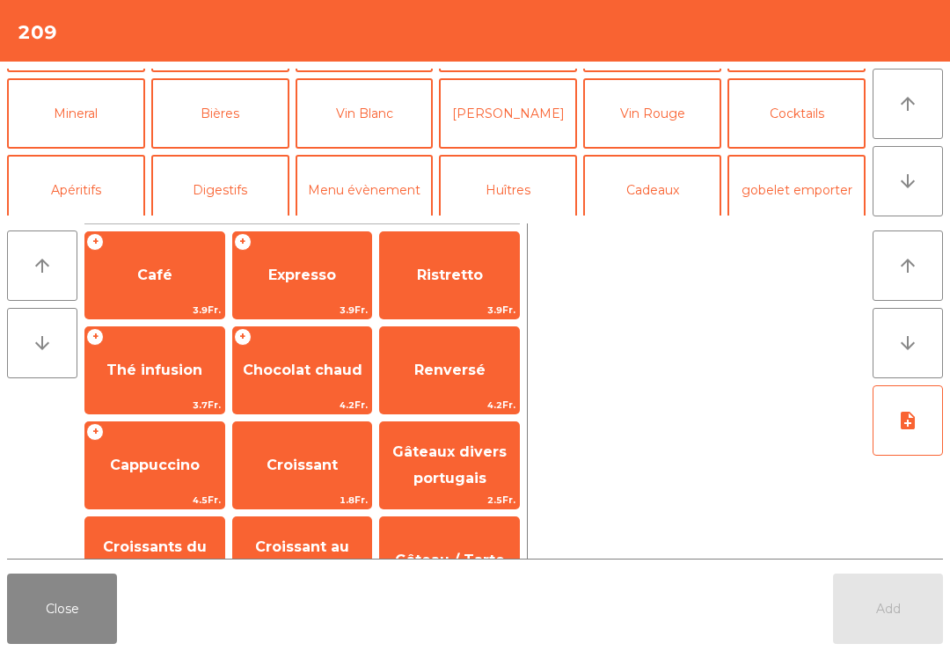
scroll to position [153, 0]
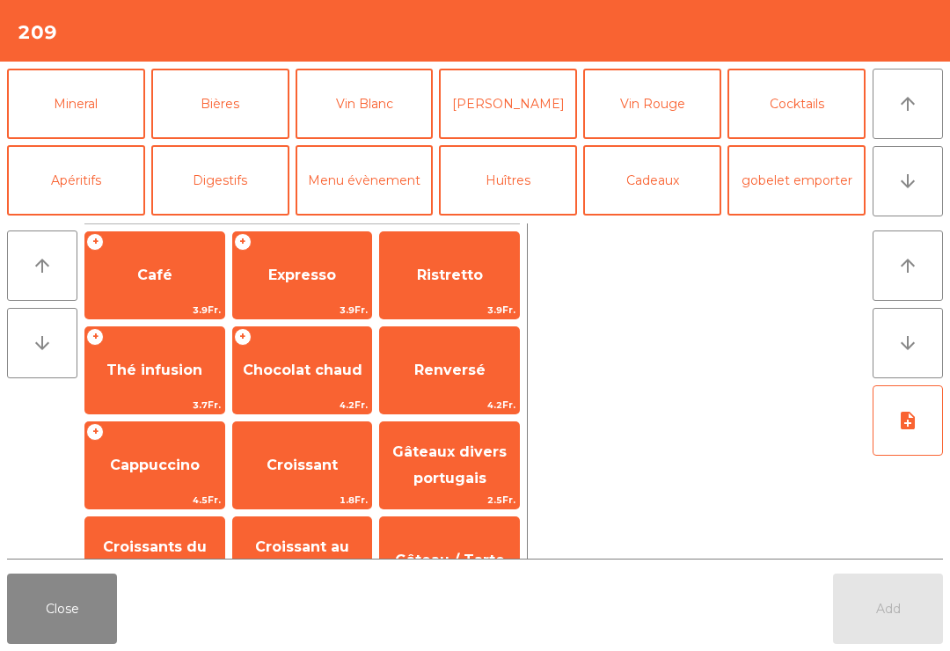
click at [765, 109] on button "Cocktails" at bounding box center [797, 104] width 138 height 70
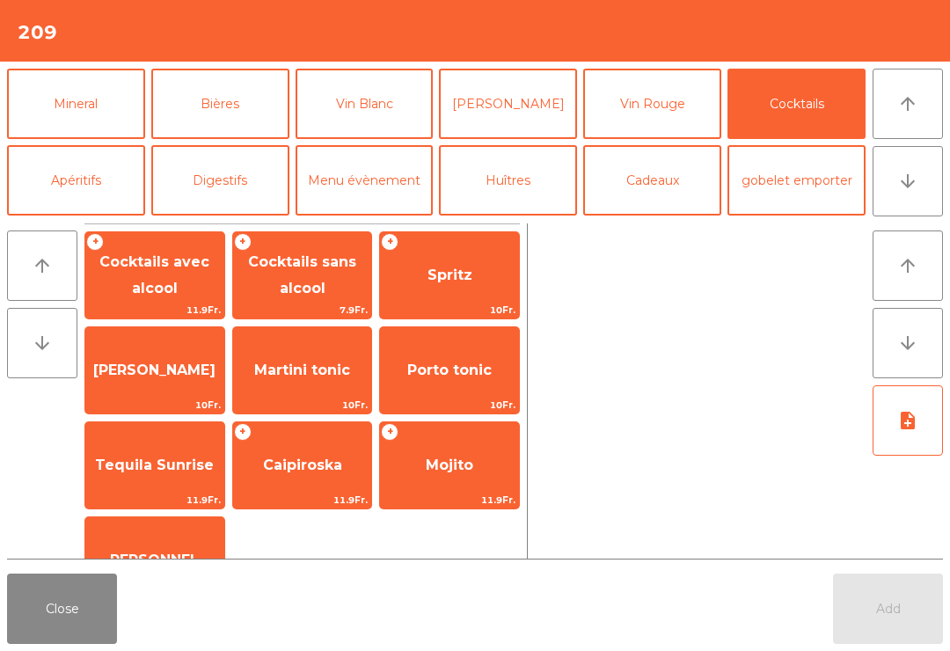
click at [279, 291] on span "Cocktails sans alcool" at bounding box center [302, 275] width 139 height 75
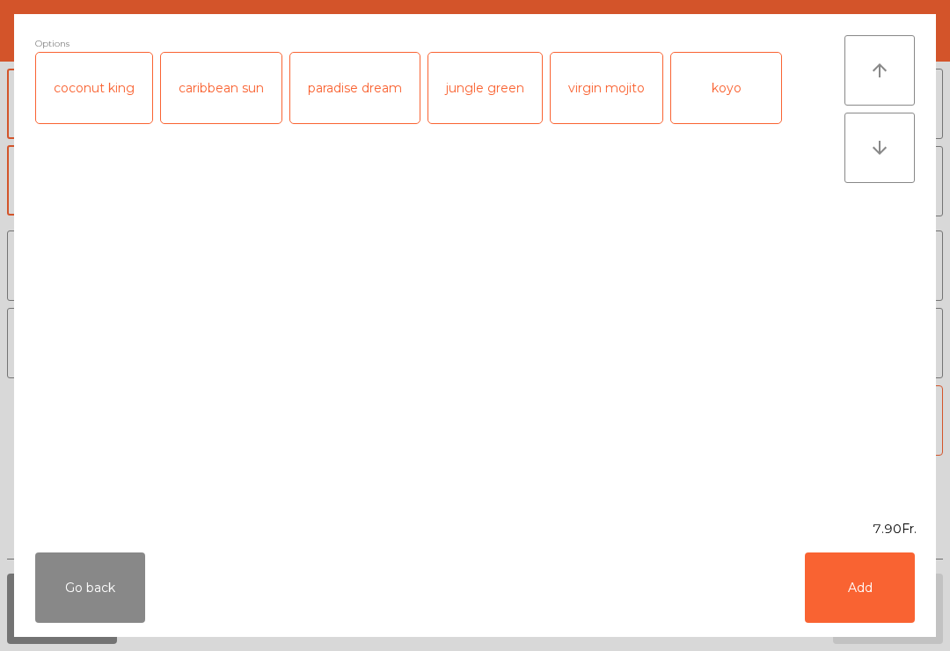
click at [610, 107] on div "virgin mojito" at bounding box center [607, 88] width 112 height 70
click at [889, 611] on button "Add" at bounding box center [860, 587] width 110 height 70
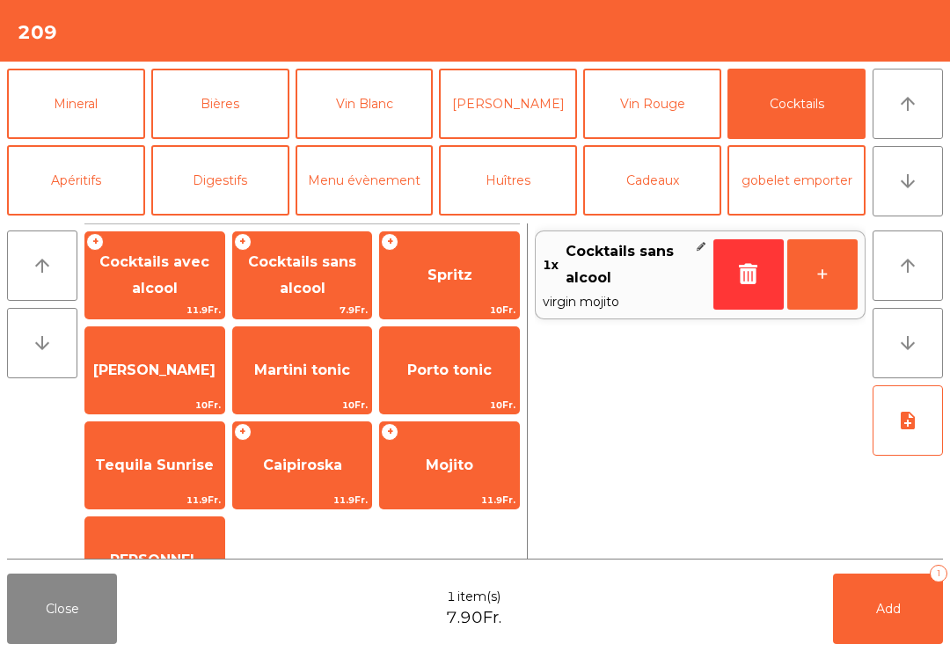
click at [833, 268] on button "+" at bounding box center [822, 274] width 70 height 70
click at [457, 299] on div "+ Spritz 10Fr." at bounding box center [449, 275] width 141 height 88
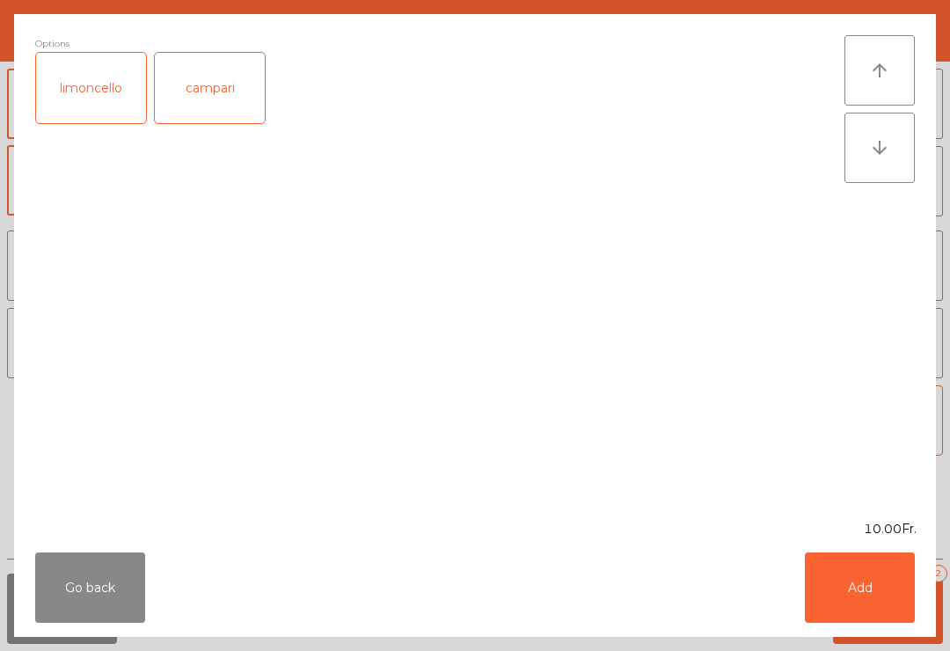
click at [867, 605] on button "Add" at bounding box center [860, 587] width 110 height 70
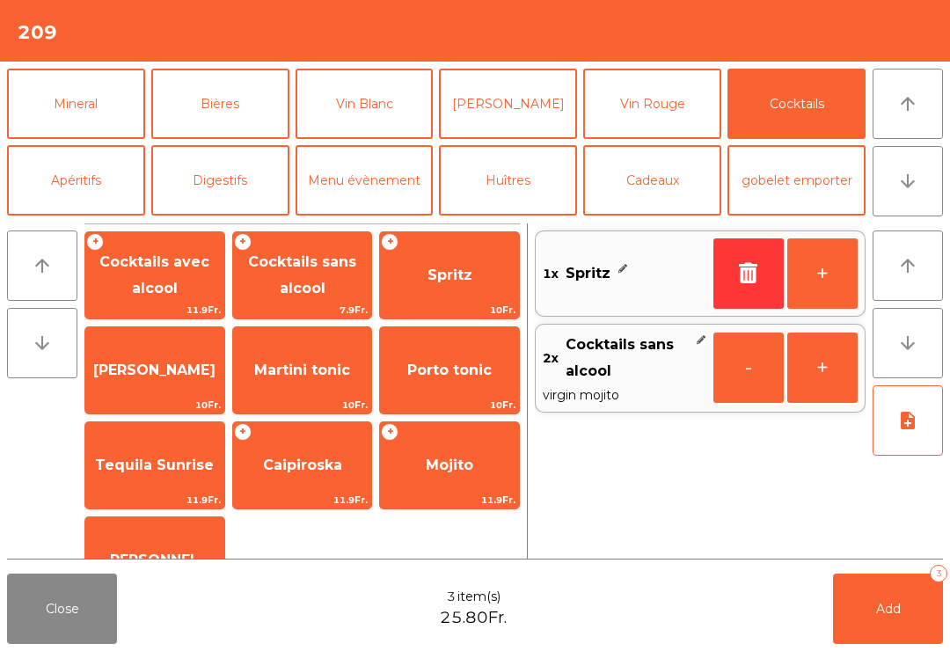
click at [882, 604] on span "Add" at bounding box center [888, 609] width 25 height 16
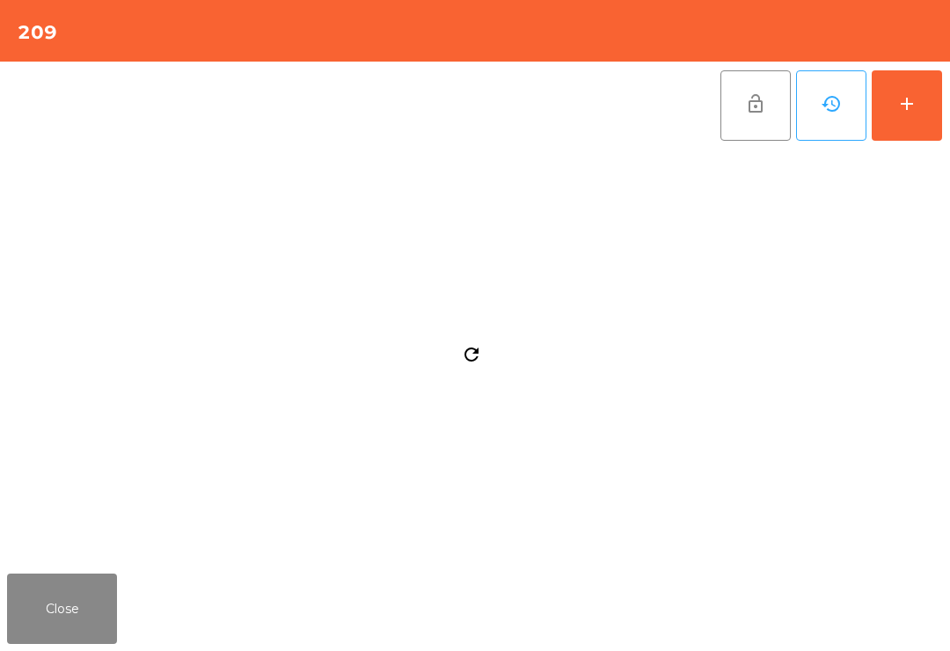
click at [60, 634] on button "Close" at bounding box center [62, 609] width 110 height 70
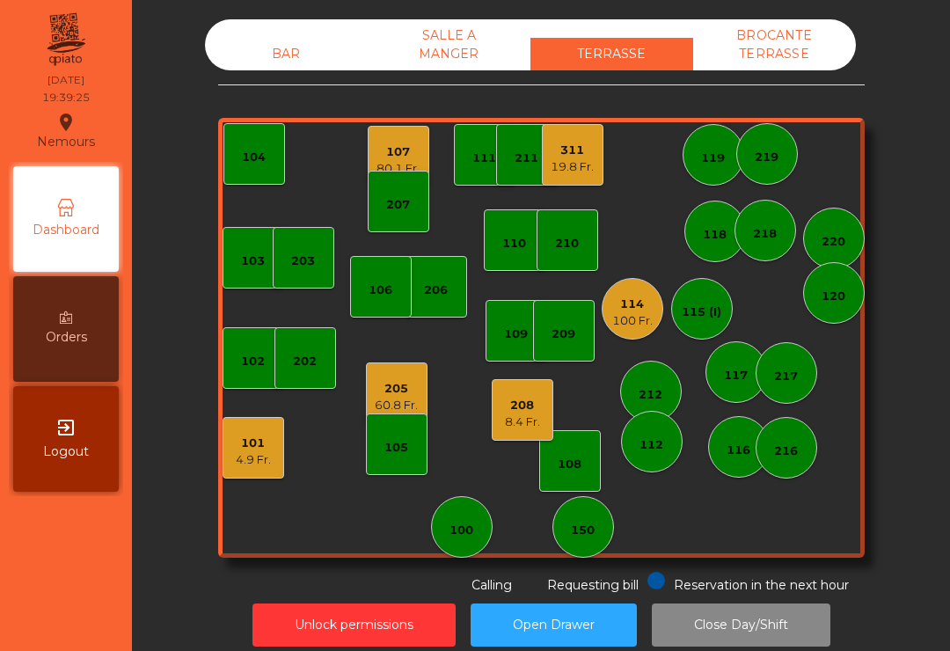
click at [413, 154] on div "107" at bounding box center [398, 152] width 43 height 18
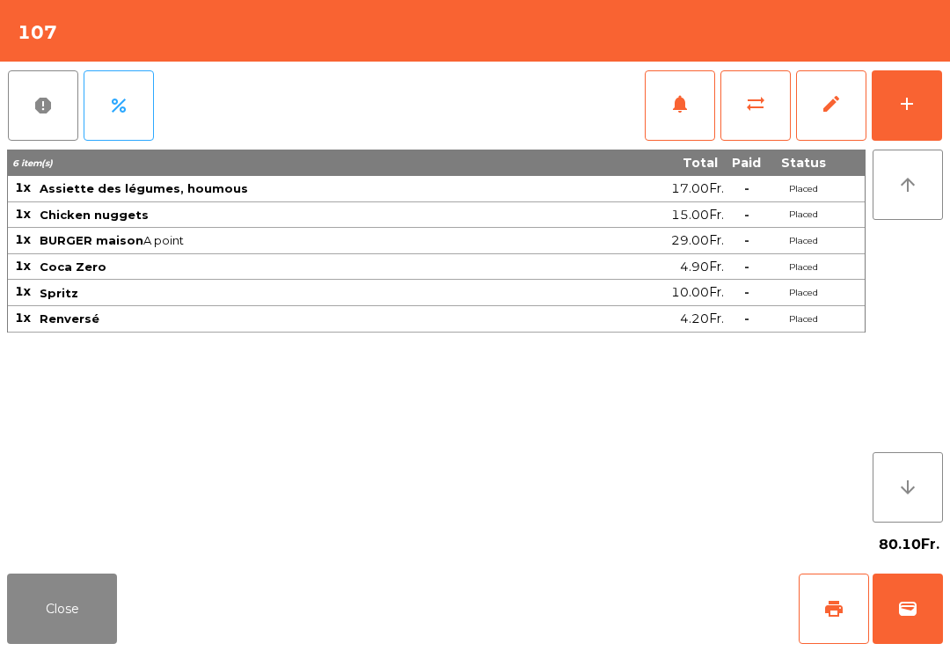
click at [911, 626] on button "wallet" at bounding box center [908, 609] width 70 height 70
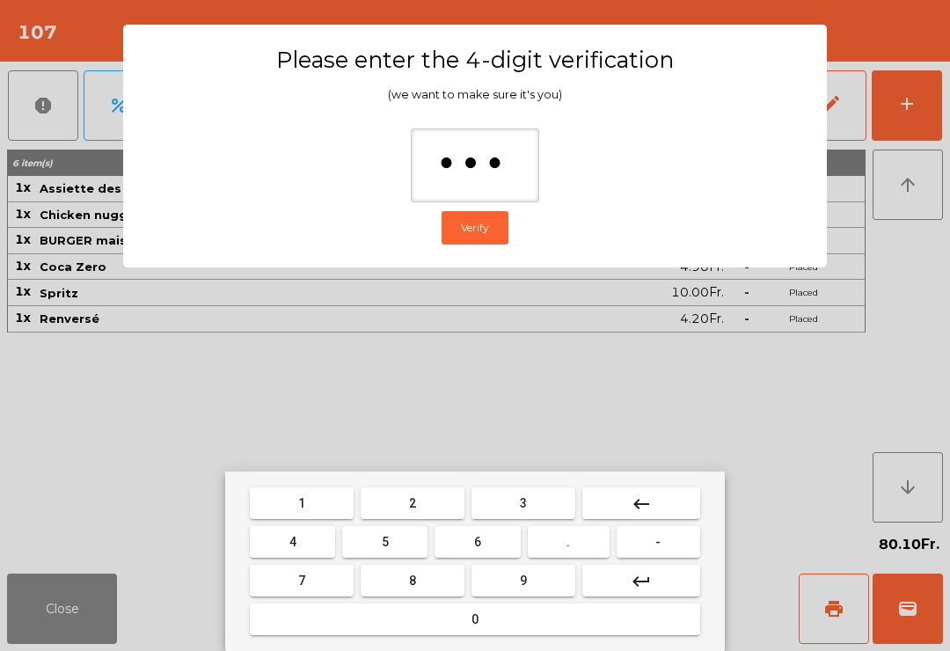
type input "****"
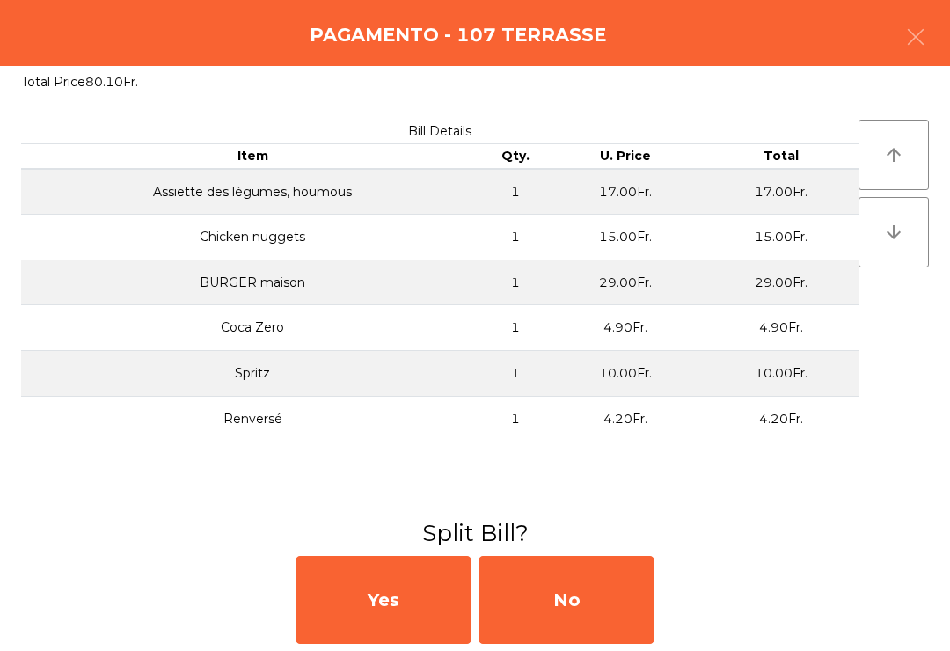
click at [629, 617] on div "No" at bounding box center [567, 600] width 176 height 88
click at [629, 617] on div "MB" at bounding box center [567, 600] width 176 height 88
click at [612, 605] on div "No" at bounding box center [567, 600] width 176 height 88
click at [584, 604] on div "No" at bounding box center [567, 600] width 176 height 88
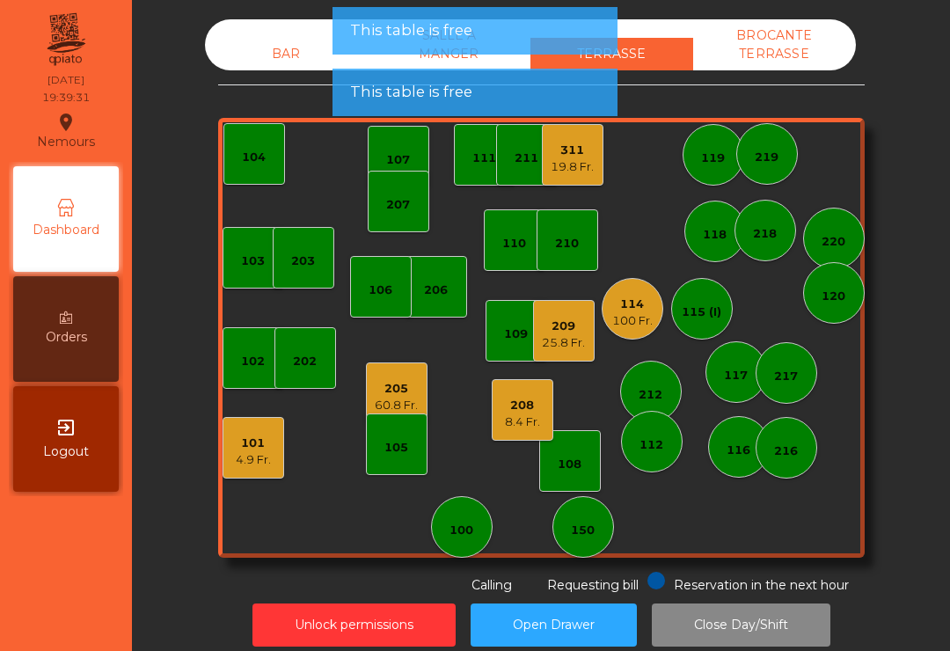
click at [560, 172] on div "19.8 Fr." at bounding box center [572, 167] width 43 height 18
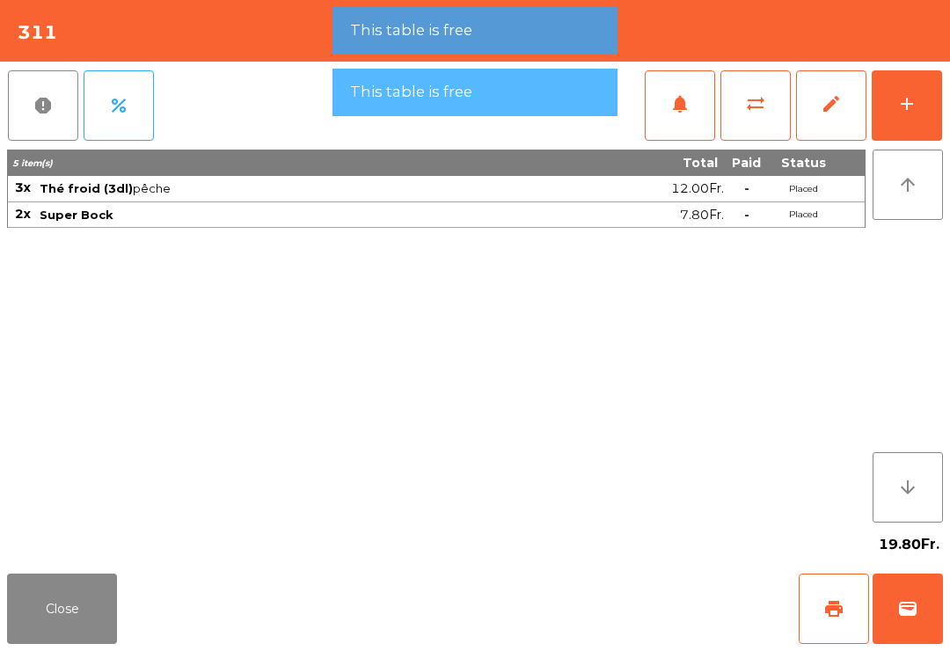
click at [931, 108] on button "add" at bounding box center [907, 105] width 70 height 70
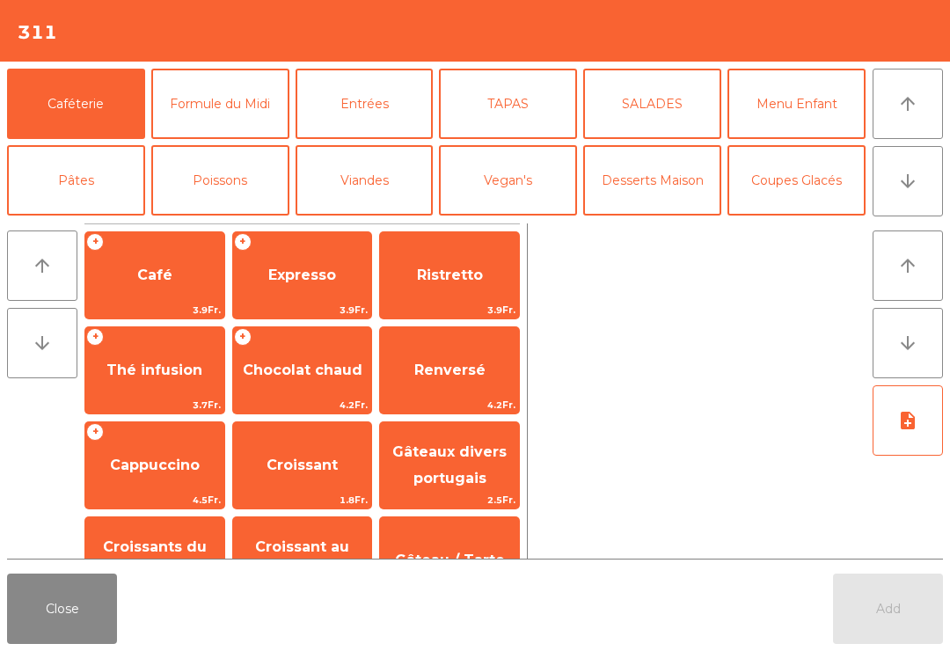
click at [902, 187] on icon "arrow_downward" at bounding box center [907, 181] width 21 height 21
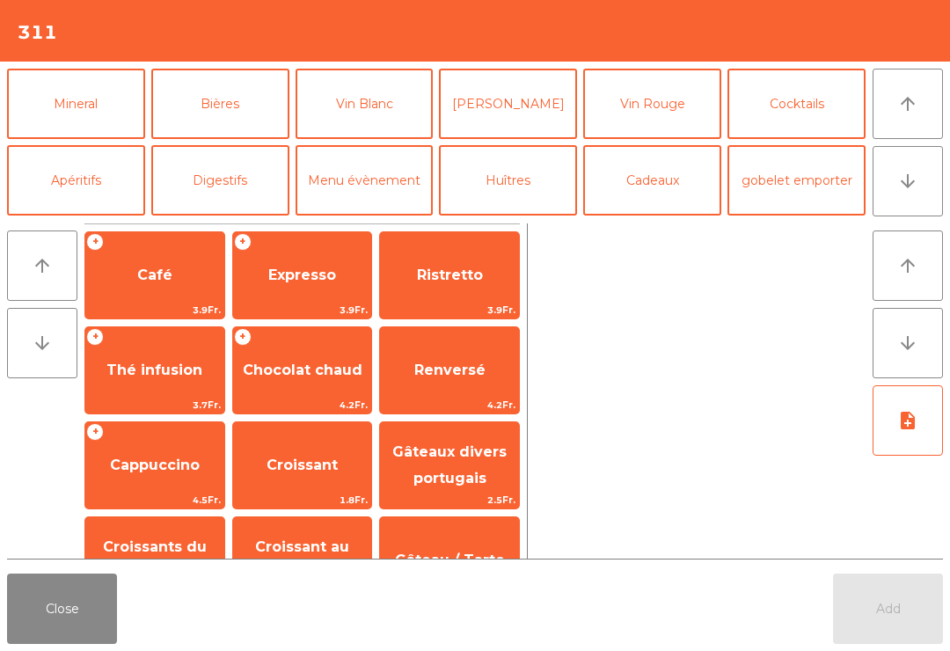
click at [77, 113] on button "Mineral" at bounding box center [76, 104] width 138 height 70
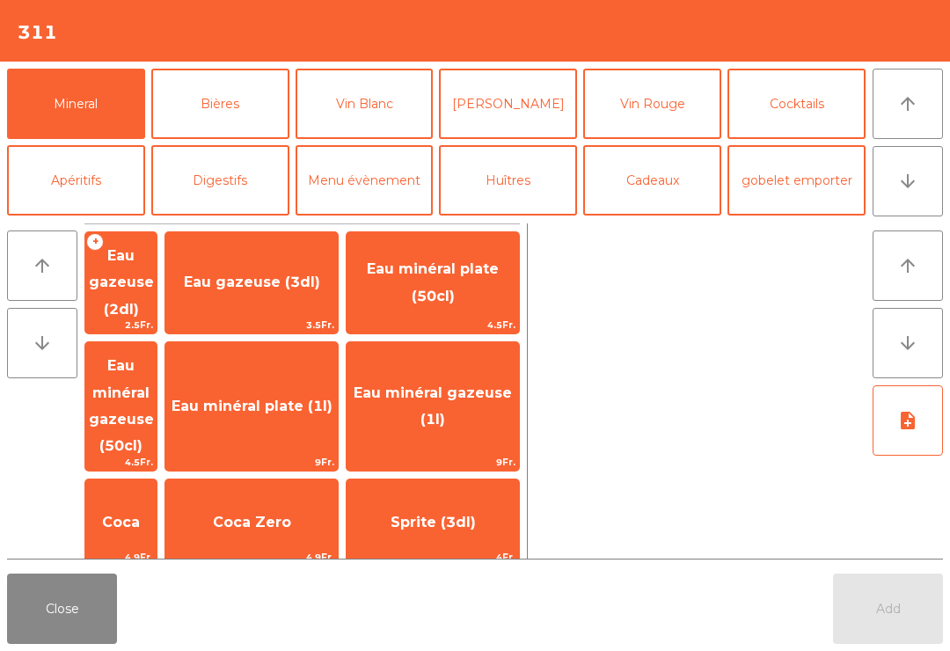
click at [157, 499] on span "Coca" at bounding box center [120, 523] width 71 height 48
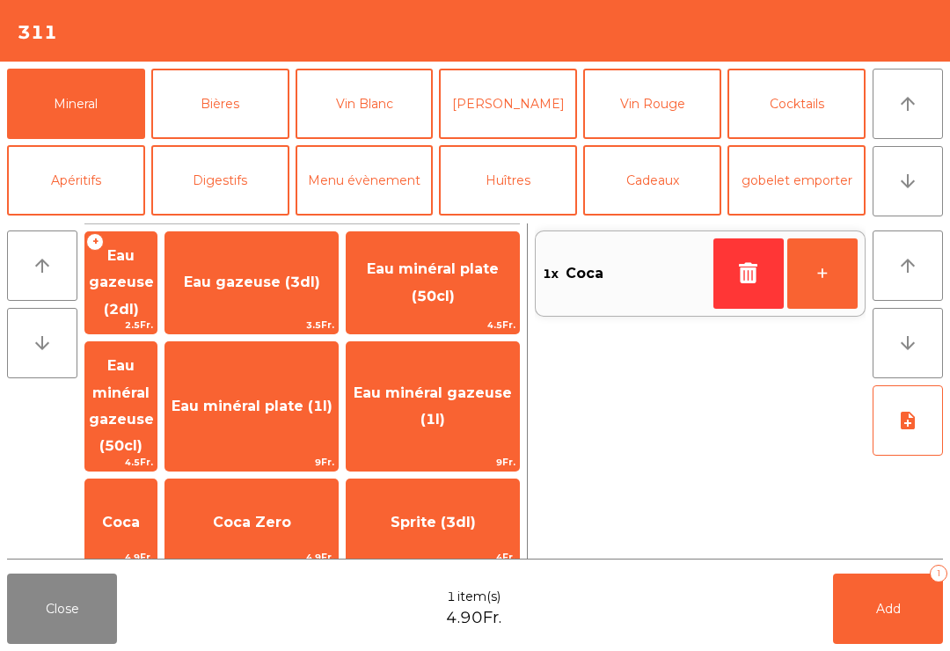
click at [238, 105] on button "Bières" at bounding box center [220, 104] width 138 height 70
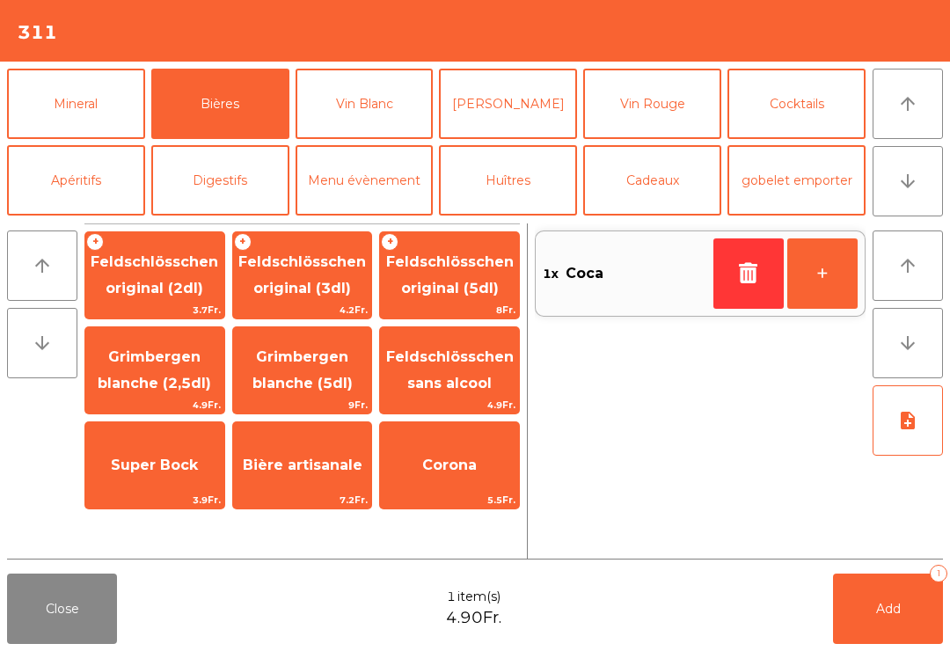
click at [187, 470] on span "Super Bock" at bounding box center [154, 465] width 87 height 17
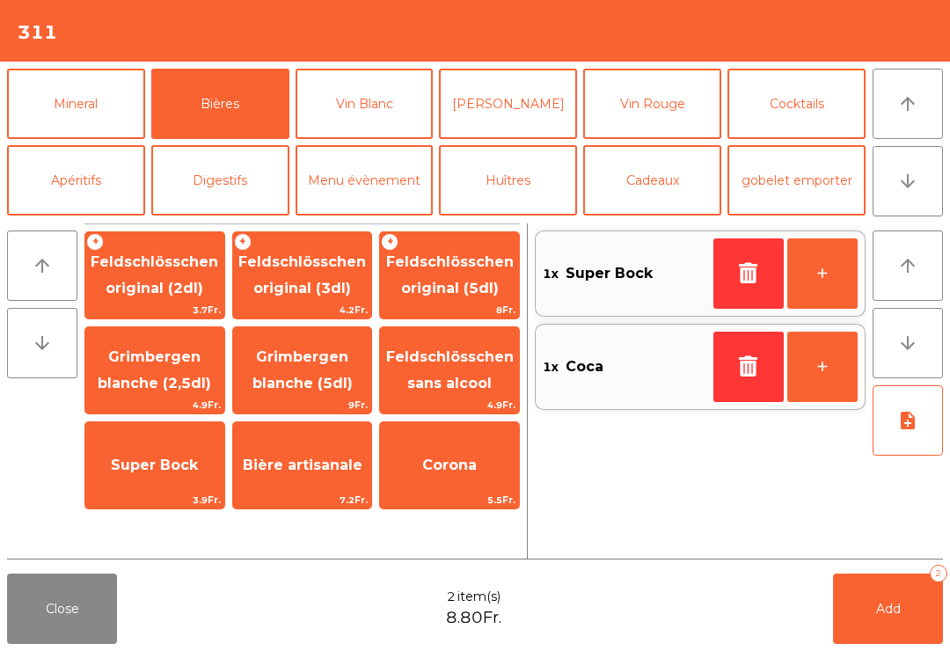
click at [900, 620] on button "Add 2" at bounding box center [888, 609] width 110 height 70
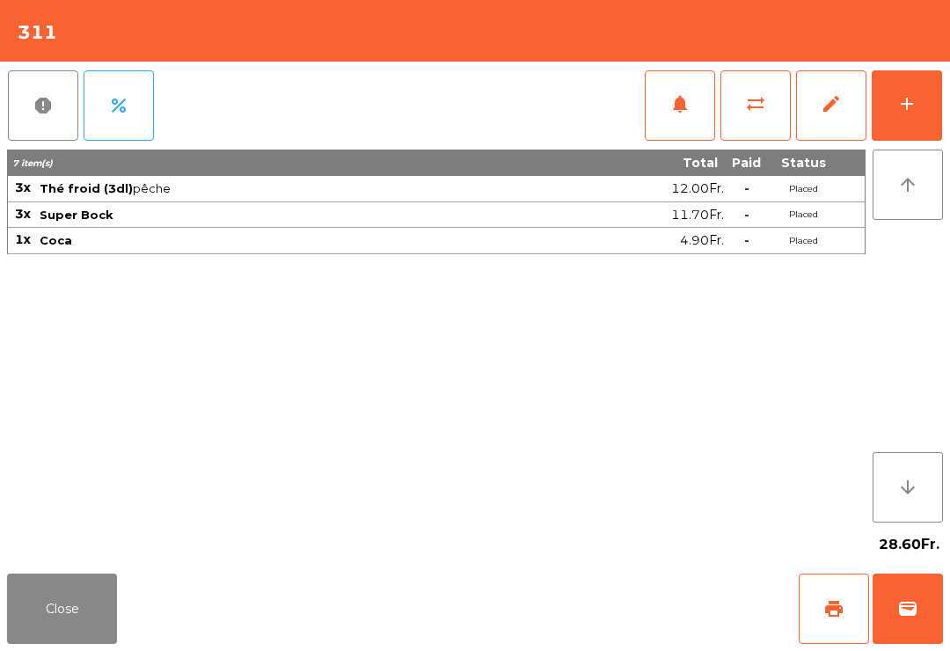
click at [33, 521] on div "7 item(s) Total Paid Status 3x Thé froid (3dl) pêche 12.00Fr. - Placed 3x Super…" at bounding box center [436, 336] width 859 height 373
click at [22, 591] on button "Close" at bounding box center [62, 609] width 110 height 70
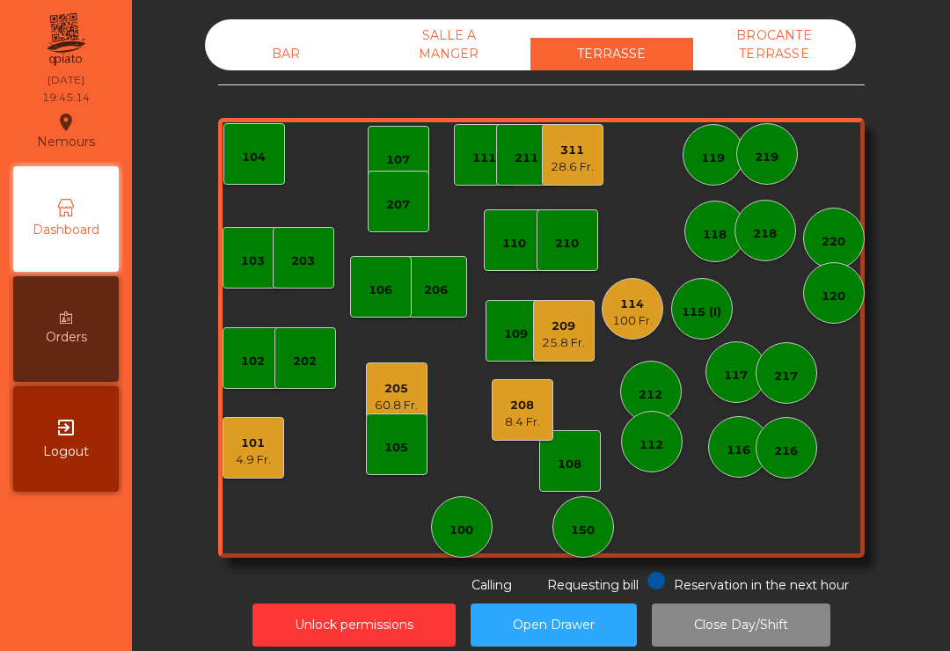
click at [309, 34] on div "BAR SALLE A MANGER TERRASSE BROCANTE TERRASSE" at bounding box center [530, 44] width 651 height 51
click at [284, 47] on div "BAR" at bounding box center [286, 54] width 163 height 33
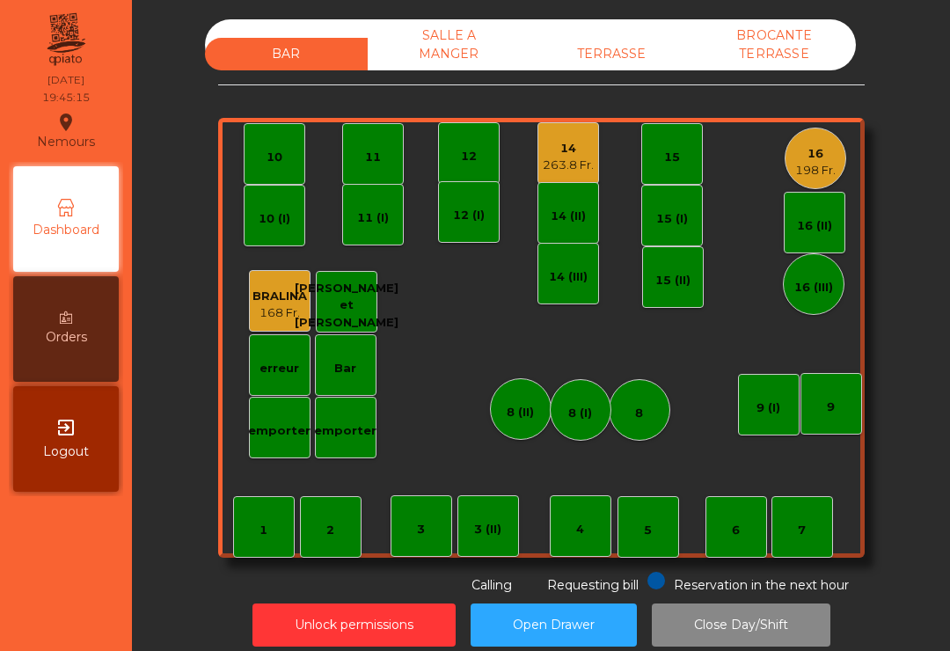
click at [567, 160] on div "263.8 Fr." at bounding box center [568, 166] width 51 height 18
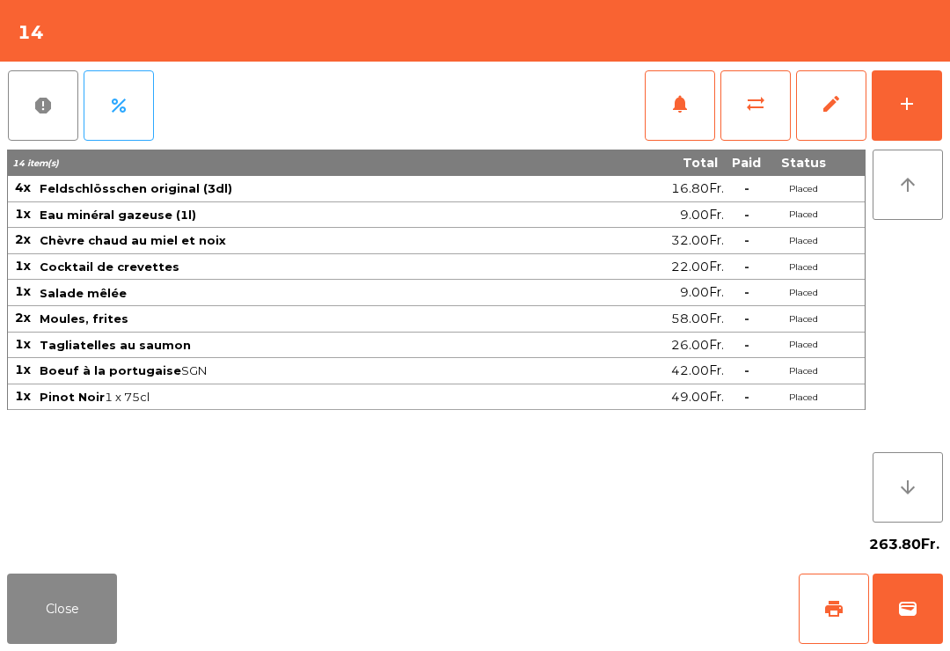
click at [686, 109] on span "notifications" at bounding box center [679, 103] width 21 height 21
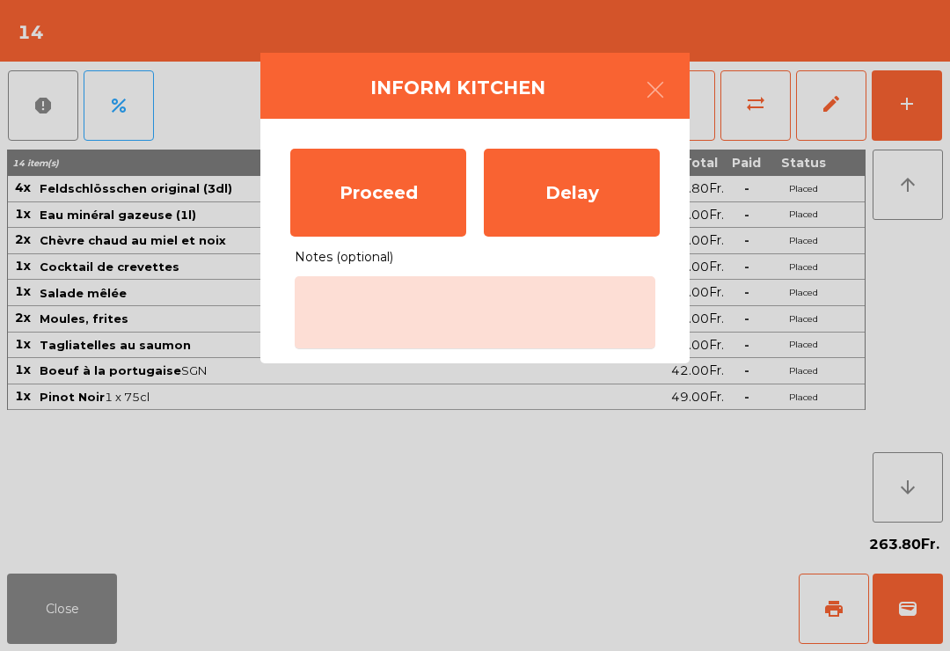
click at [355, 195] on div "Proceed" at bounding box center [378, 193] width 176 height 88
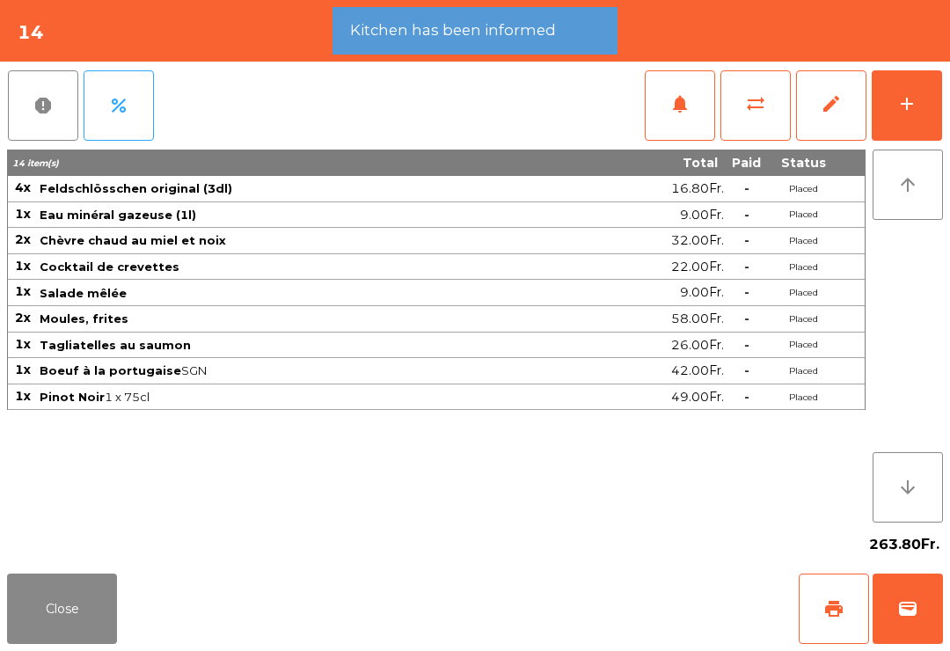
click at [50, 636] on button "Close" at bounding box center [62, 609] width 110 height 70
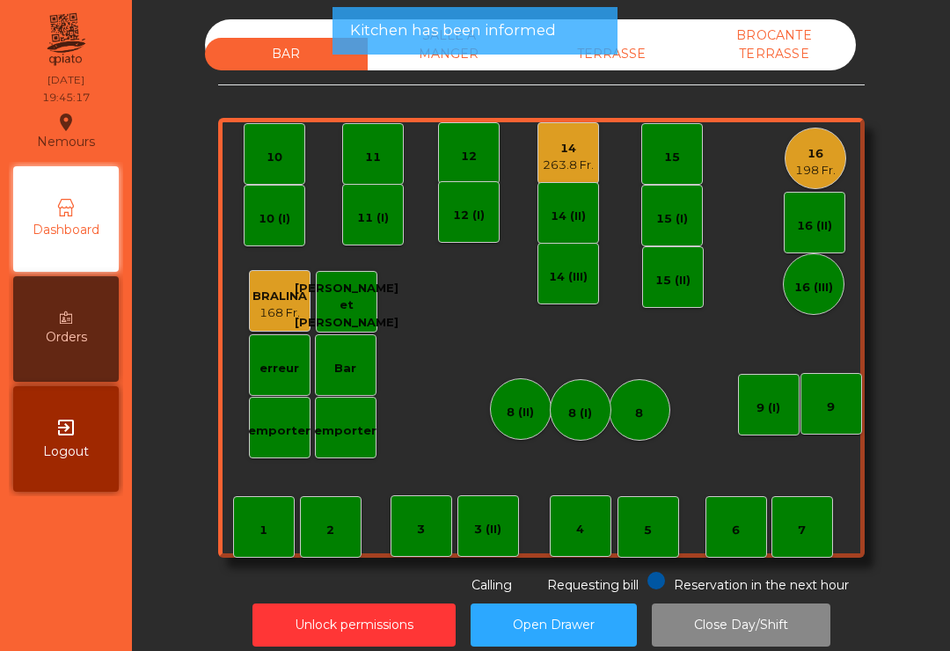
click at [674, 45] on div "TERRASSE" at bounding box center [611, 54] width 163 height 33
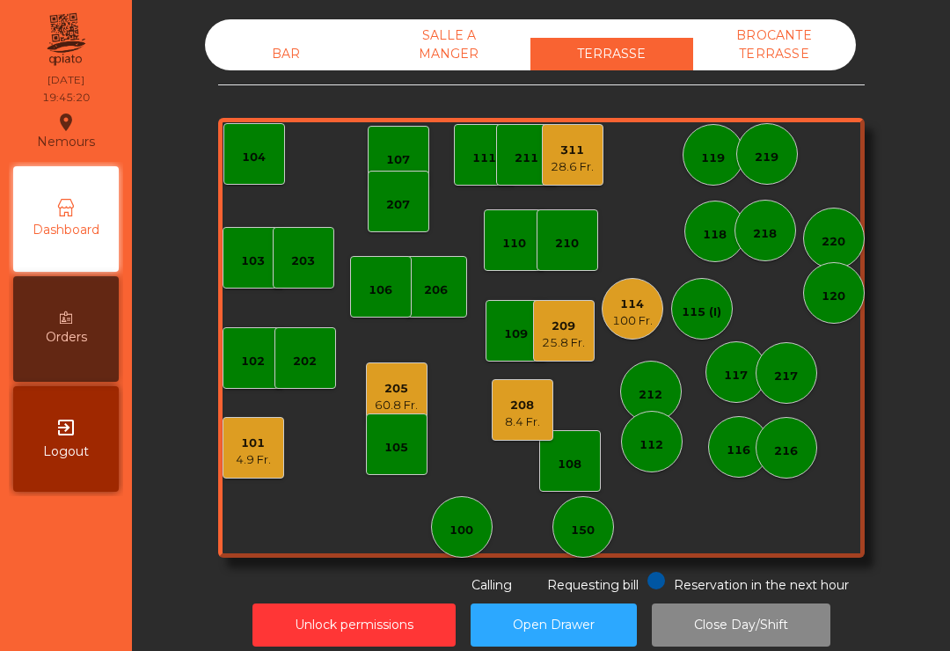
click at [569, 311] on div "209 25.8 Fr." at bounding box center [563, 331] width 43 height 41
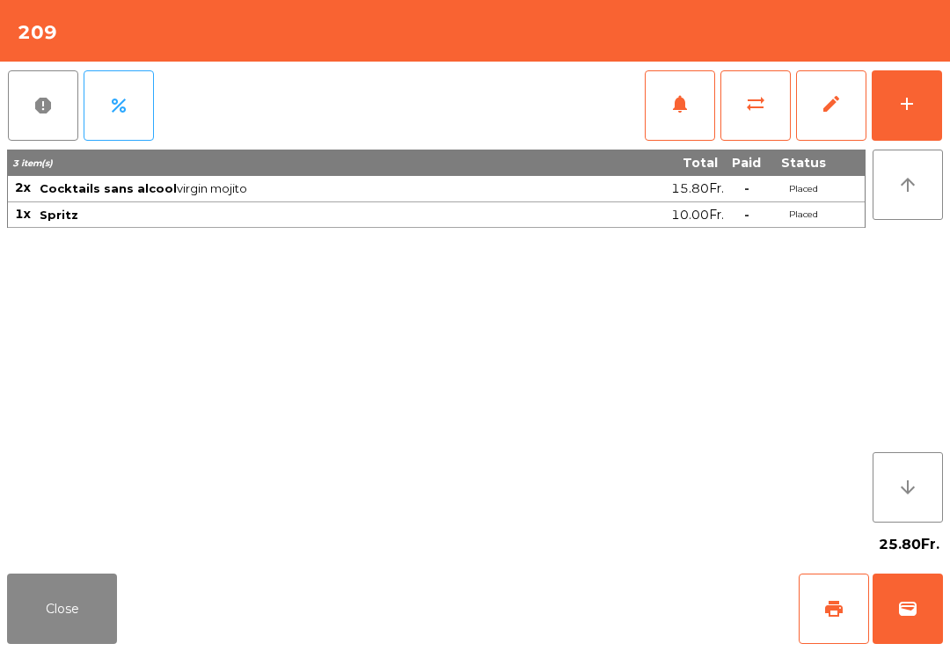
click at [908, 111] on div "add" at bounding box center [906, 103] width 21 height 21
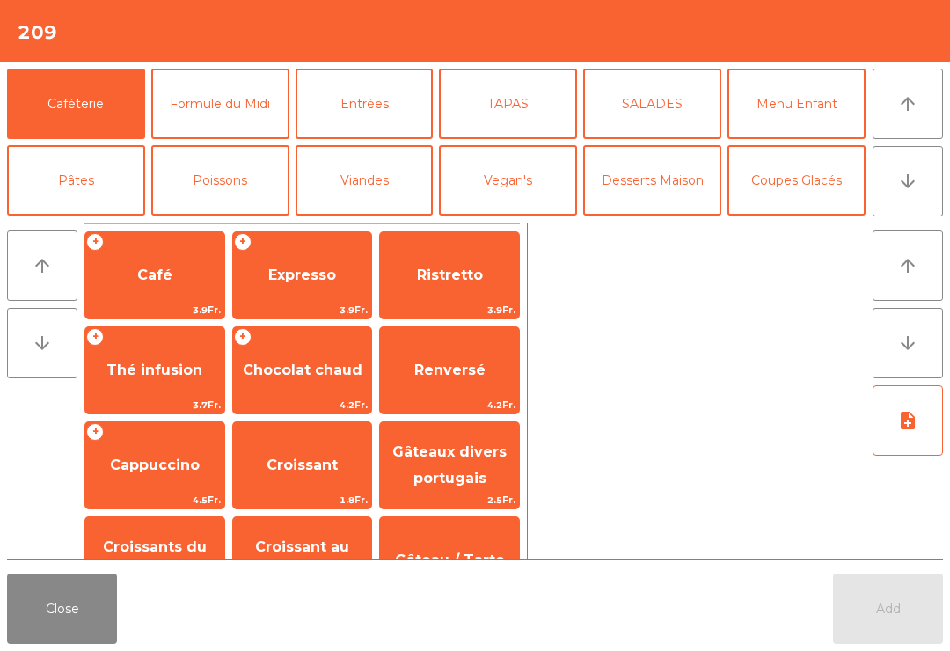
click at [366, 126] on button "Entrées" at bounding box center [365, 104] width 138 height 70
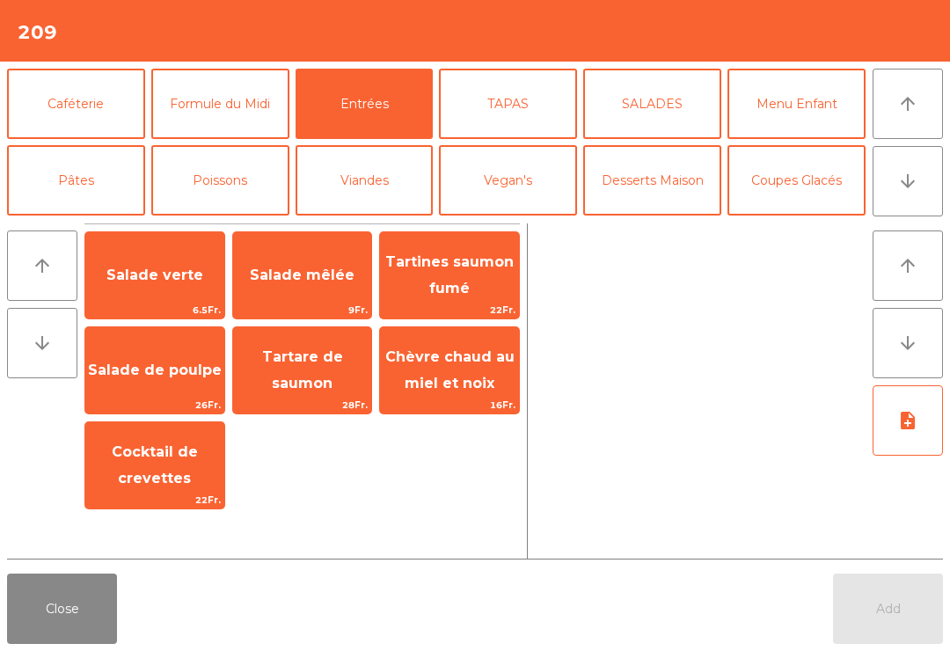
click at [296, 291] on span "Salade mêlée" at bounding box center [302, 276] width 139 height 48
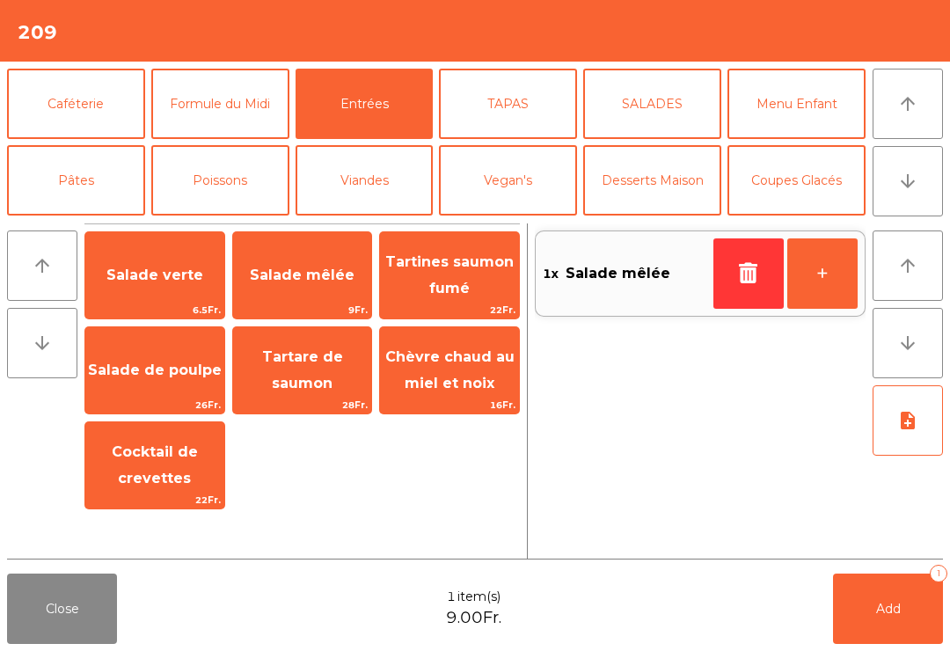
click at [846, 276] on button "+" at bounding box center [822, 273] width 70 height 70
click at [734, 281] on button "-" at bounding box center [748, 273] width 70 height 70
click at [470, 377] on span "Chèvre chaud au miel et noix" at bounding box center [449, 369] width 129 height 43
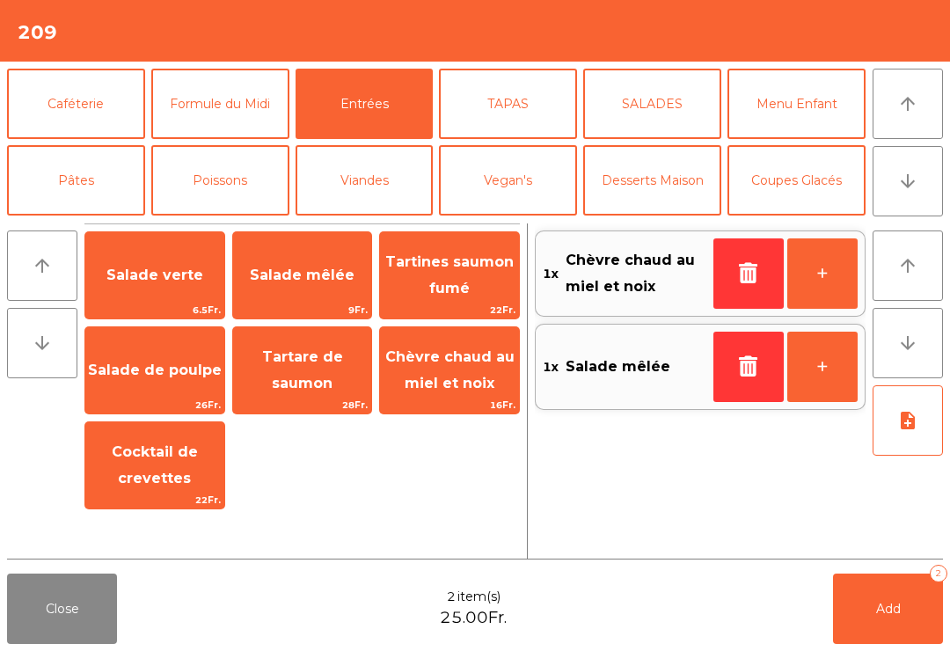
click at [252, 191] on button "Poissons" at bounding box center [220, 180] width 138 height 70
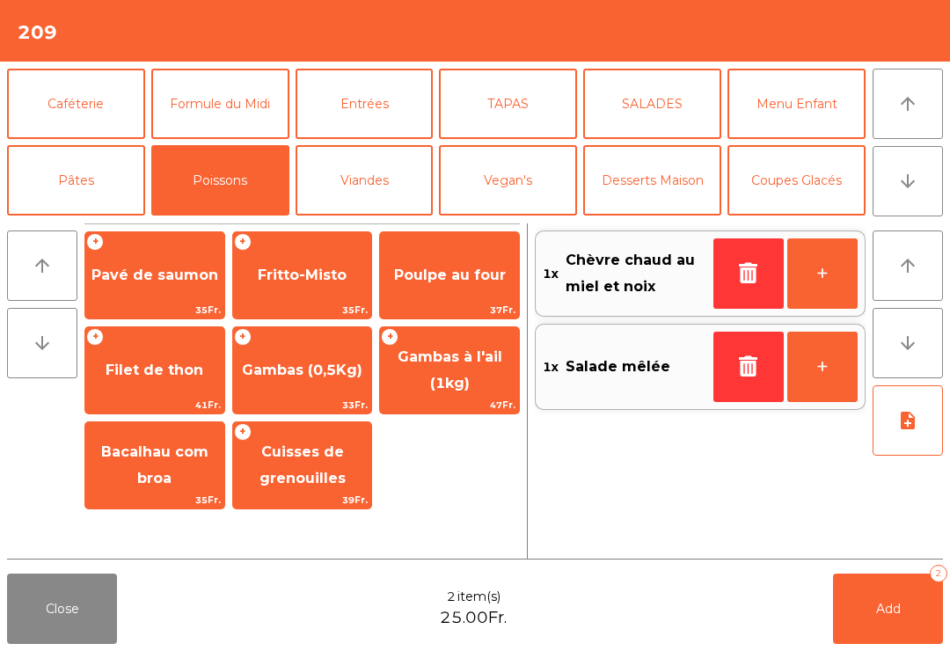
click at [322, 285] on span "Fritto-Misto" at bounding box center [302, 276] width 139 height 48
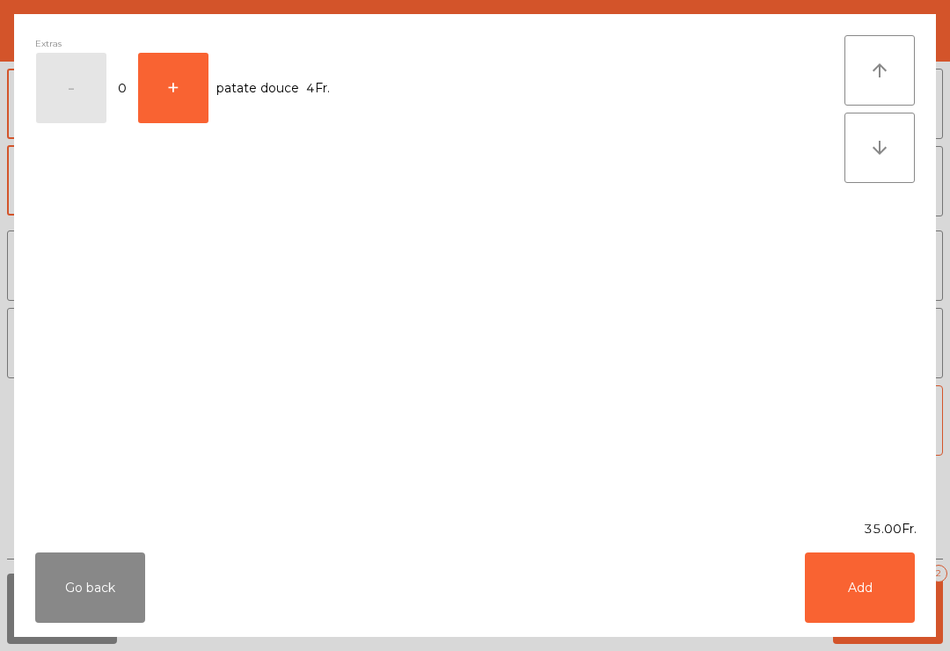
click at [858, 598] on button "Add" at bounding box center [860, 587] width 110 height 70
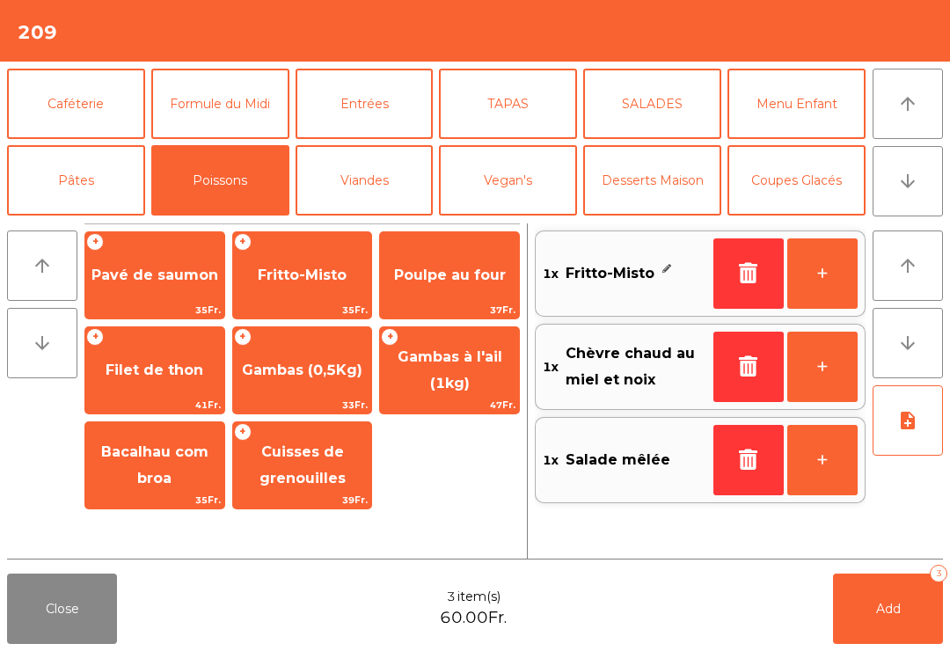
click at [380, 190] on button "Viandes" at bounding box center [365, 180] width 138 height 70
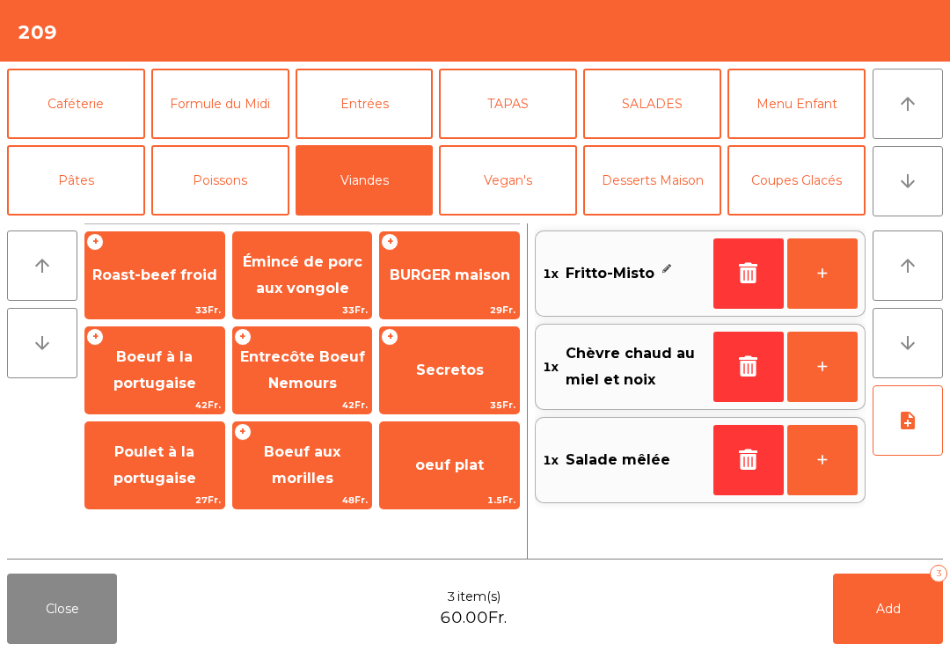
click at [146, 393] on span "Boeuf à la portugaise" at bounding box center [154, 370] width 139 height 75
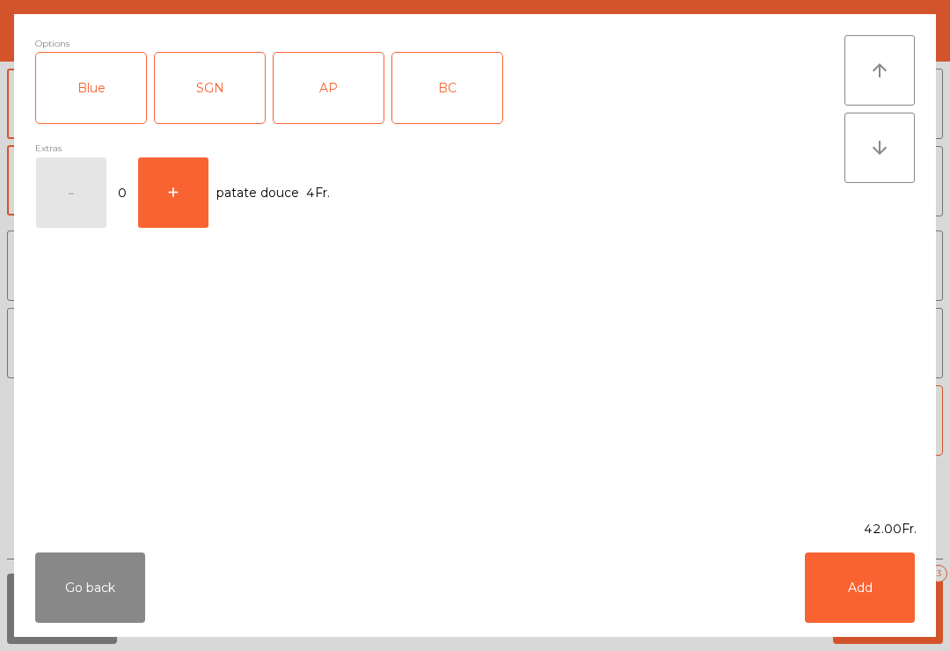
click at [355, 93] on div "AP" at bounding box center [329, 88] width 110 height 70
click at [889, 619] on button "Add" at bounding box center [860, 587] width 110 height 70
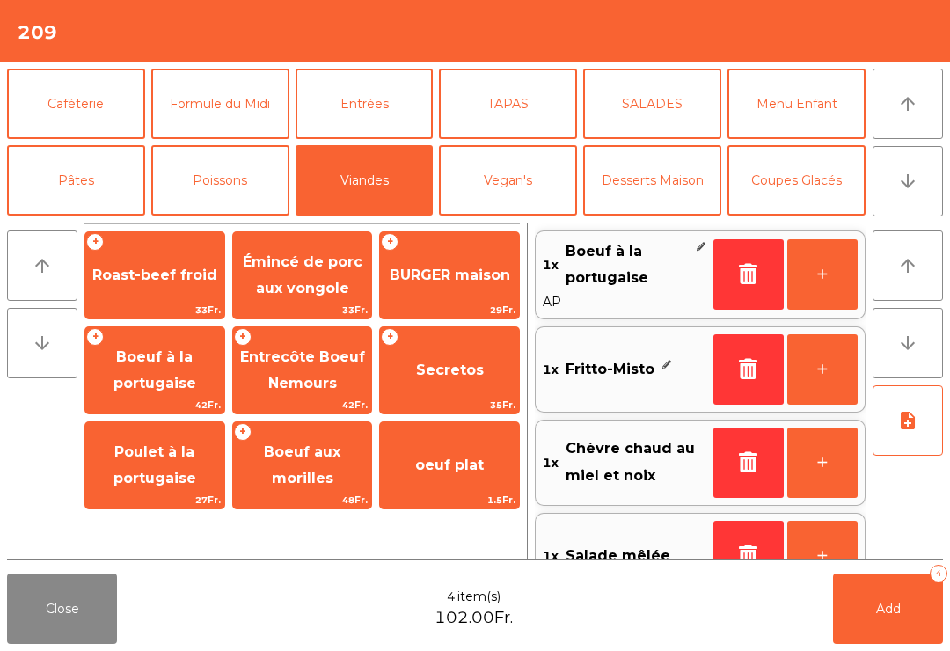
click at [165, 374] on span "Boeuf à la portugaise" at bounding box center [154, 369] width 83 height 43
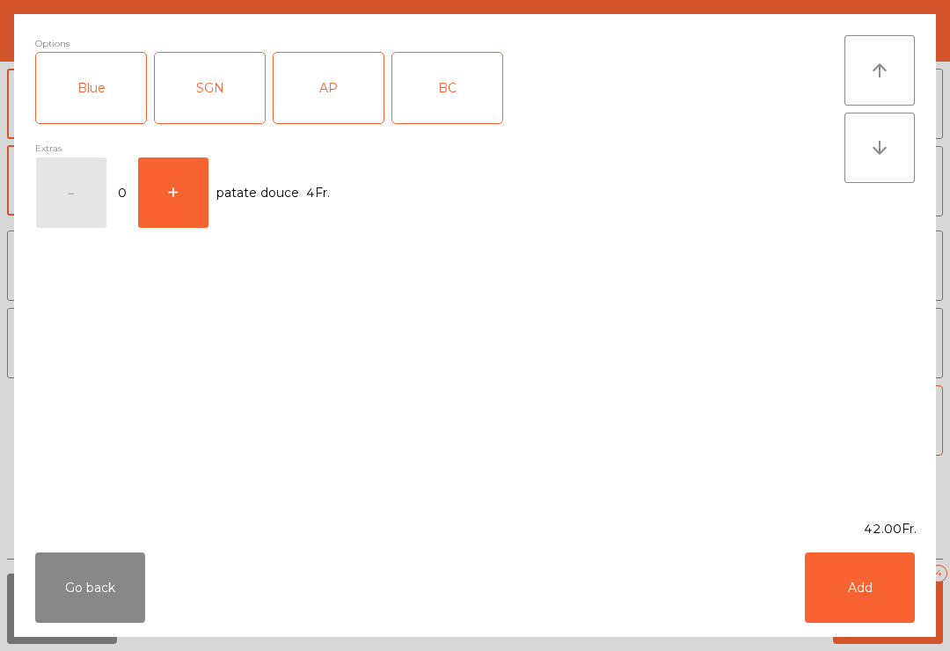
click at [234, 103] on div "SGN" at bounding box center [210, 88] width 110 height 70
click at [857, 591] on button "Add" at bounding box center [860, 587] width 110 height 70
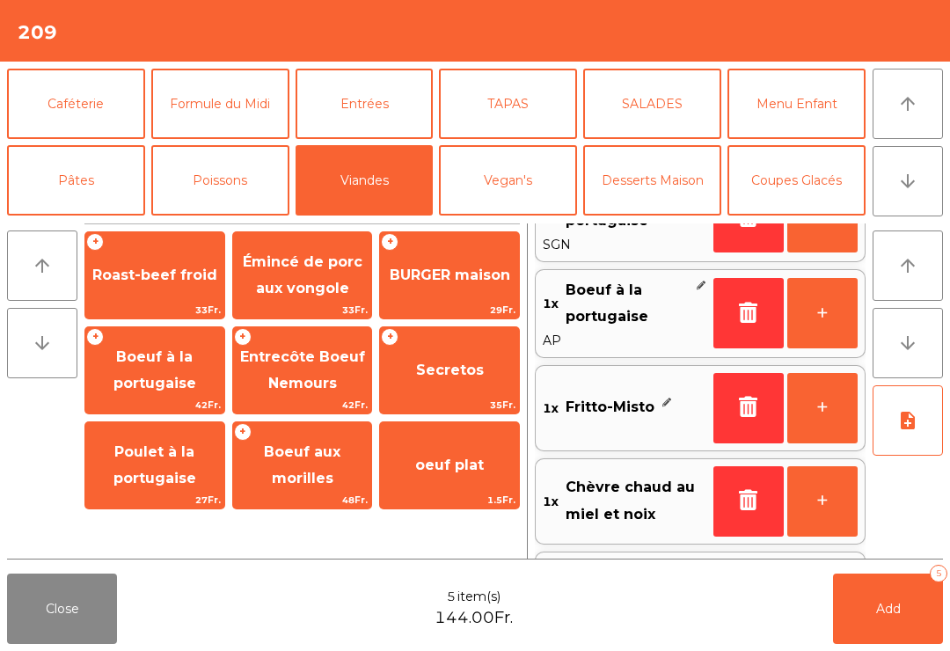
scroll to position [96, 0]
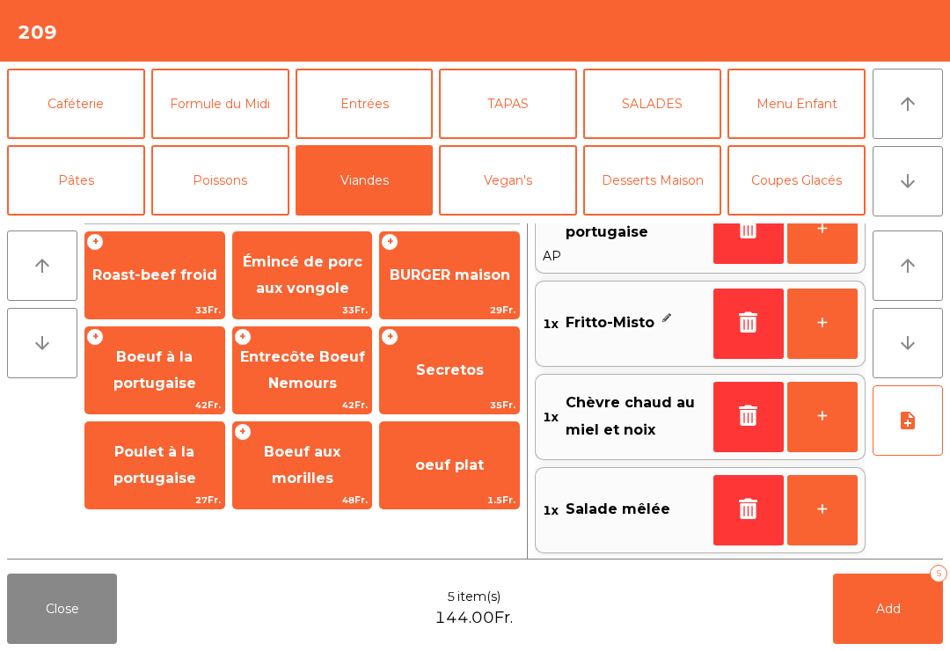
click at [737, 418] on icon "button" at bounding box center [748, 415] width 26 height 21
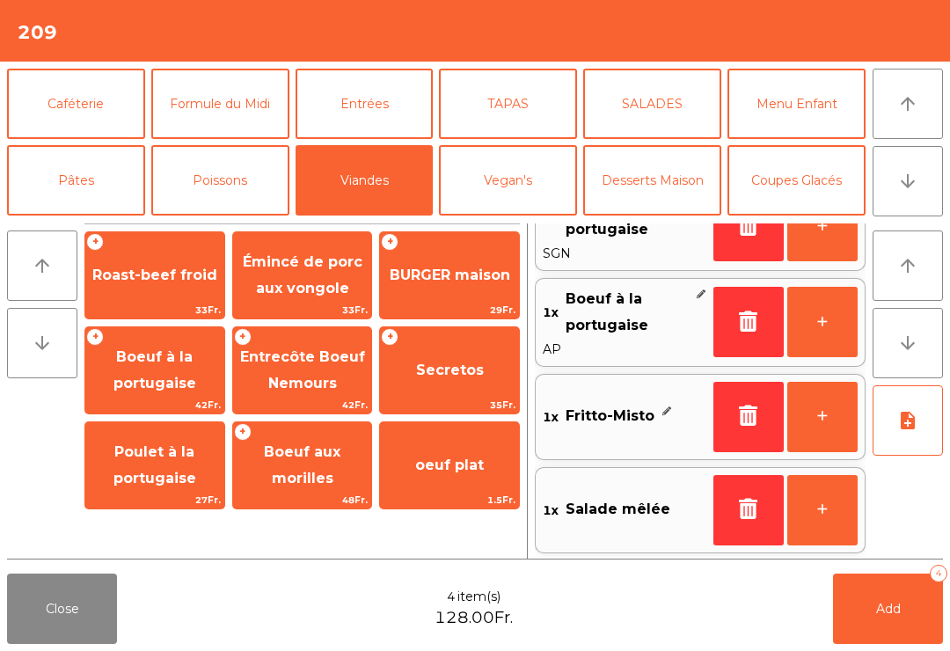
click at [371, 114] on button "Entrées" at bounding box center [365, 104] width 138 height 70
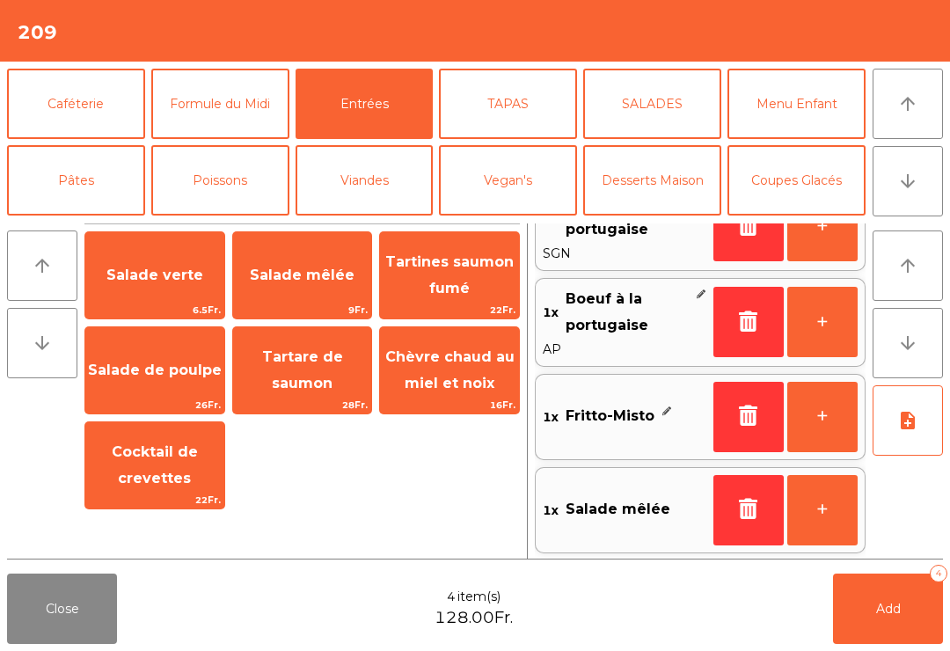
scroll to position [-70, 0]
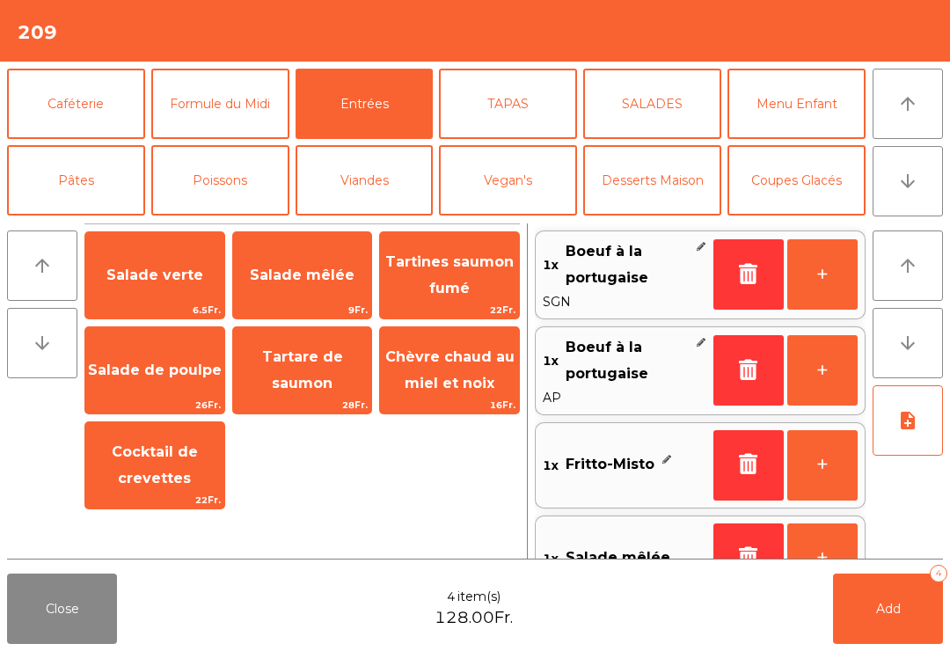
click at [736, 275] on icon "button" at bounding box center [748, 273] width 26 height 21
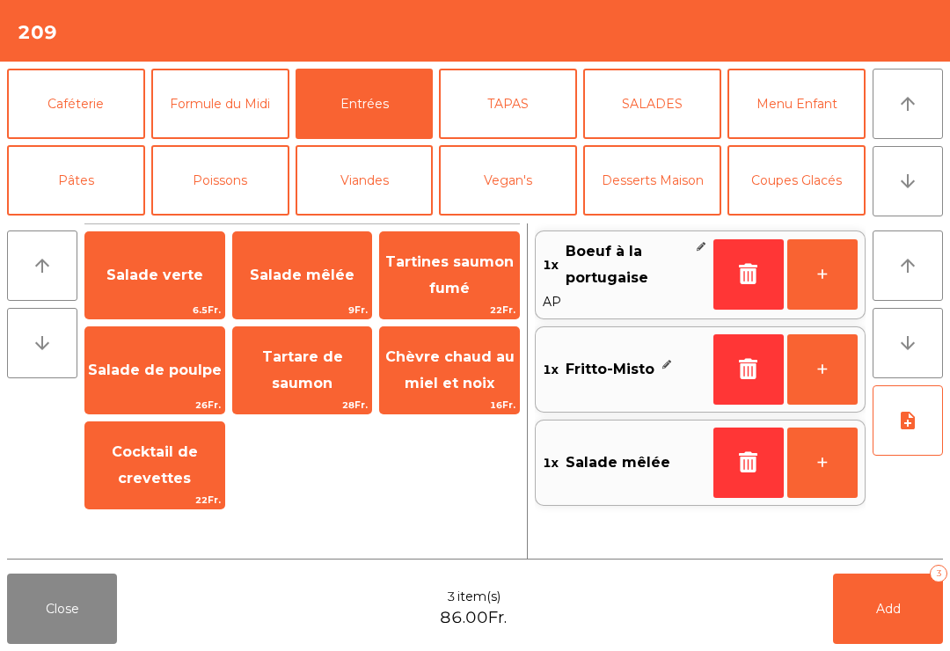
click at [736, 274] on icon "button" at bounding box center [748, 273] width 26 height 21
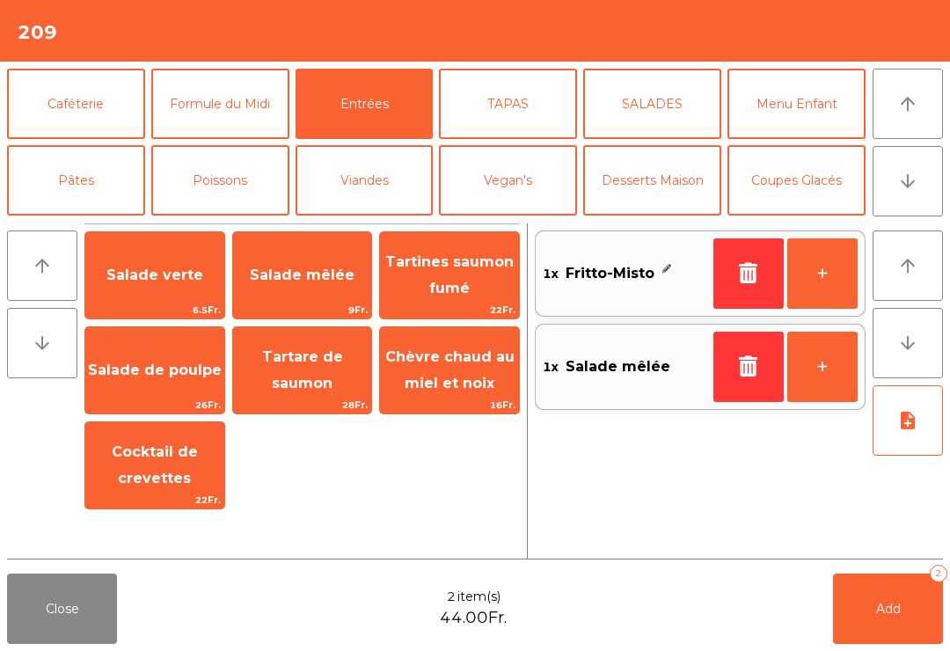
scroll to position [0, 0]
click at [745, 282] on icon "button" at bounding box center [748, 272] width 26 height 21
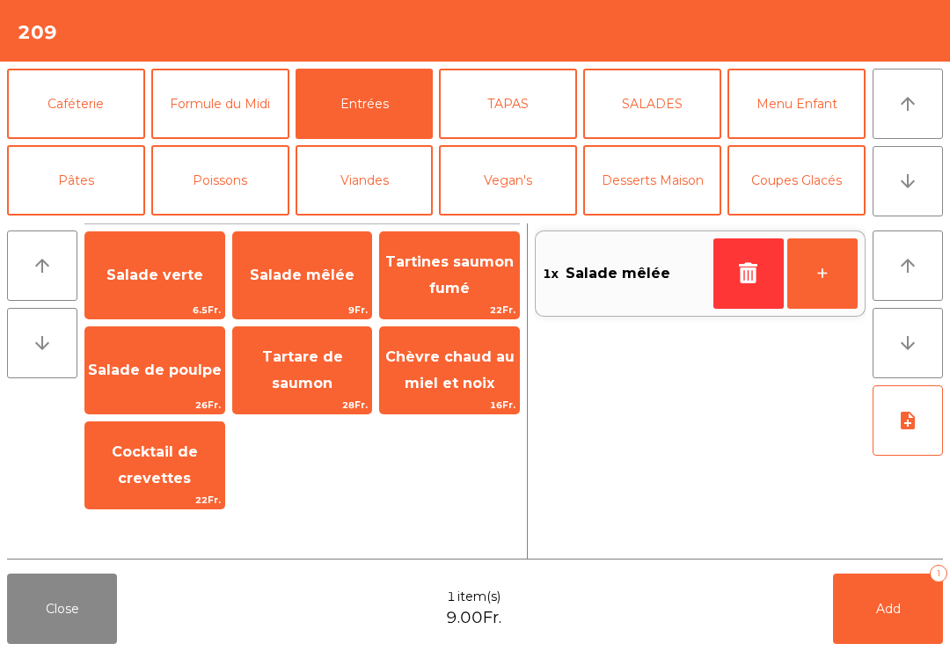
click at [745, 281] on icon "button" at bounding box center [748, 272] width 26 height 21
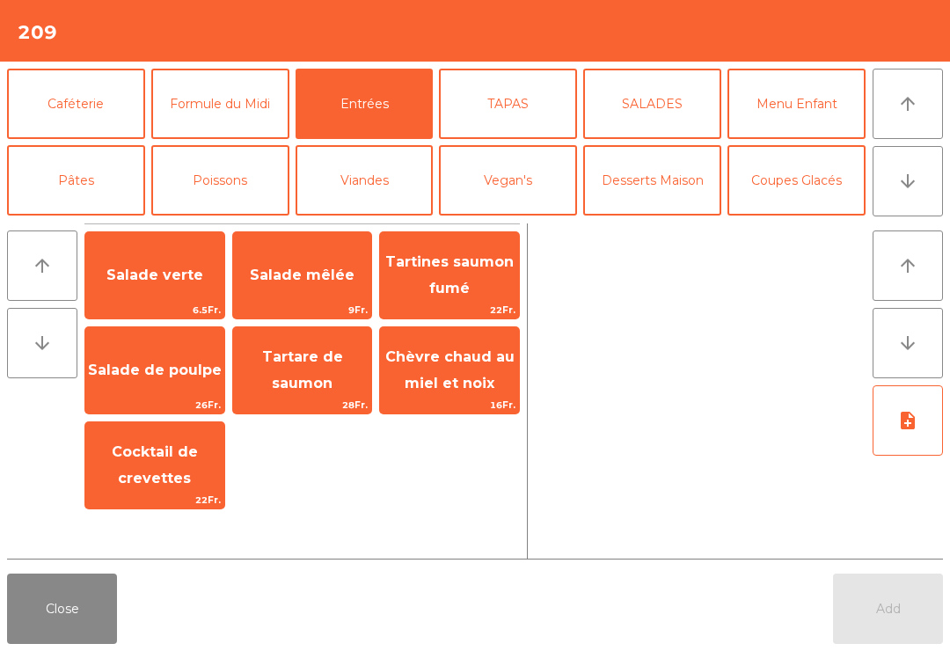
click at [323, 271] on span "Salade mêlée" at bounding box center [302, 275] width 105 height 17
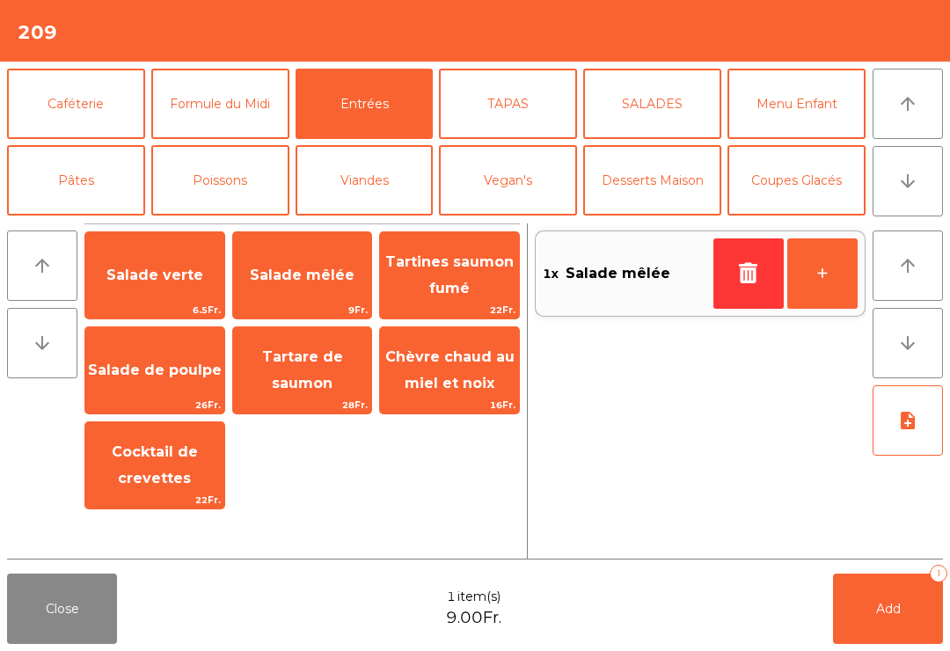
click at [462, 372] on span "Chèvre chaud au miel et noix" at bounding box center [449, 370] width 139 height 75
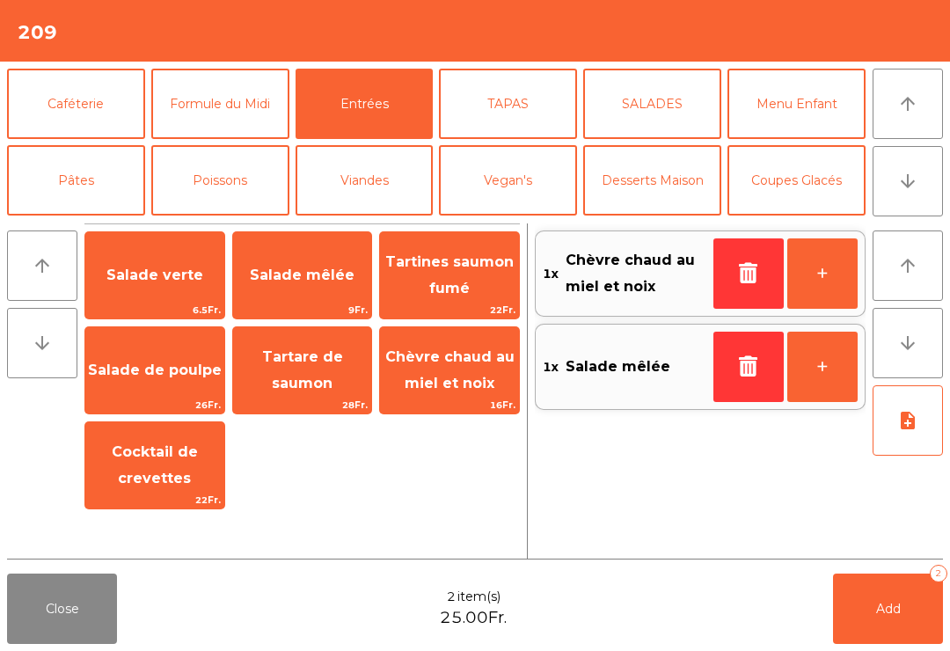
click at [725, 383] on button "button" at bounding box center [748, 367] width 70 height 70
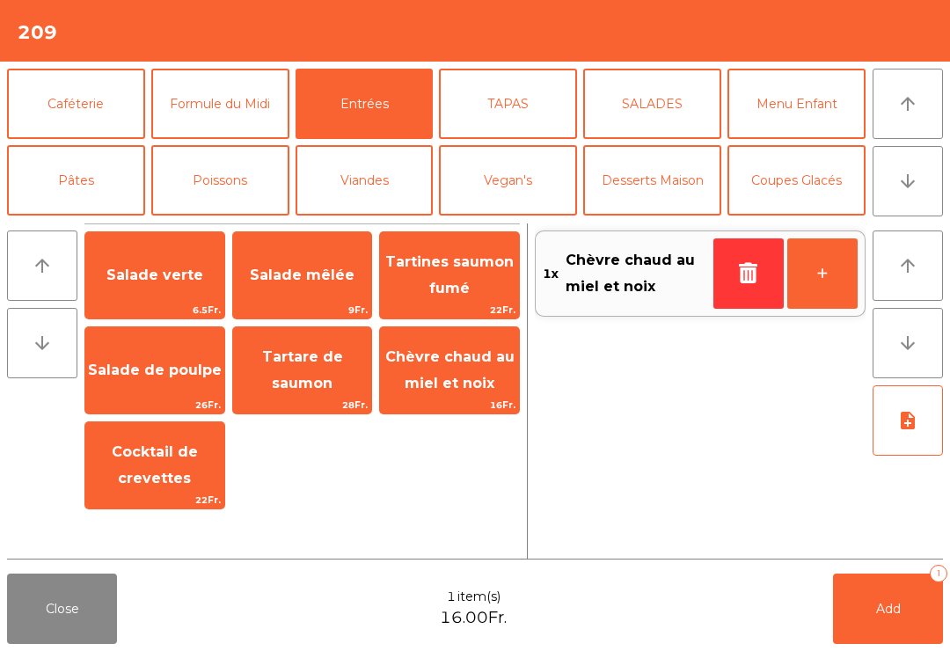
click at [743, 279] on icon "button" at bounding box center [748, 272] width 26 height 21
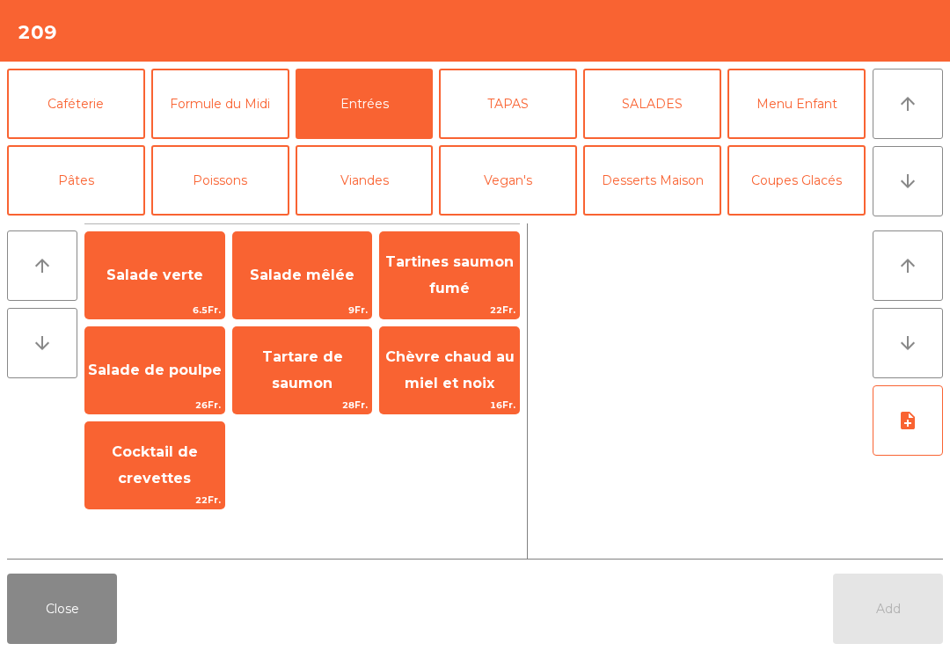
click at [293, 274] on span "Salade mêlée" at bounding box center [302, 275] width 105 height 17
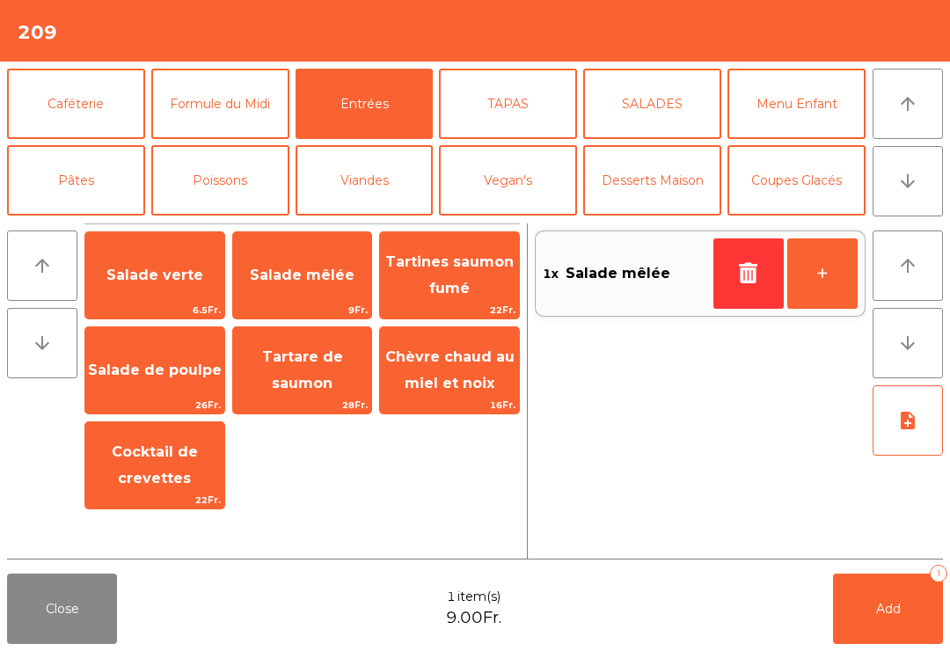
click at [158, 469] on span "Cocktail de crevettes" at bounding box center [155, 464] width 86 height 43
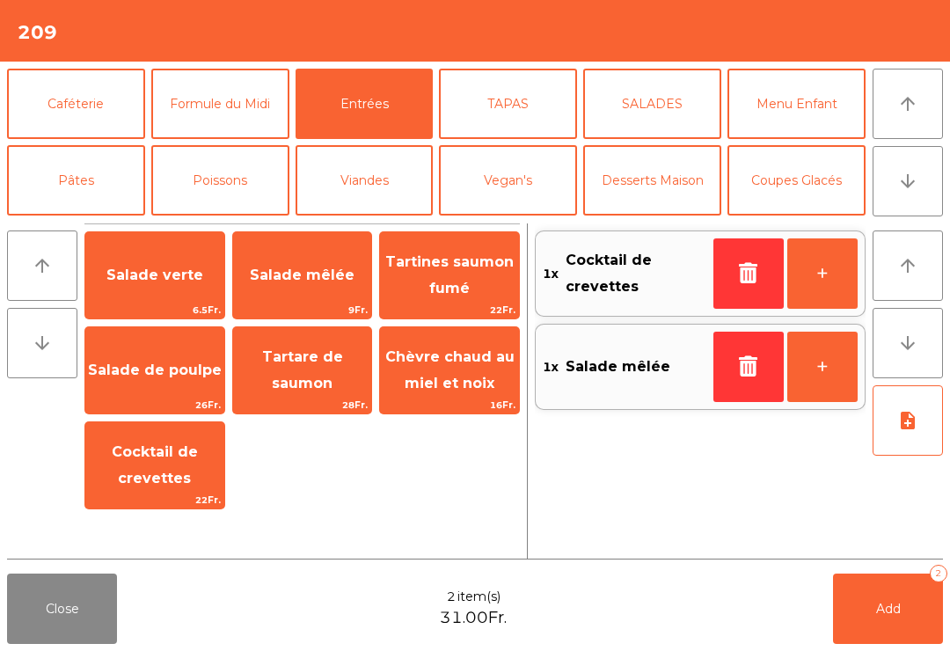
click at [226, 192] on button "Poissons" at bounding box center [220, 180] width 138 height 70
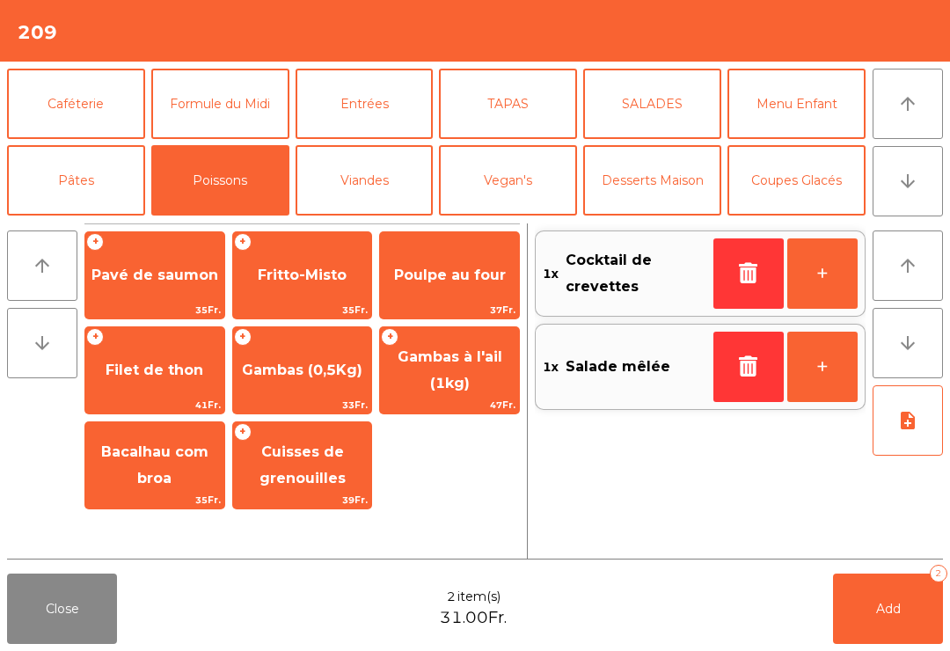
click at [324, 309] on span "35Fr." at bounding box center [302, 310] width 139 height 17
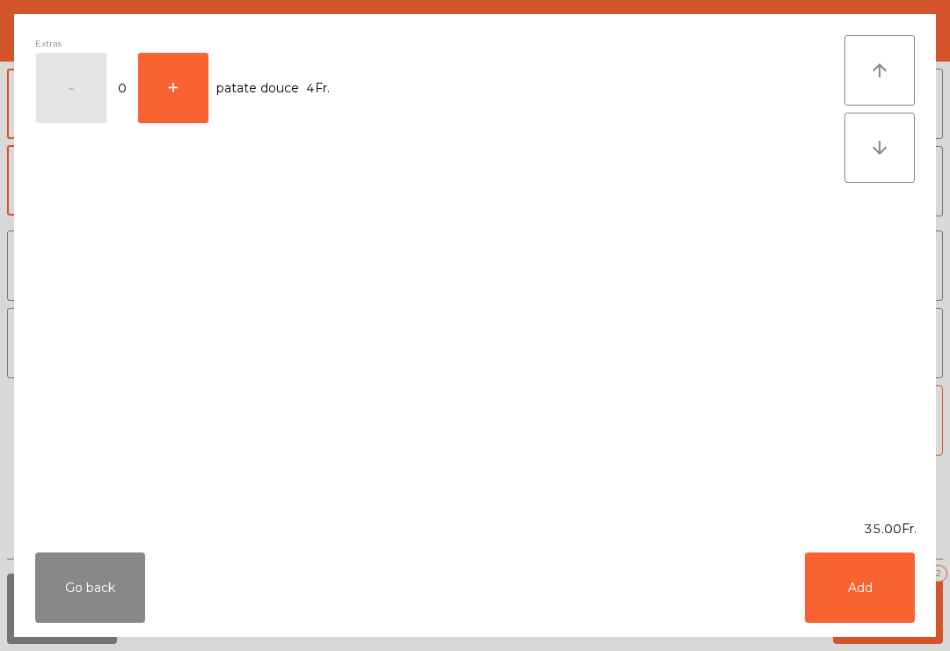
click at [865, 604] on button "Add" at bounding box center [860, 587] width 110 height 70
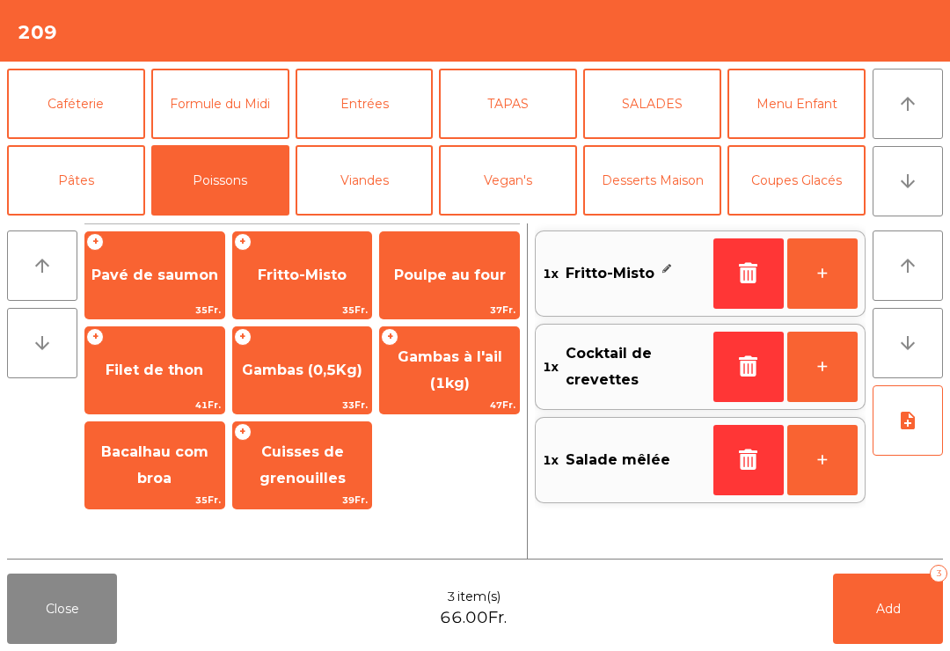
click at [375, 184] on button "Viandes" at bounding box center [365, 180] width 138 height 70
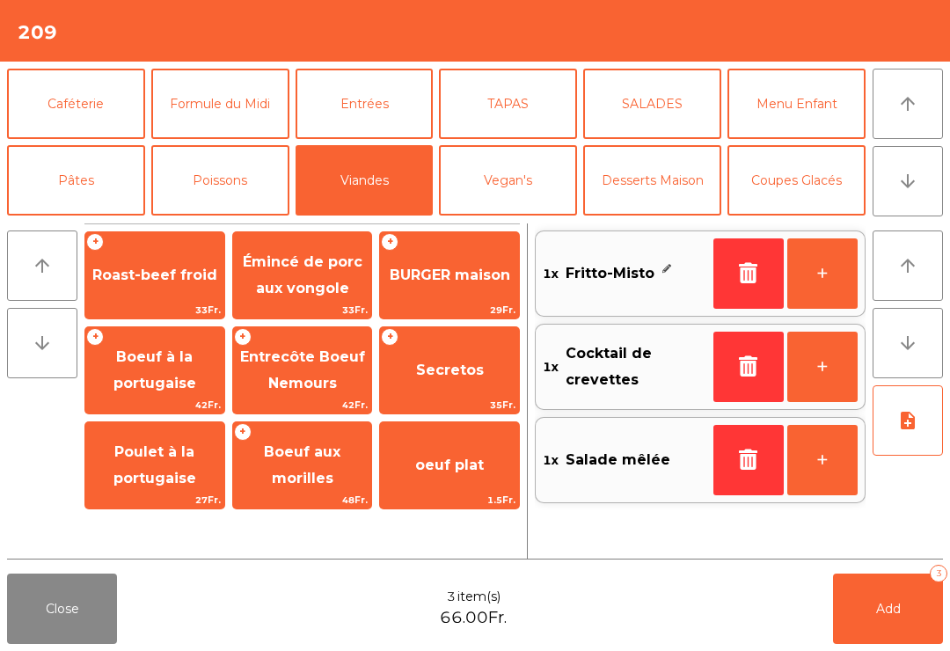
click at [148, 383] on span "Boeuf à la portugaise" at bounding box center [154, 369] width 83 height 43
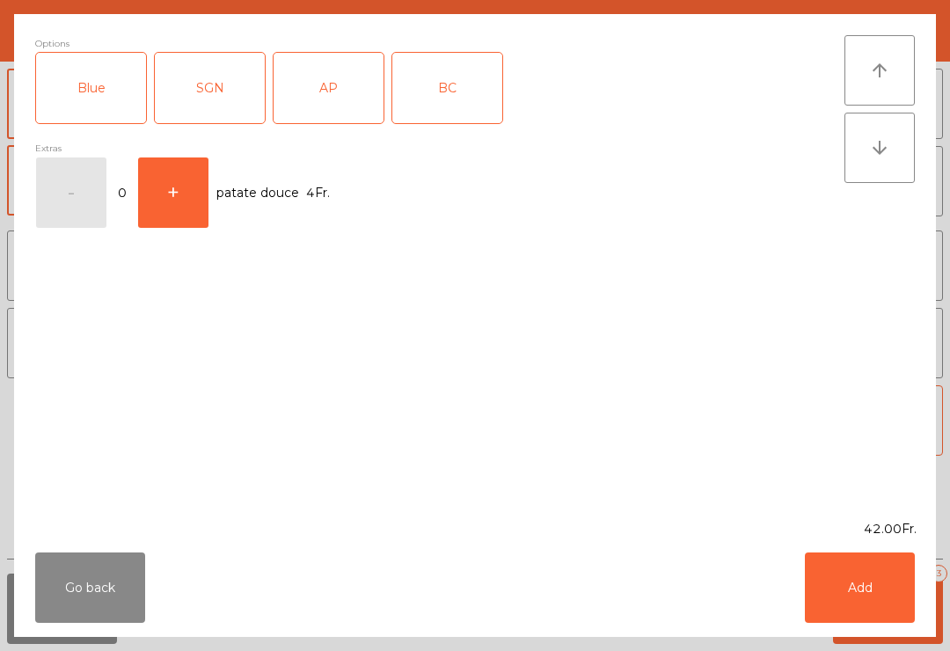
click at [333, 104] on div "AP" at bounding box center [329, 88] width 110 height 70
click at [849, 604] on button "Add" at bounding box center [860, 587] width 110 height 70
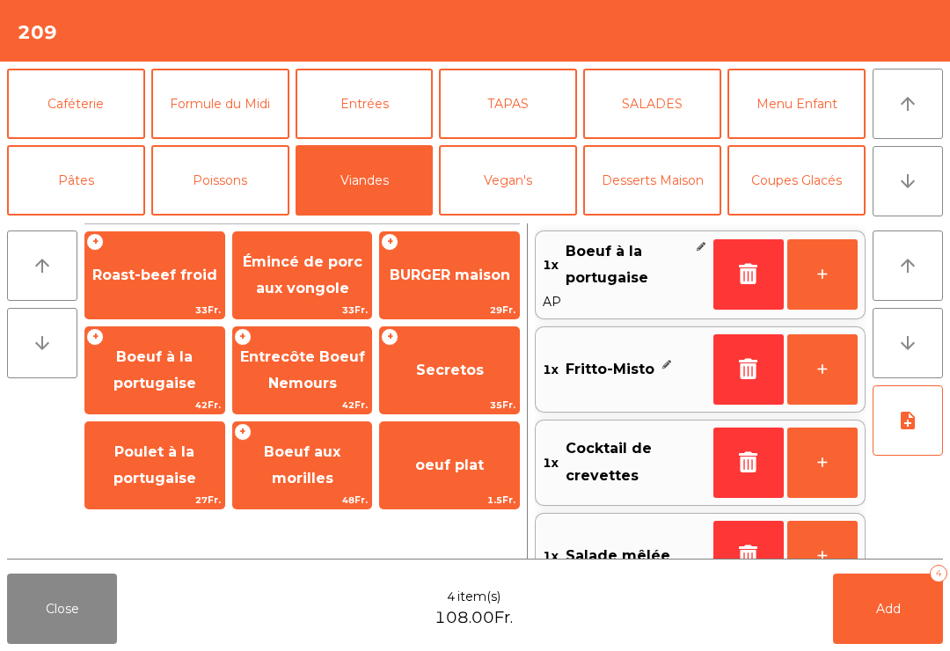
click at [174, 373] on span "Boeuf à la portugaise" at bounding box center [154, 370] width 139 height 75
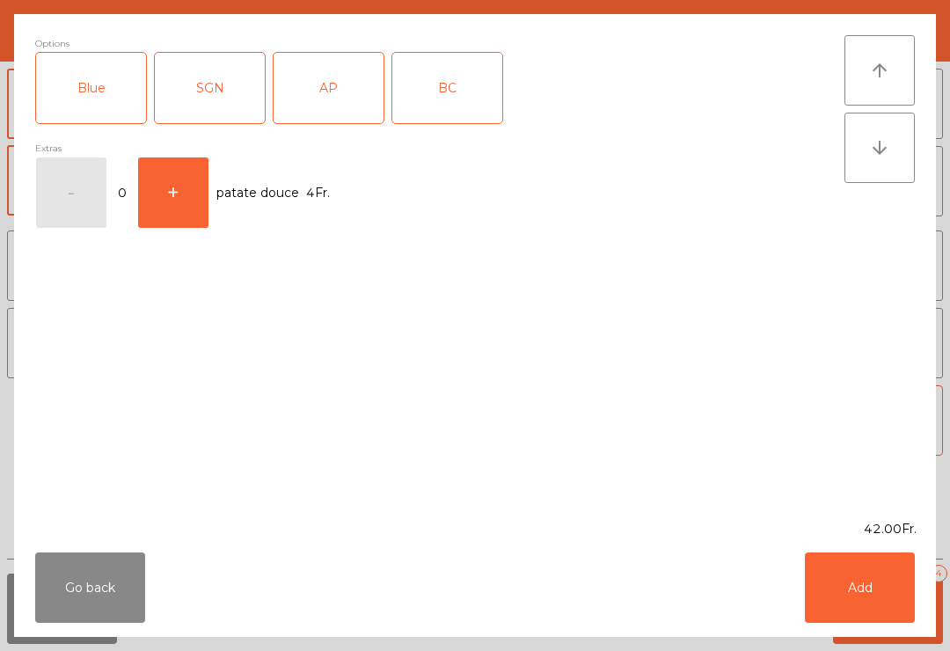
click at [235, 103] on div "SGN" at bounding box center [210, 88] width 110 height 70
click at [812, 570] on button "Add" at bounding box center [860, 587] width 110 height 70
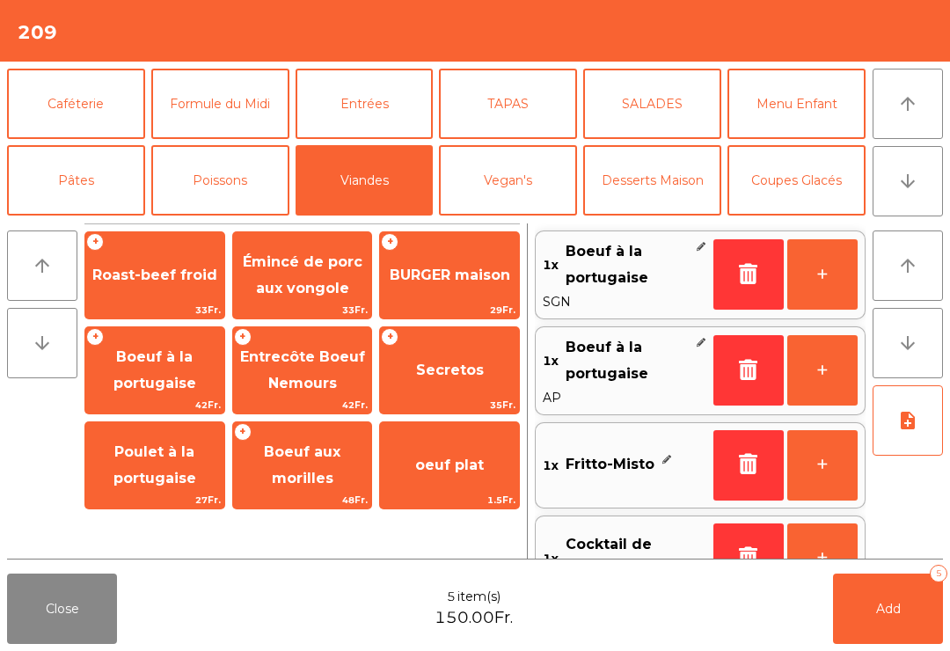
scroll to position [7, 0]
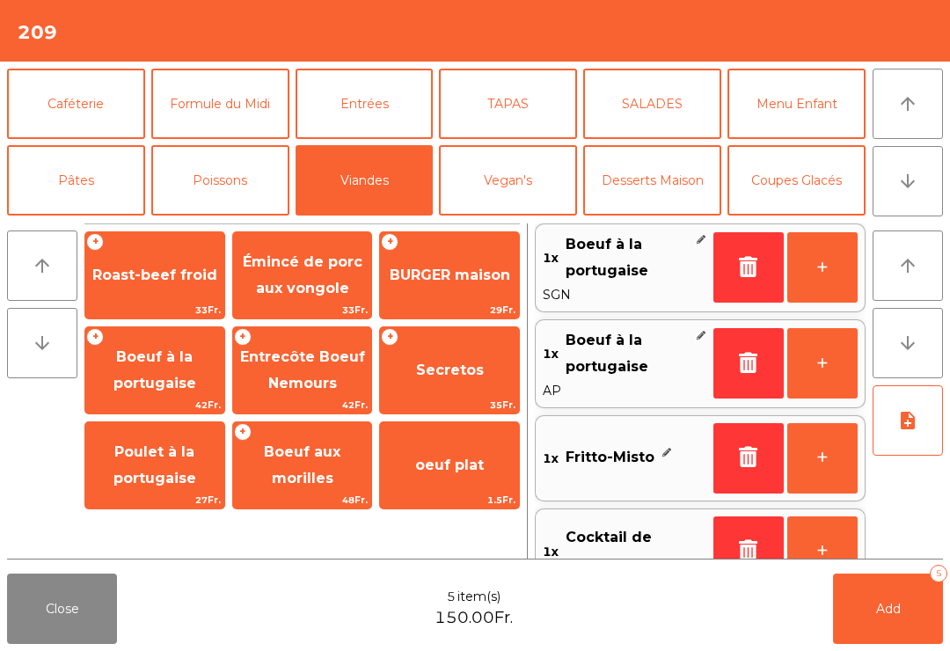
click at [920, 428] on button "note_add" at bounding box center [908, 420] width 70 height 70
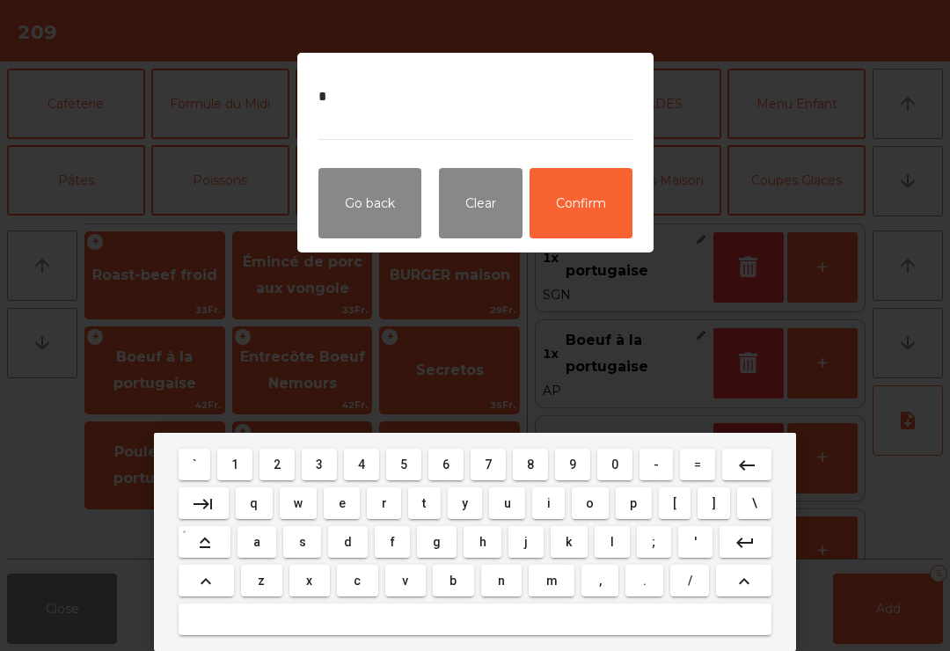
type textarea "**"
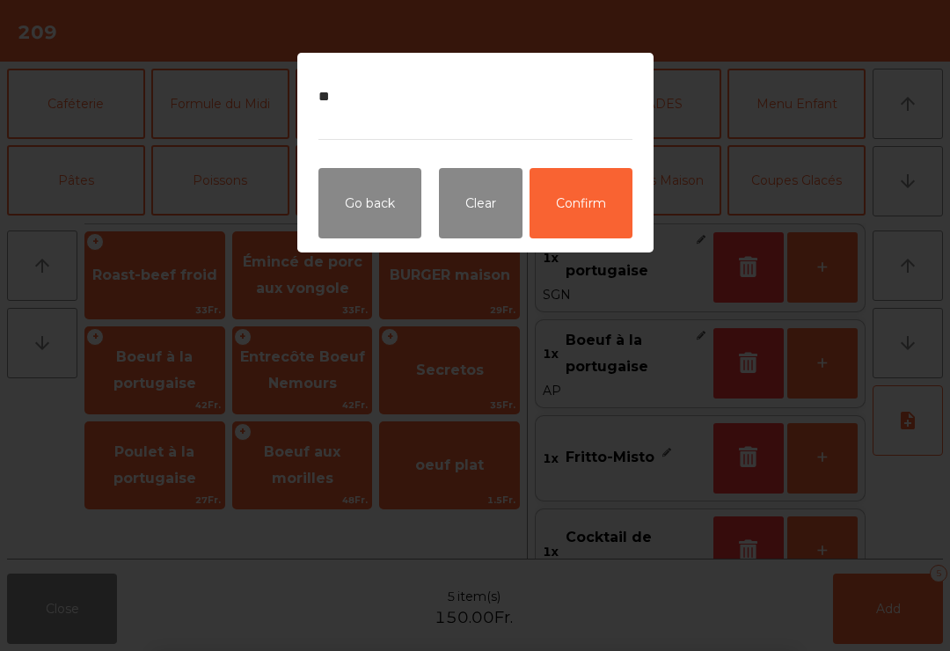
click at [587, 209] on button "Confirm" at bounding box center [581, 203] width 103 height 70
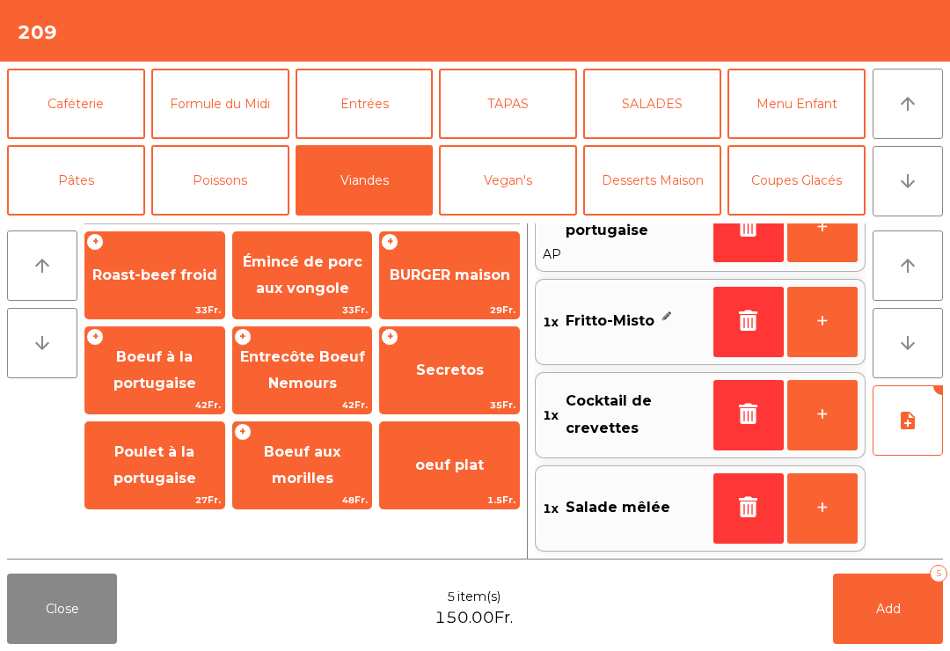
scroll to position [142, 0]
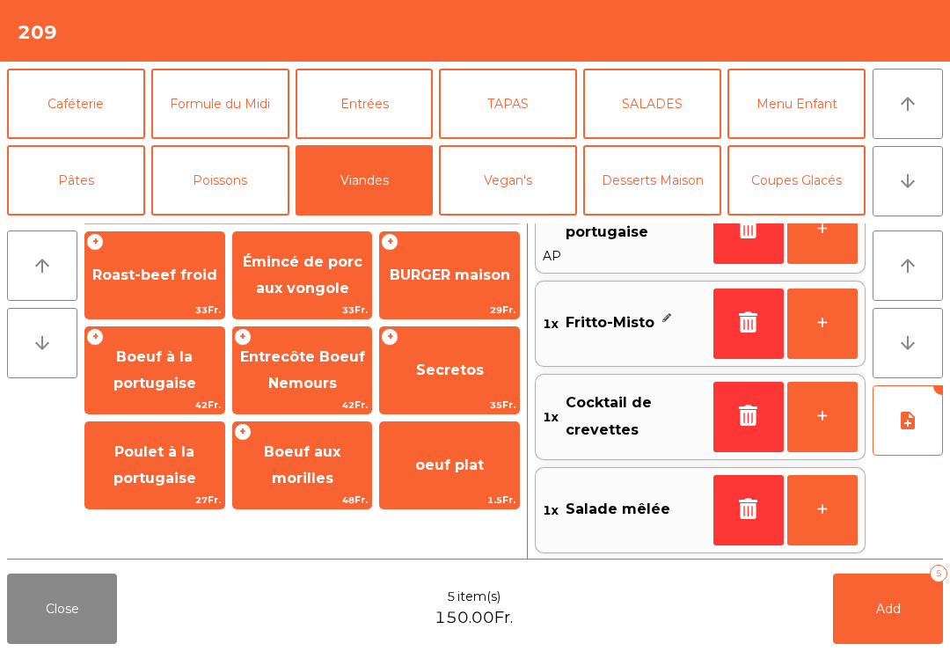
click at [855, 618] on button "Add 5" at bounding box center [888, 609] width 110 height 70
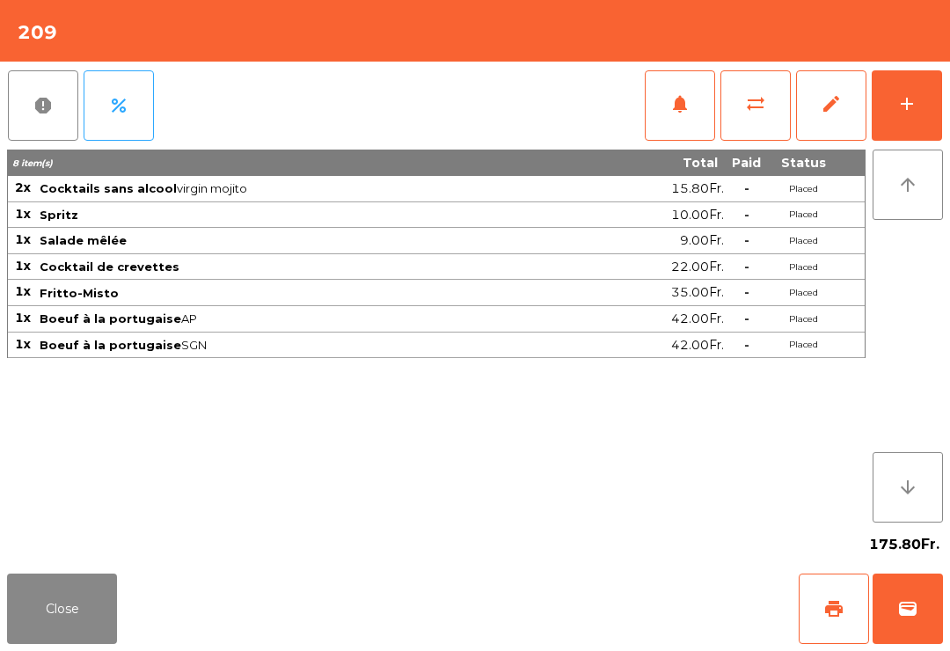
click at [91, 632] on button "Close" at bounding box center [62, 609] width 110 height 70
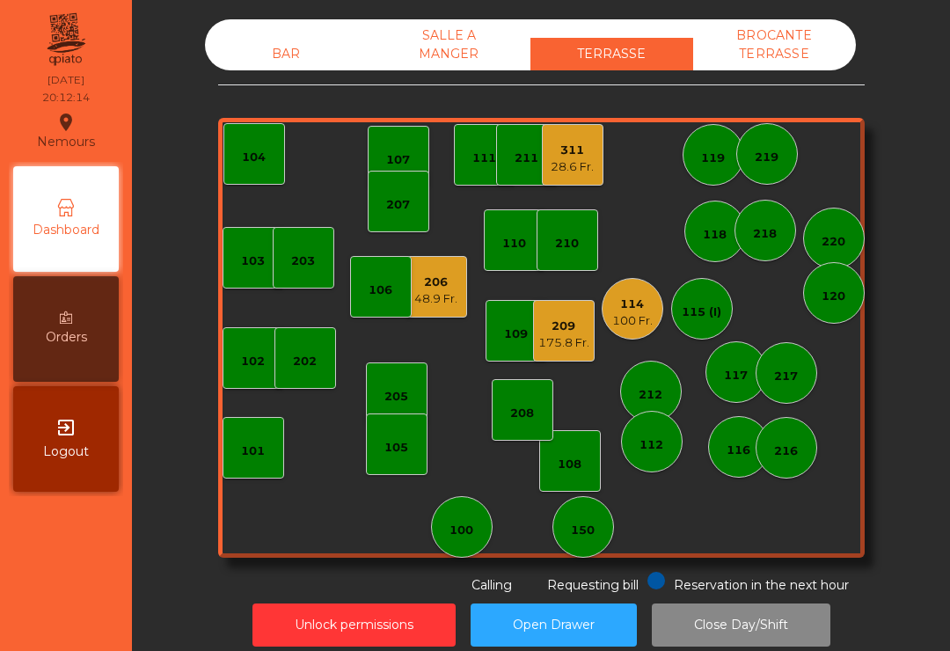
click at [291, 79] on div "BAR SALLE A MANGER TERRASSE BROCANTE TERRASSE 103 102 101 202 206 48.9 Fr. 104 …" at bounding box center [541, 306] width 647 height 575
click at [257, 32] on div "BAR SALLE A MANGER TERRASSE BROCANTE TERRASSE" at bounding box center [530, 44] width 651 height 51
click at [288, 58] on div "BAR" at bounding box center [286, 54] width 163 height 33
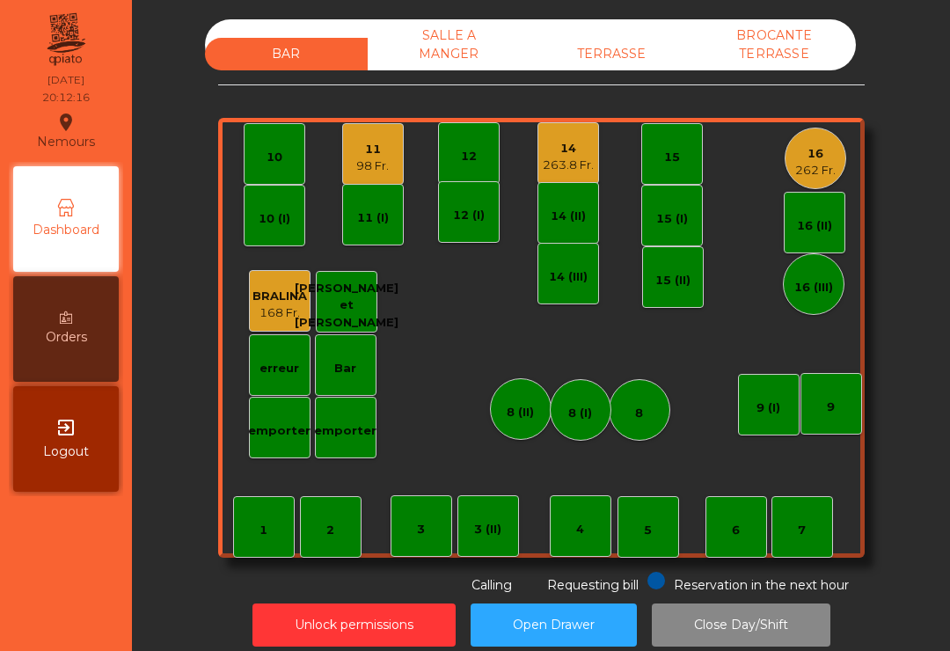
click at [369, 152] on div "11" at bounding box center [372, 150] width 33 height 18
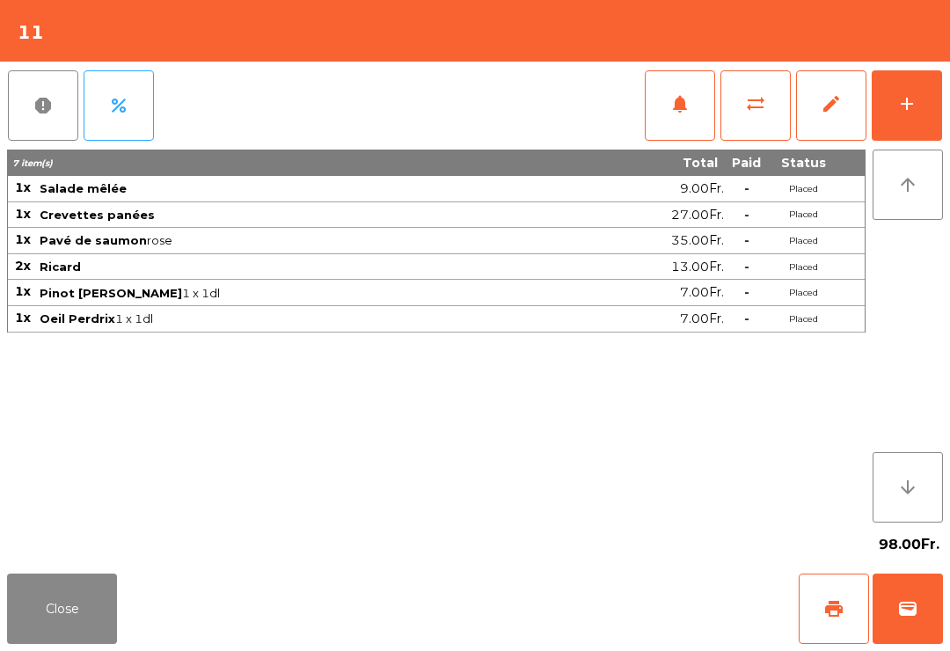
click at [898, 117] on button "add" at bounding box center [907, 105] width 70 height 70
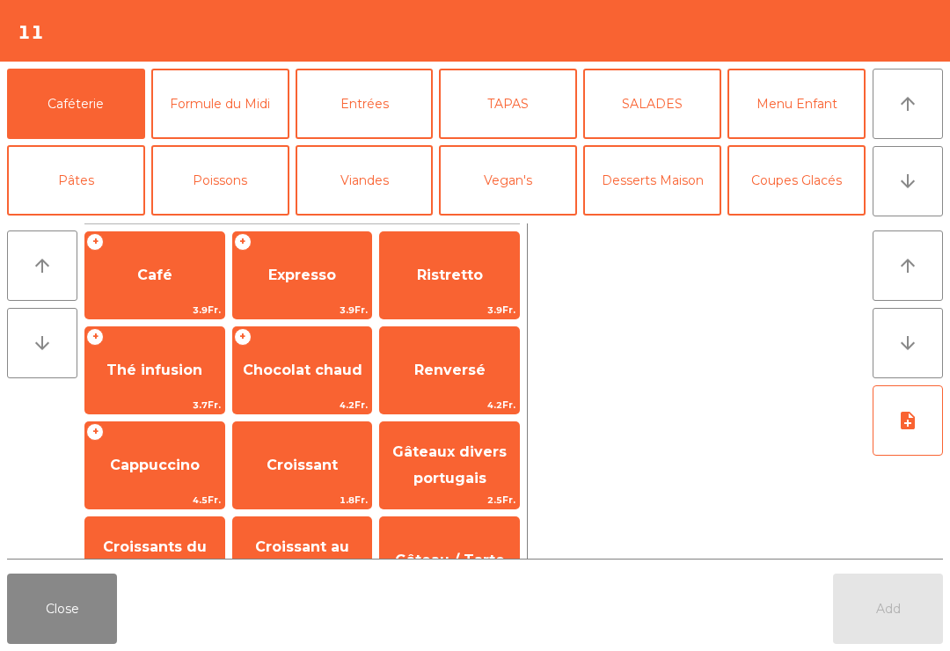
scroll to position [17, 0]
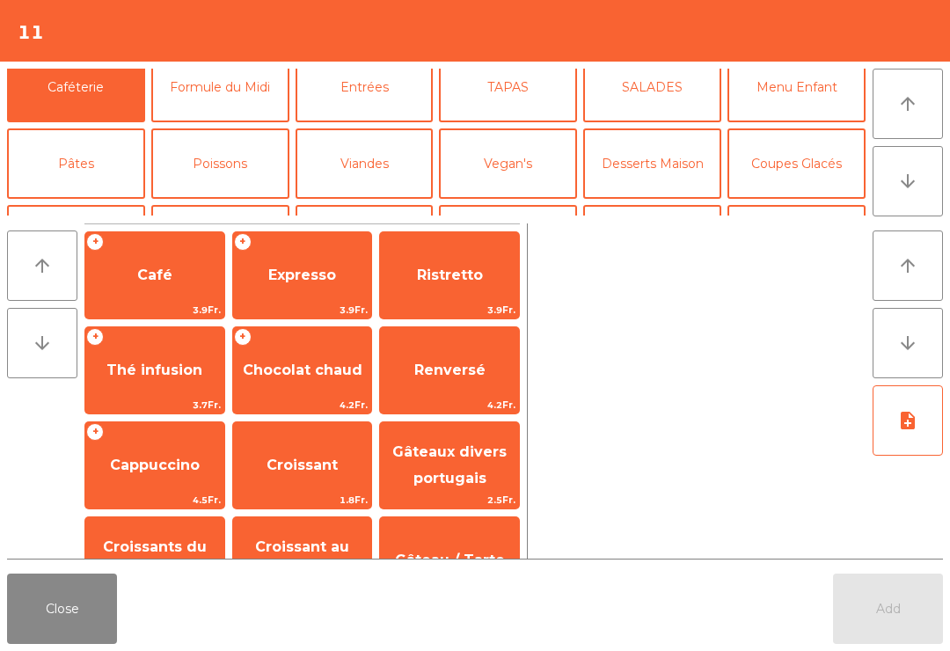
click at [70, 205] on button "Mineral" at bounding box center [76, 240] width 138 height 70
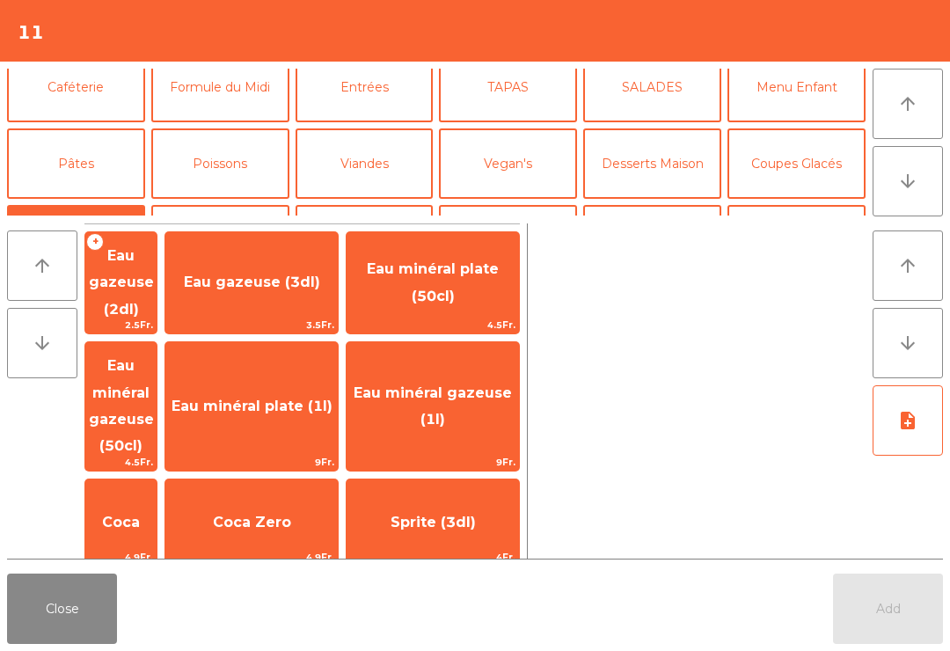
scroll to position [105, 0]
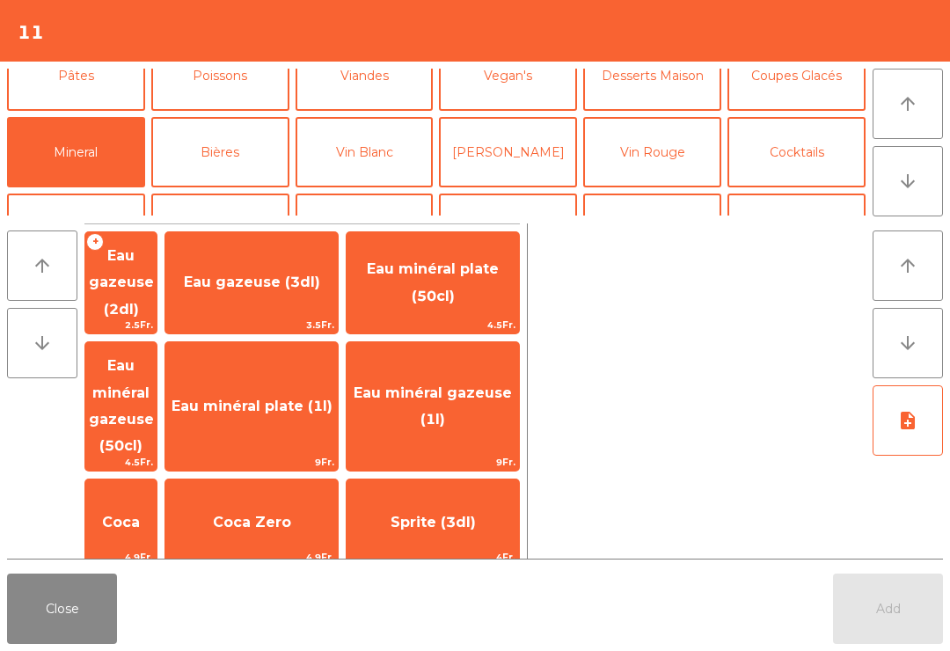
click at [157, 372] on span "Eau minéral gazeuse (50cl)" at bounding box center [120, 406] width 71 height 128
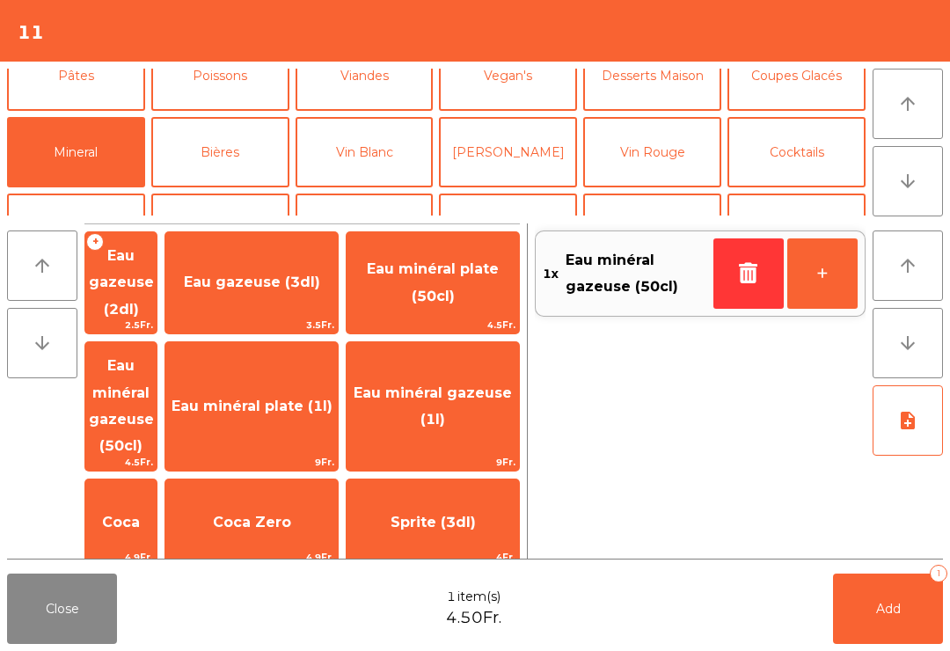
click at [890, 625] on button "Add 1" at bounding box center [888, 609] width 110 height 70
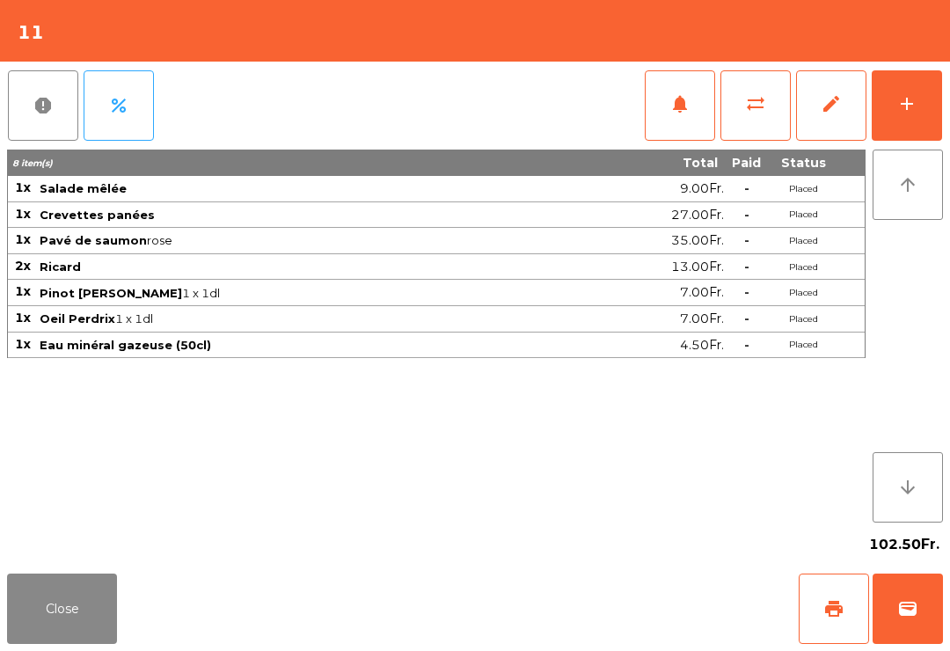
click at [92, 623] on button "Close" at bounding box center [62, 609] width 110 height 70
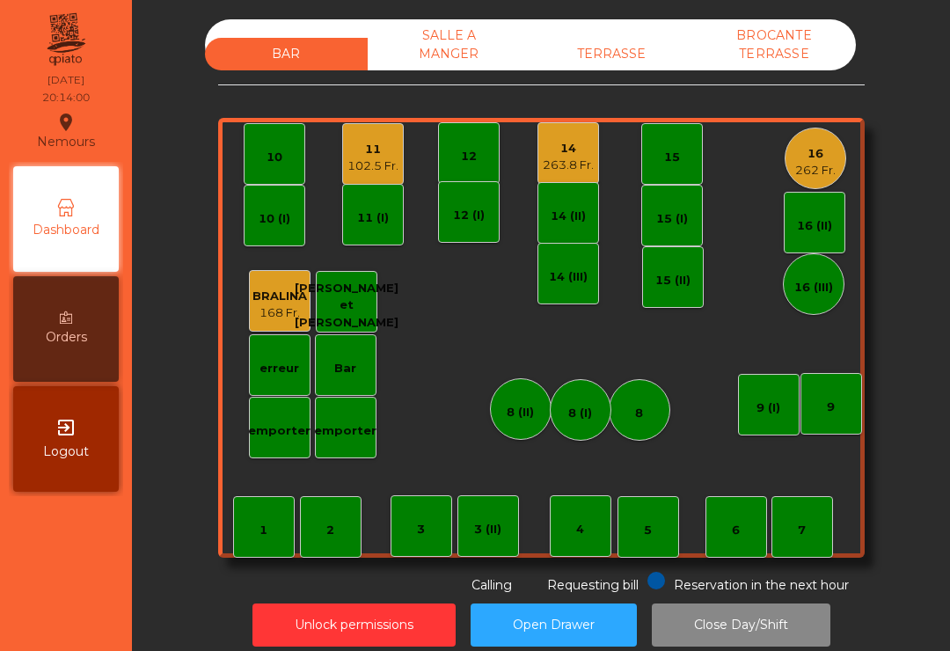
click at [634, 46] on div "TERRASSE" at bounding box center [611, 54] width 163 height 33
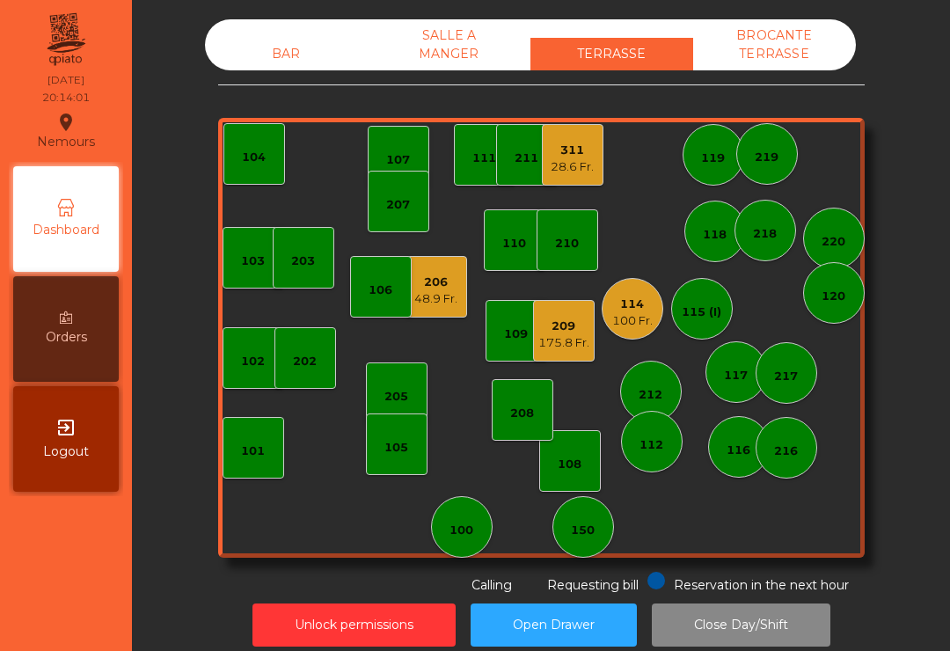
click at [558, 330] on div "209" at bounding box center [563, 327] width 51 height 18
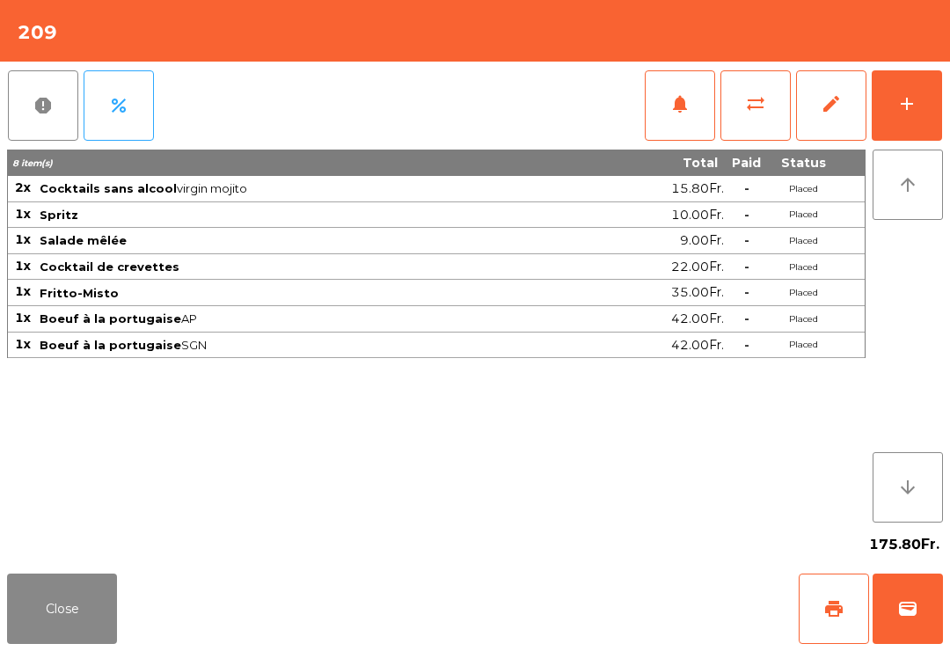
click at [677, 116] on button "notifications" at bounding box center [680, 105] width 70 height 70
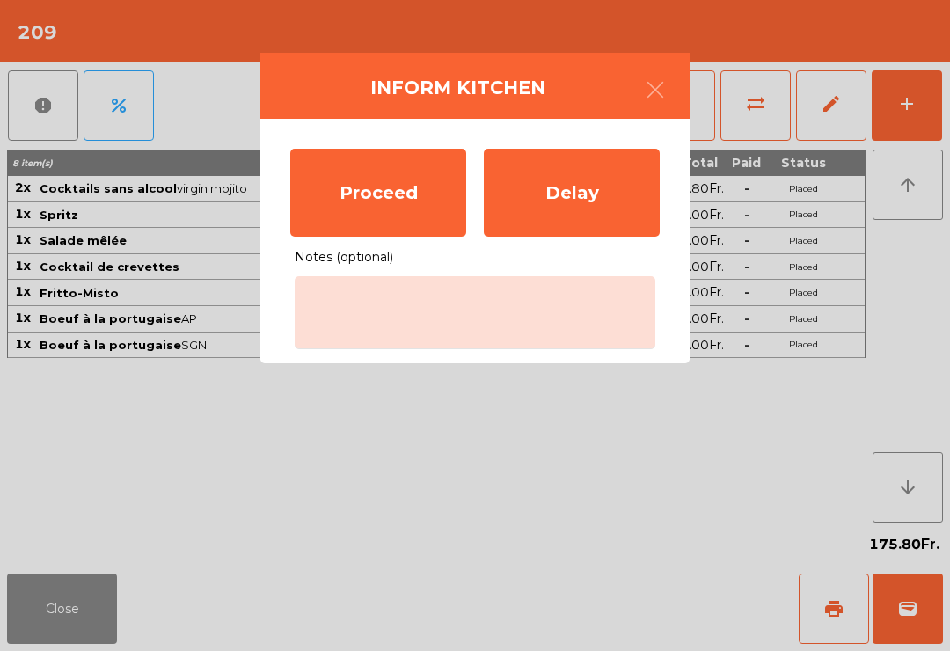
click at [358, 187] on div "Proceed" at bounding box center [378, 193] width 176 height 88
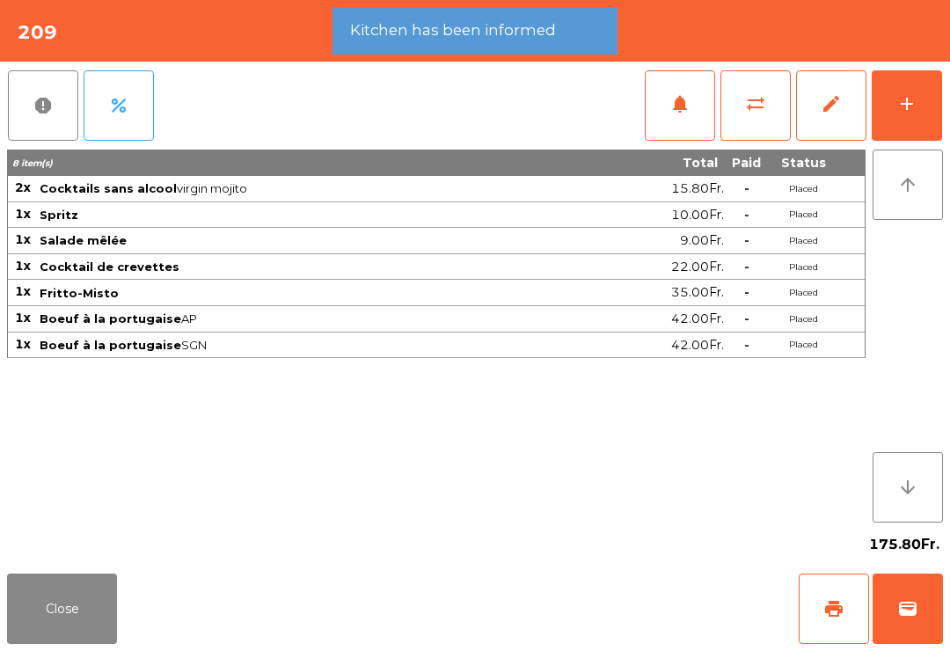
click at [52, 604] on button "Close" at bounding box center [62, 609] width 110 height 70
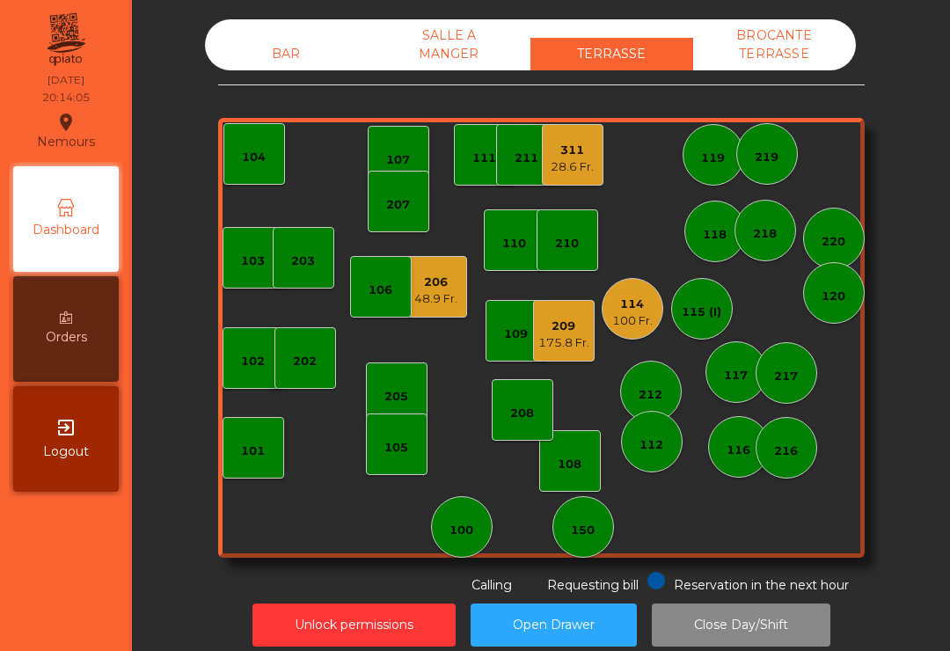
click at [653, 304] on div "114" at bounding box center [632, 305] width 40 height 18
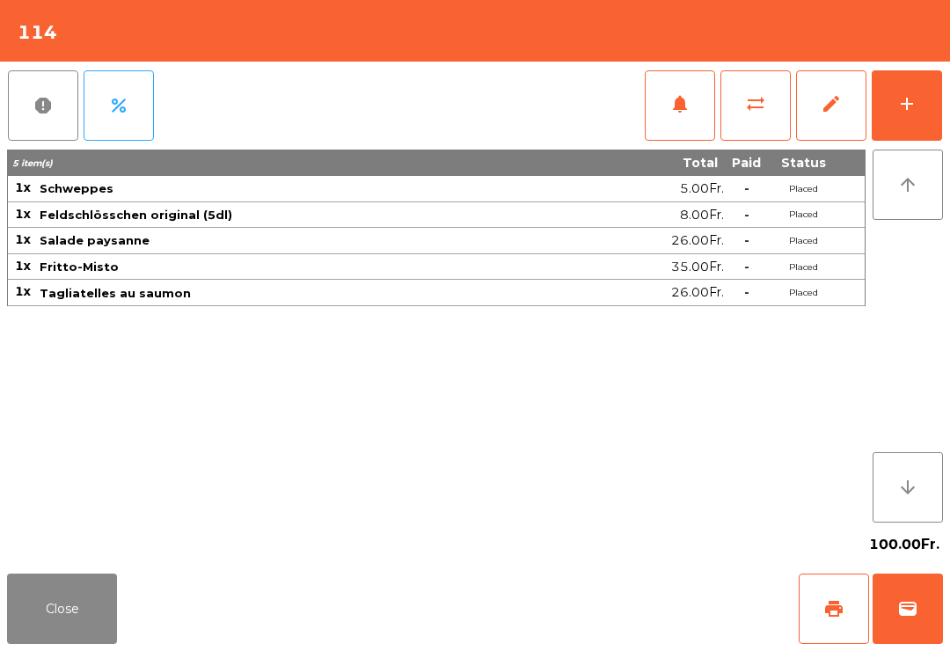
click at [908, 615] on span "wallet" at bounding box center [907, 608] width 21 height 21
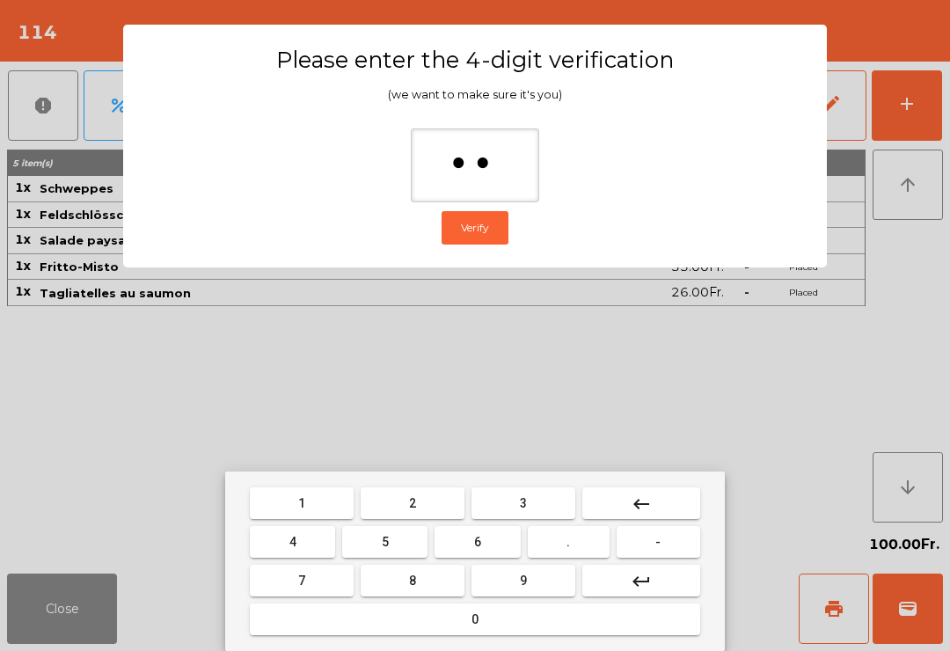
type input "***"
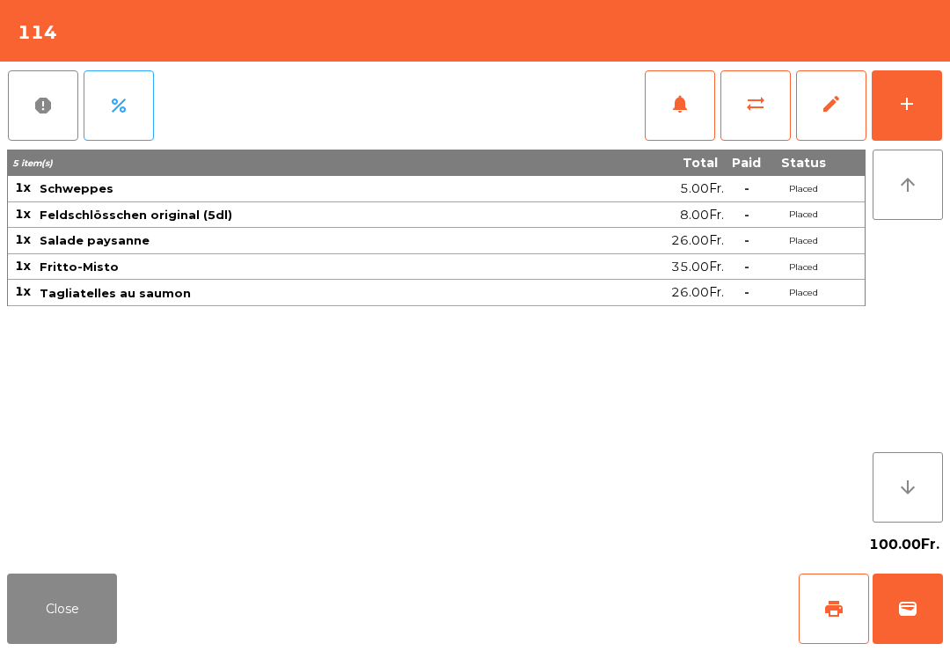
click at [612, 613] on div "Close print wallet" at bounding box center [475, 609] width 950 height 84
click at [611, 613] on div "Close print wallet" at bounding box center [475, 609] width 950 height 84
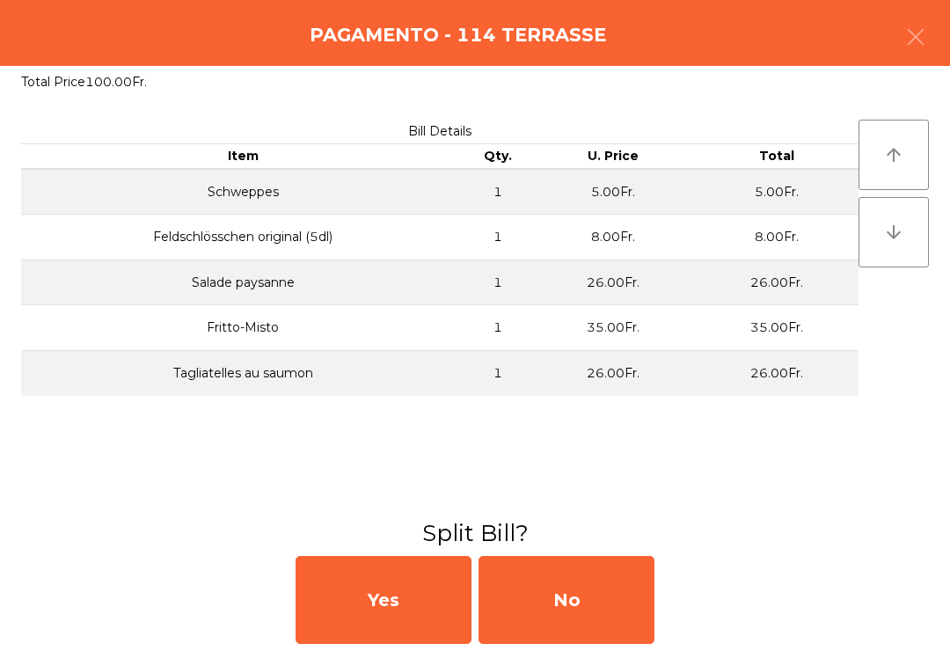
click at [612, 596] on div "No" at bounding box center [567, 600] width 176 height 88
click at [575, 557] on div "MB" at bounding box center [567, 600] width 176 height 88
click at [583, 597] on div "No" at bounding box center [567, 600] width 176 height 88
click at [606, 631] on div "No" at bounding box center [567, 600] width 176 height 88
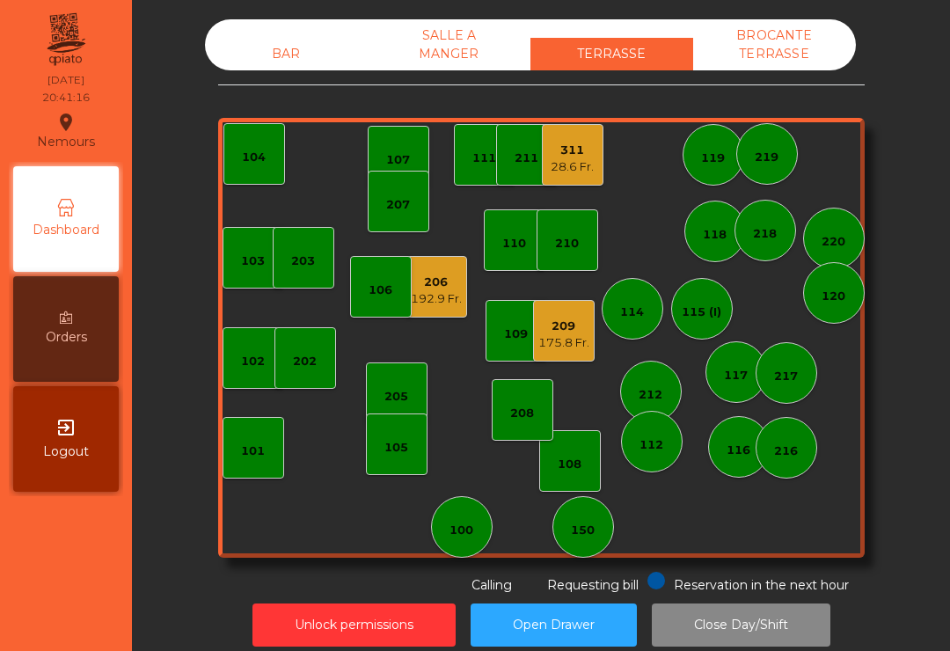
click at [570, 161] on div "28.6 Fr." at bounding box center [572, 167] width 43 height 18
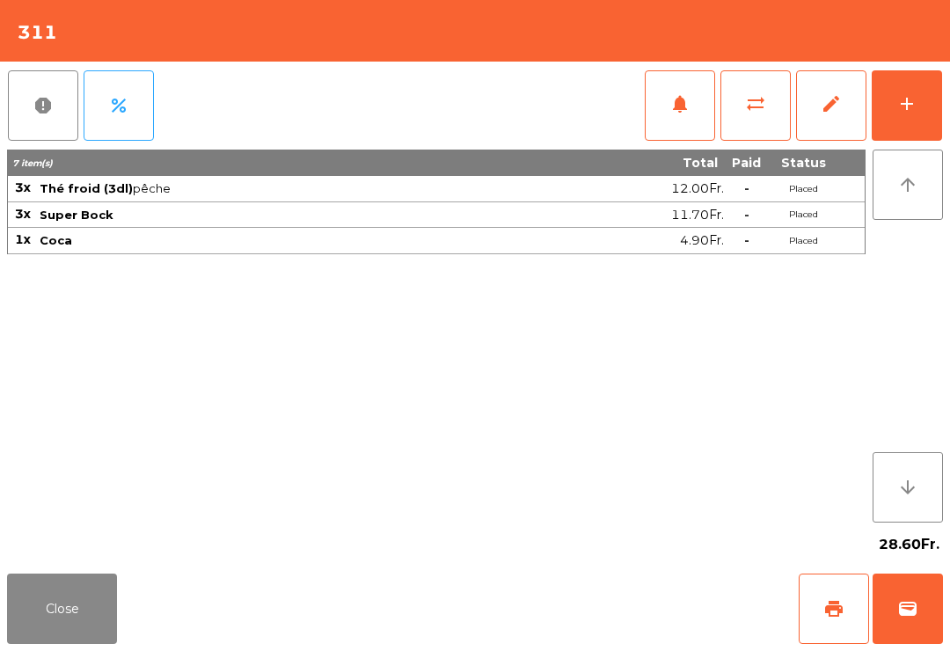
click at [926, 621] on button "wallet" at bounding box center [908, 609] width 70 height 70
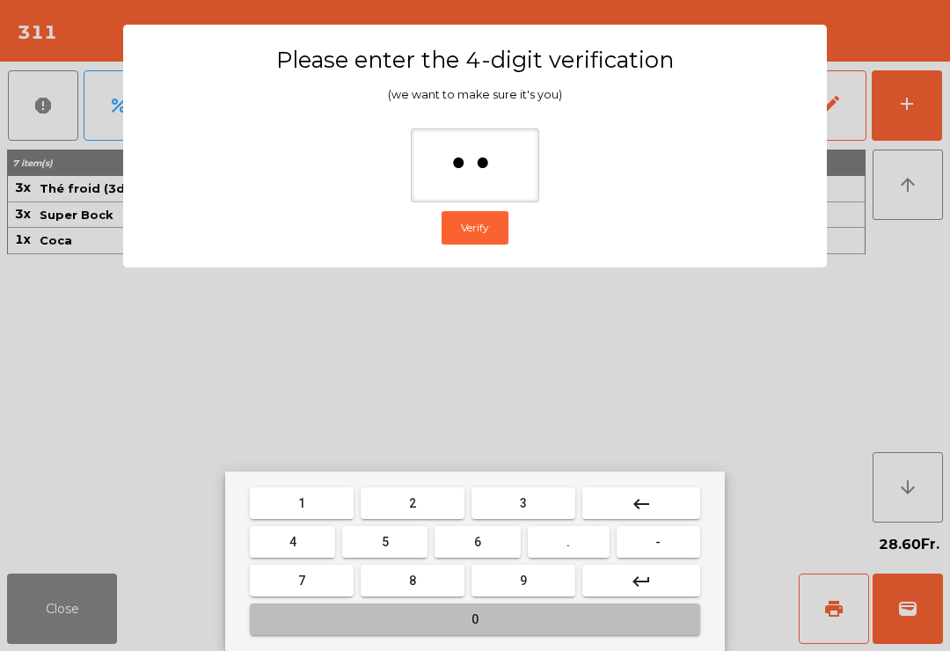
type input "***"
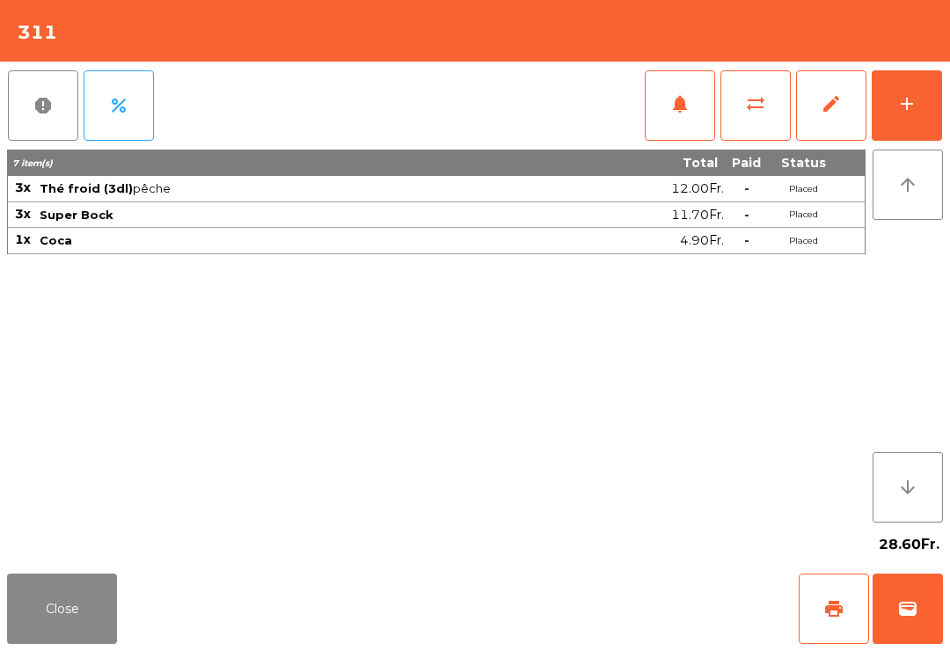
click at [926, 633] on button "wallet" at bounding box center [908, 609] width 70 height 70
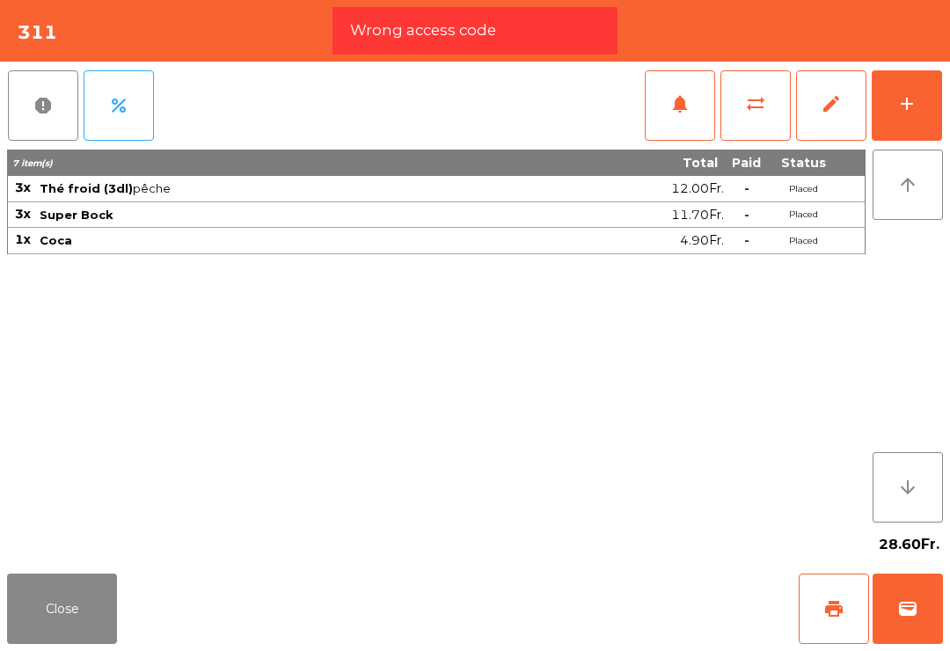
click at [555, 595] on div "Close print wallet" at bounding box center [475, 609] width 950 height 84
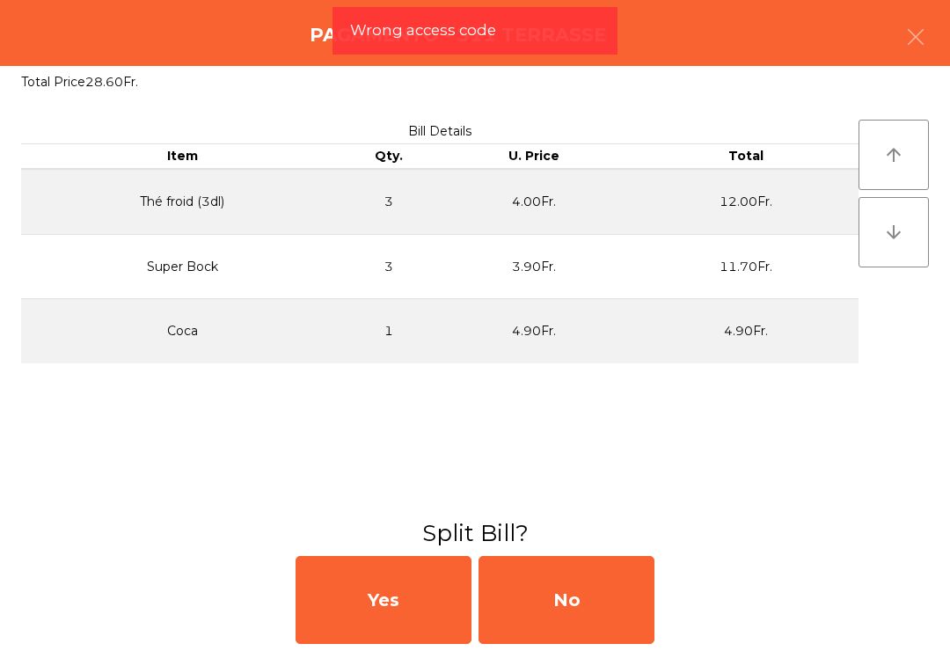
click at [583, 618] on div "No" at bounding box center [567, 600] width 176 height 88
click at [588, 608] on div "No" at bounding box center [567, 600] width 176 height 88
click at [587, 608] on div "No" at bounding box center [567, 600] width 176 height 88
click at [586, 596] on div "No" at bounding box center [567, 600] width 176 height 88
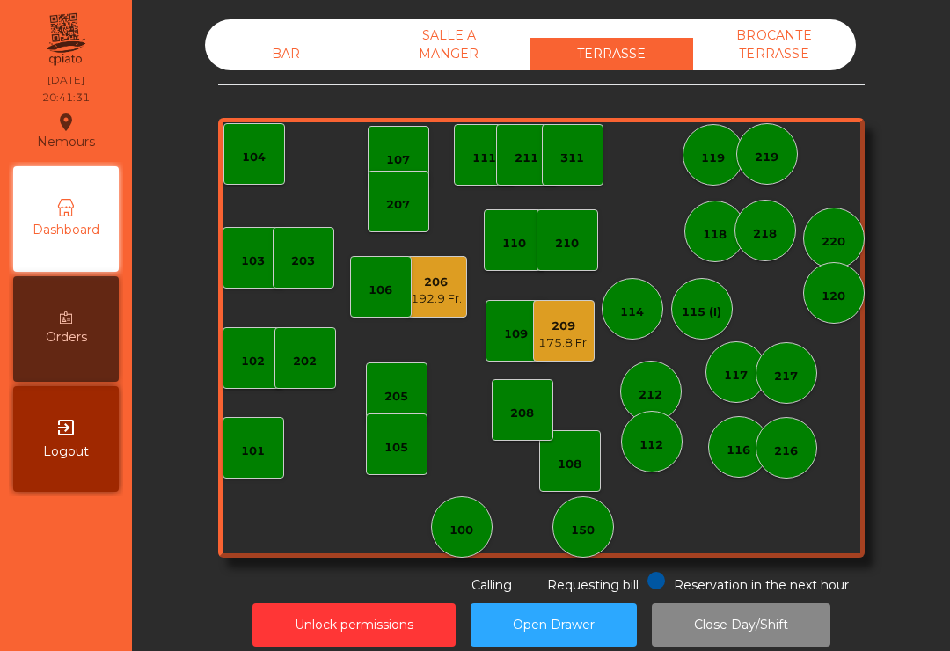
click at [419, 289] on div "206" at bounding box center [436, 283] width 51 height 18
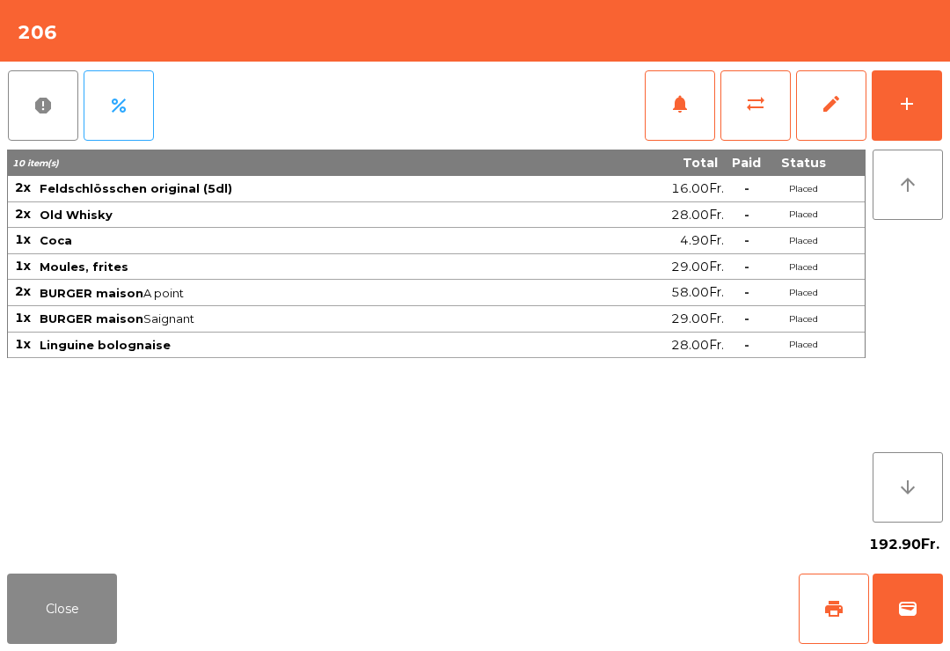
click at [897, 99] on div "add" at bounding box center [906, 103] width 21 height 21
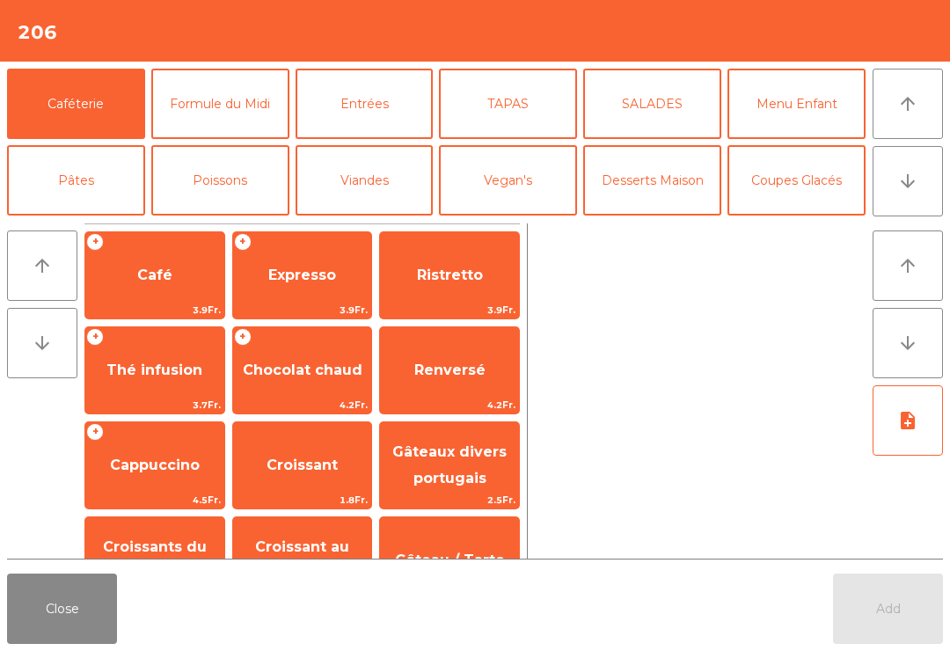
click at [129, 222] on button "Mineral" at bounding box center [76, 257] width 138 height 70
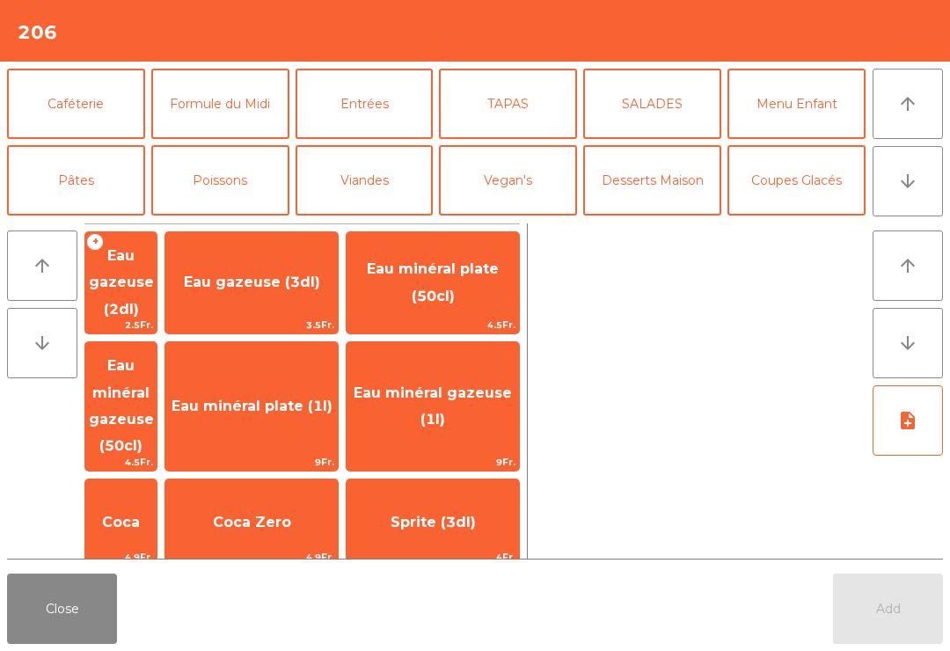
scroll to position [90, 0]
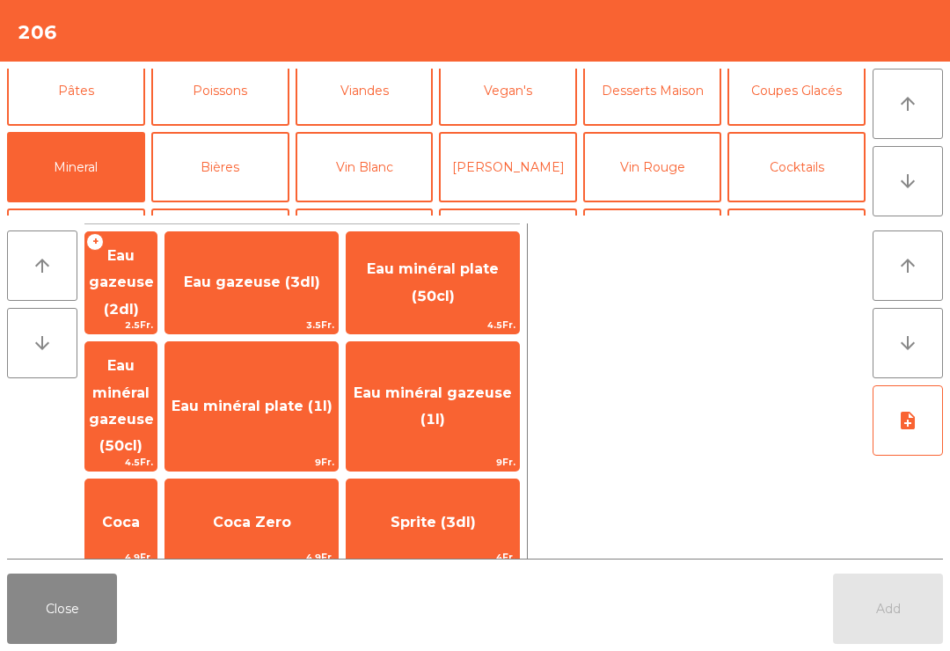
click at [324, 499] on span "Coca Zero" at bounding box center [251, 523] width 172 height 48
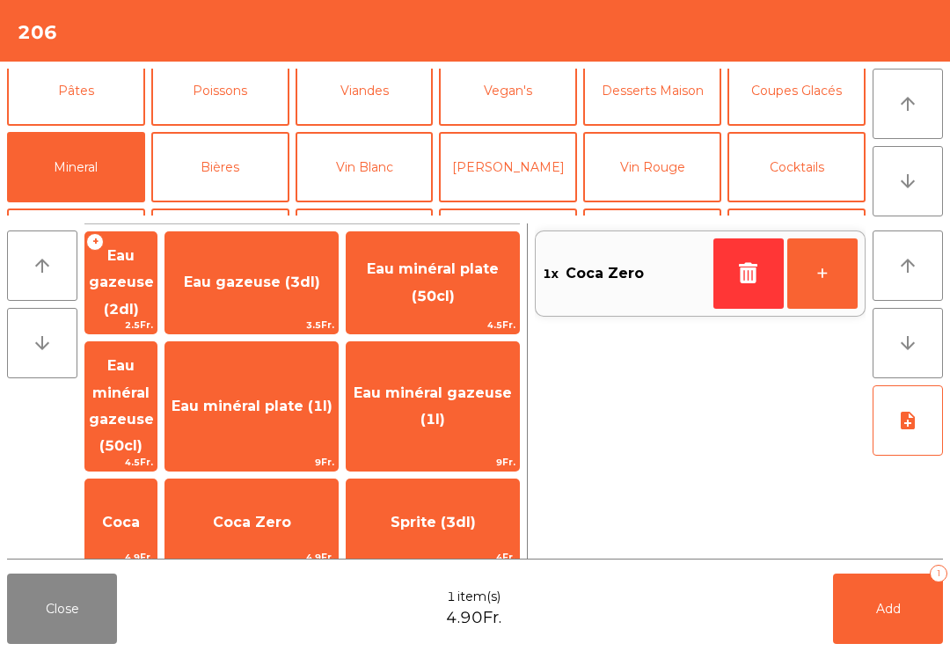
click at [886, 640] on button "Add 1" at bounding box center [888, 609] width 110 height 70
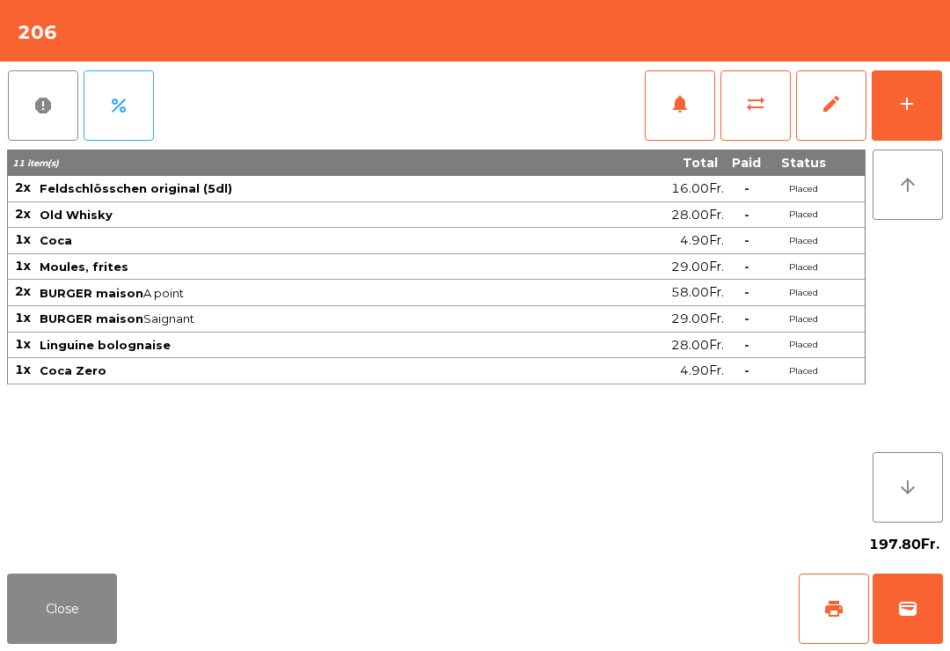
click at [80, 606] on button "Close" at bounding box center [62, 609] width 110 height 70
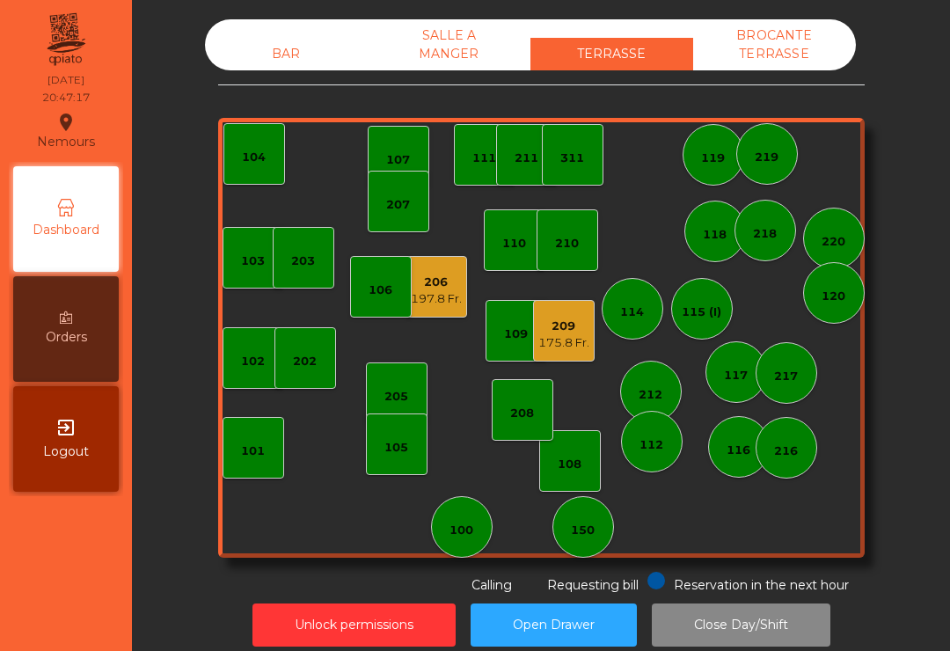
click at [322, 47] on div "BAR" at bounding box center [286, 54] width 163 height 33
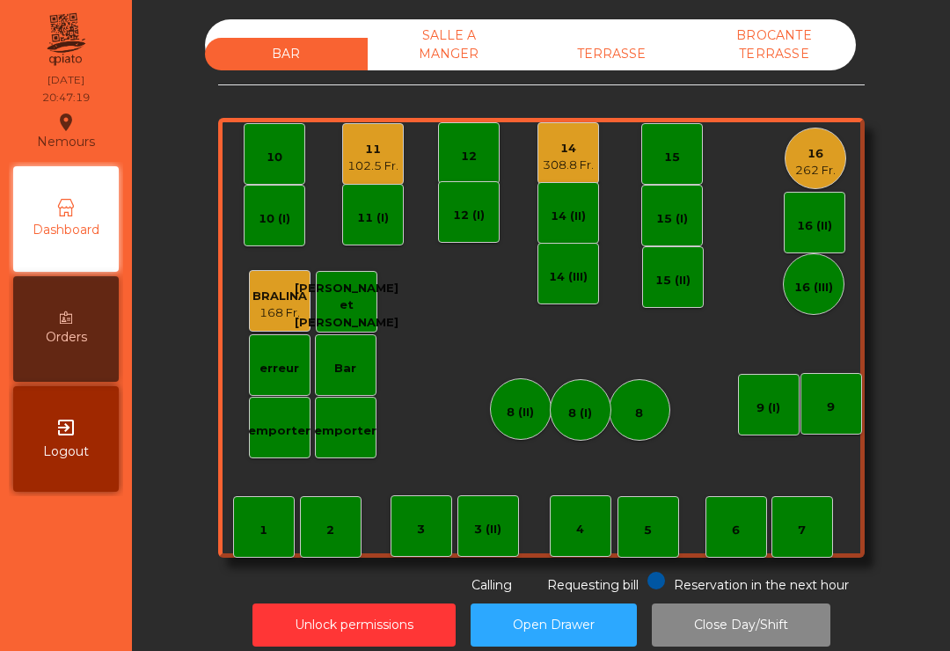
click at [806, 187] on div "16 262 Fr." at bounding box center [816, 159] width 62 height 62
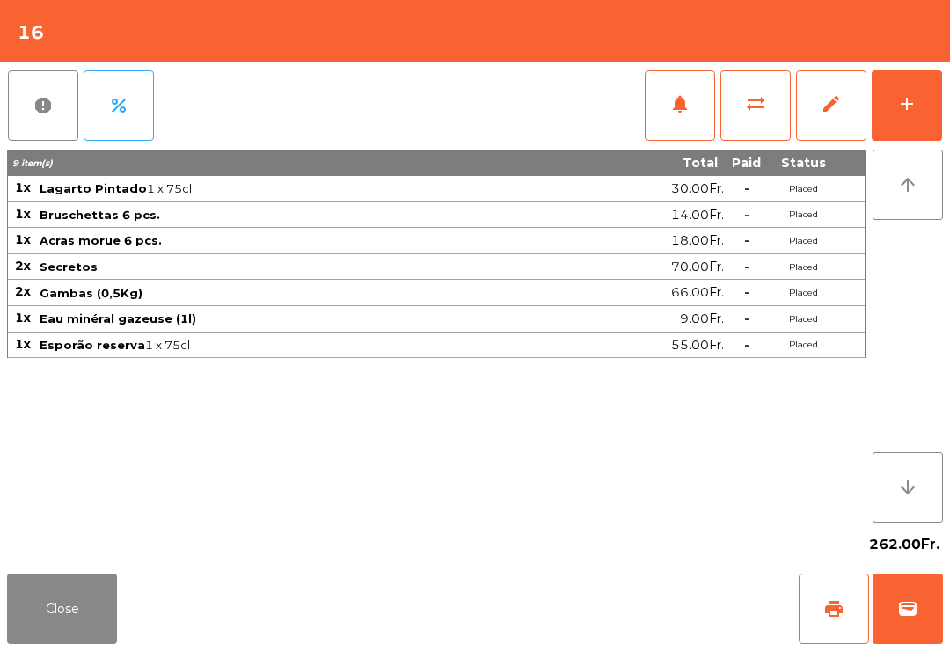
click at [918, 110] on button "add" at bounding box center [907, 105] width 70 height 70
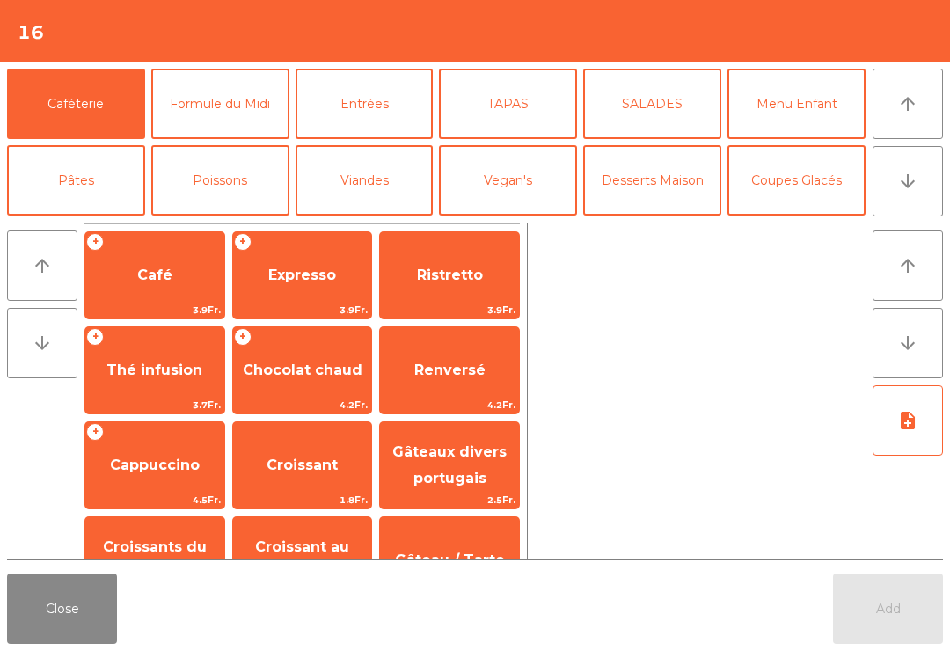
click at [903, 203] on button "arrow_downward" at bounding box center [908, 181] width 70 height 70
click at [240, 298] on button "Digestifs" at bounding box center [220, 333] width 138 height 70
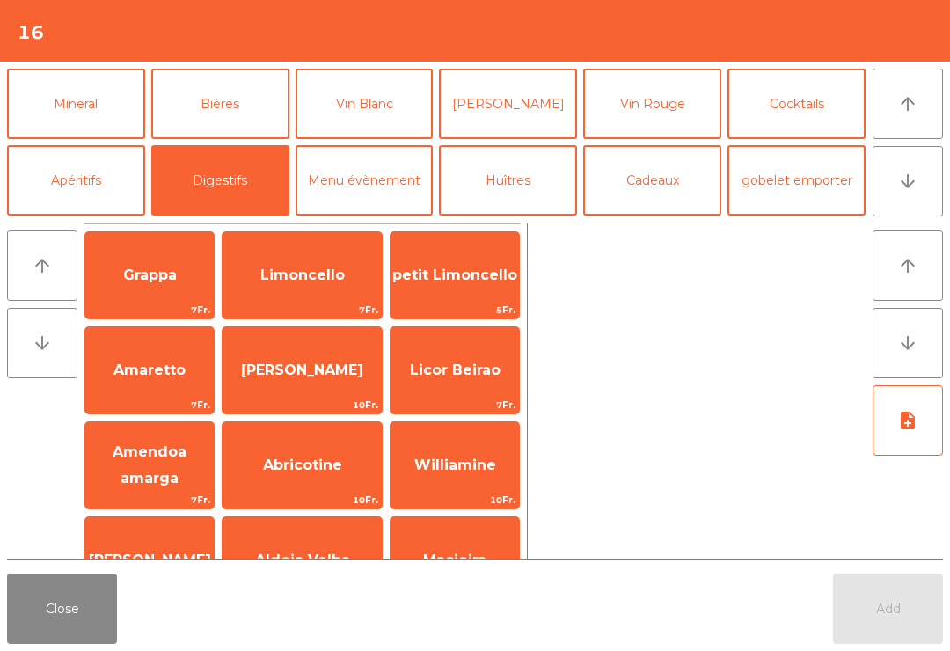
scroll to position [48, 0]
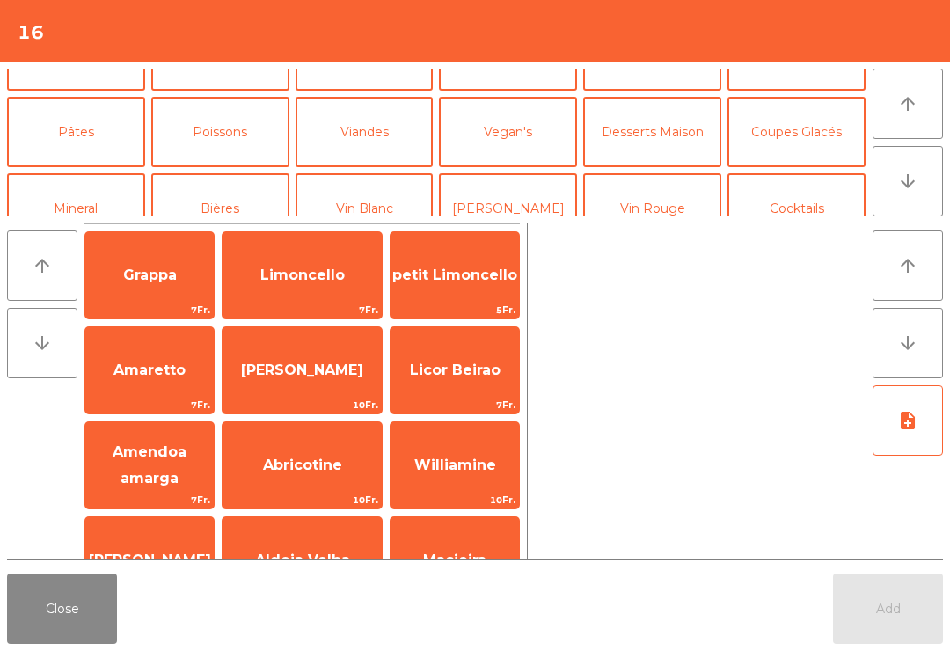
click at [678, 152] on button "Desserts Maison" at bounding box center [652, 132] width 138 height 70
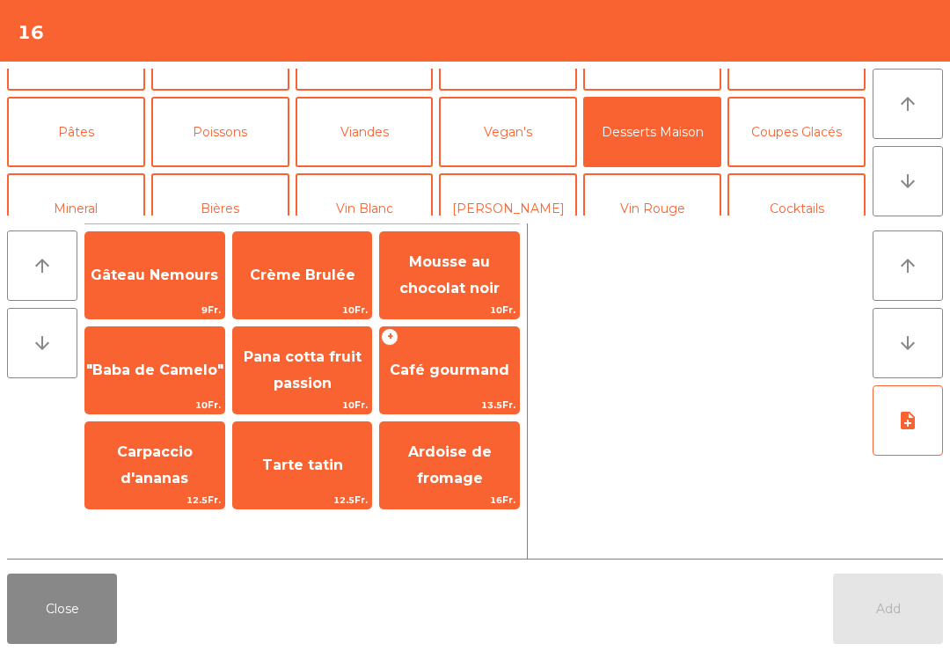
click at [200, 277] on span "Gâteau Nemours" at bounding box center [155, 275] width 128 height 17
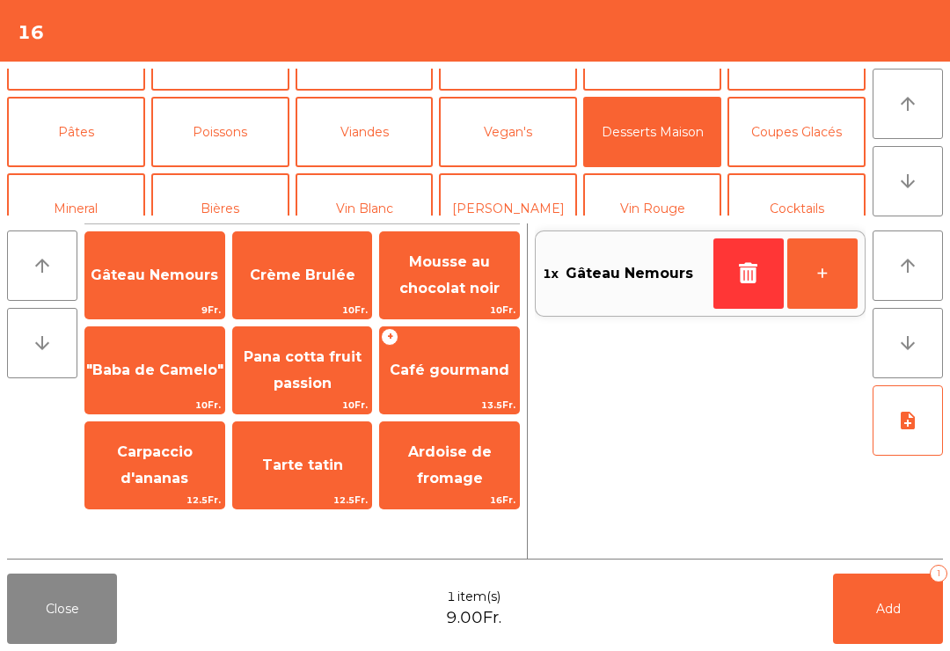
click at [189, 289] on span "Gâteau Nemours" at bounding box center [154, 276] width 139 height 48
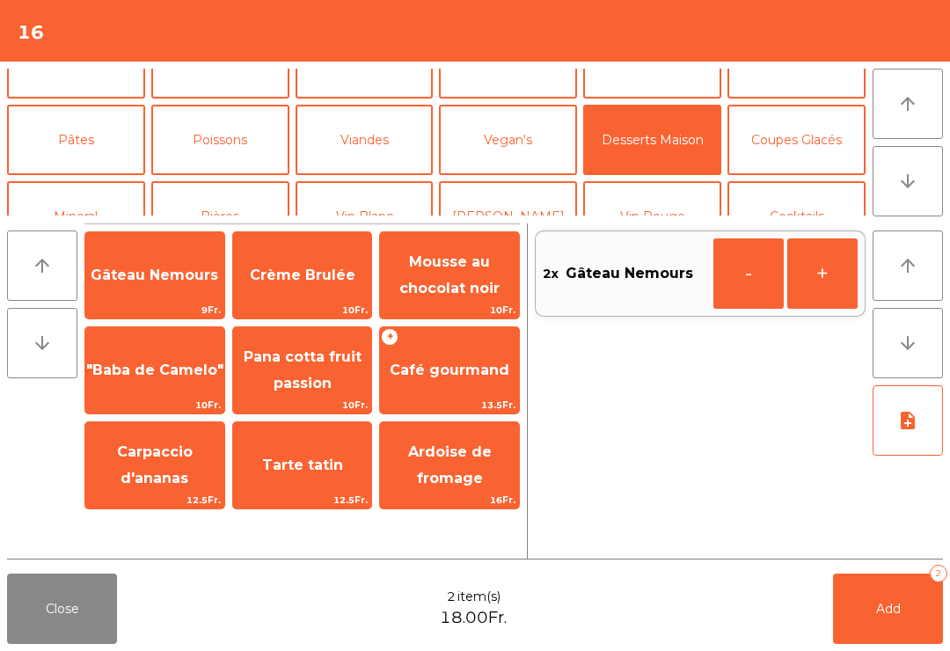
click at [808, 137] on button "Coupes Glacés" at bounding box center [797, 140] width 138 height 70
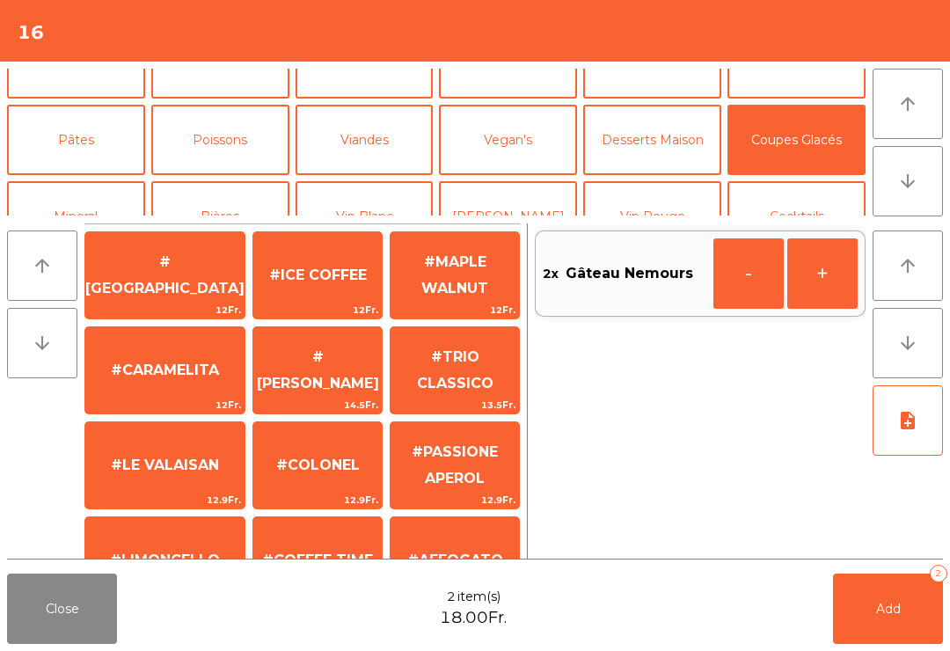
click at [184, 283] on span "#[GEOGRAPHIC_DATA]" at bounding box center [164, 274] width 159 height 43
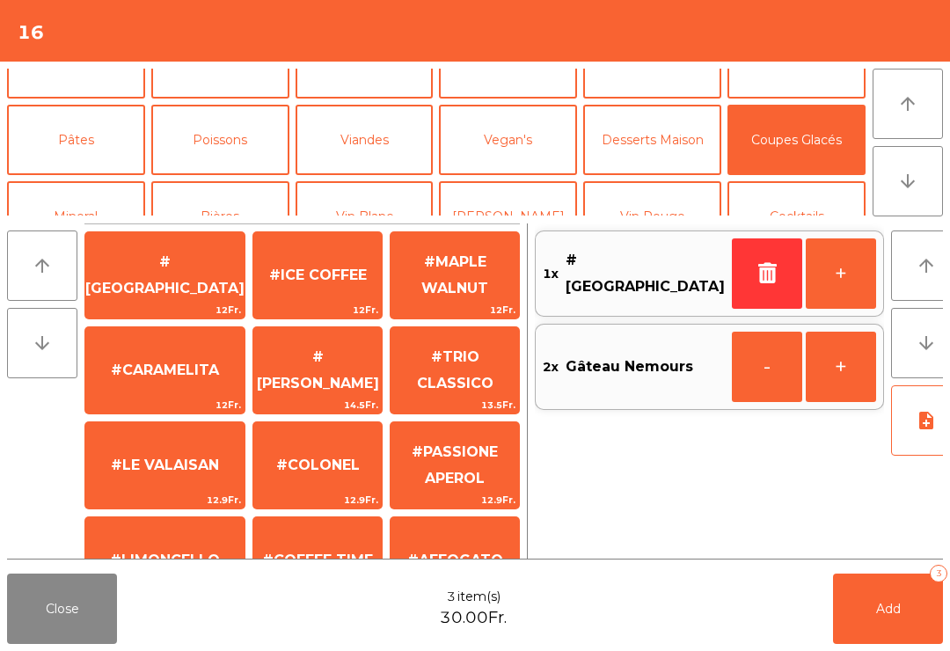
click at [190, 298] on span "#[GEOGRAPHIC_DATA]" at bounding box center [164, 275] width 159 height 75
click at [916, 599] on button "Add 4" at bounding box center [888, 609] width 110 height 70
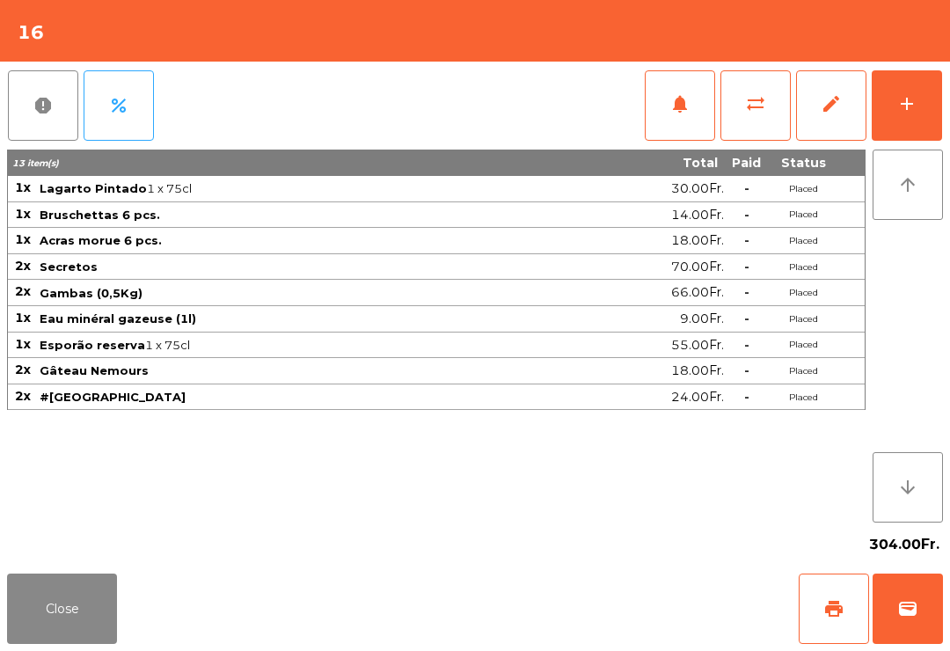
click at [35, 596] on button "Close" at bounding box center [62, 609] width 110 height 70
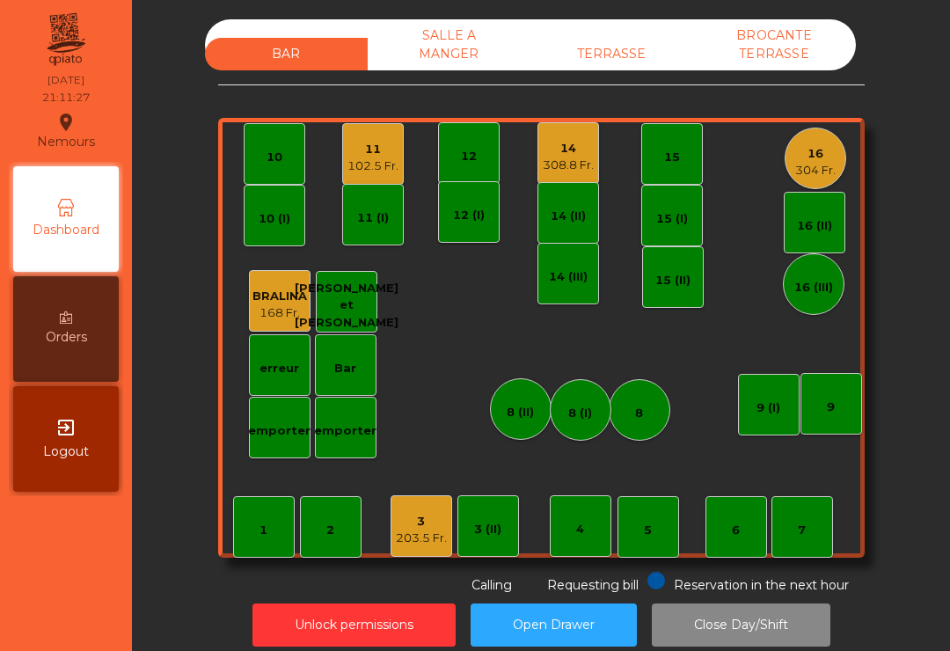
click at [553, 172] on div "308.8 Fr." at bounding box center [568, 166] width 51 height 18
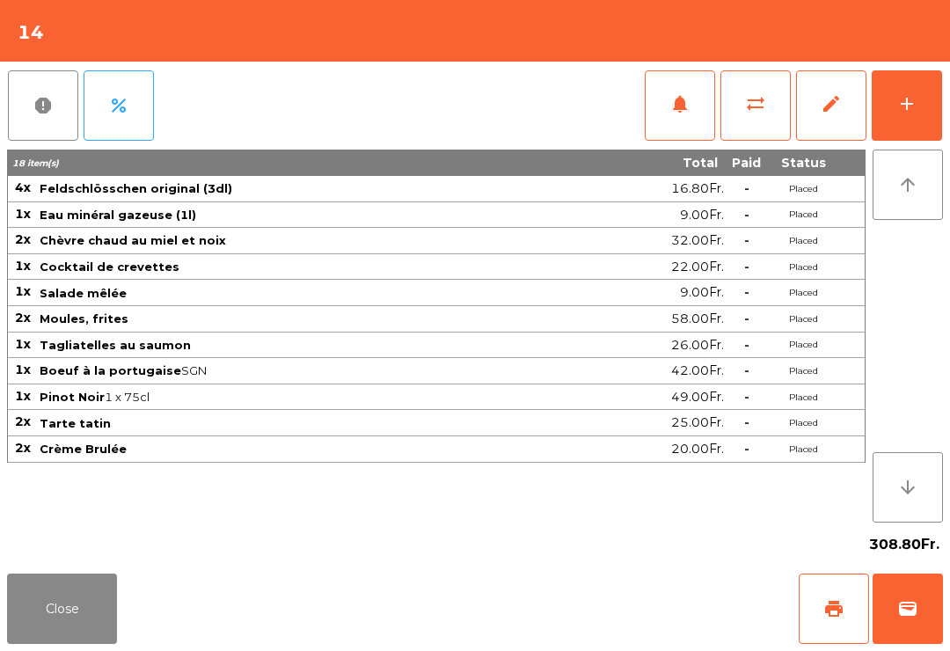
click at [816, 608] on button "print" at bounding box center [834, 609] width 70 height 70
